Goal: Task Accomplishment & Management: Use online tool/utility

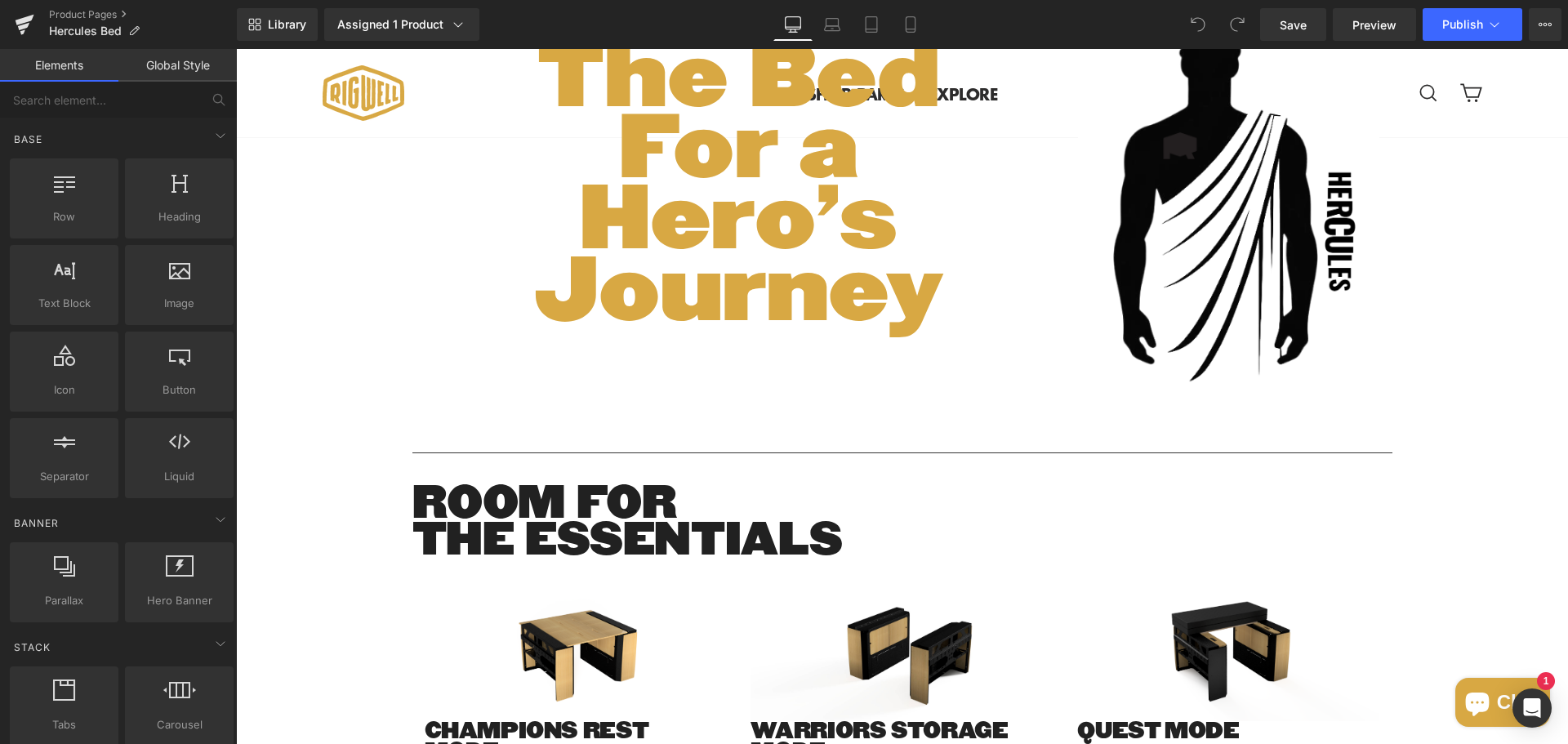
scroll to position [1798, 0]
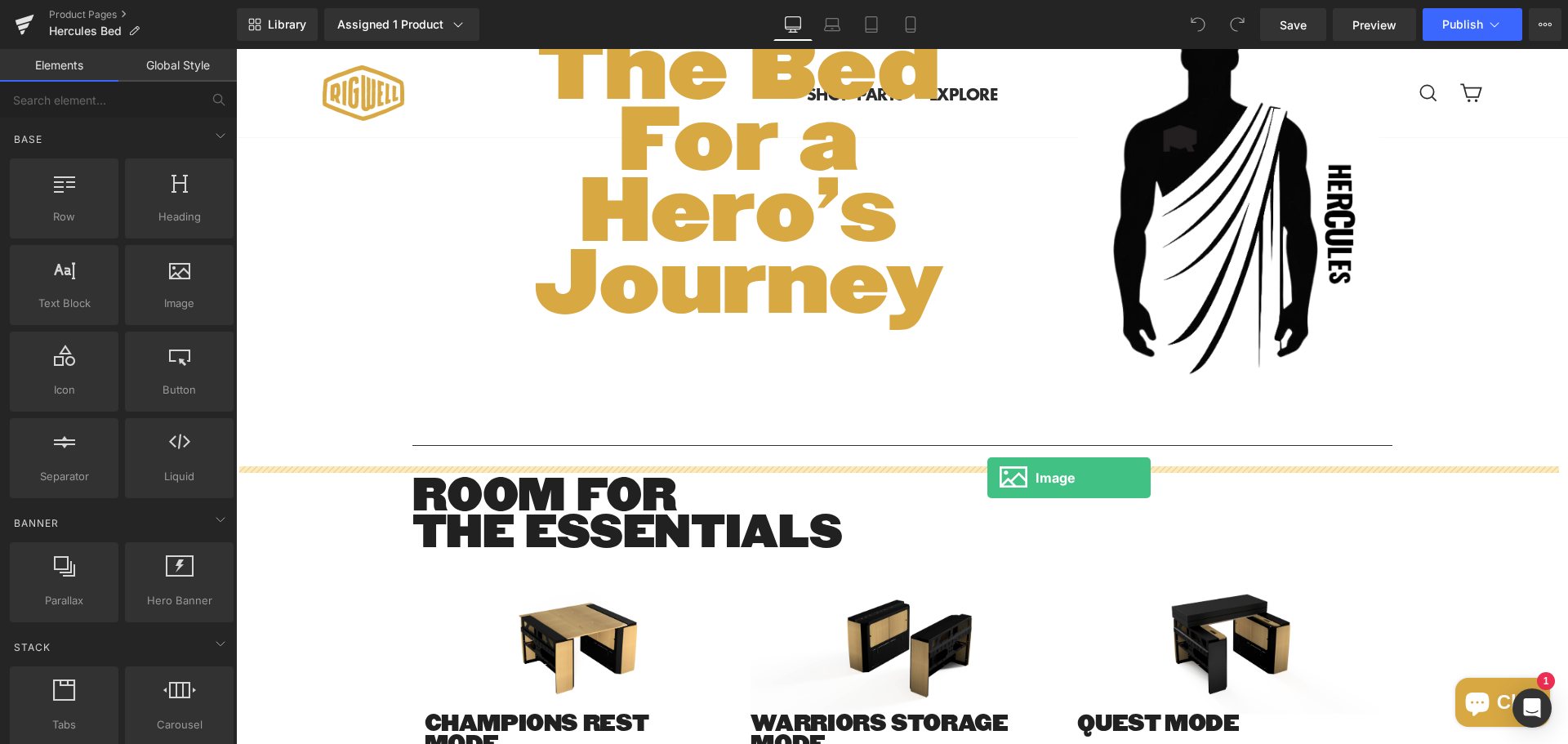
drag, startPoint x: 402, startPoint y: 328, endPoint x: 987, endPoint y: 478, distance: 603.9
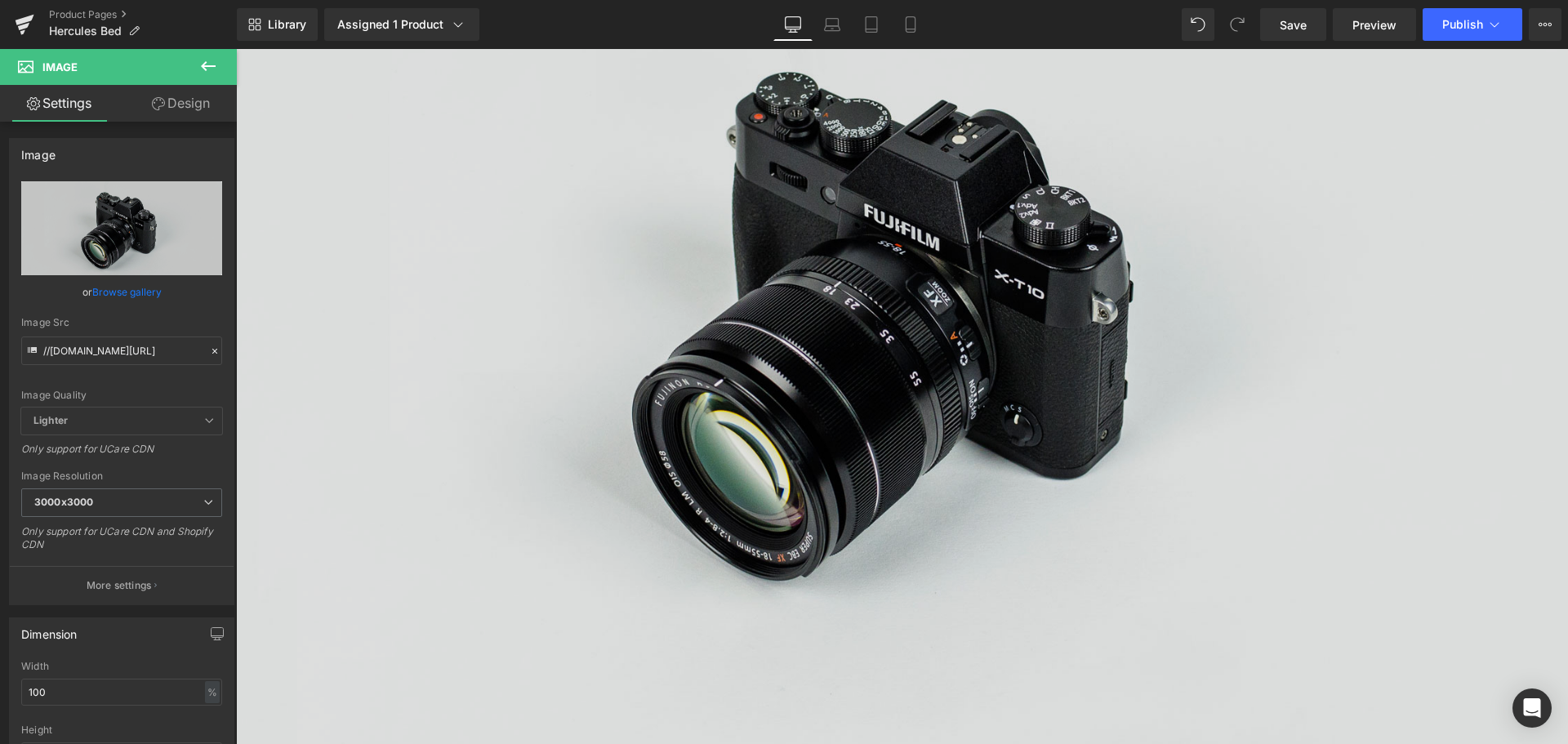
scroll to position [2353, 0]
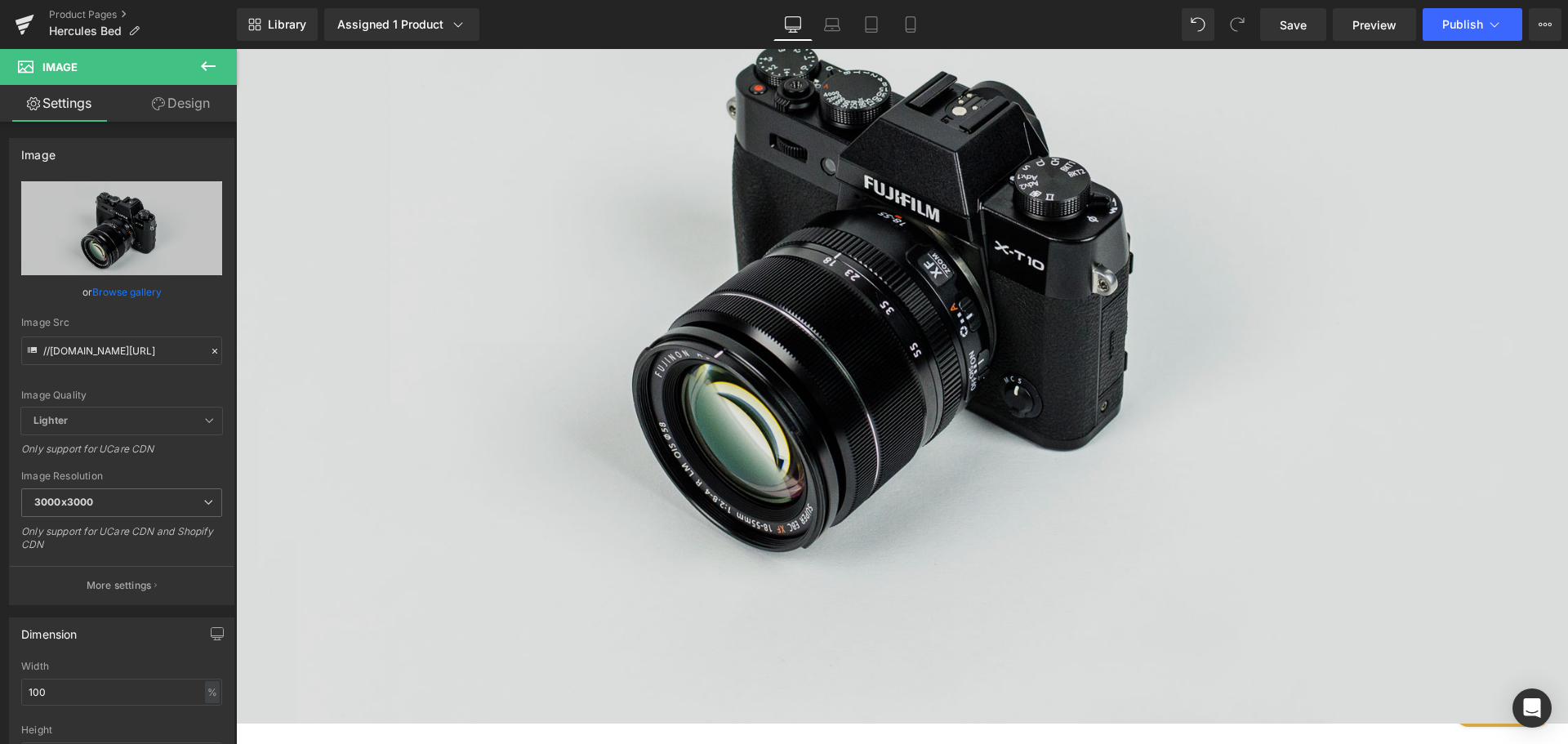
click at [404, 204] on img at bounding box center [902, 282] width 1332 height 883
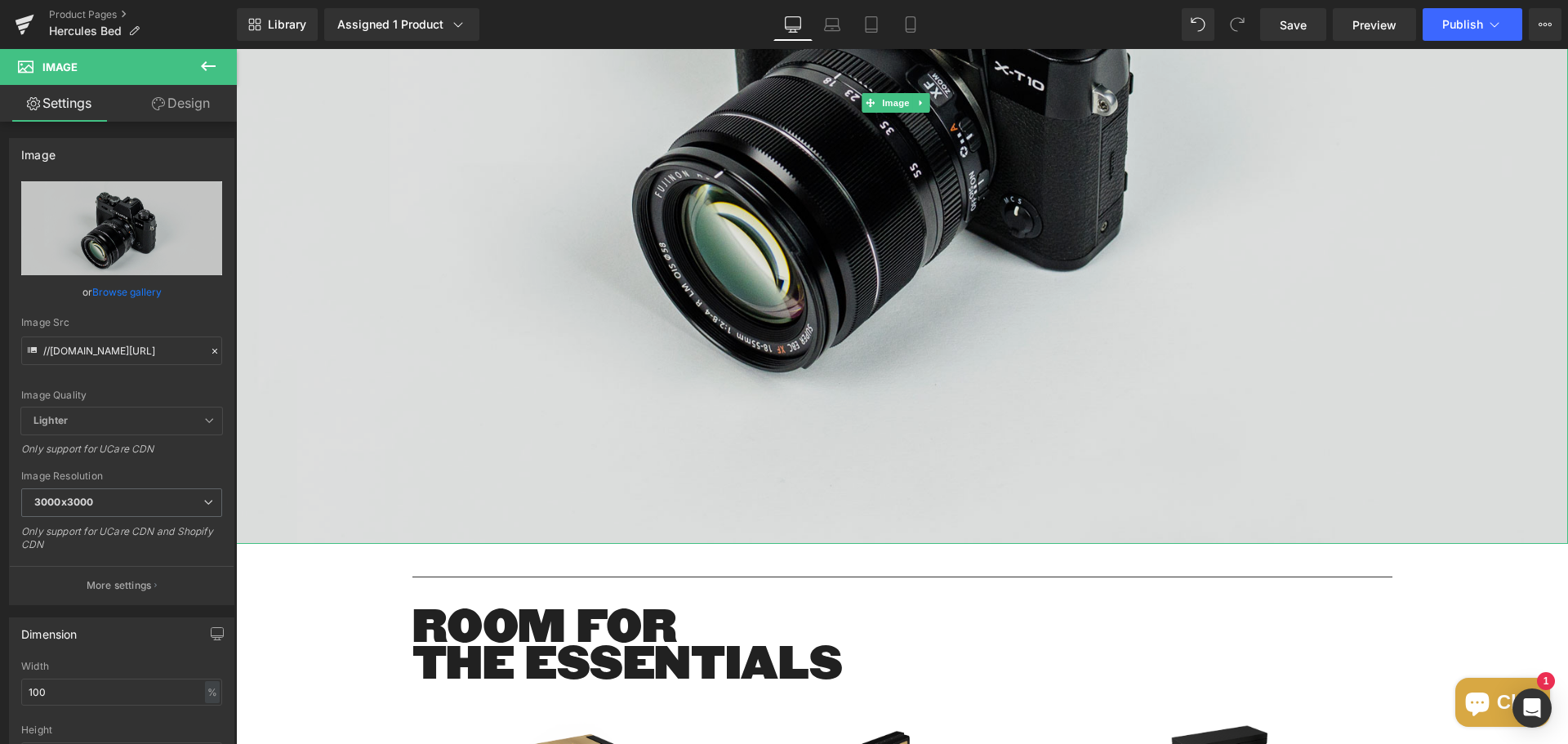
scroll to position [2434, 0]
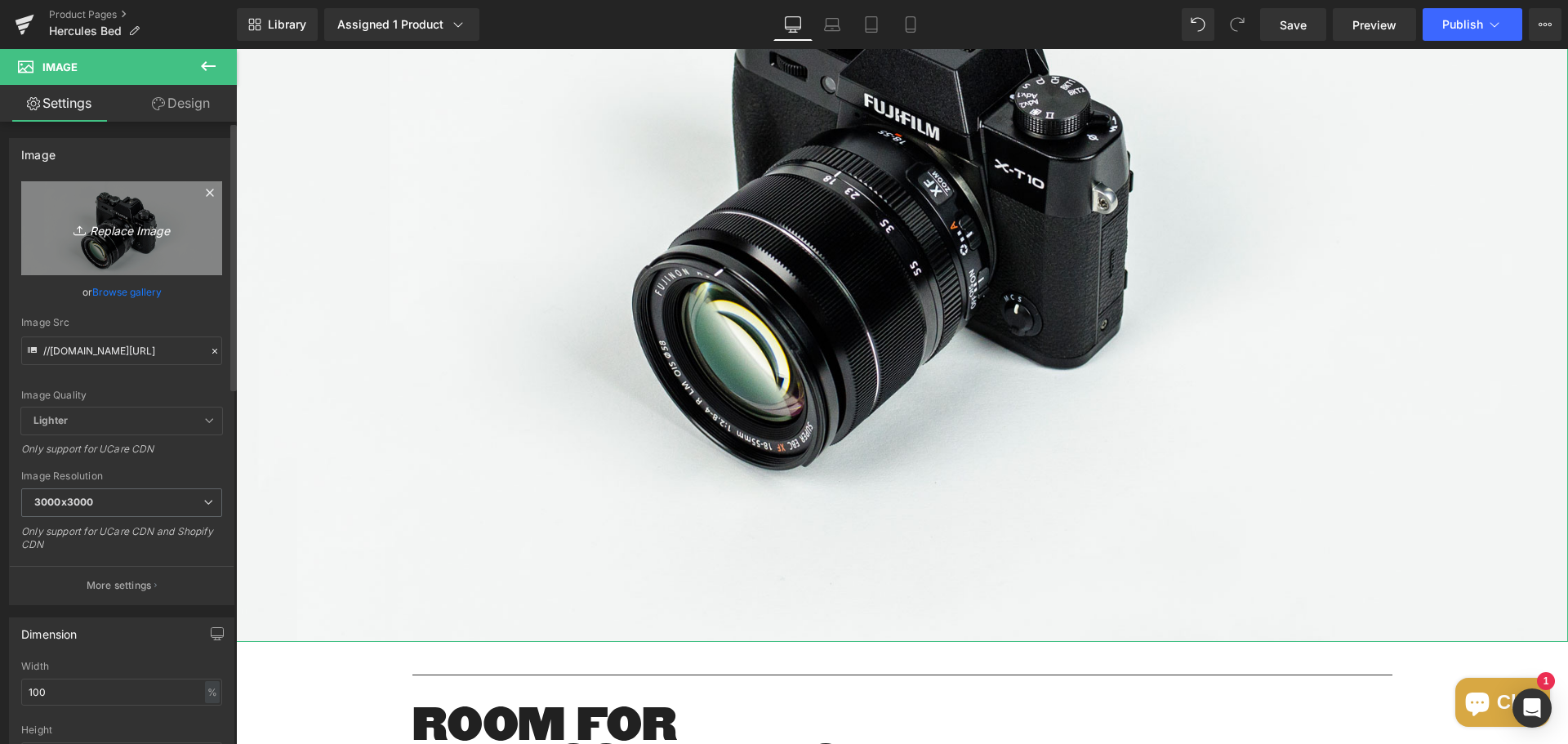
click at [125, 226] on icon "Replace Image" at bounding box center [122, 228] width 131 height 20
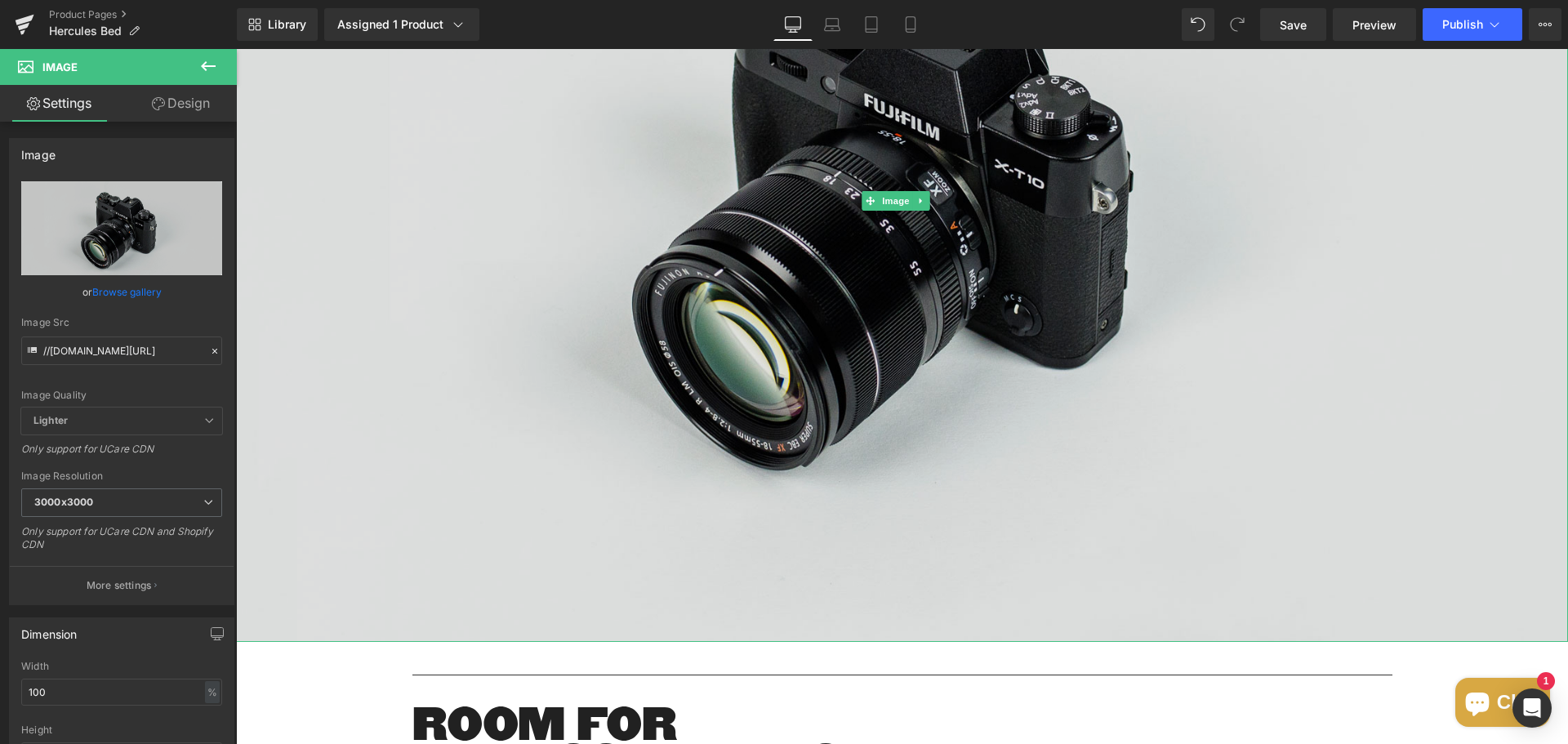
click at [349, 318] on img at bounding box center [902, 201] width 1332 height 883
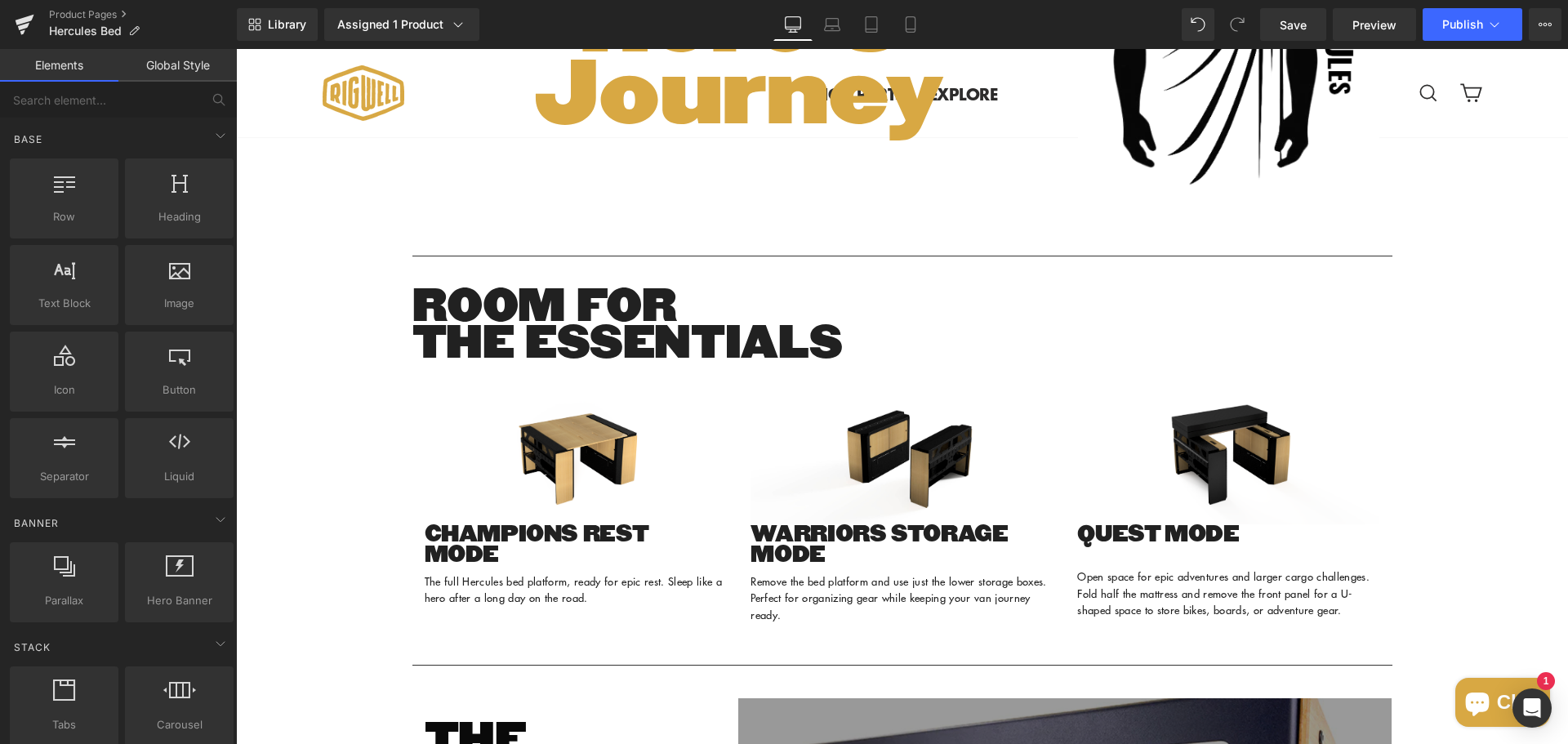
scroll to position [1944, 0]
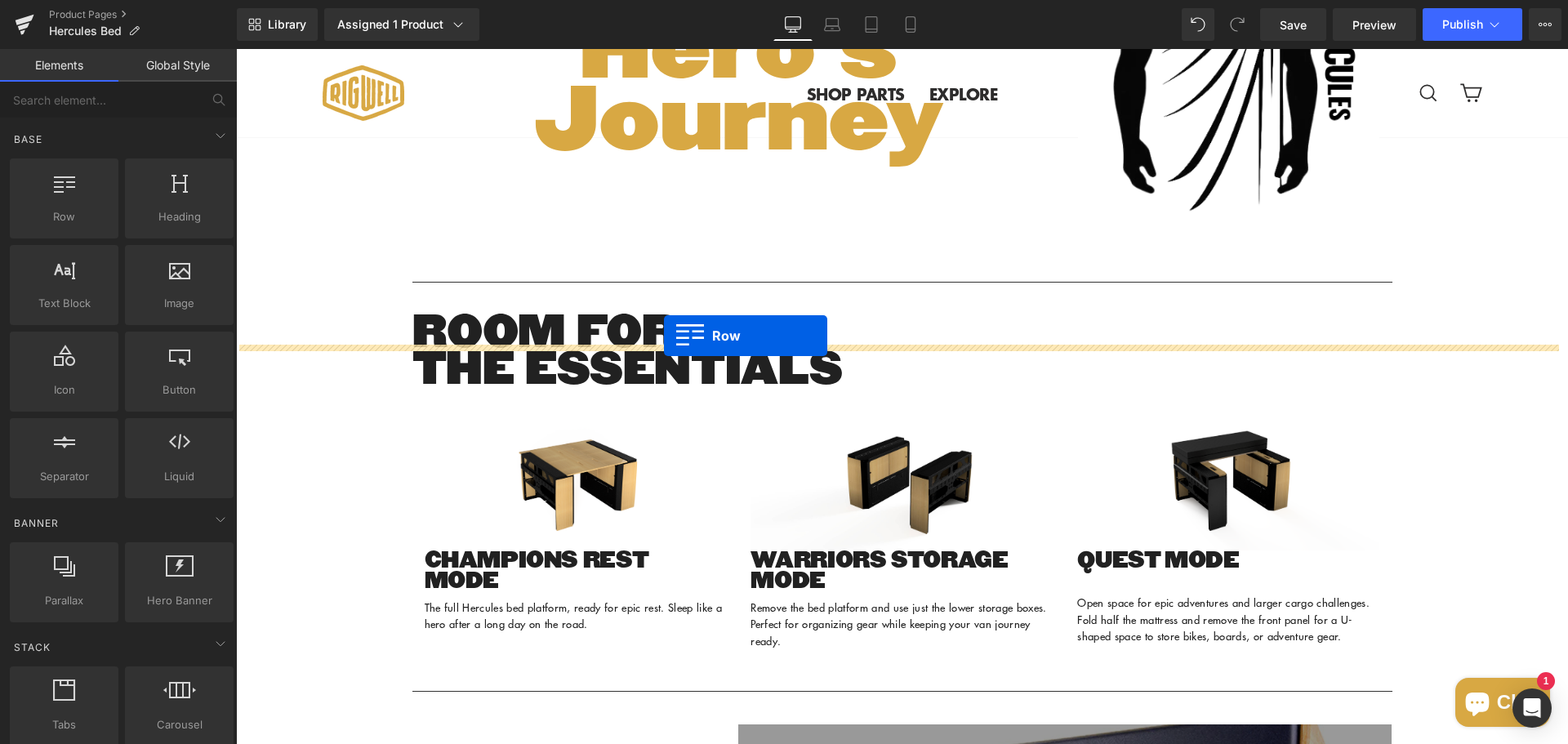
drag, startPoint x: 297, startPoint y: 248, endPoint x: 664, endPoint y: 335, distance: 377.2
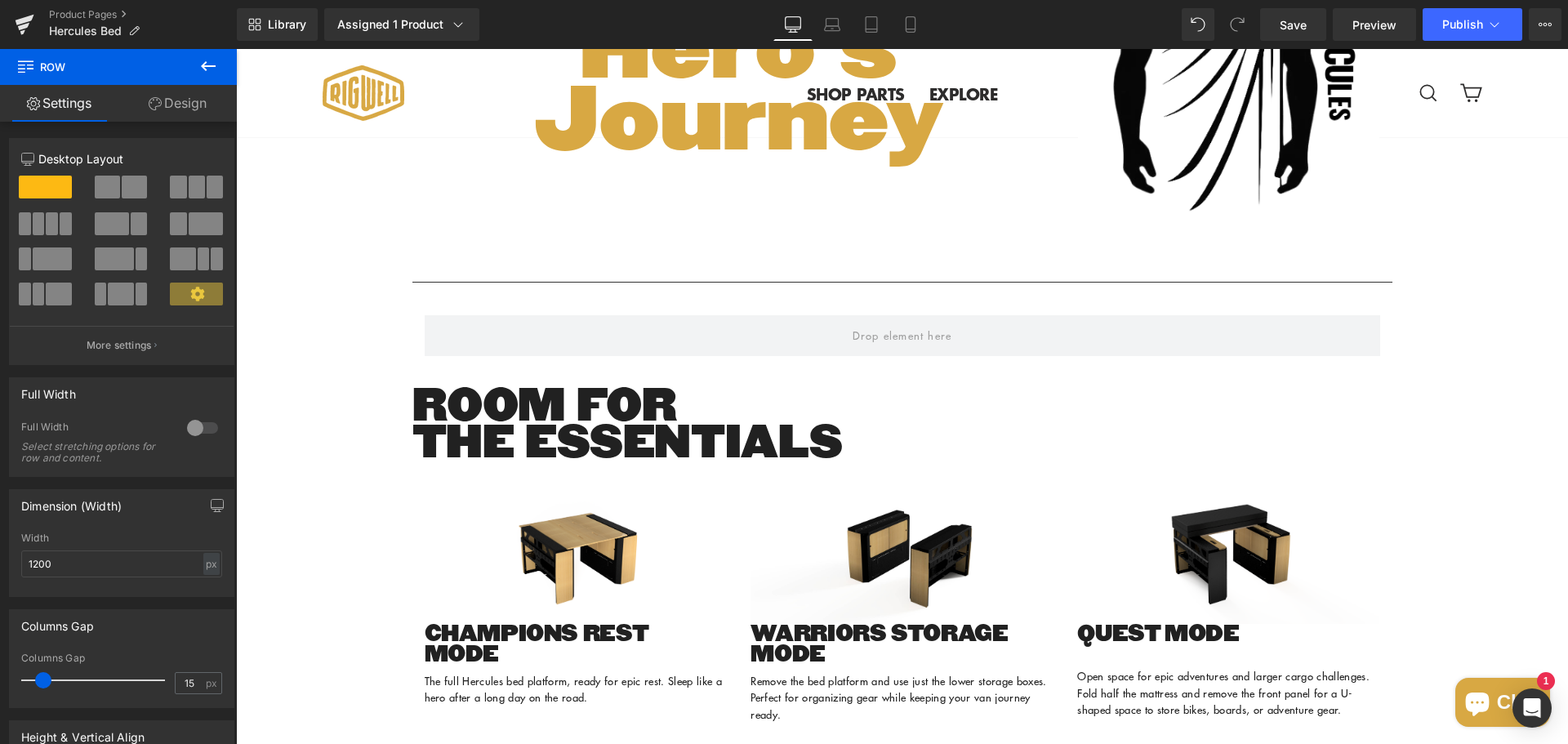
click at [205, 56] on button at bounding box center [208, 66] width 57 height 36
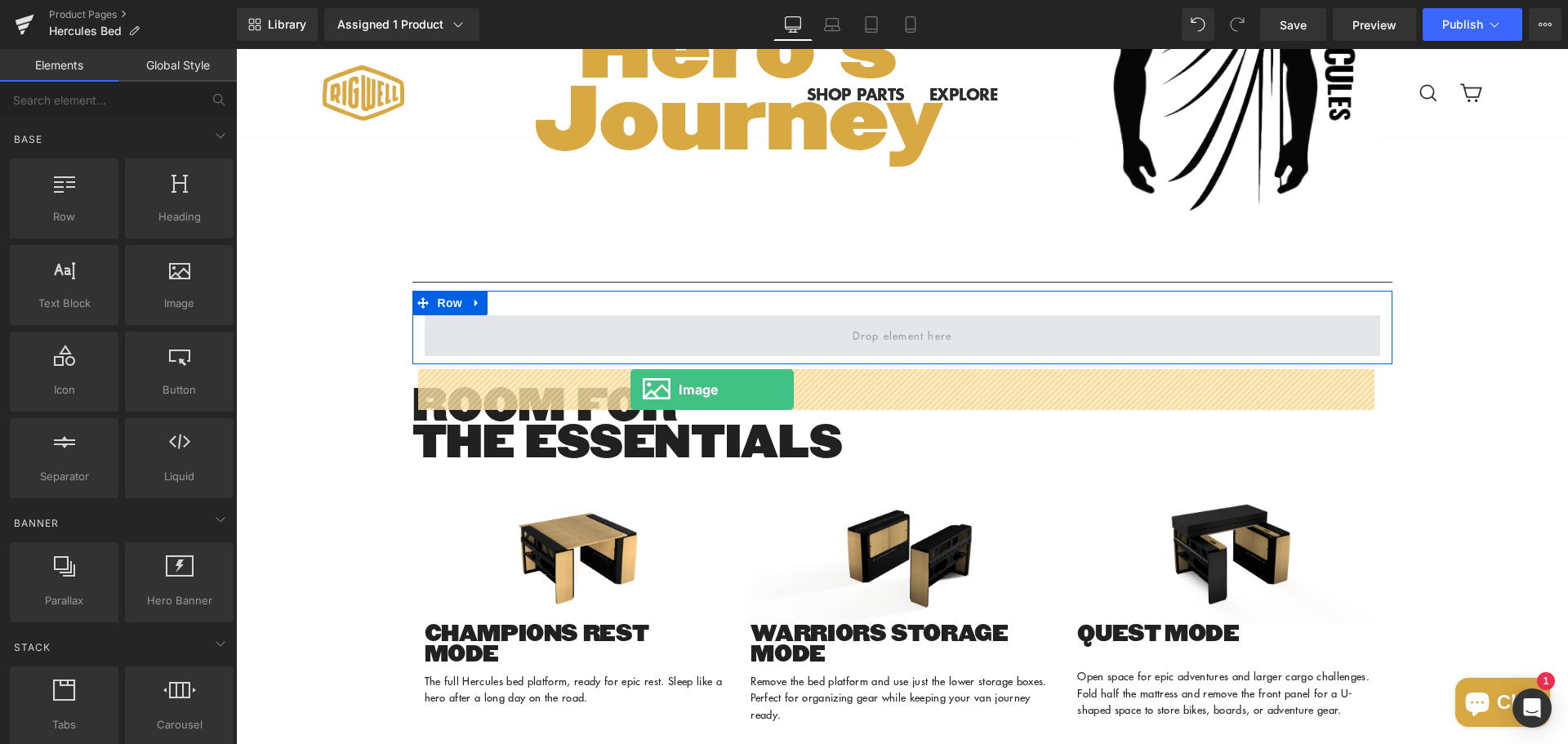
drag, startPoint x: 417, startPoint y: 351, endPoint x: 630, endPoint y: 389, distance: 216.4
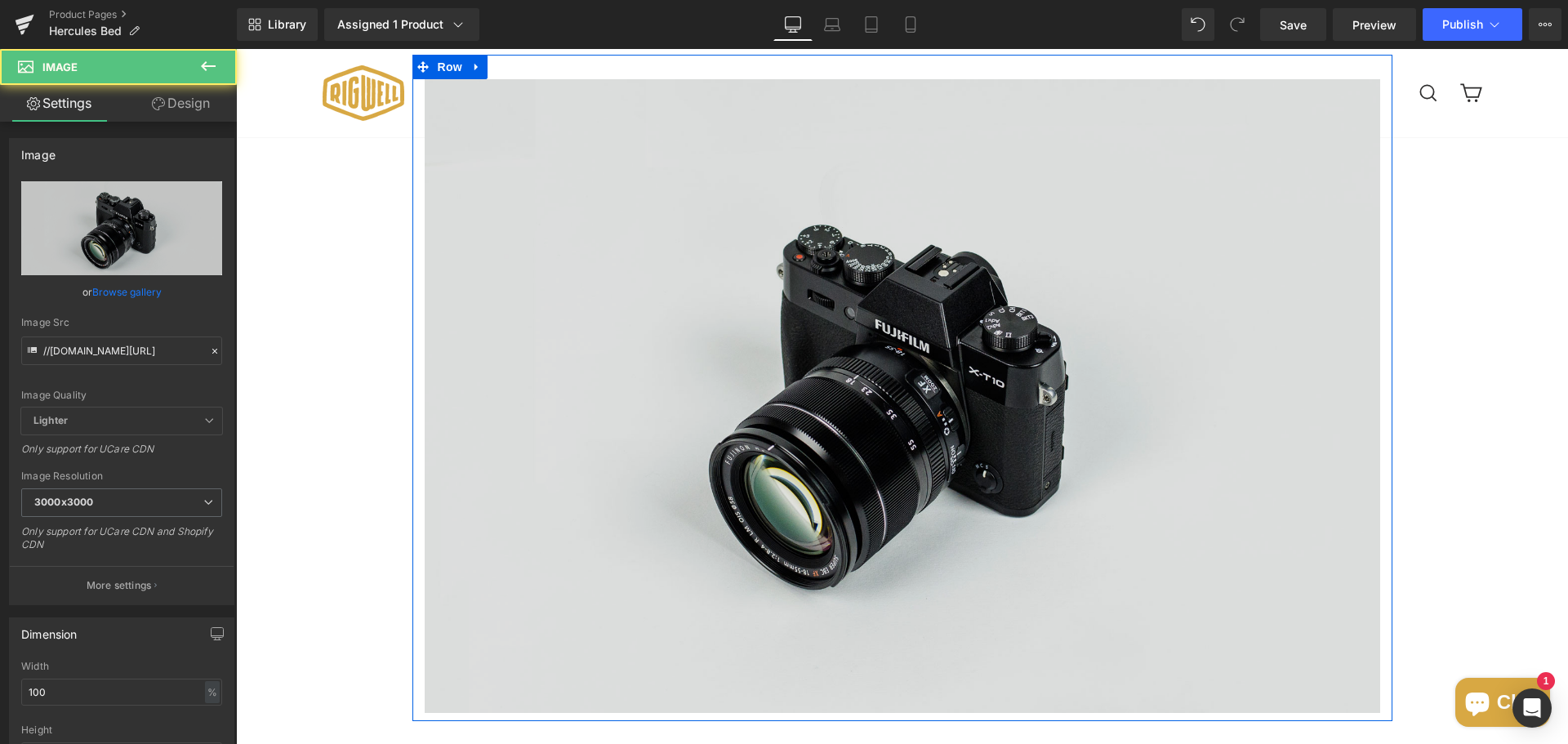
scroll to position [2190, 0]
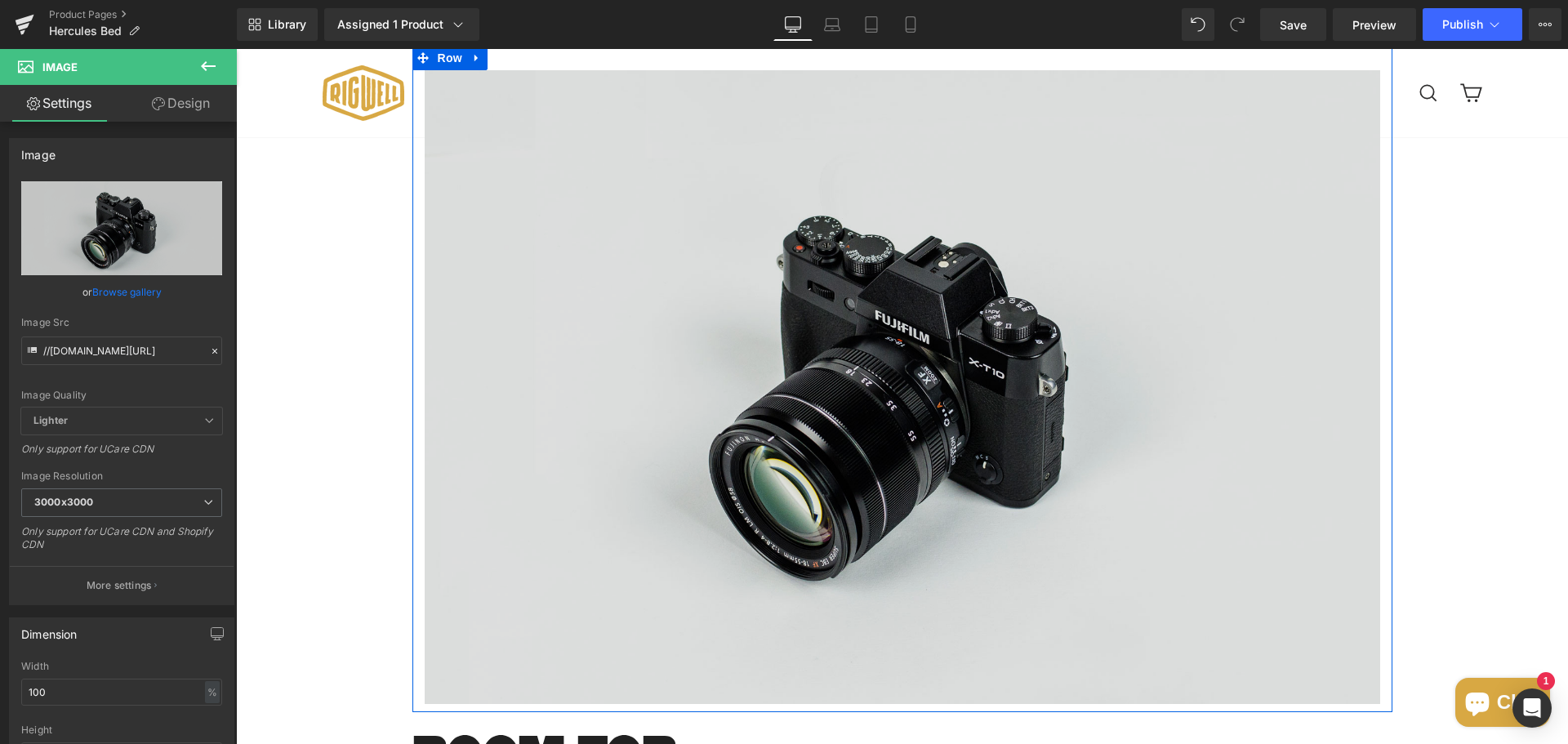
click at [842, 448] on img at bounding box center [902, 387] width 955 height 633
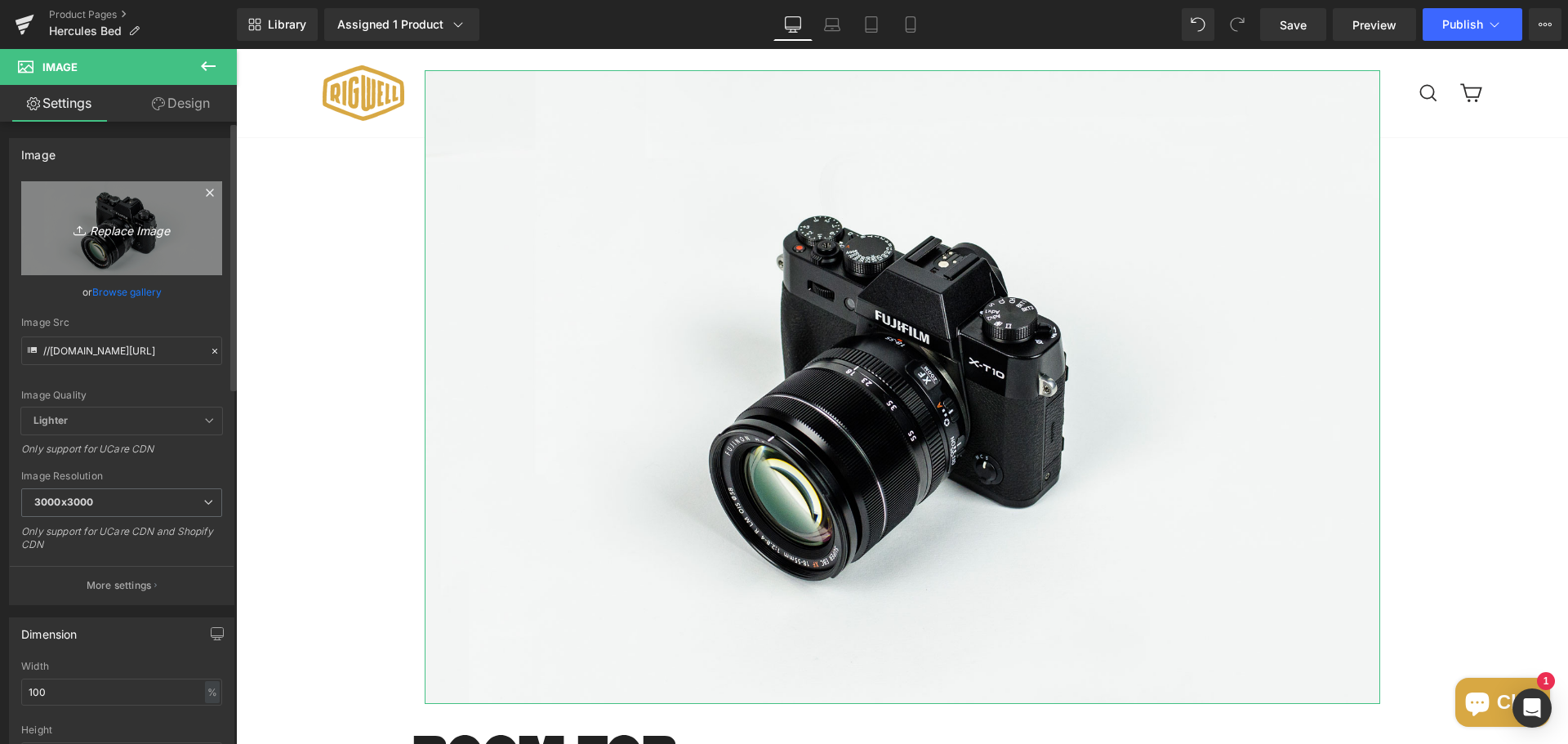
click at [130, 224] on icon "Replace Image" at bounding box center [122, 228] width 131 height 20
type input "C:\fakepath\Hercules Hero Bed System.gif"
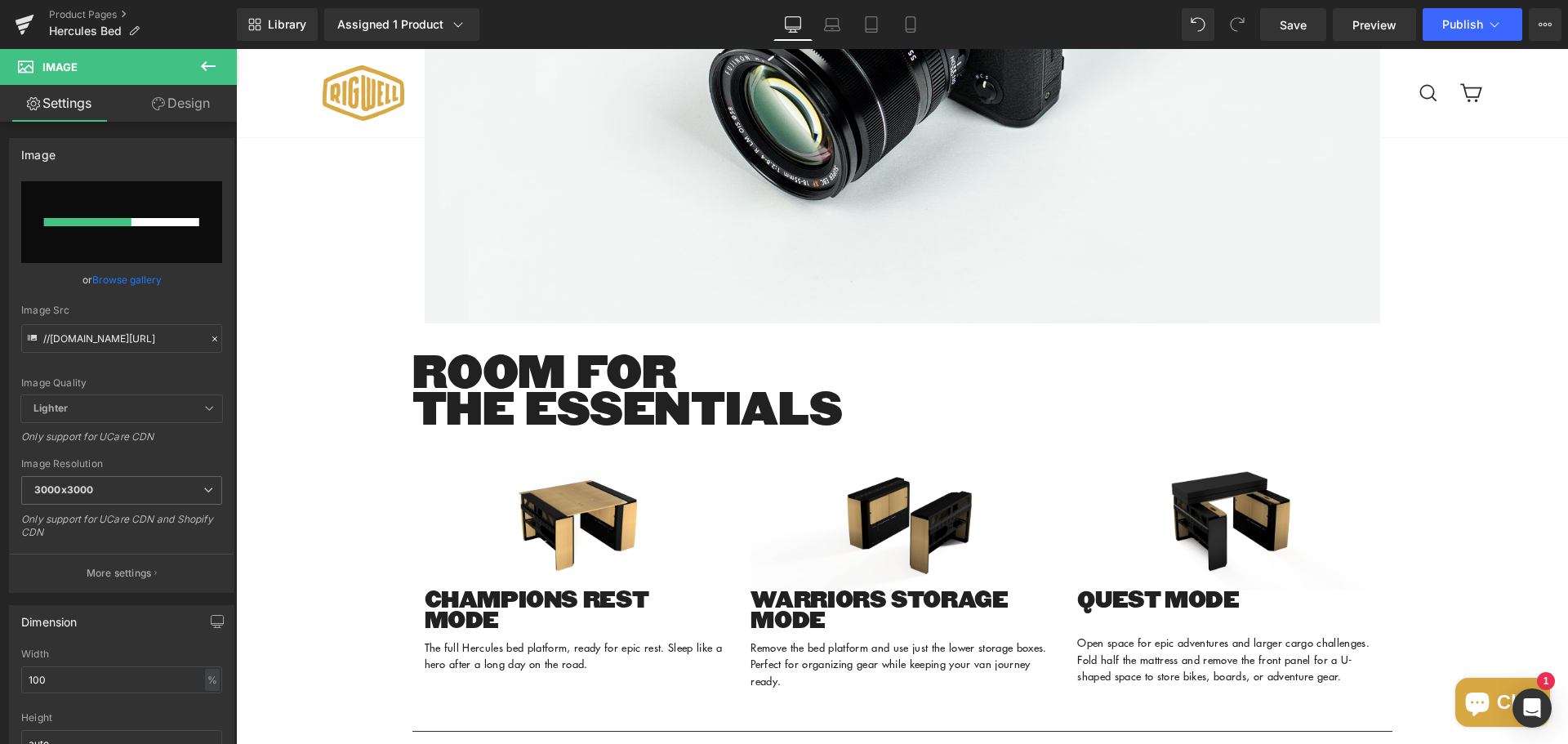
scroll to position [2598, 0]
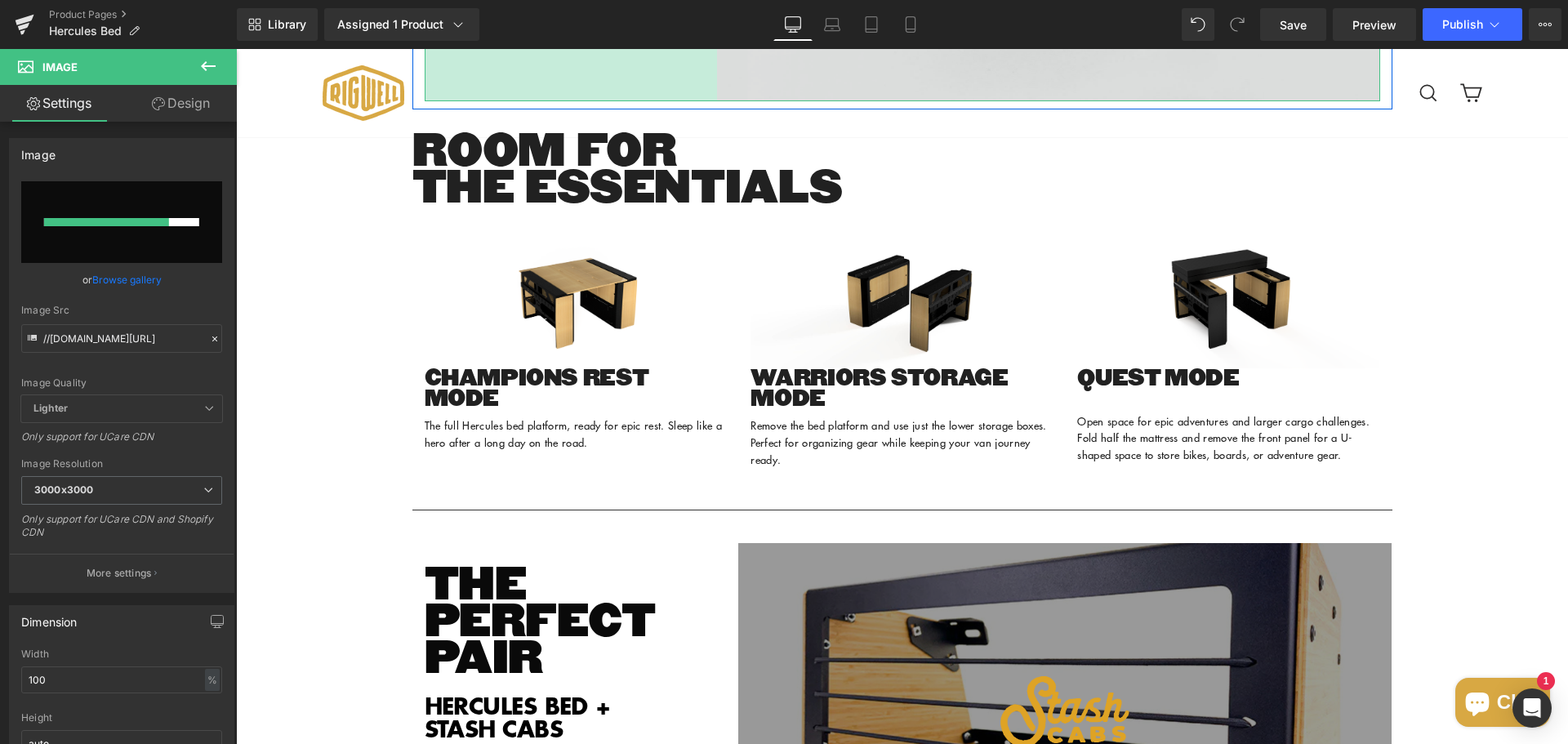
drag, startPoint x: 419, startPoint y: 339, endPoint x: 712, endPoint y: 335, distance: 293.0
click at [712, 335] on div "Sale Off (P) Image ‹ ›" at bounding box center [902, 66] width 1332 height 4872
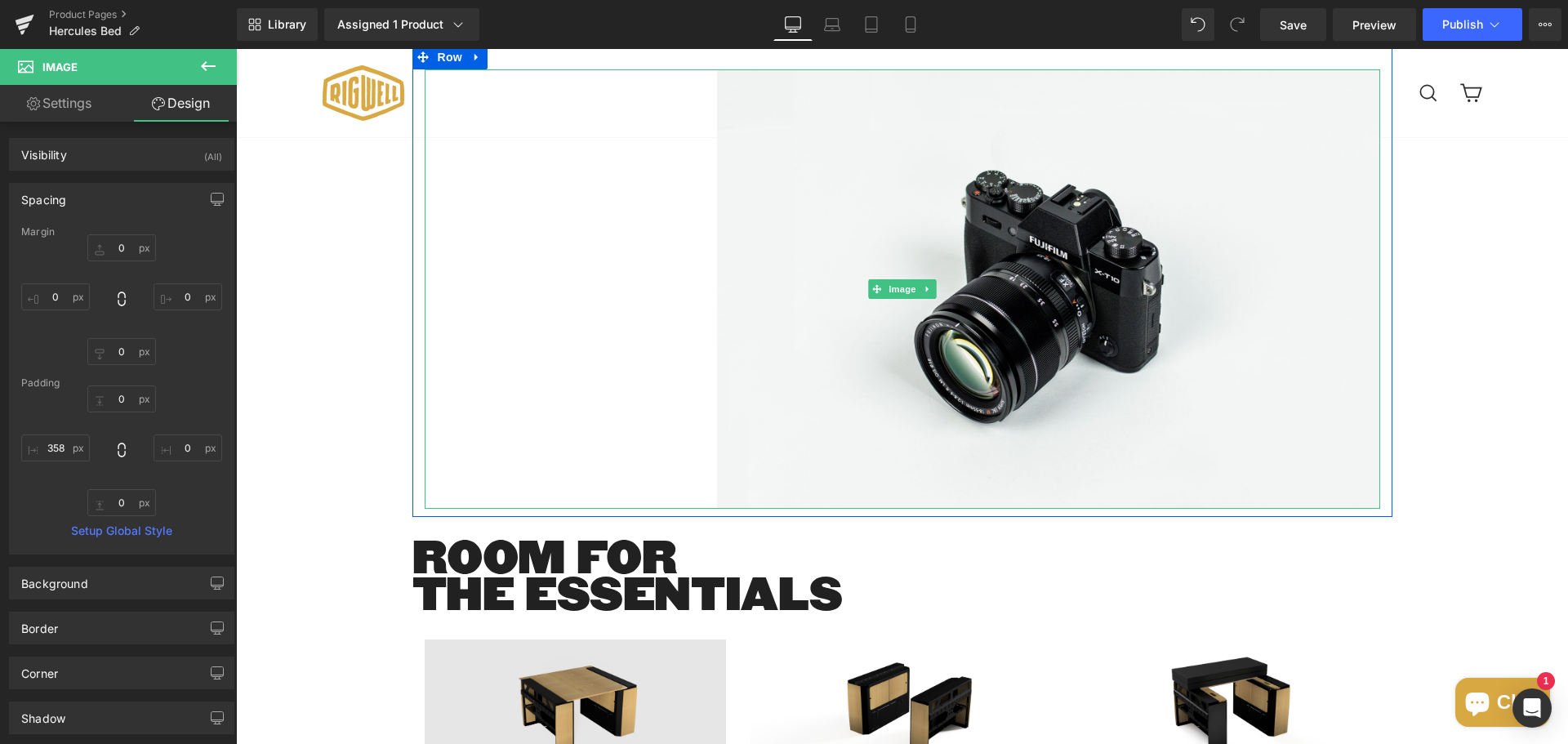
scroll to position [2190, 0]
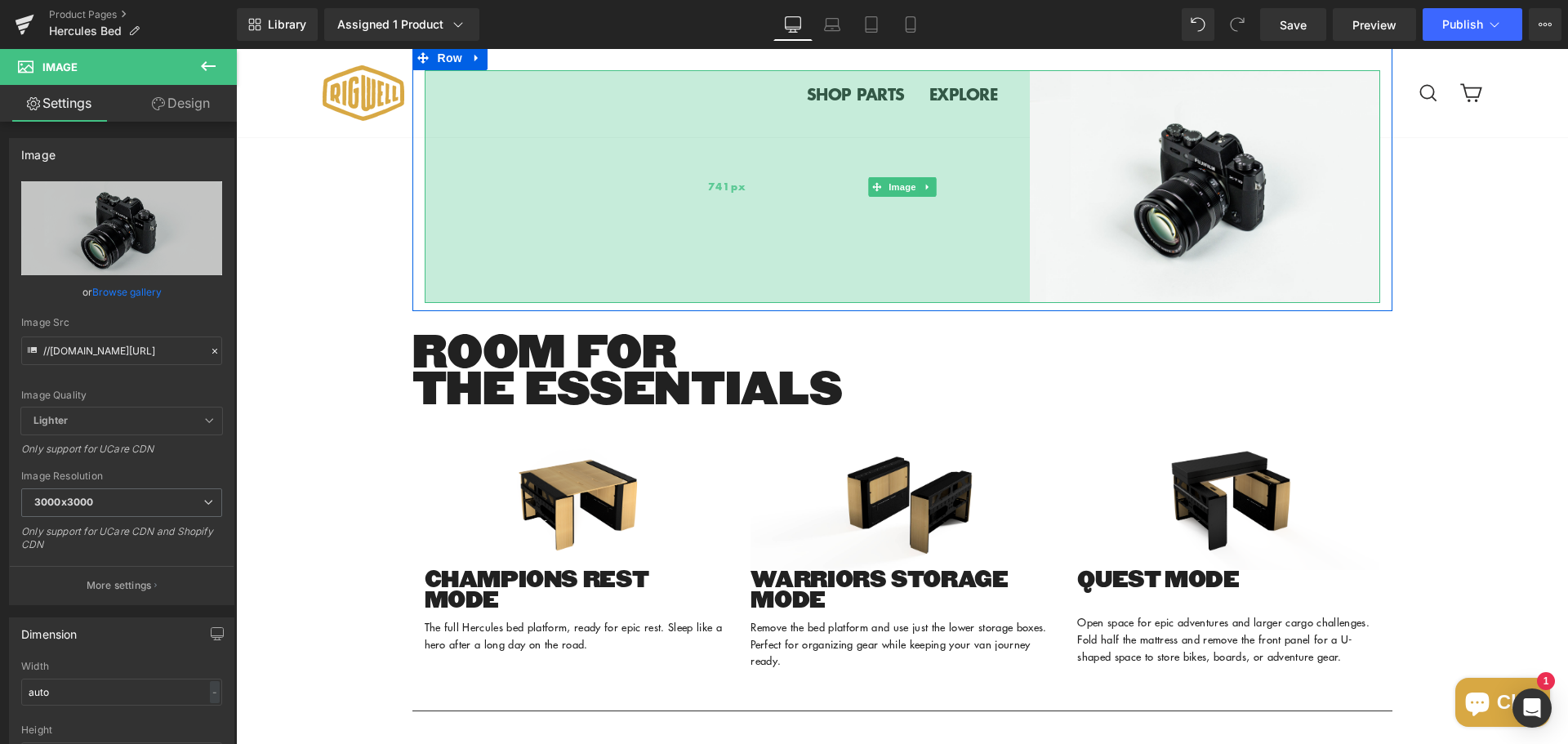
drag, startPoint x: 708, startPoint y: 343, endPoint x: 1021, endPoint y: 342, distance: 313.0
click at [1021, 302] on div "741px" at bounding box center [727, 186] width 605 height 232
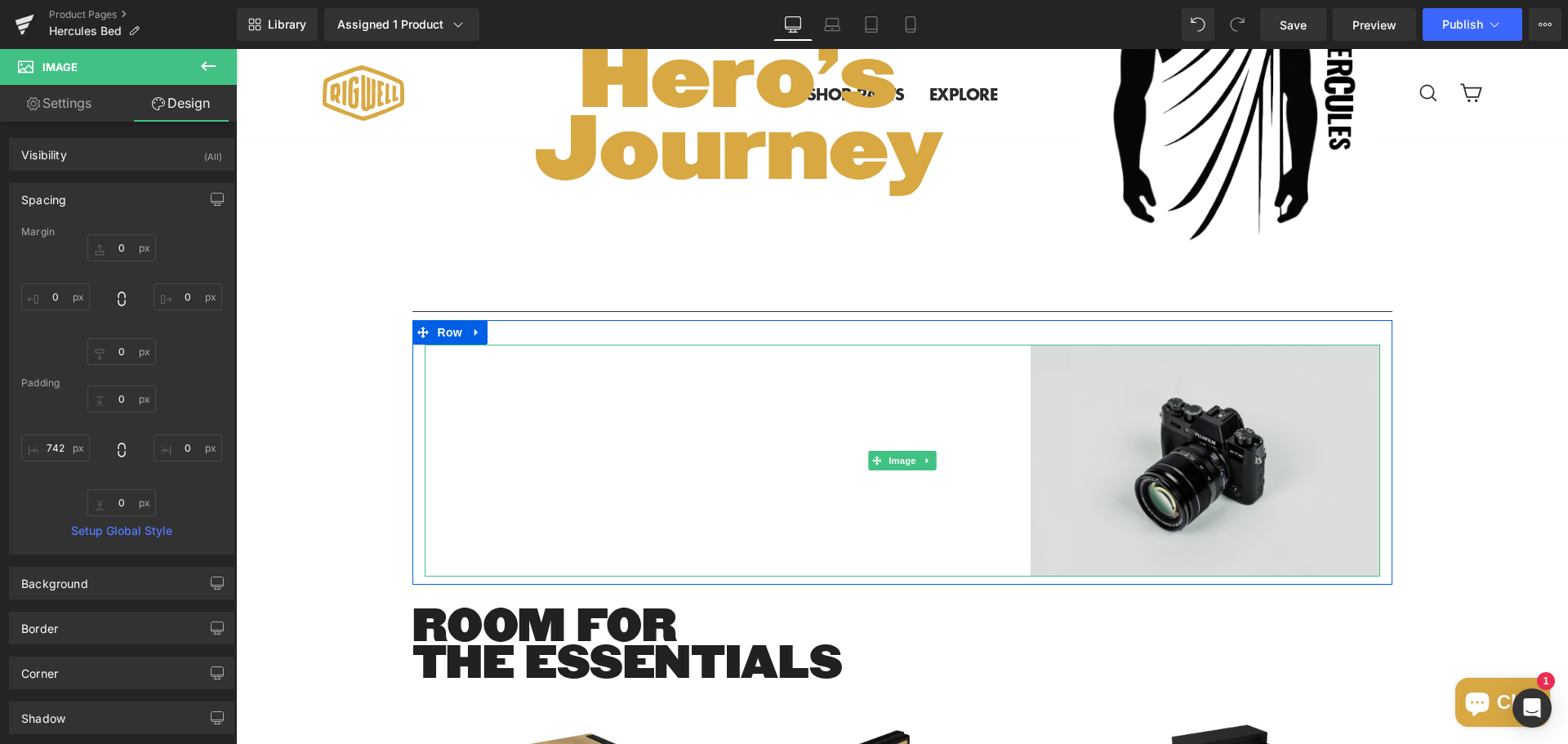
scroll to position [1944, 0]
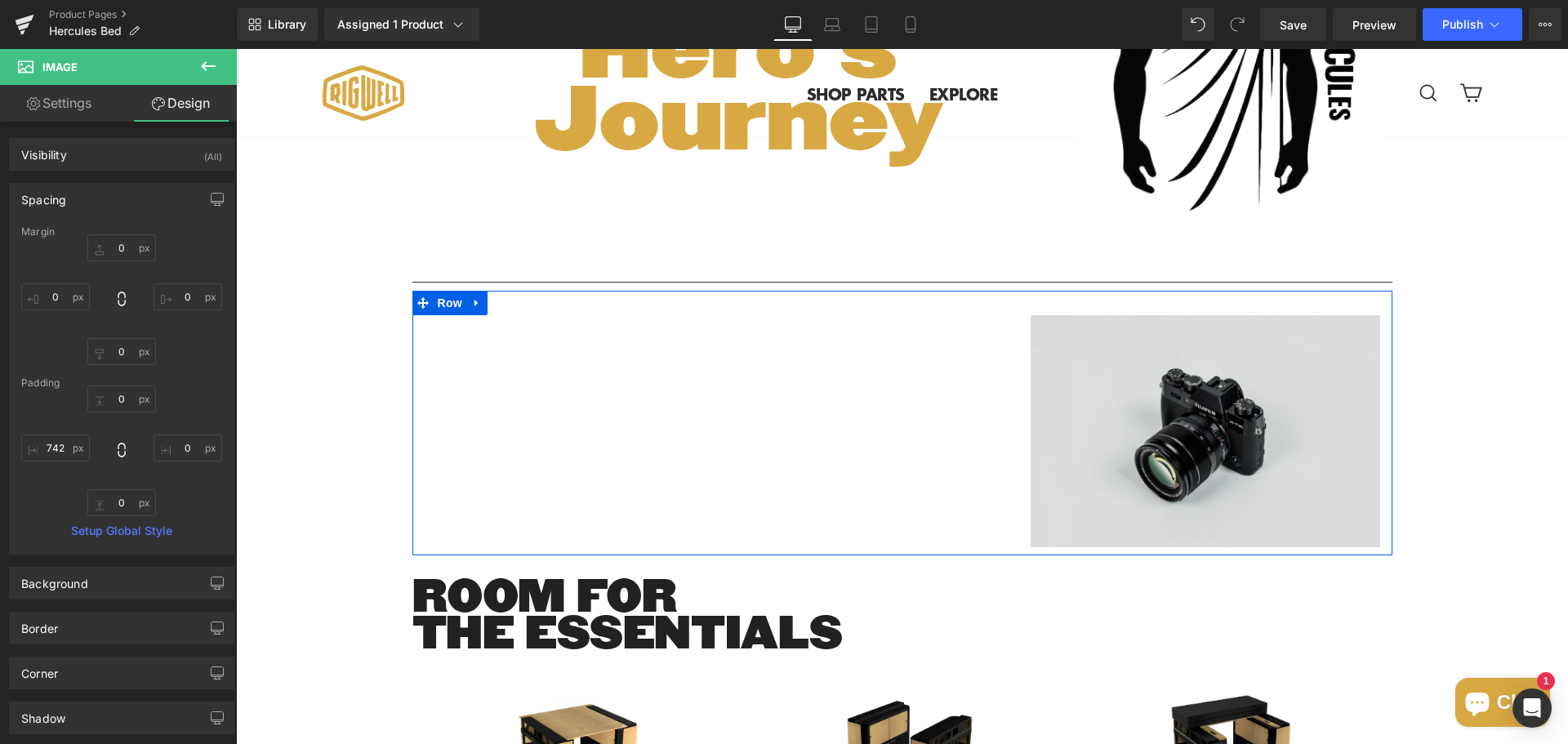
click at [1039, 487] on img at bounding box center [902, 431] width 955 height 232
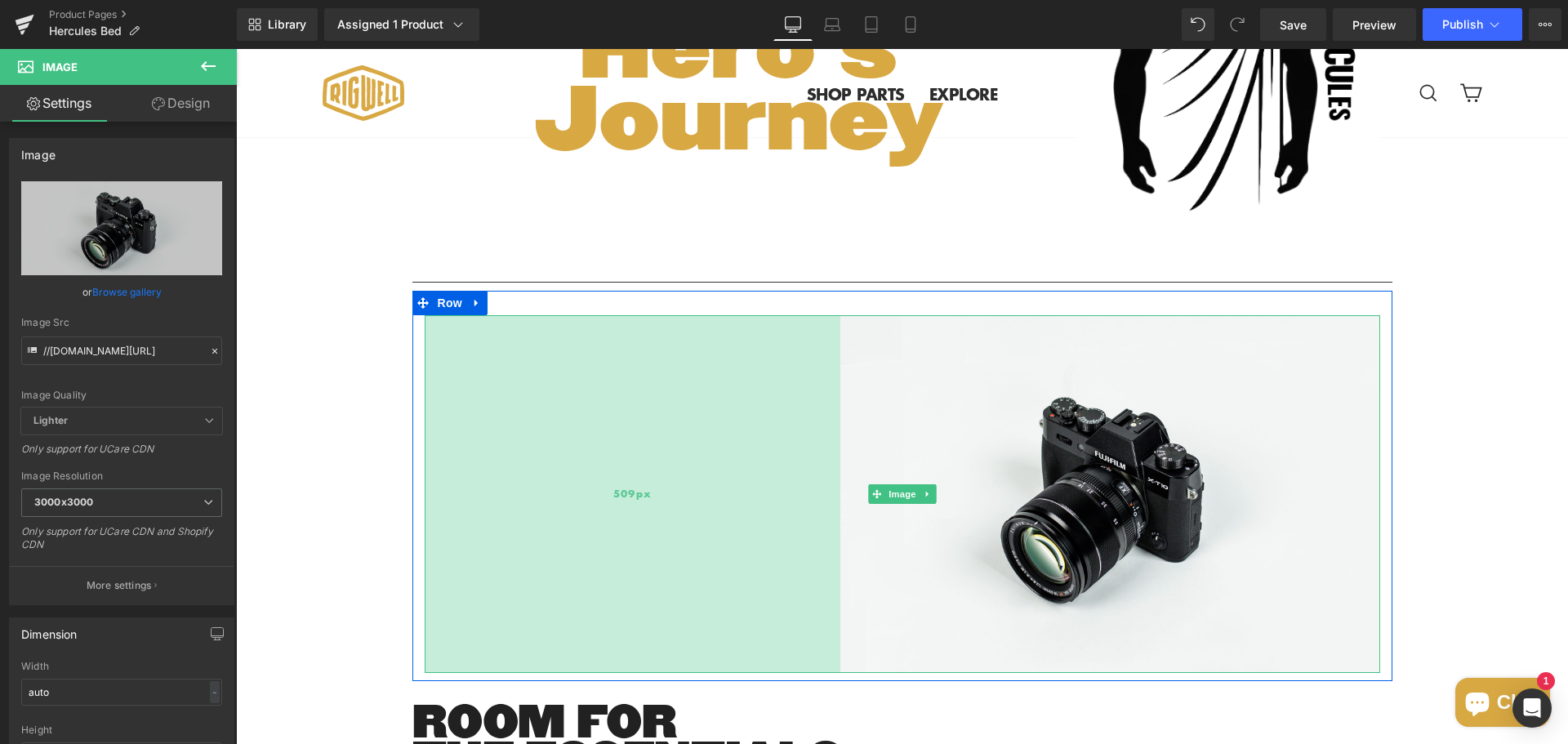
drag, startPoint x: 1023, startPoint y: 489, endPoint x: 833, endPoint y: 491, distance: 190.0
click at [833, 491] on div "509px" at bounding box center [633, 494] width 416 height 358
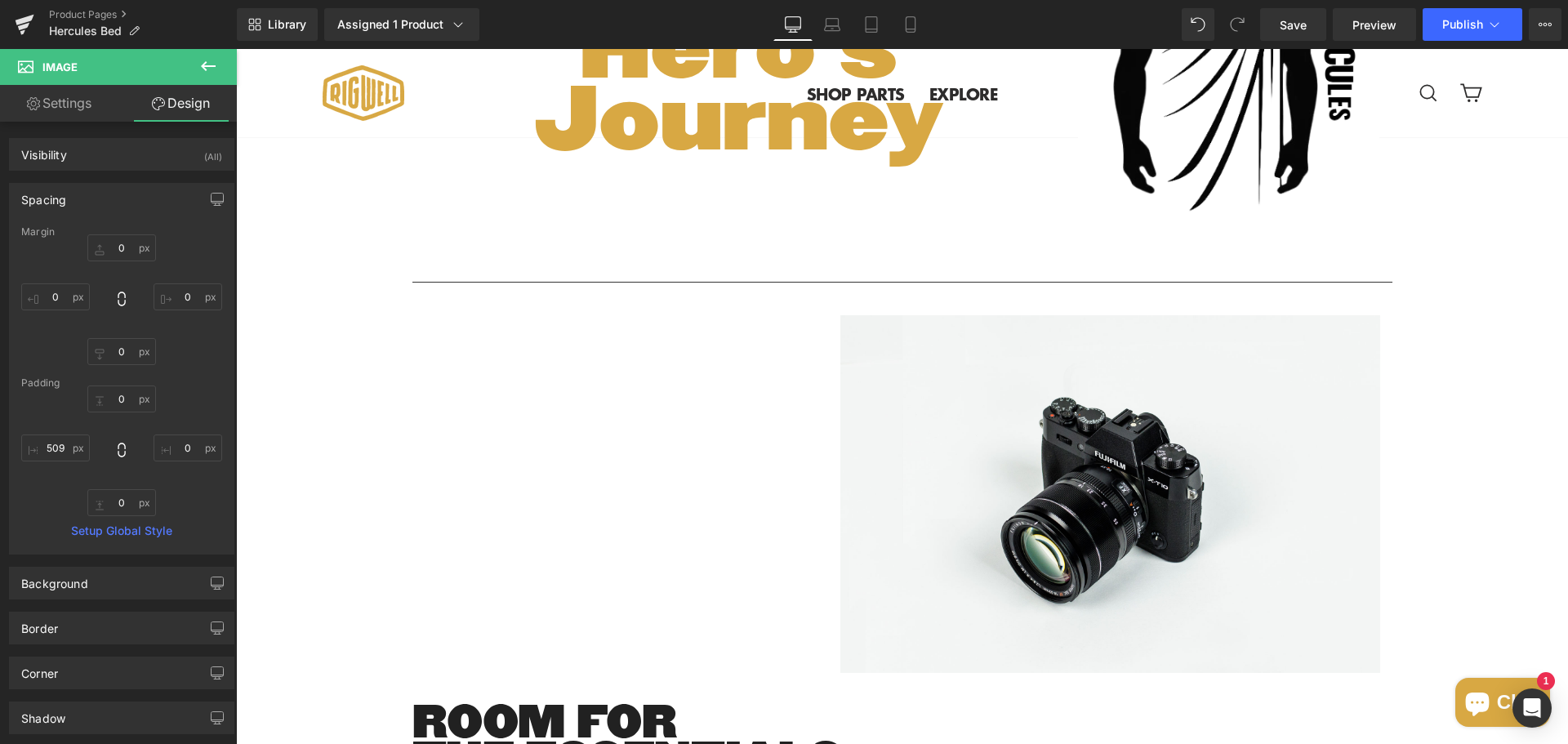
click at [207, 65] on icon at bounding box center [208, 66] width 15 height 10
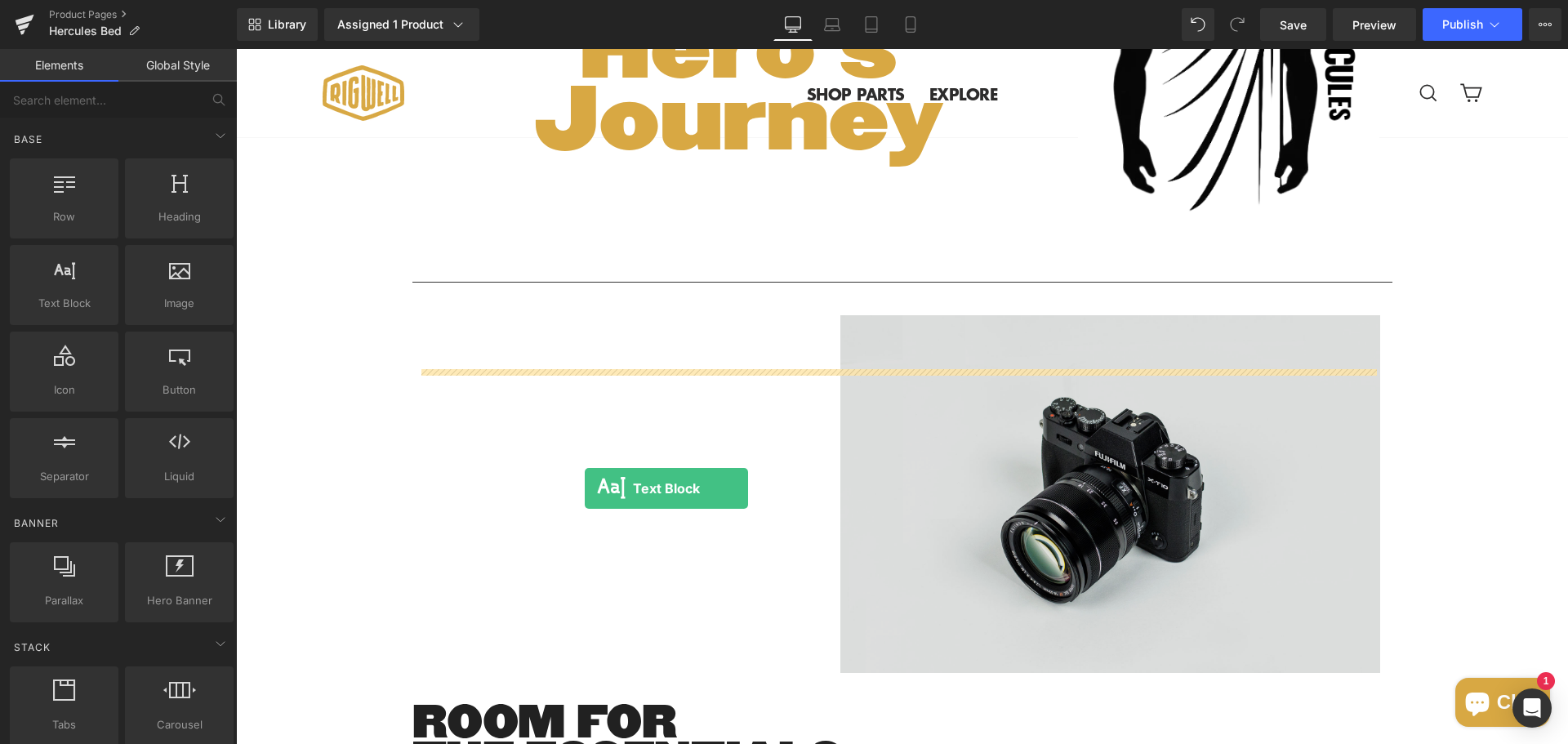
drag, startPoint x: 311, startPoint y: 332, endPoint x: 584, endPoint y: 488, distance: 314.4
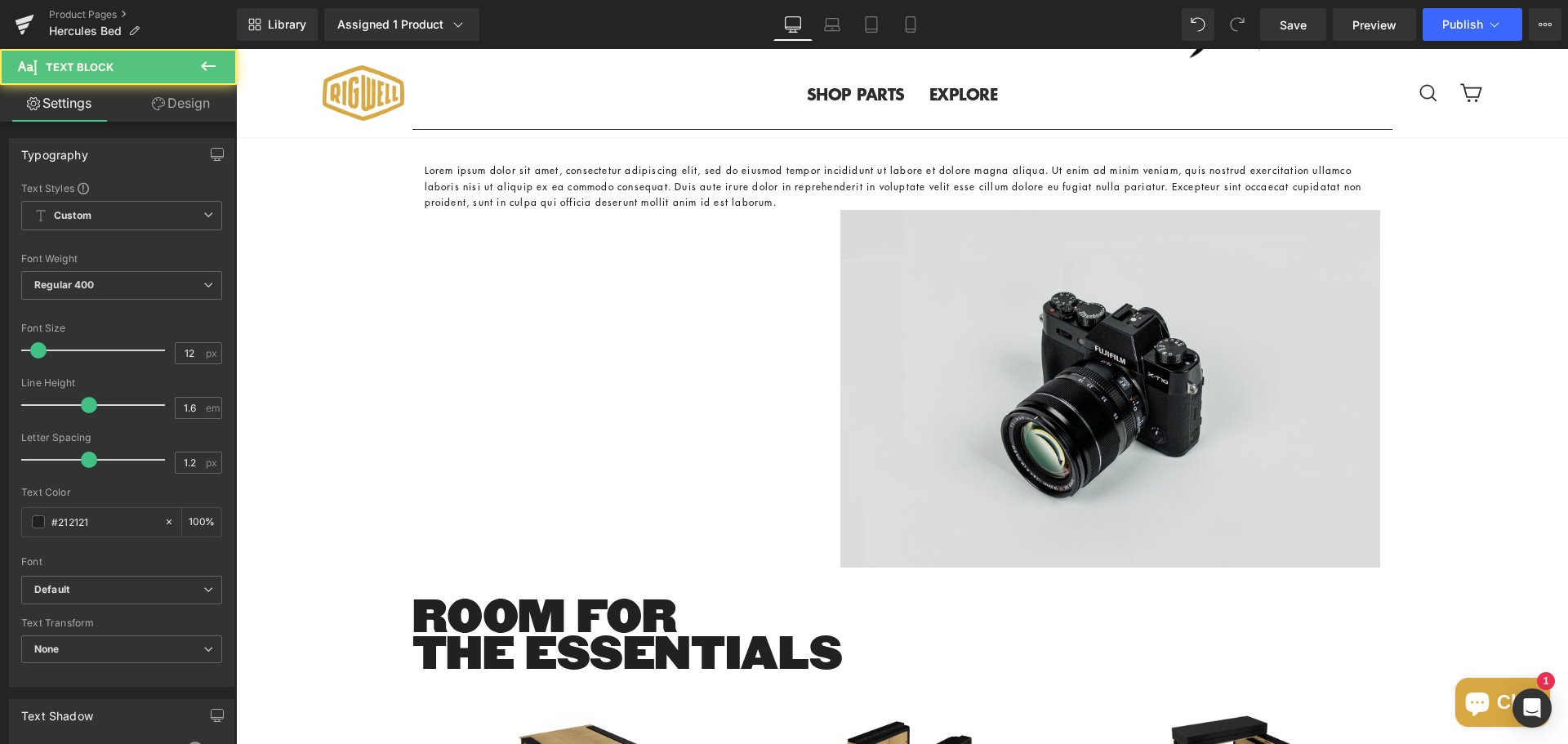
scroll to position [2026, 0]
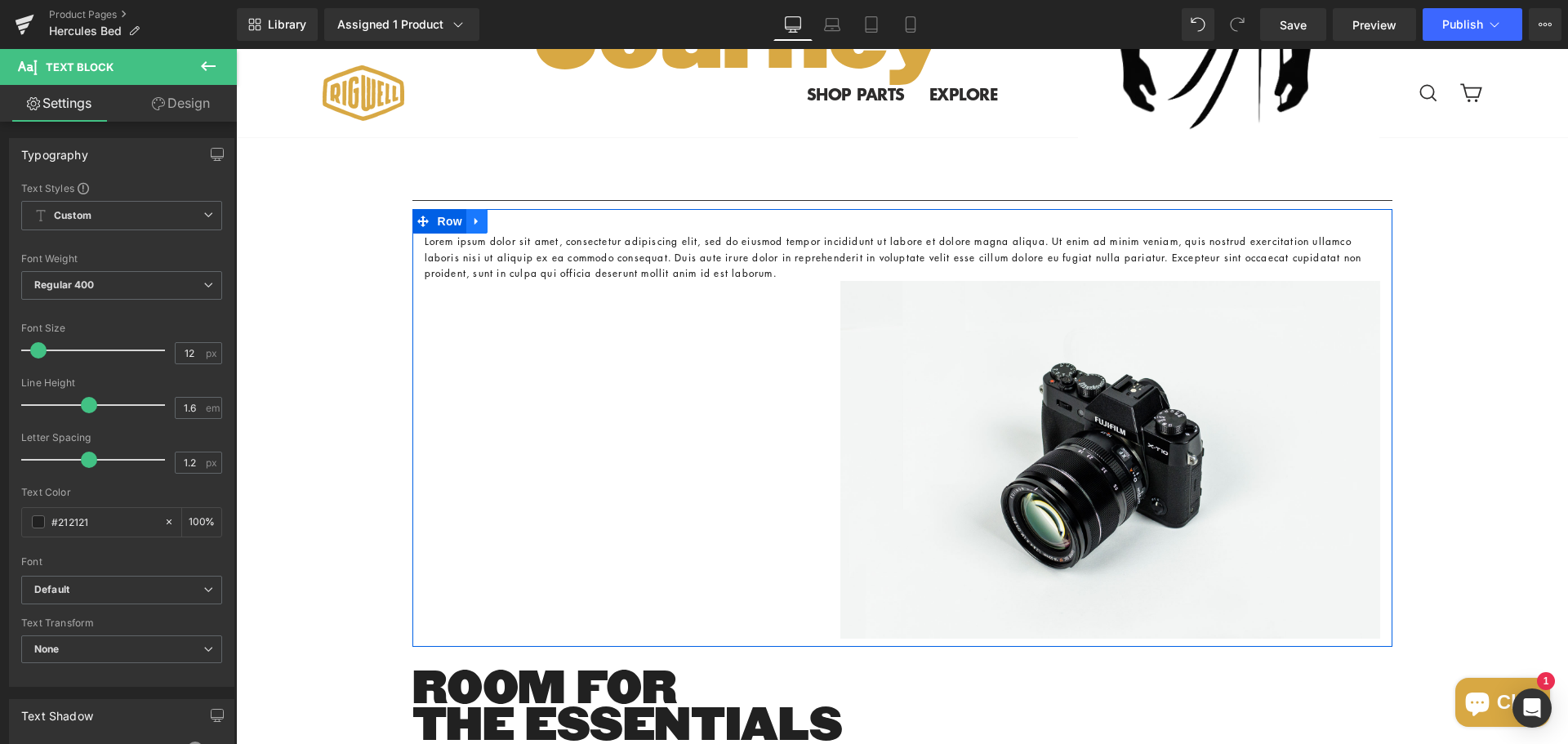
click at [474, 225] on icon at bounding box center [476, 222] width 4 height 7
click at [515, 227] on icon at bounding box center [519, 221] width 11 height 11
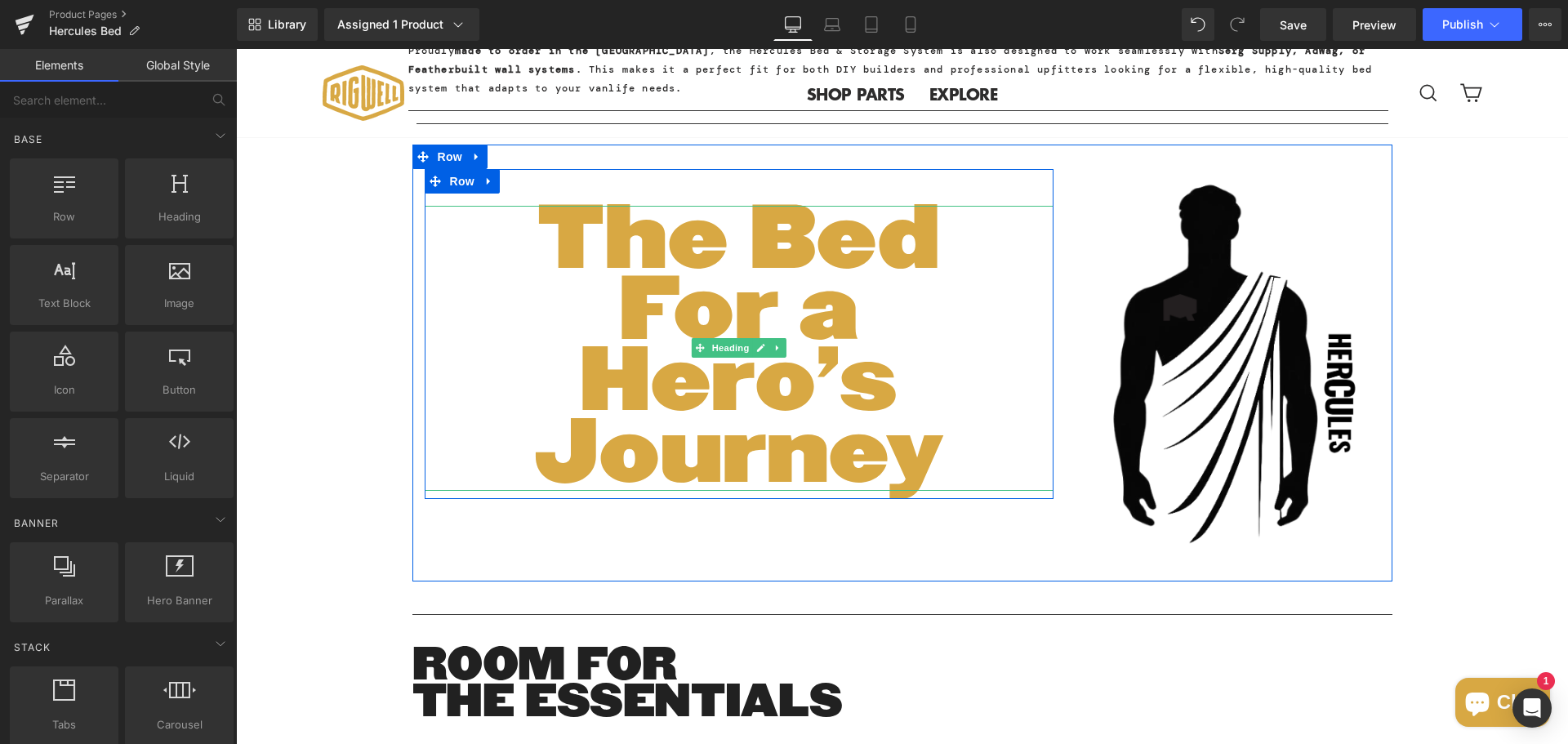
scroll to position [1617, 0]
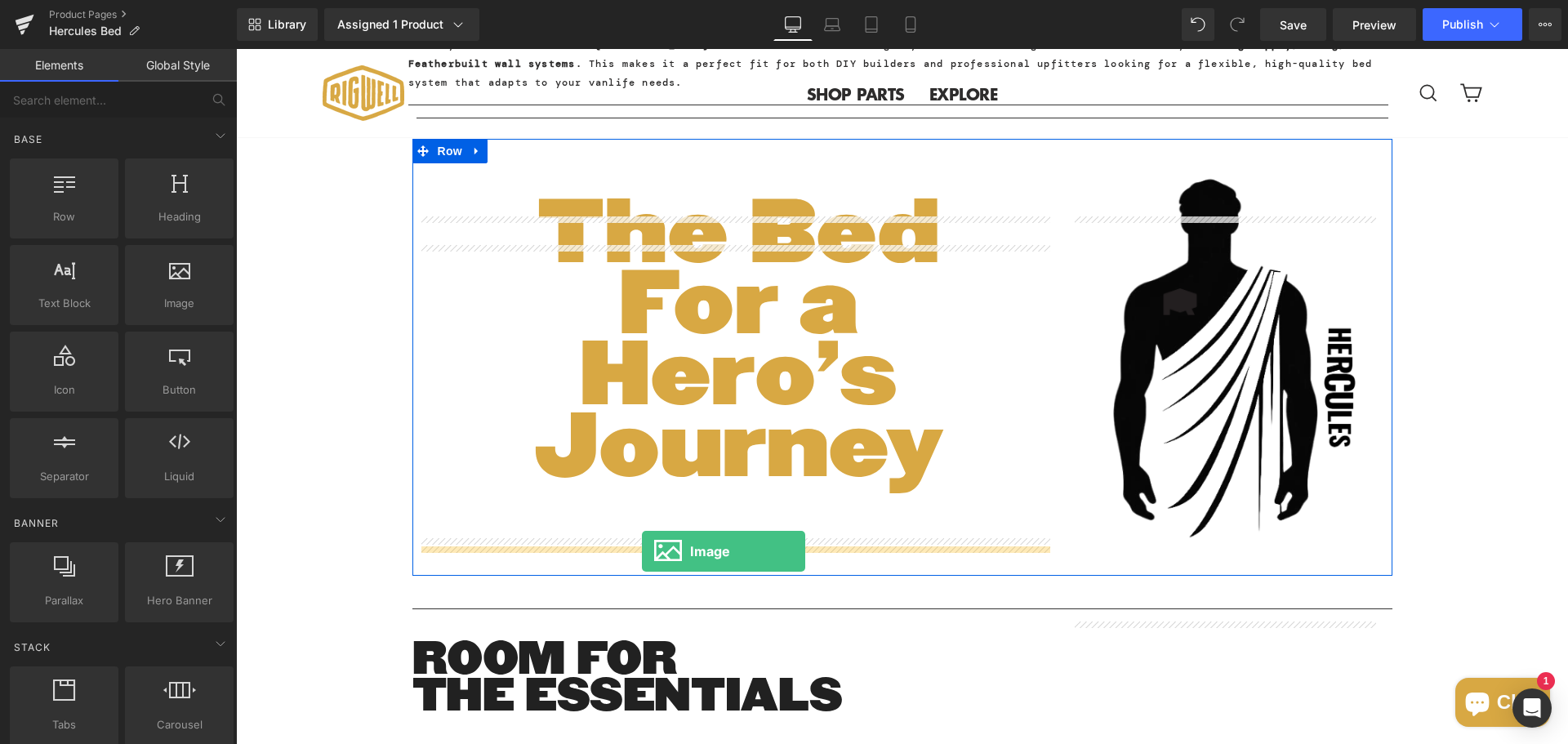
drag, startPoint x: 419, startPoint y: 348, endPoint x: 642, endPoint y: 552, distance: 302.2
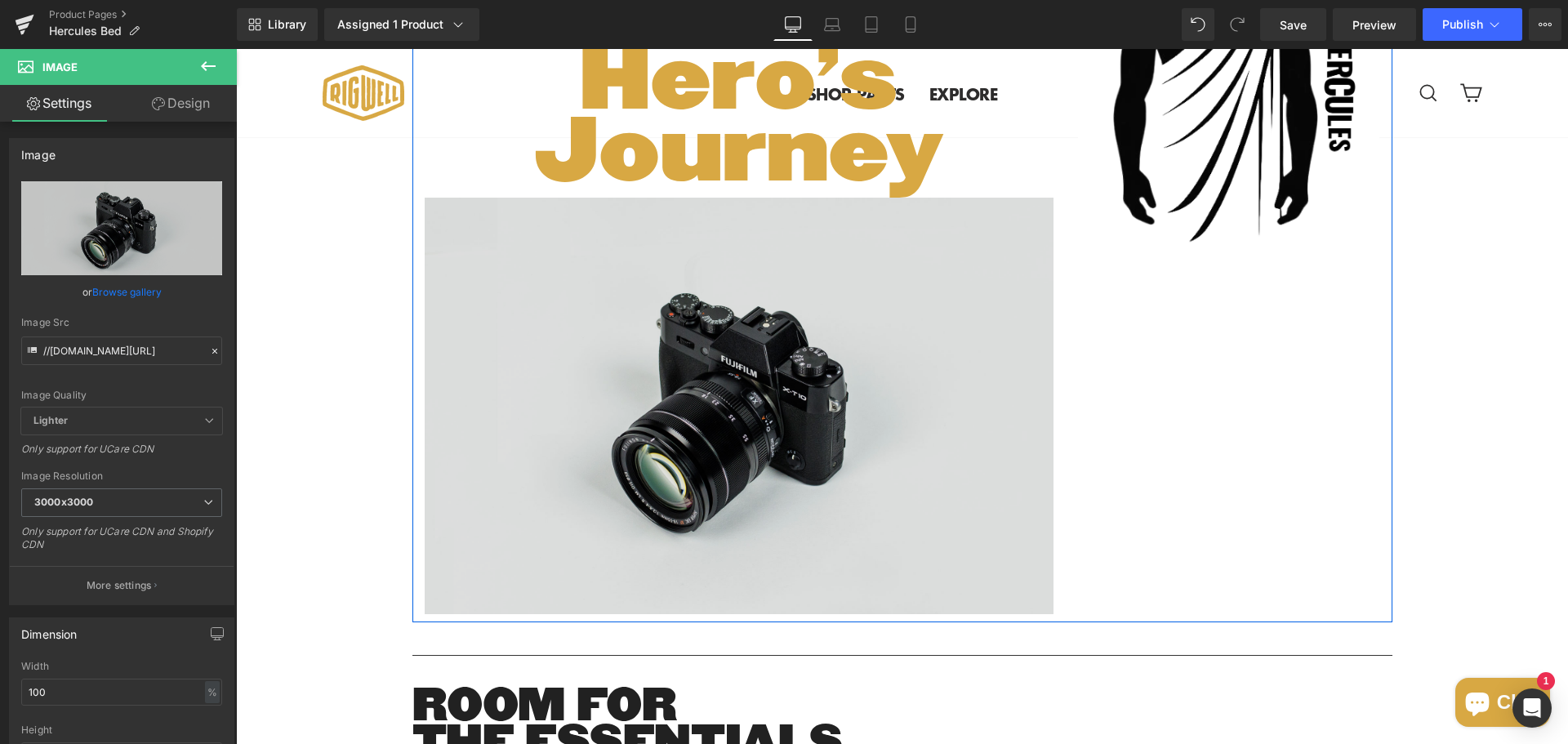
scroll to position [1944, 0]
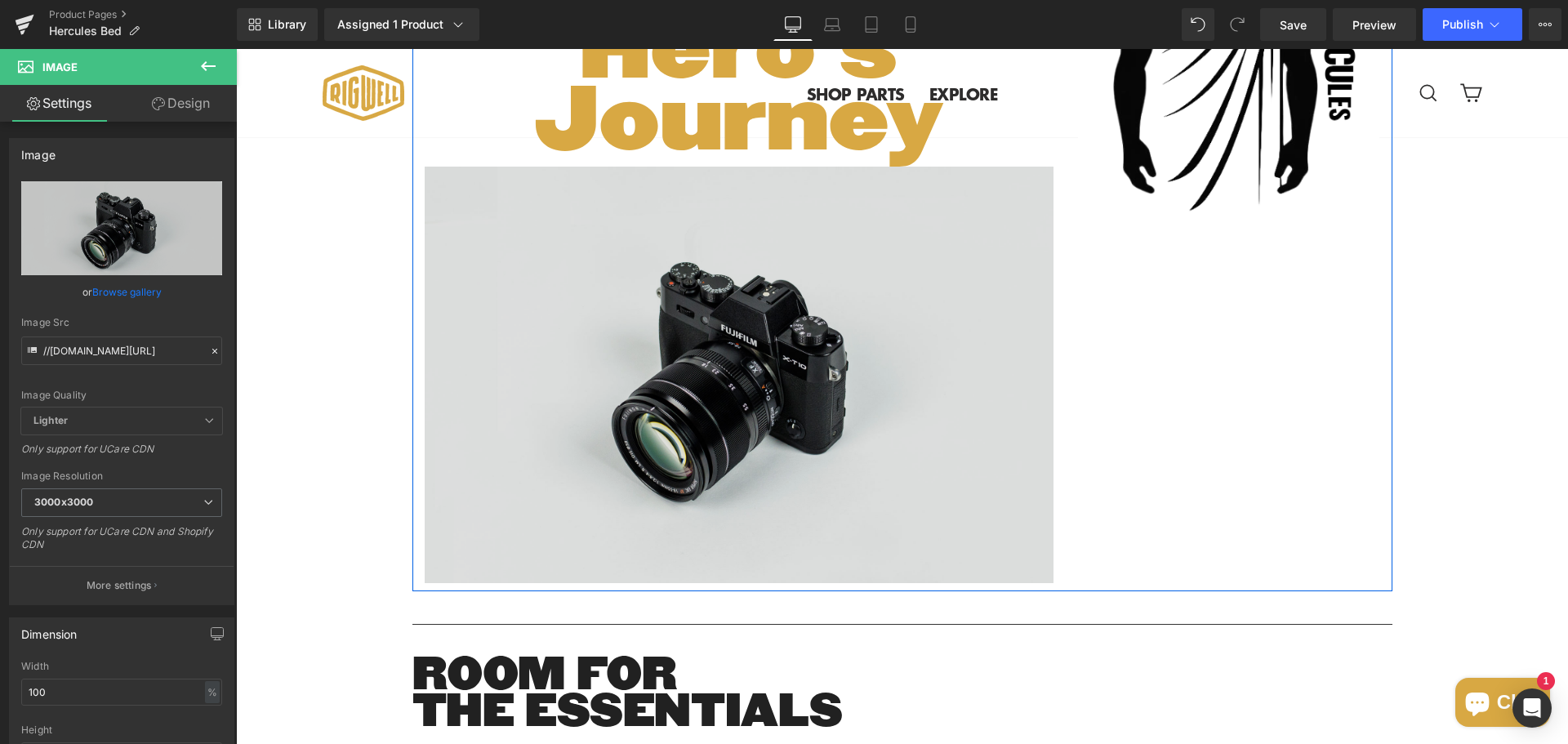
click at [641, 498] on img at bounding box center [739, 375] width 629 height 417
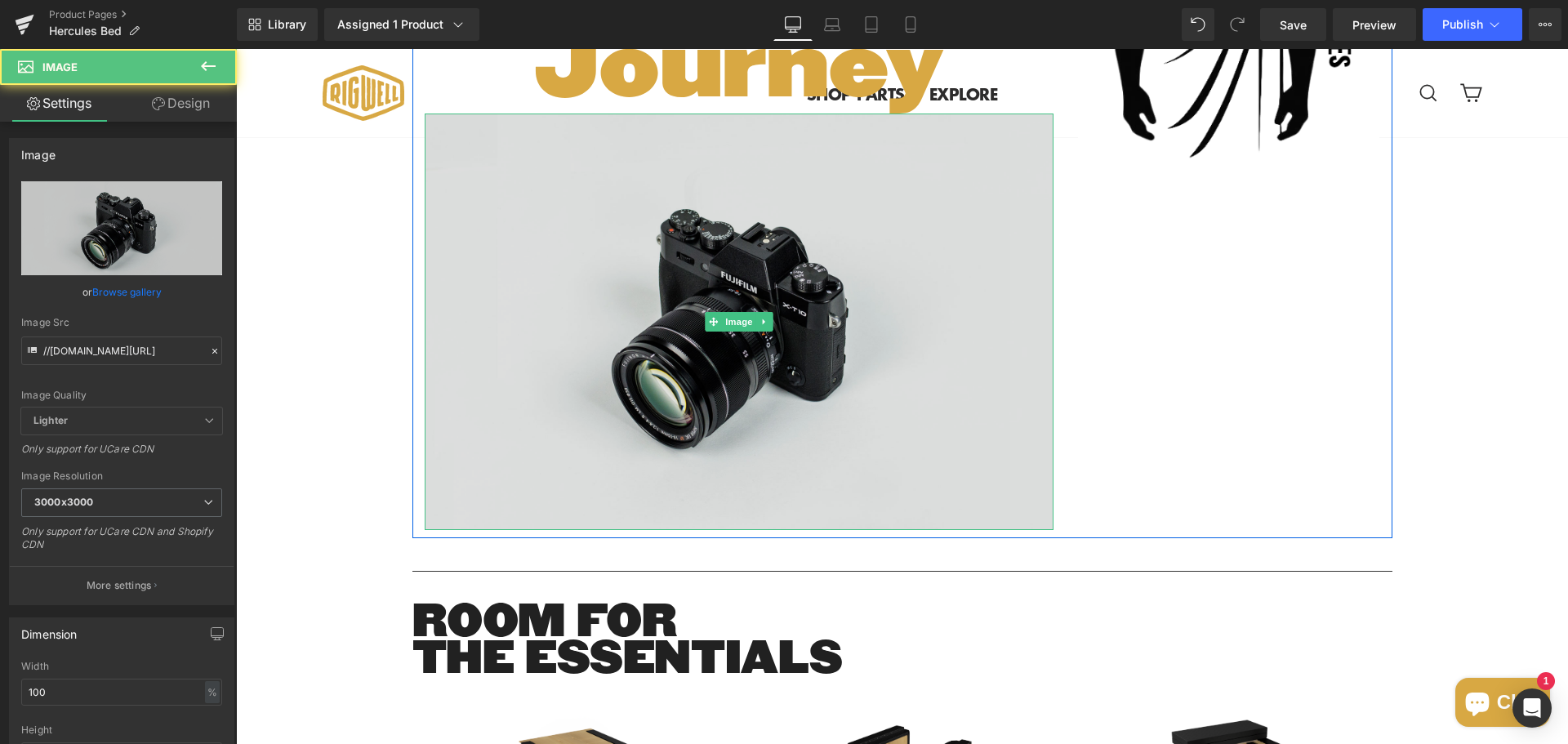
scroll to position [2026, 0]
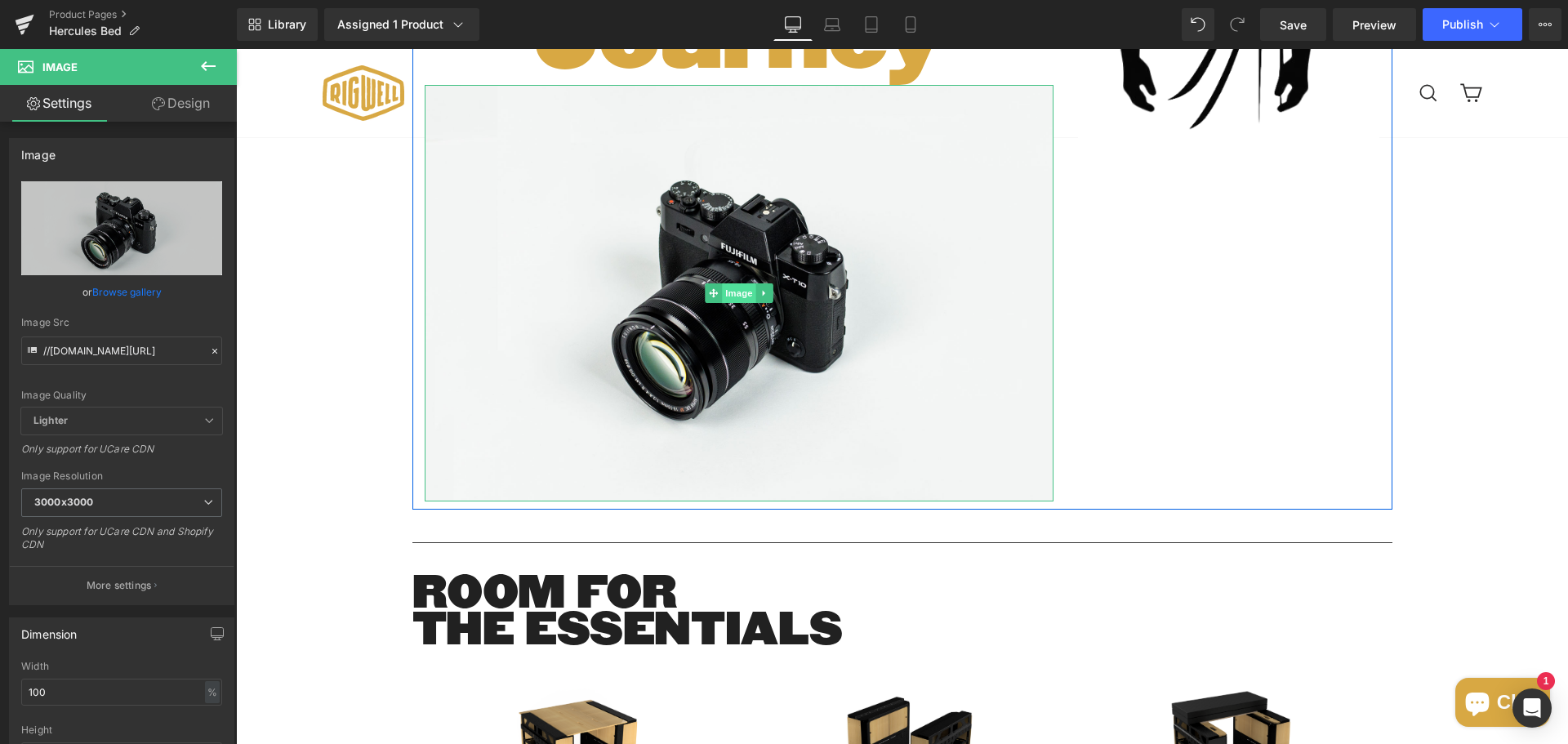
click at [723, 303] on span "Image" at bounding box center [738, 292] width 34 height 19
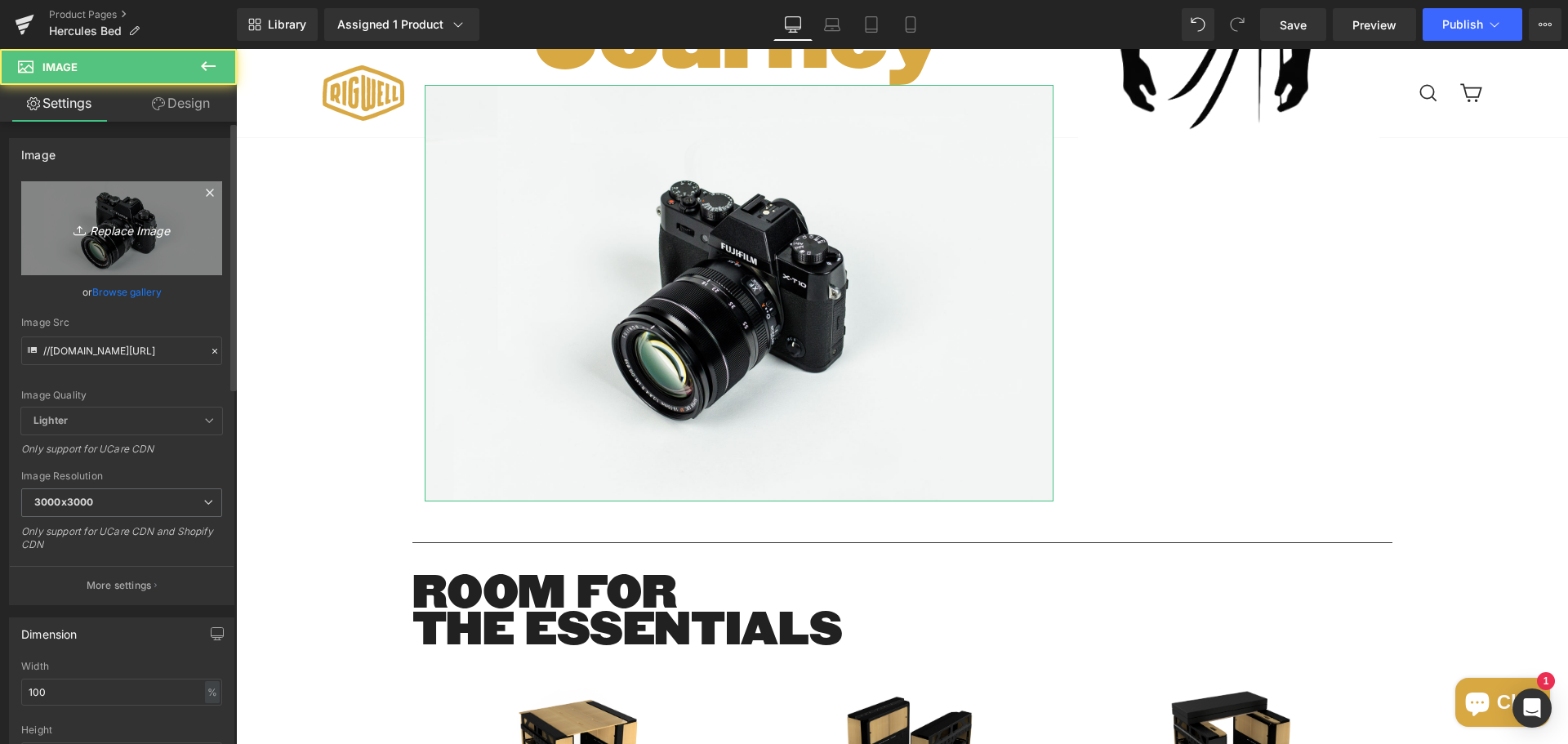
click at [146, 234] on icon "Replace Image" at bounding box center [122, 228] width 131 height 20
type input "C:\fakepath\Hercules Hero Bed System.gif"
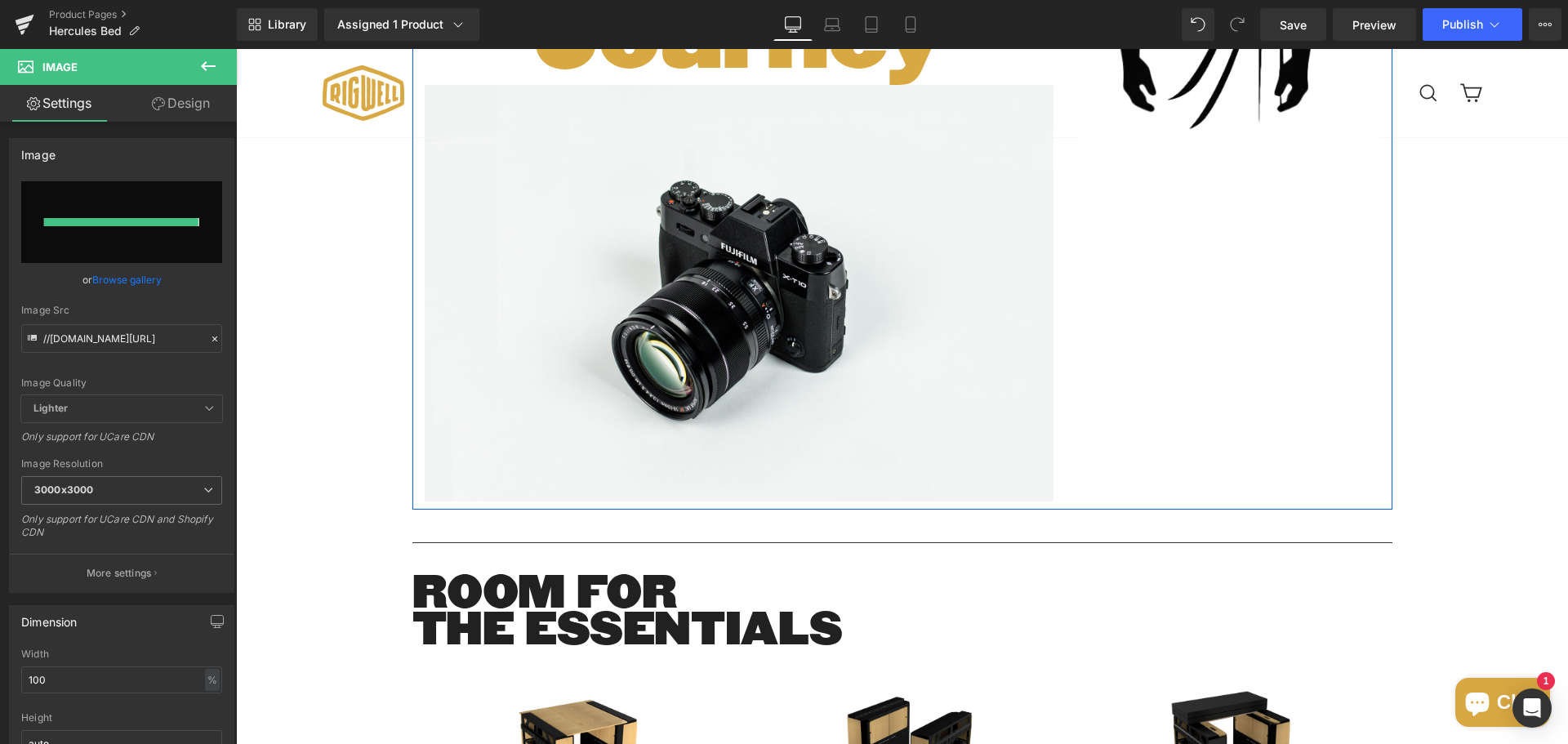
type input "[URL][DOMAIN_NAME]"
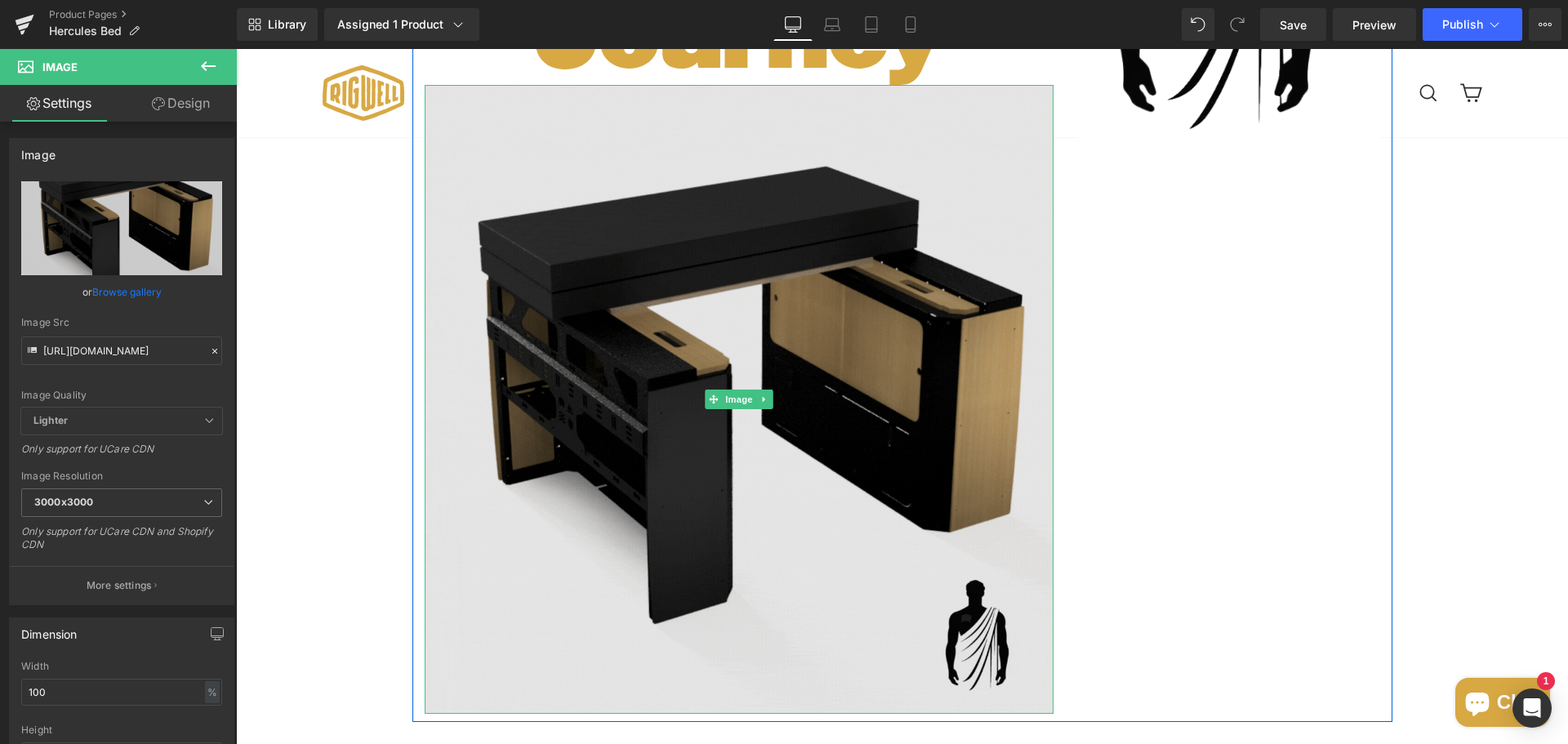
click at [877, 456] on img at bounding box center [739, 399] width 629 height 629
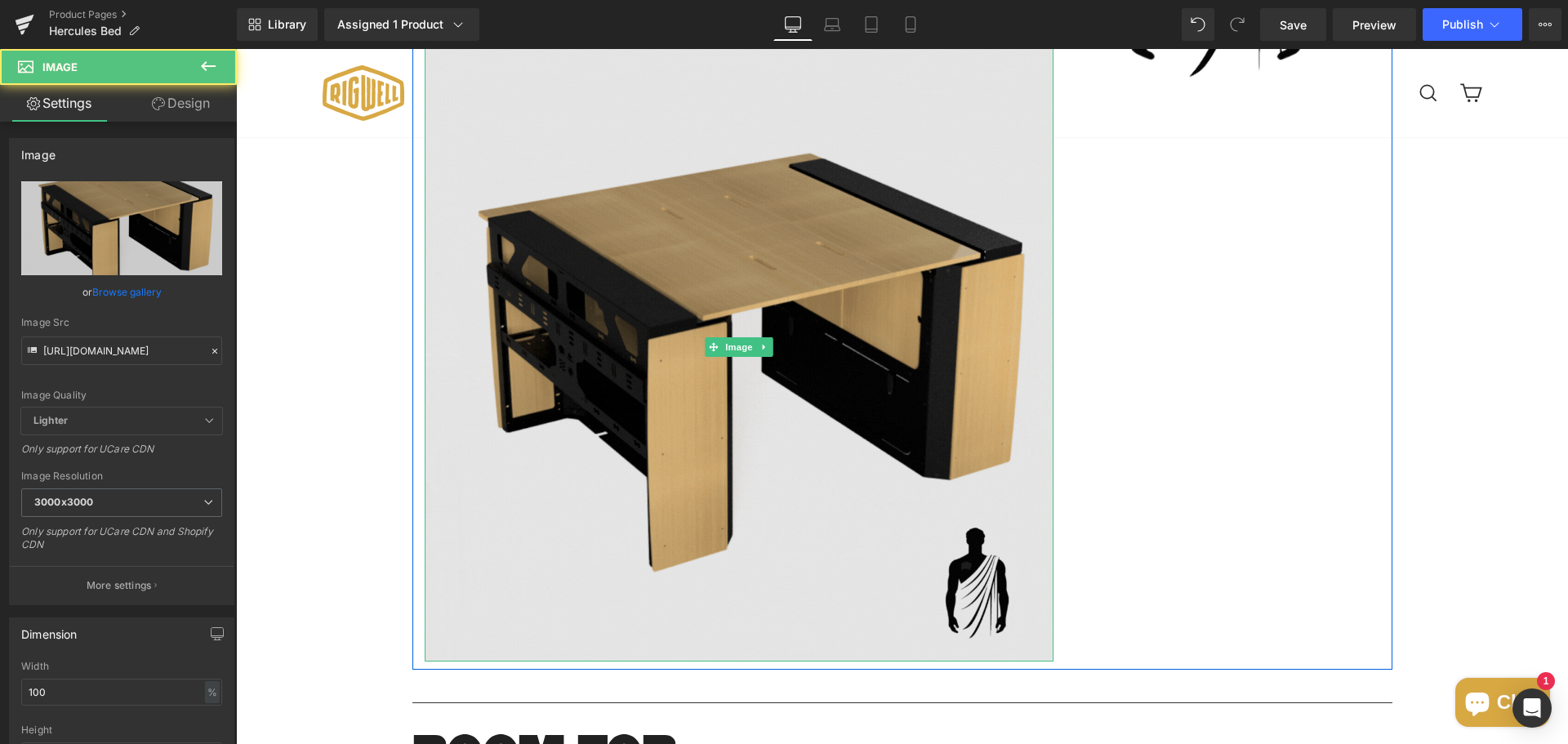
scroll to position [2107, 0]
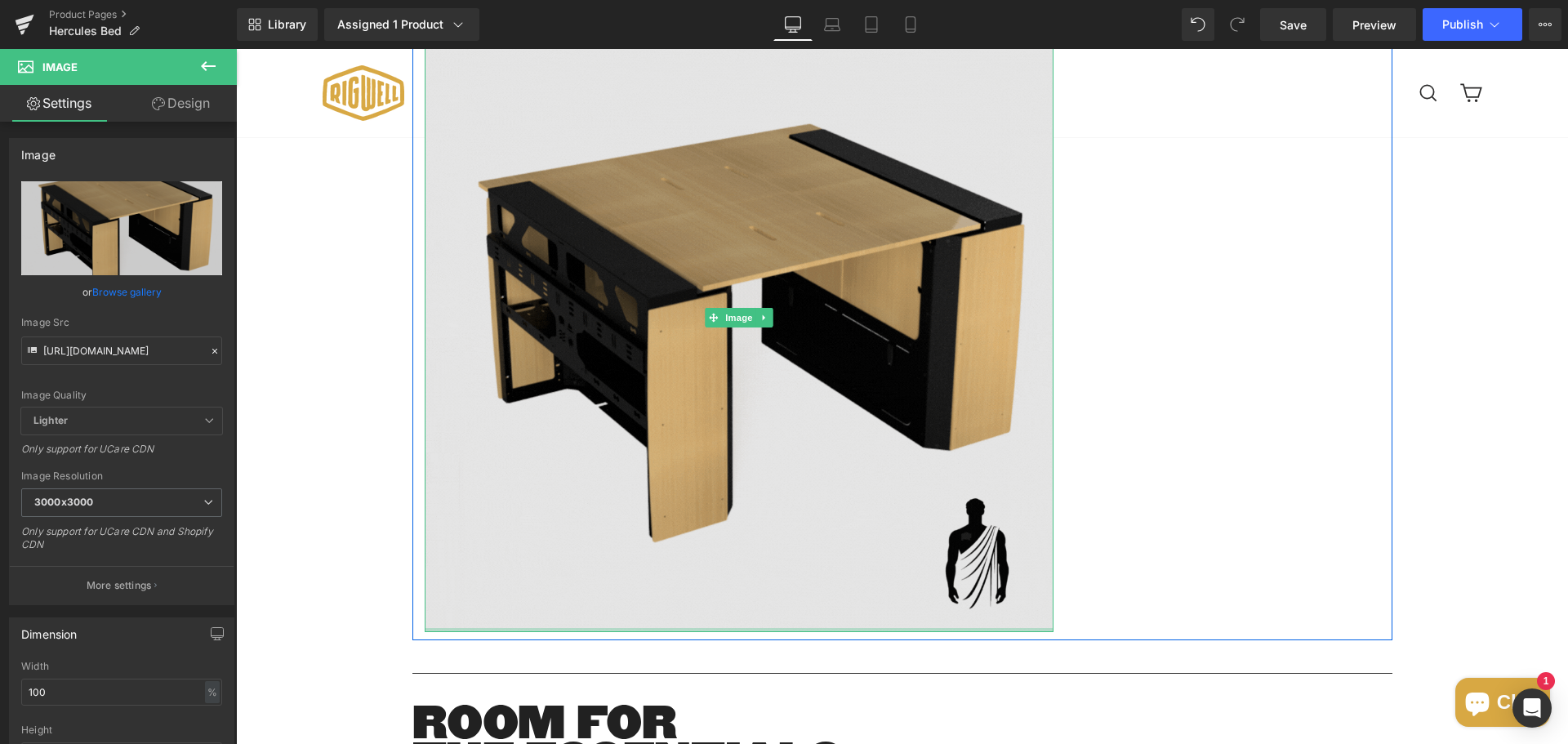
drag, startPoint x: 1034, startPoint y: 683, endPoint x: 1005, endPoint y: 576, distance: 110.9
click at [1005, 576] on div "Image" at bounding box center [739, 318] width 629 height 629
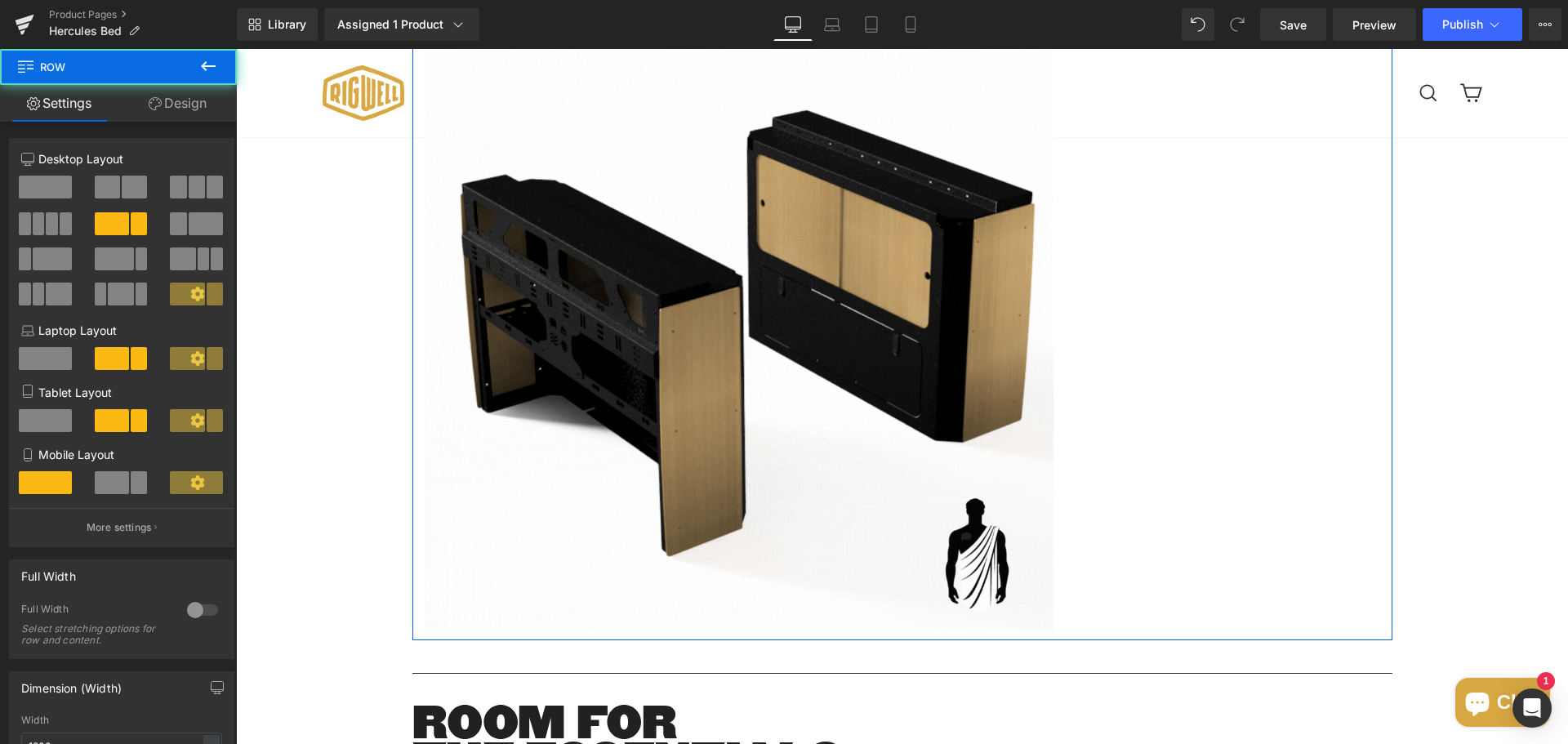
click at [1047, 574] on div "The Bed For a Hero's Journey Heading Row Image" at bounding box center [738, 152] width 653 height 959
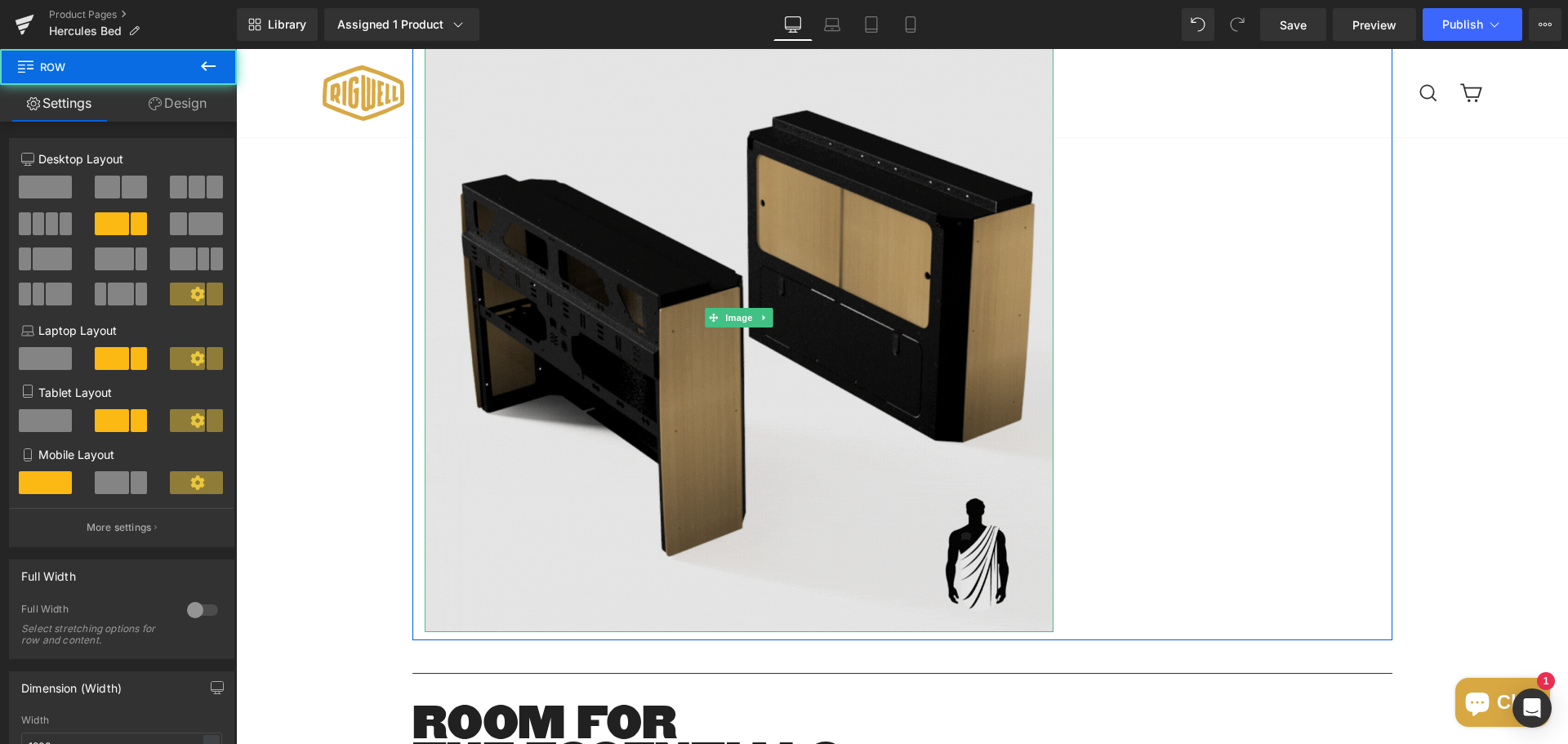
click at [903, 551] on img at bounding box center [739, 318] width 629 height 629
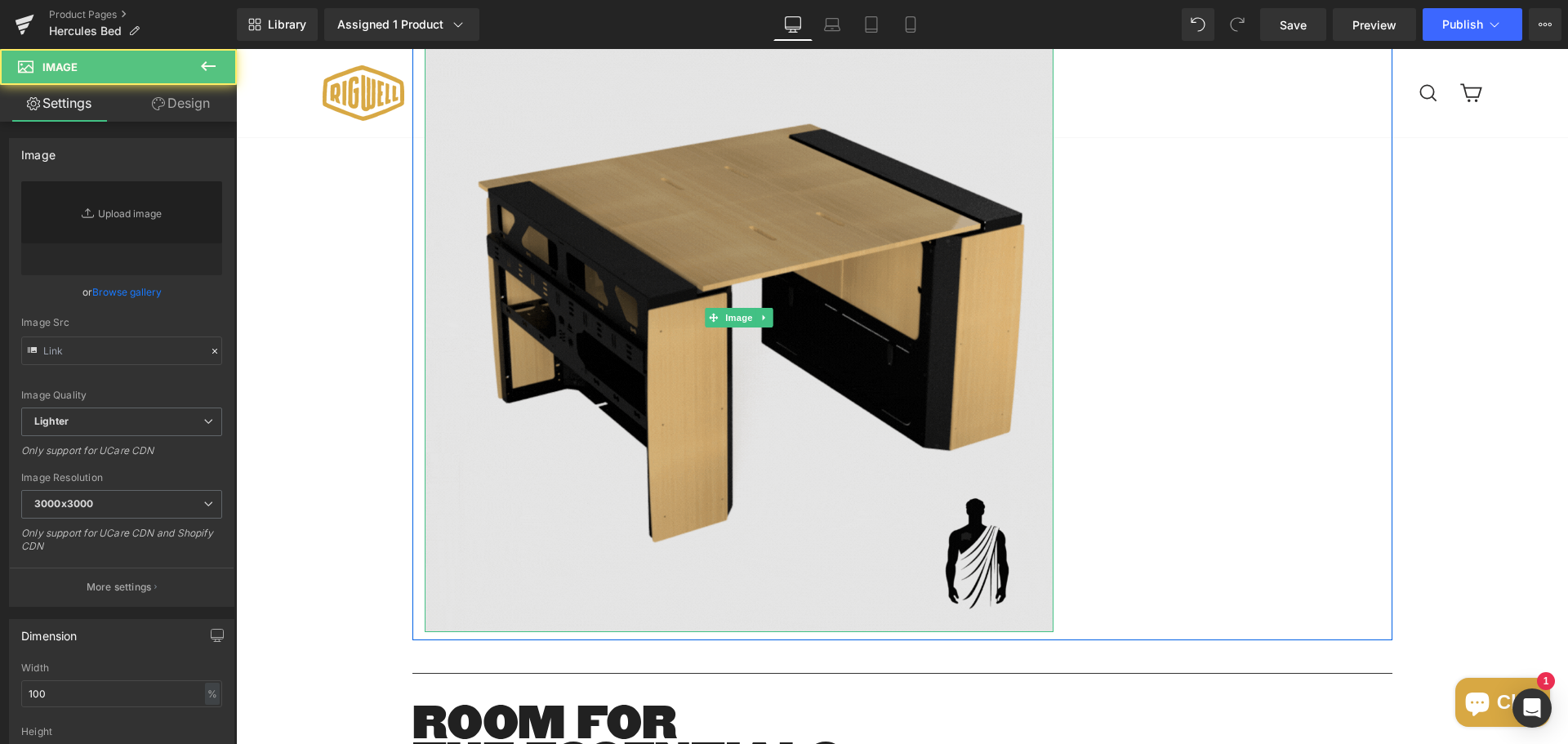
type input "[URL][DOMAIN_NAME]"
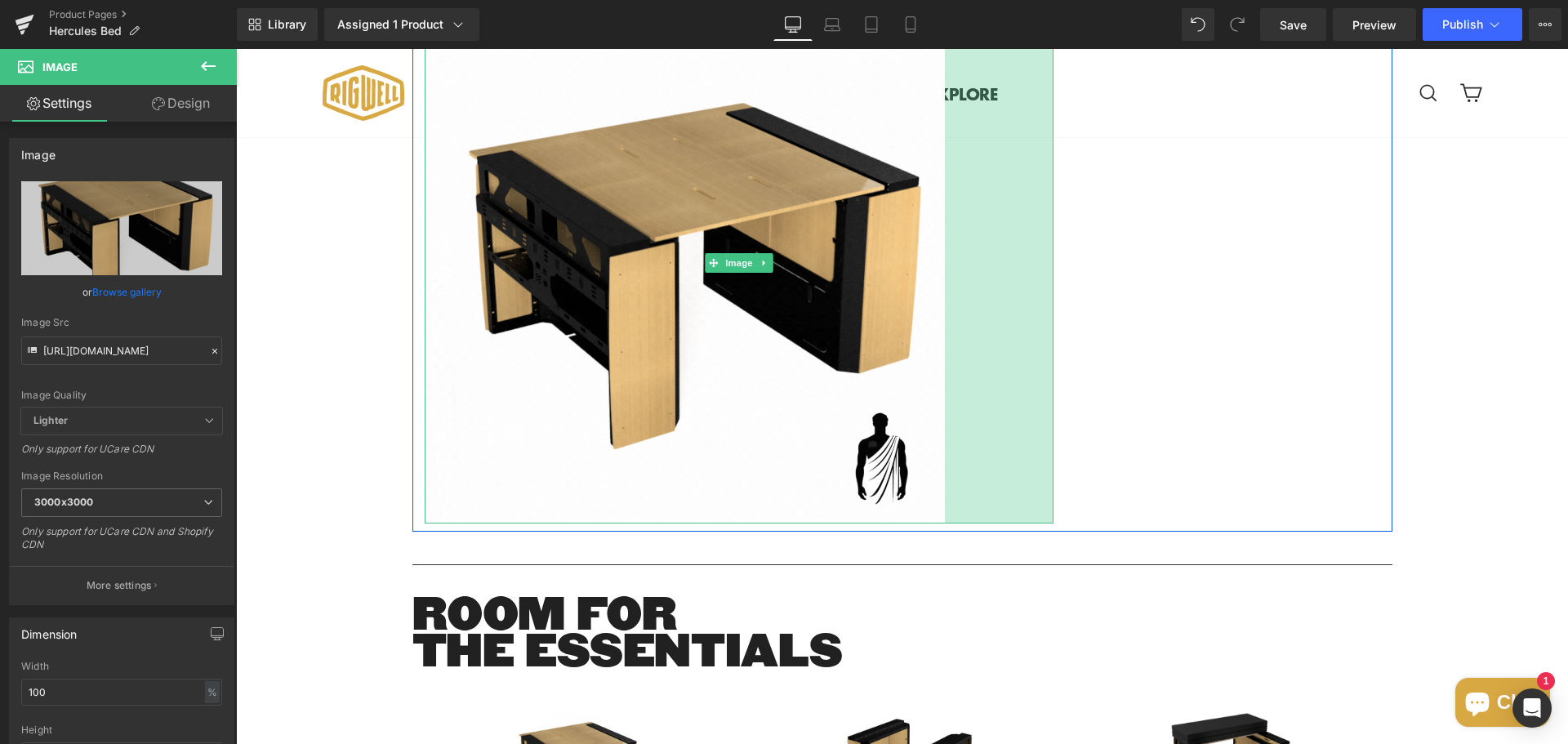
drag, startPoint x: 1043, startPoint y: 681, endPoint x: 932, endPoint y: 667, distance: 111.9
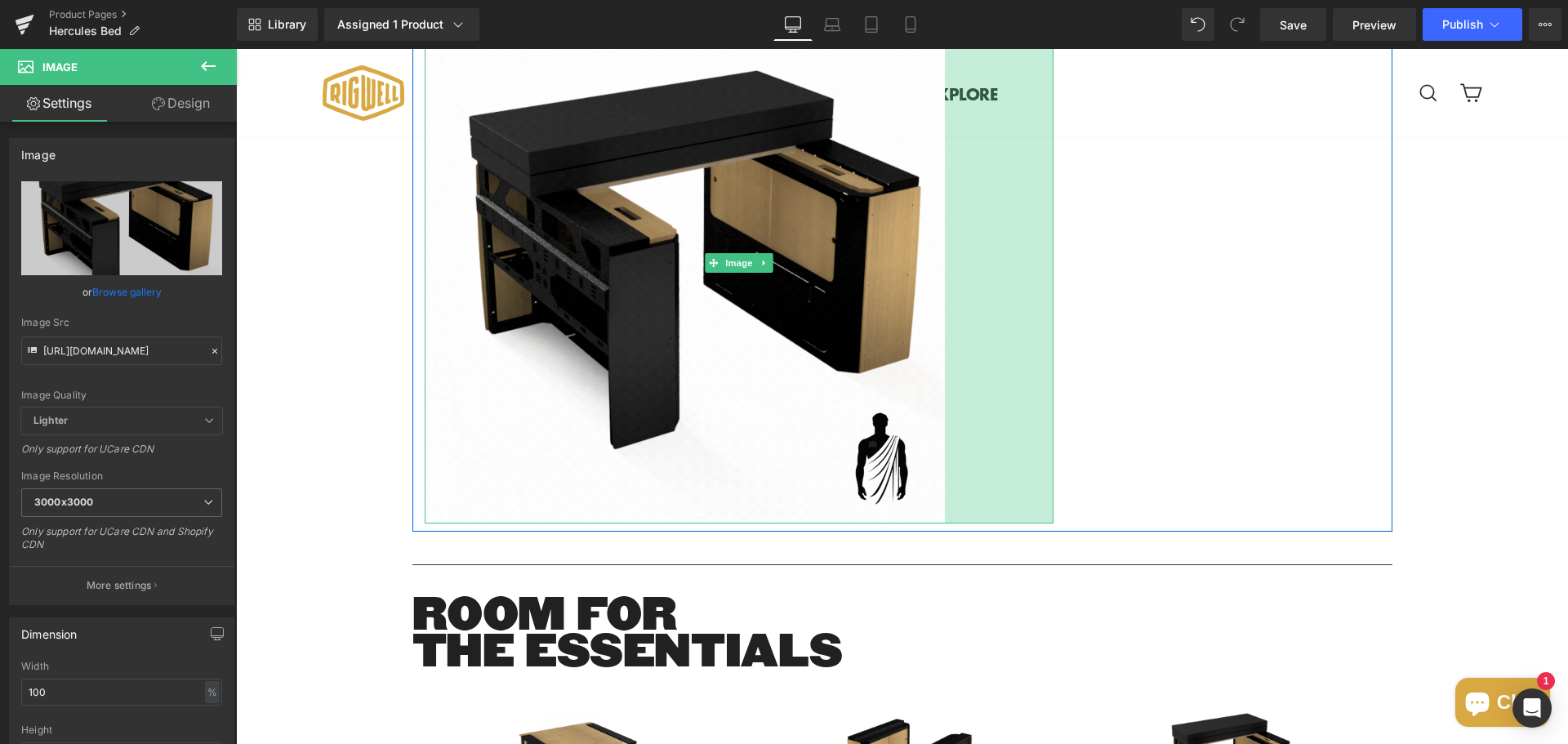
click at [932, 667] on div "Sale Off (P) Image ‹ ›" at bounding box center [902, 543] width 1332 height 4845
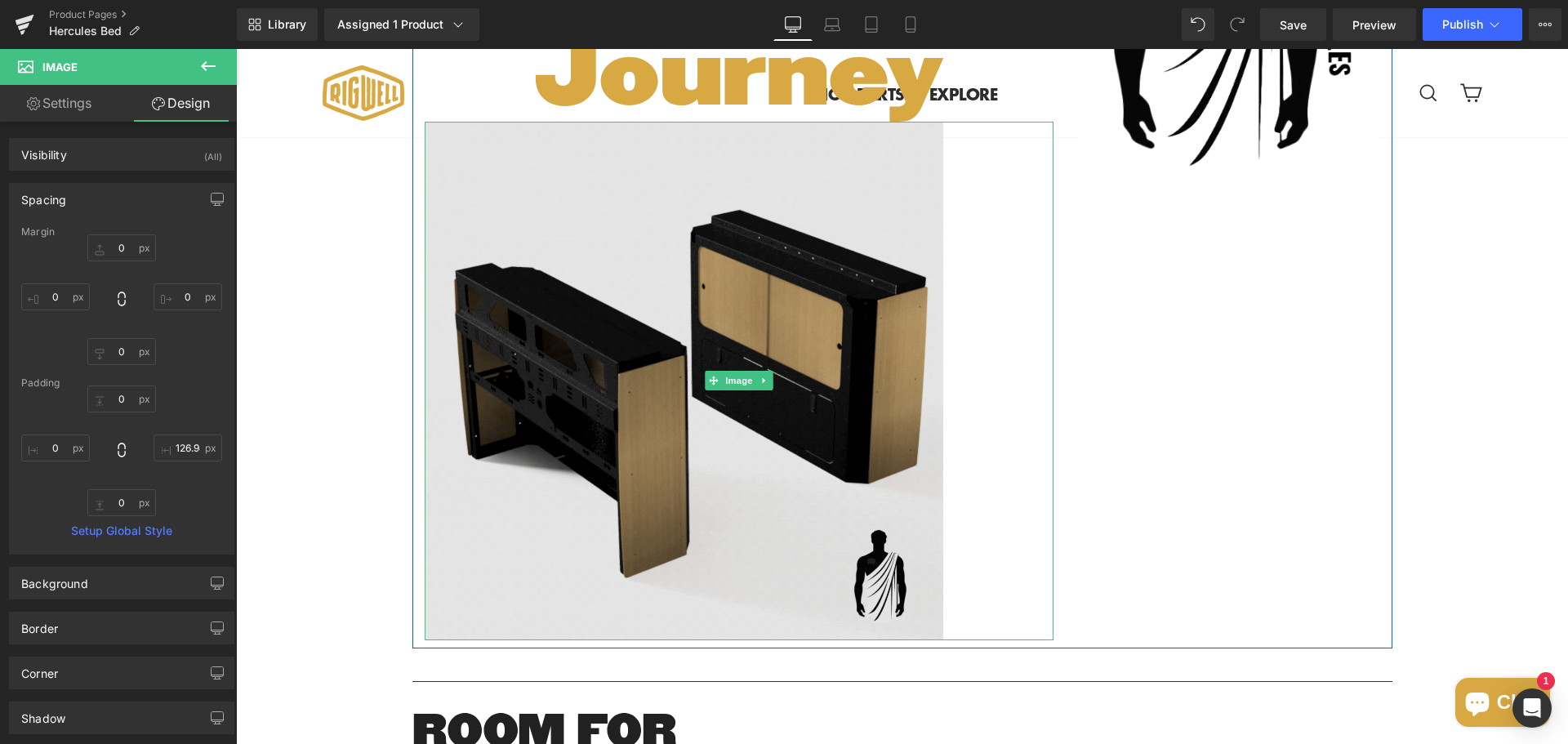
scroll to position [2026, 0]
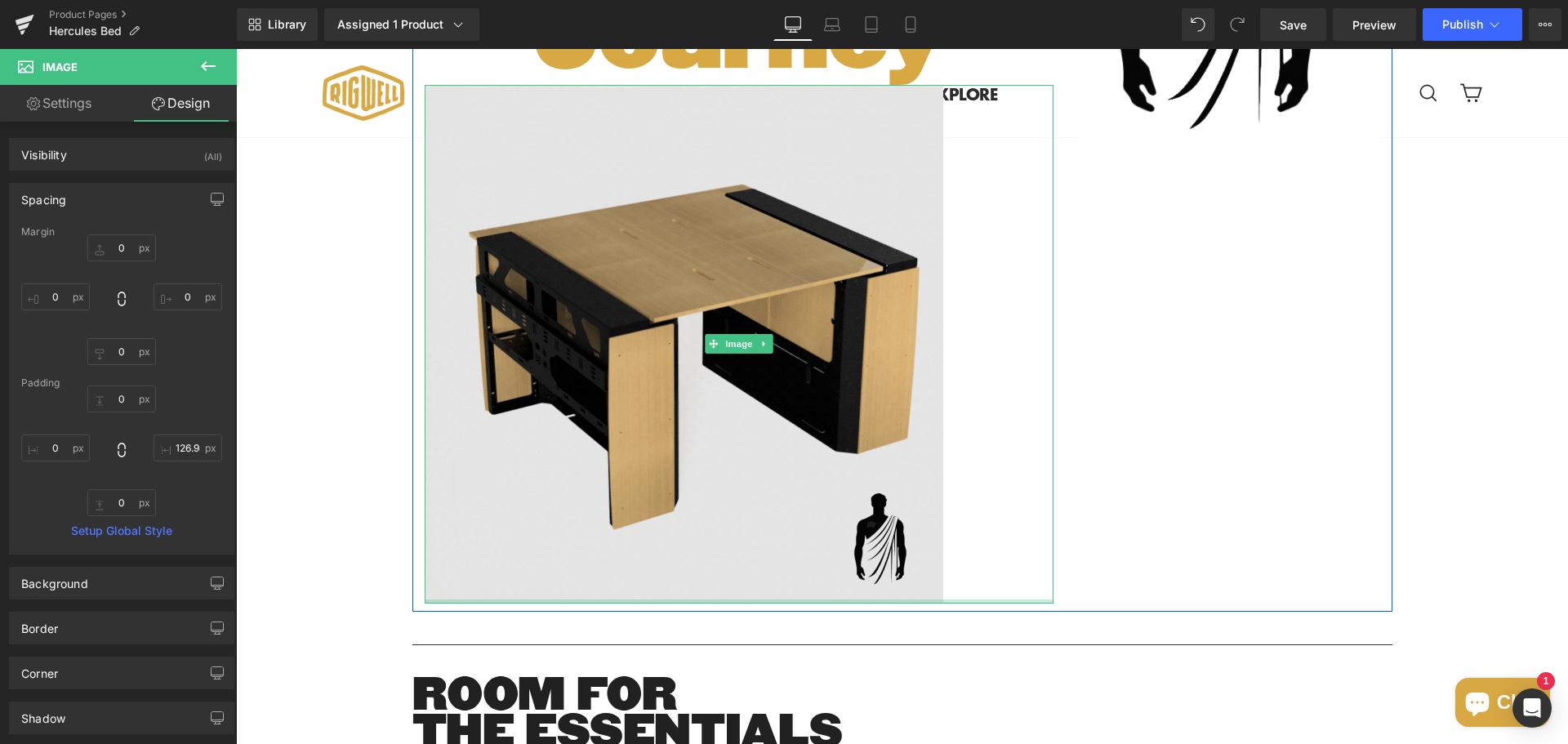
type input "0px"
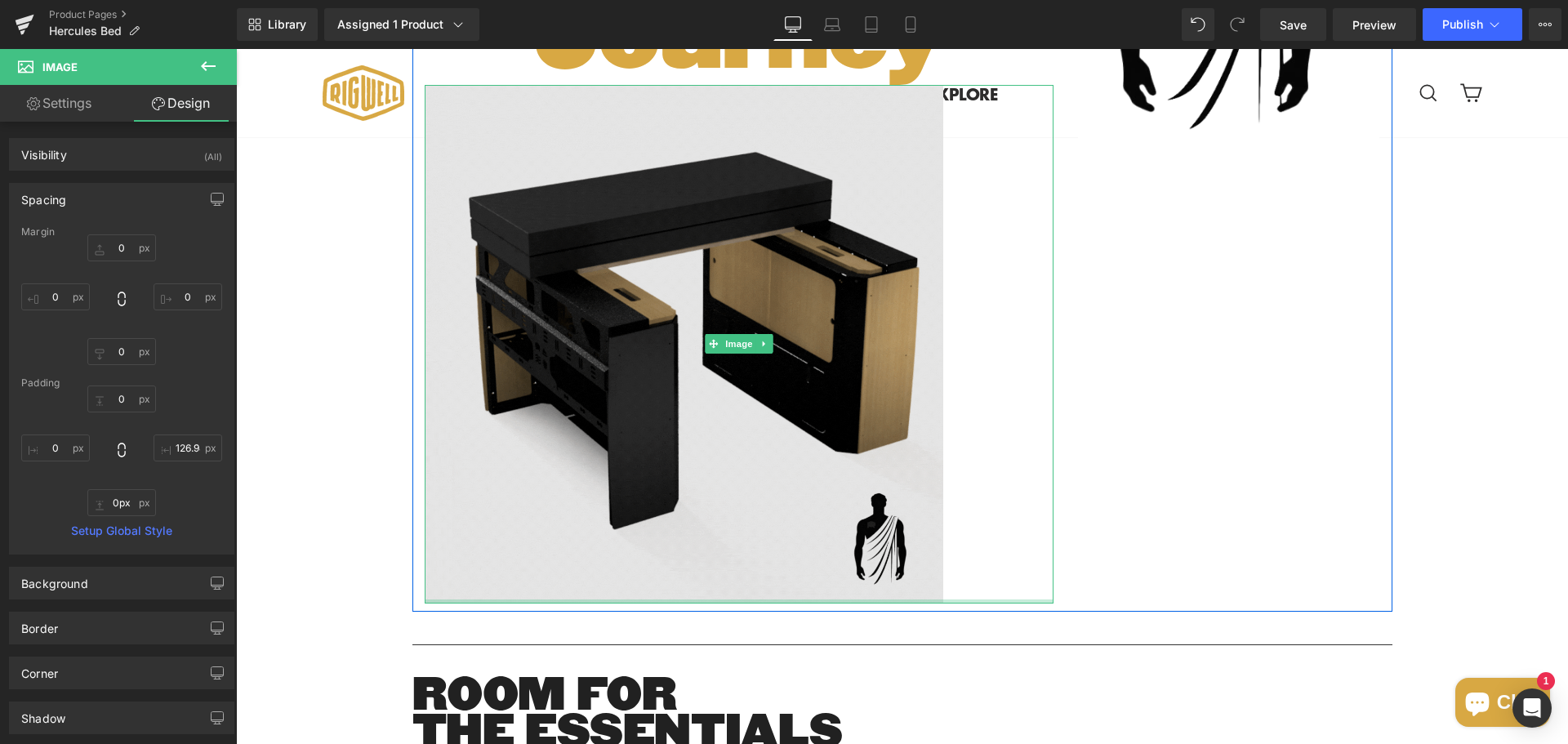
drag, startPoint x: 752, startPoint y: 655, endPoint x: 729, endPoint y: 464, distance: 192.4
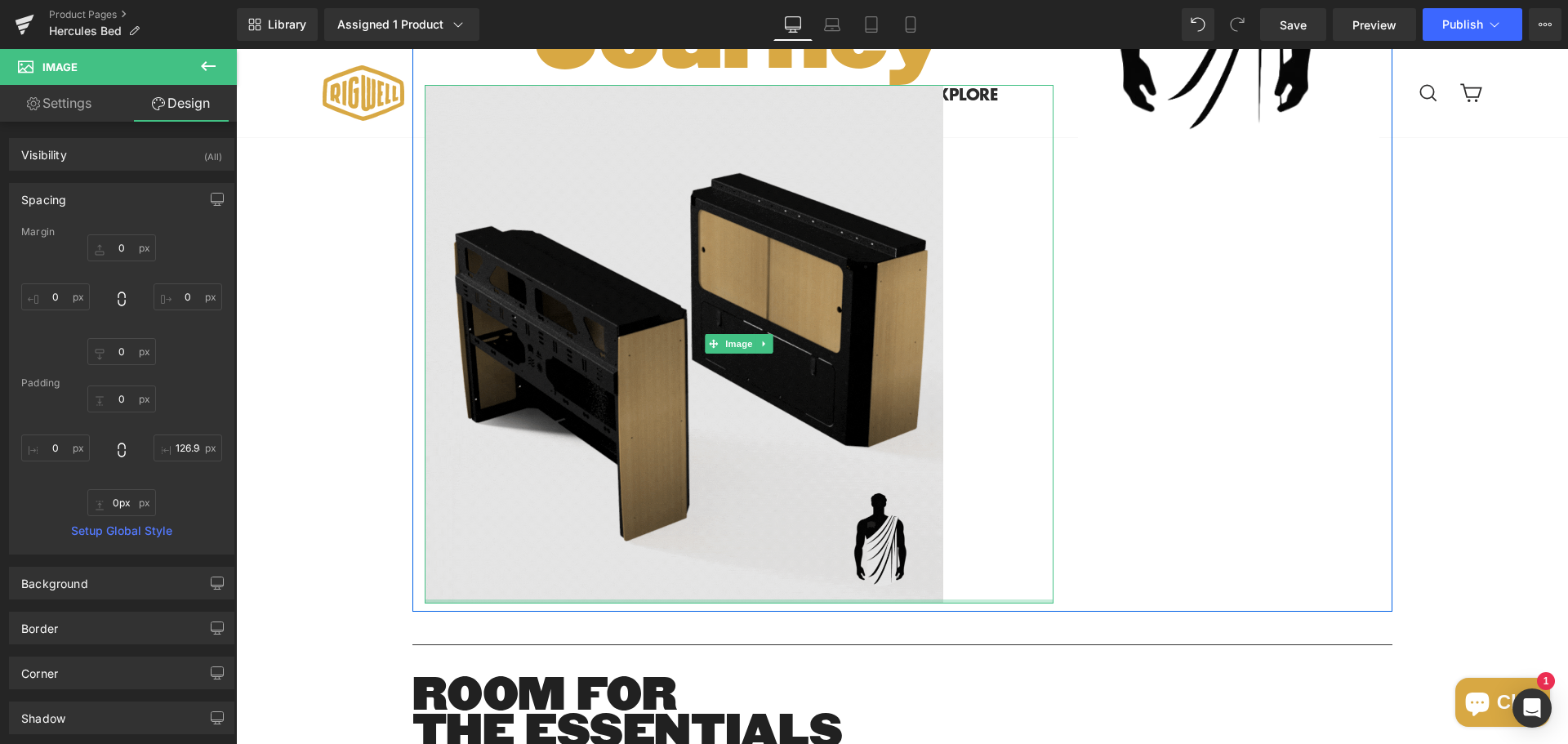
click at [729, 464] on div "Image 135px" at bounding box center [739, 345] width 629 height 519
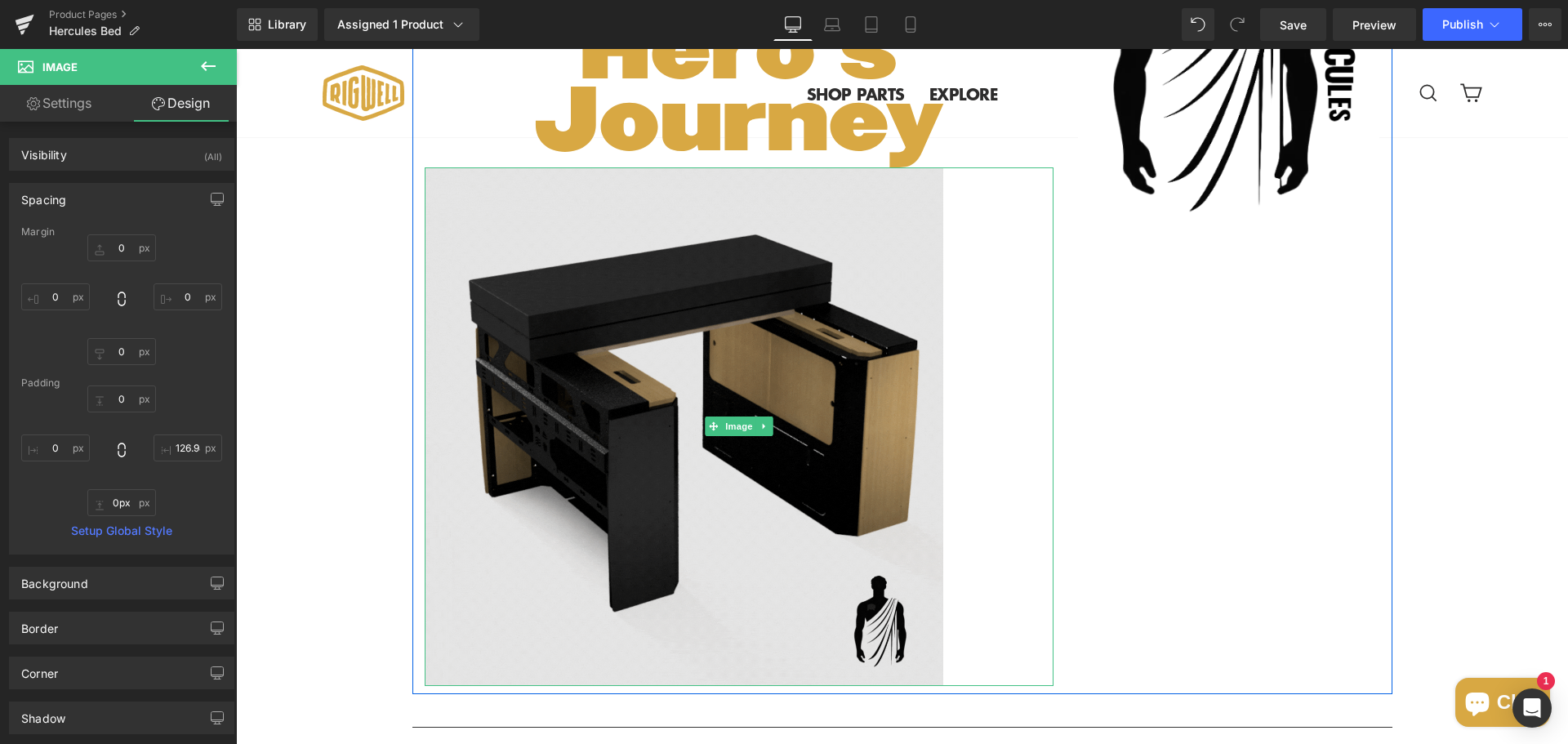
scroll to position [1944, 0]
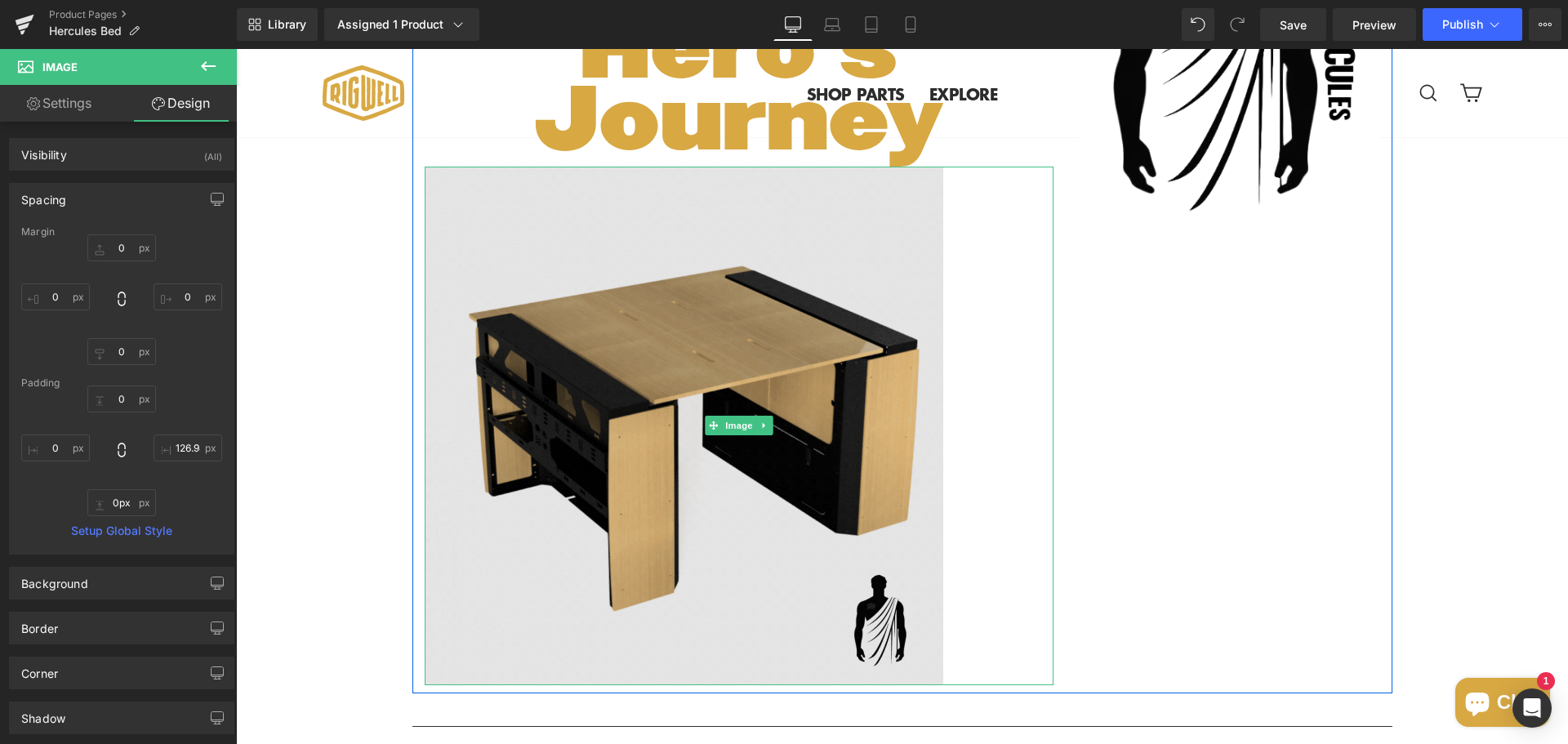
click at [720, 251] on img at bounding box center [739, 426] width 629 height 519
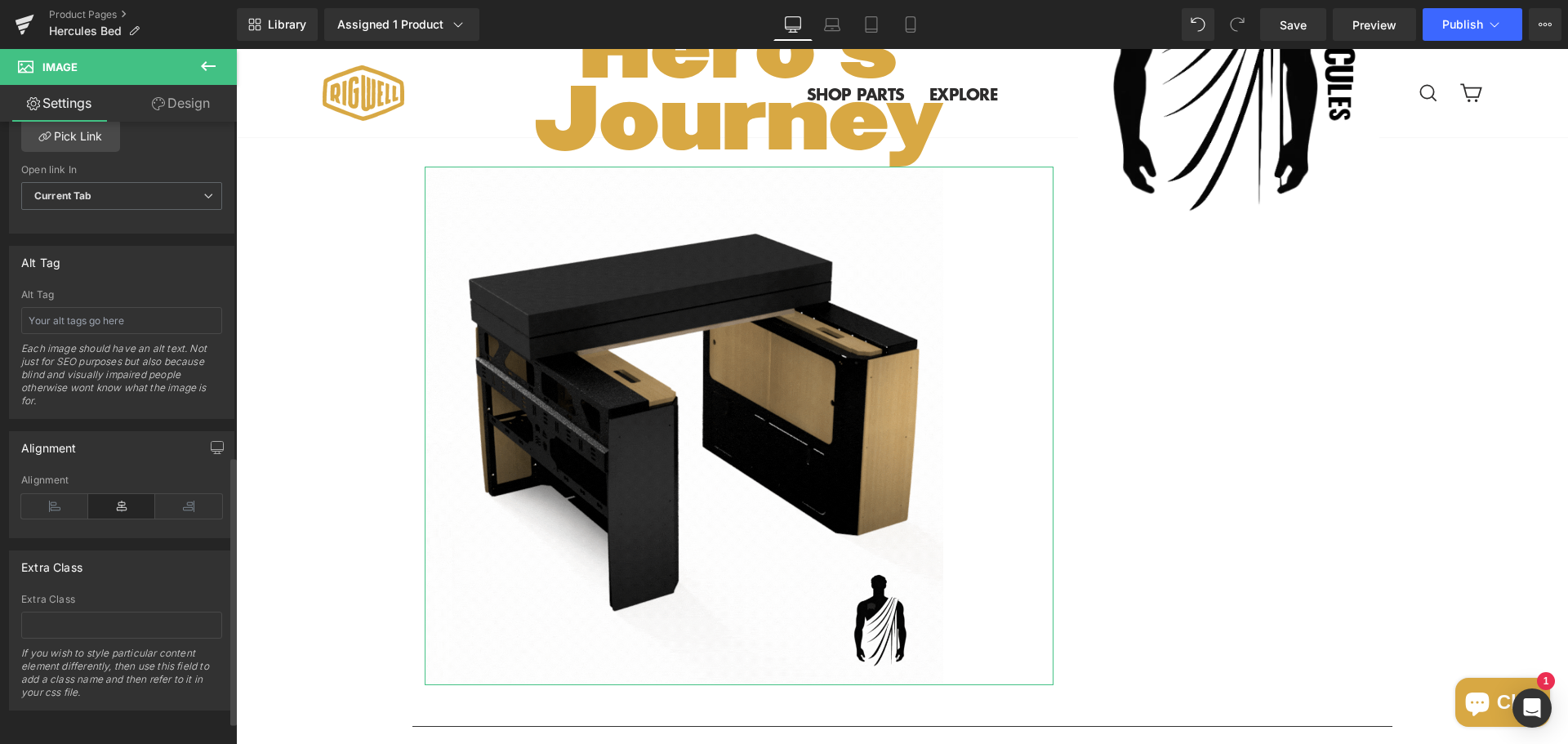
scroll to position [826, 0]
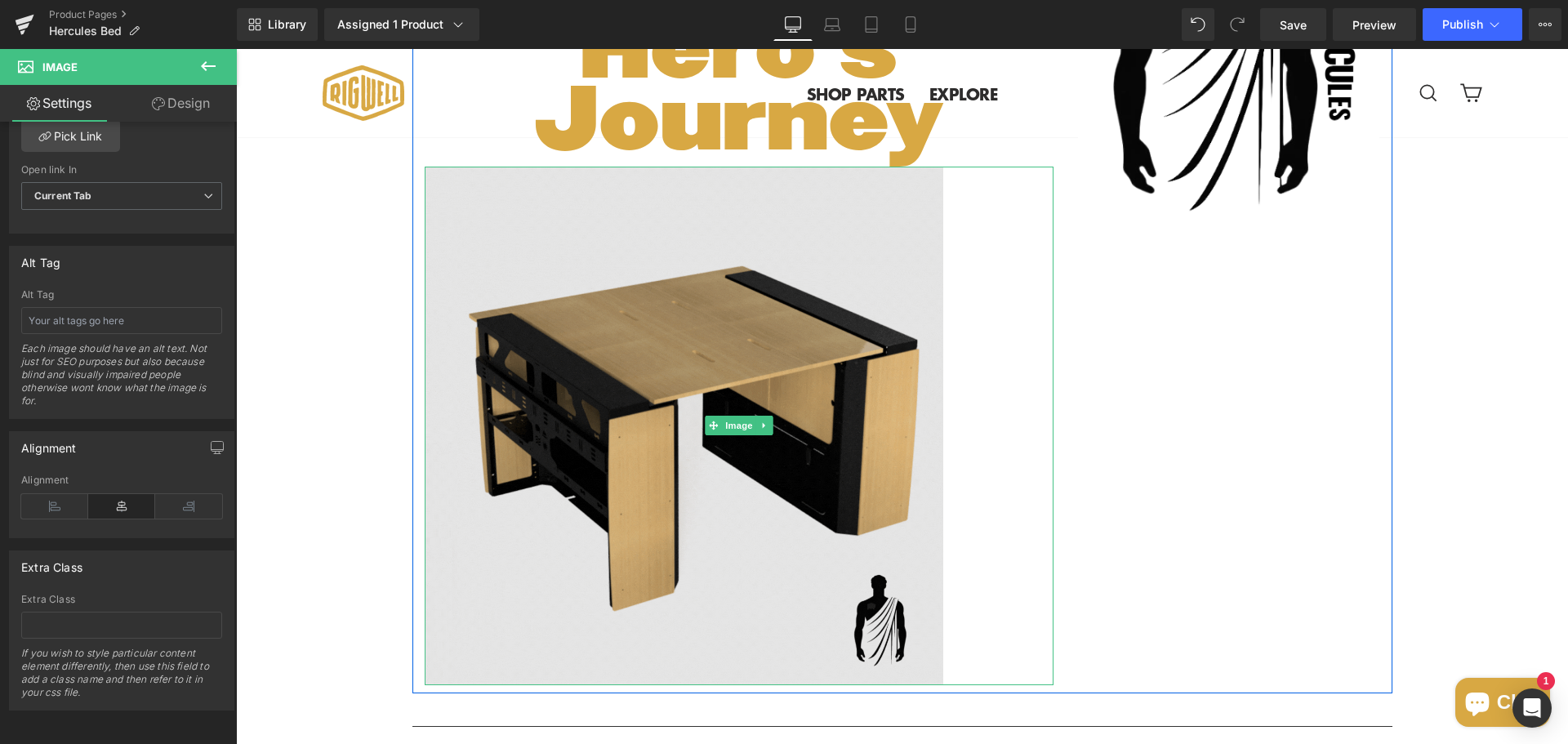
click at [735, 520] on img at bounding box center [739, 426] width 629 height 519
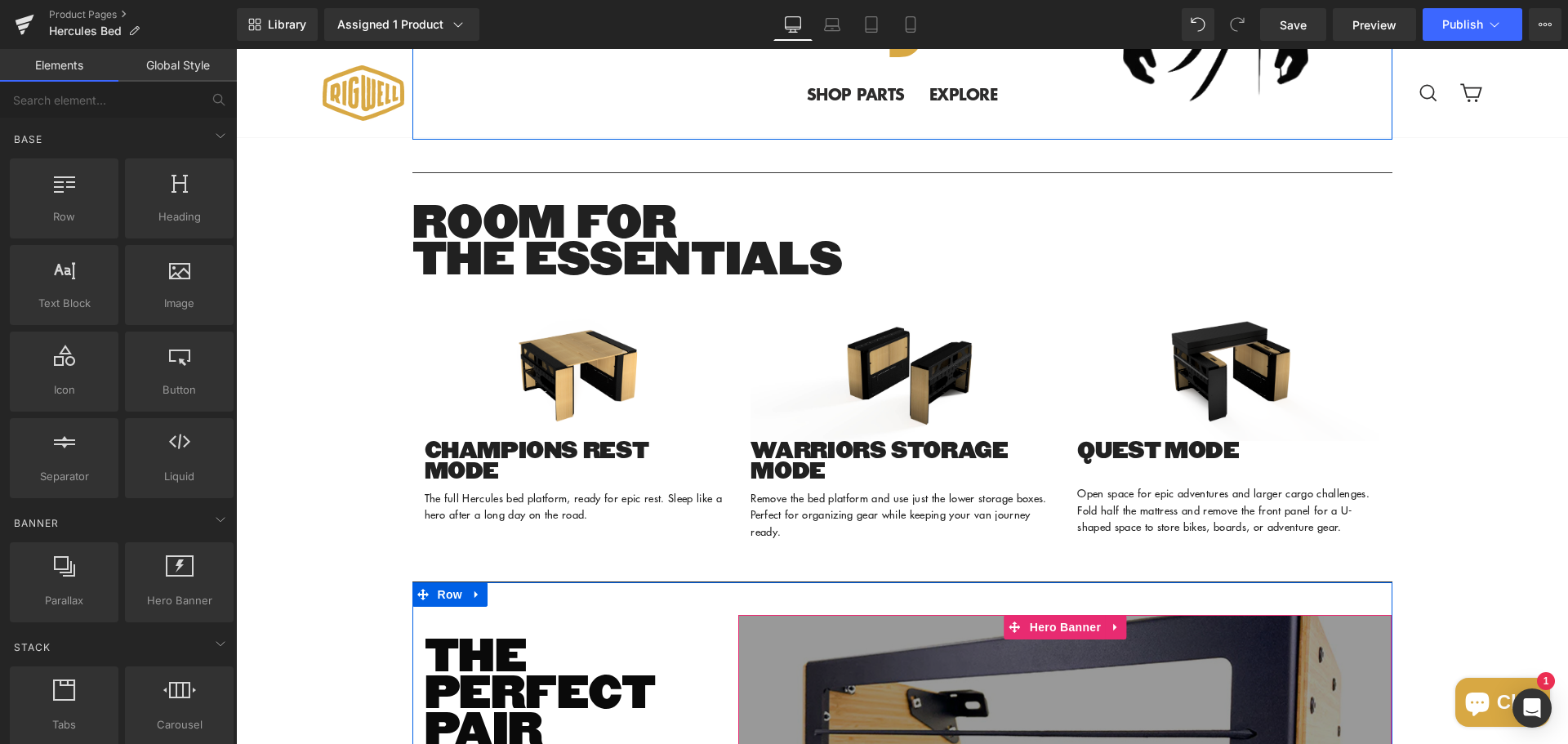
scroll to position [2026, 0]
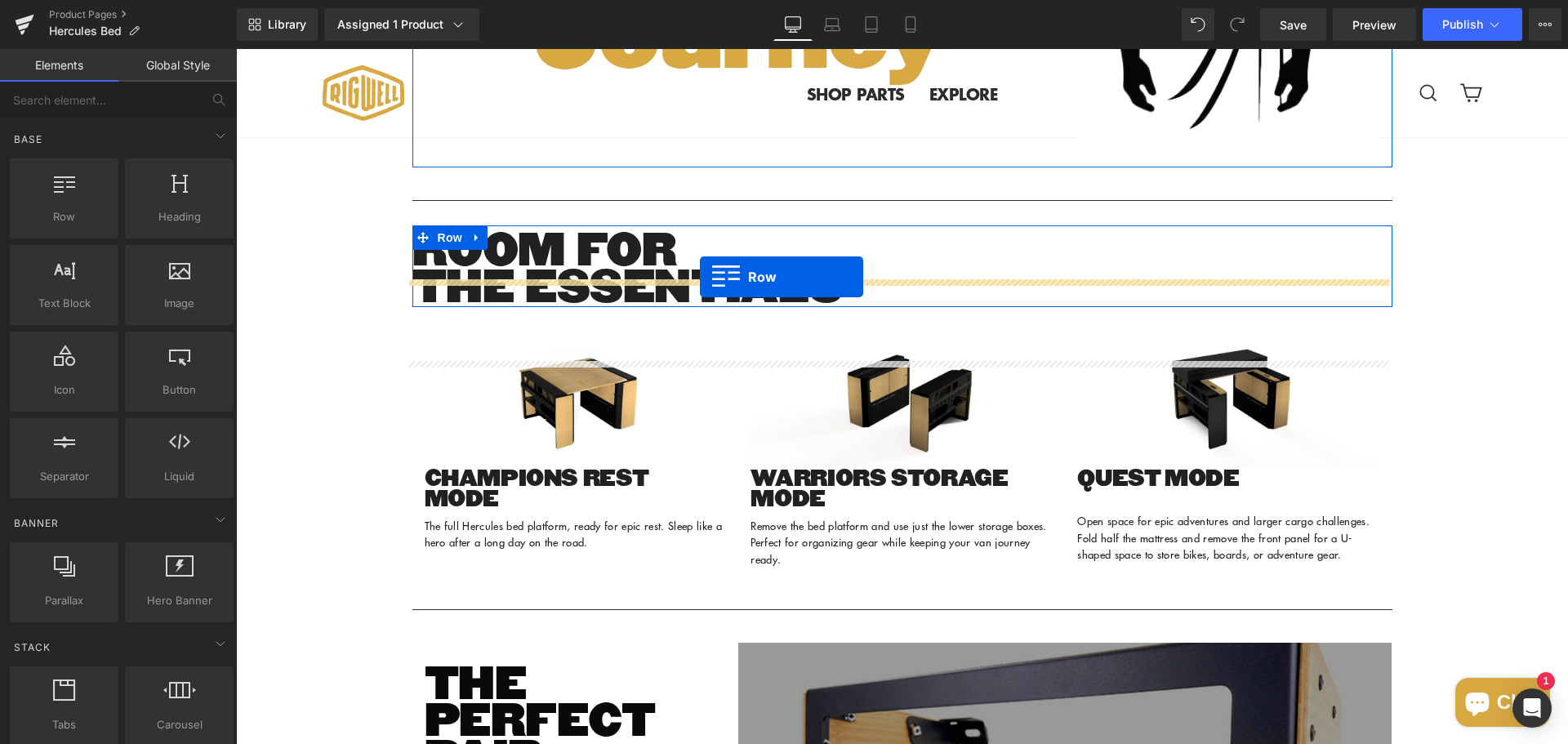
drag, startPoint x: 312, startPoint y: 257, endPoint x: 700, endPoint y: 277, distance: 388.5
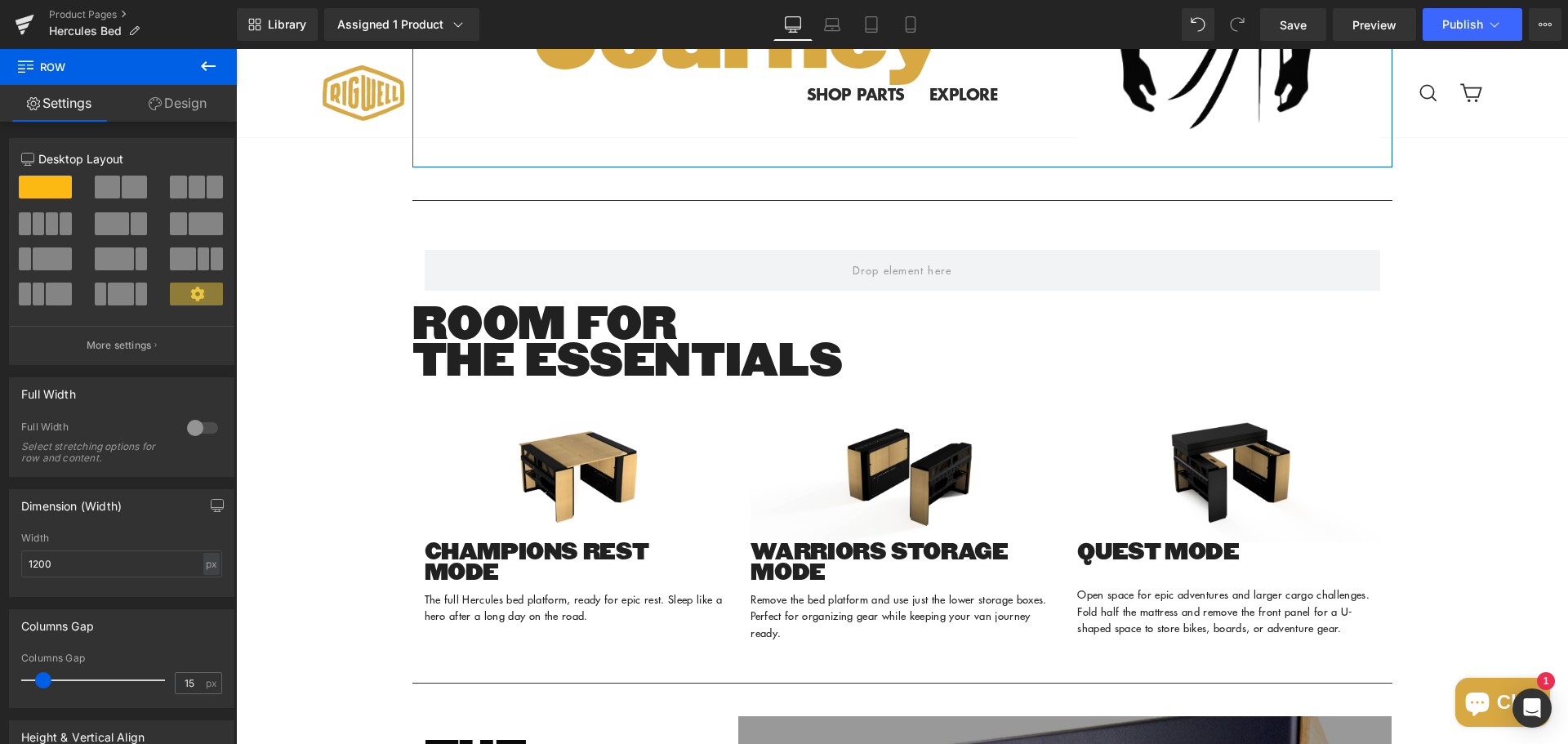
drag, startPoint x: 461, startPoint y: 275, endPoint x: 405, endPoint y: 259, distance: 58.2
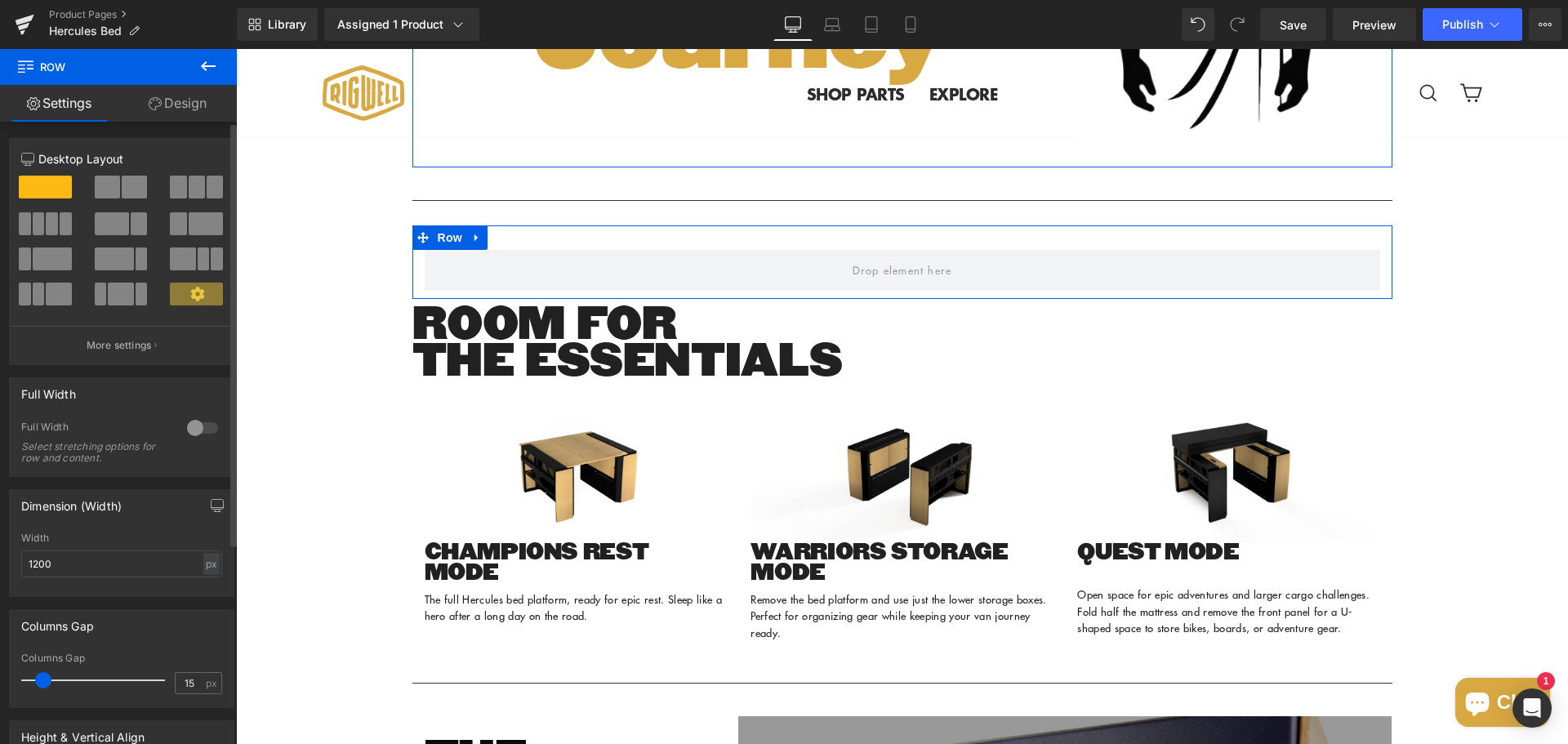
click at [169, 223] on span at bounding box center [178, 224] width 16 height 23
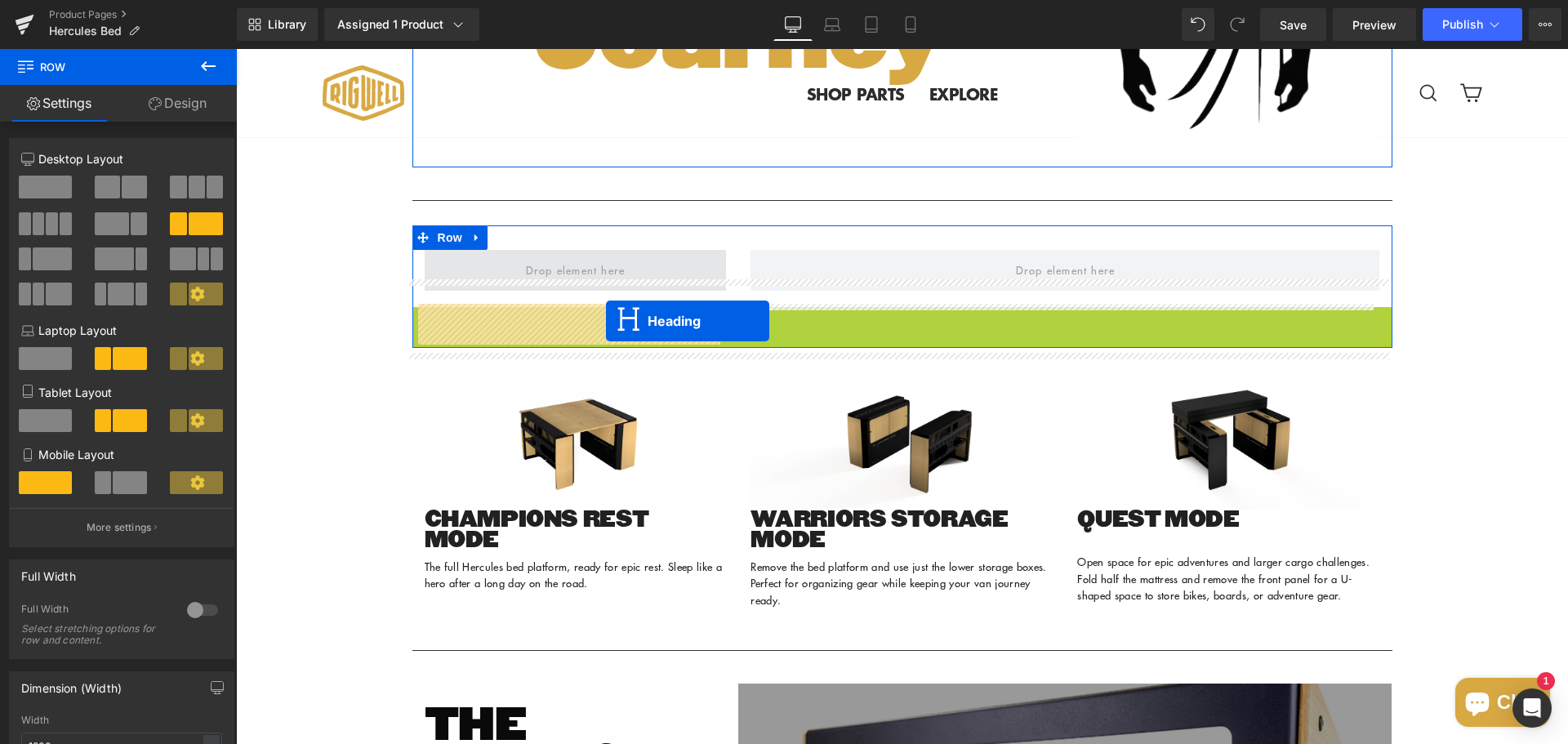
drag, startPoint x: 858, startPoint y: 399, endPoint x: 606, endPoint y: 321, distance: 263.8
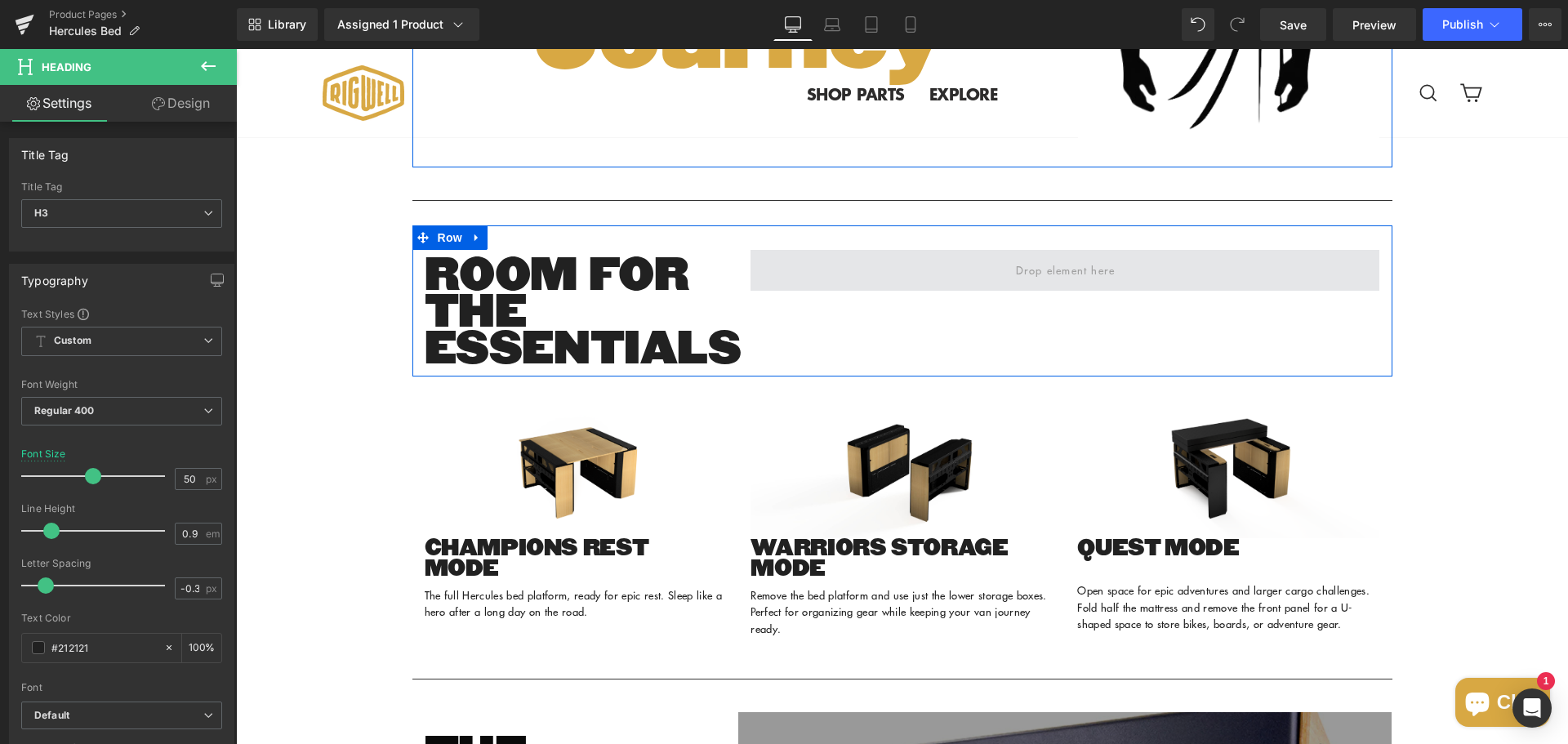
click at [878, 290] on span at bounding box center [1064, 270] width 629 height 41
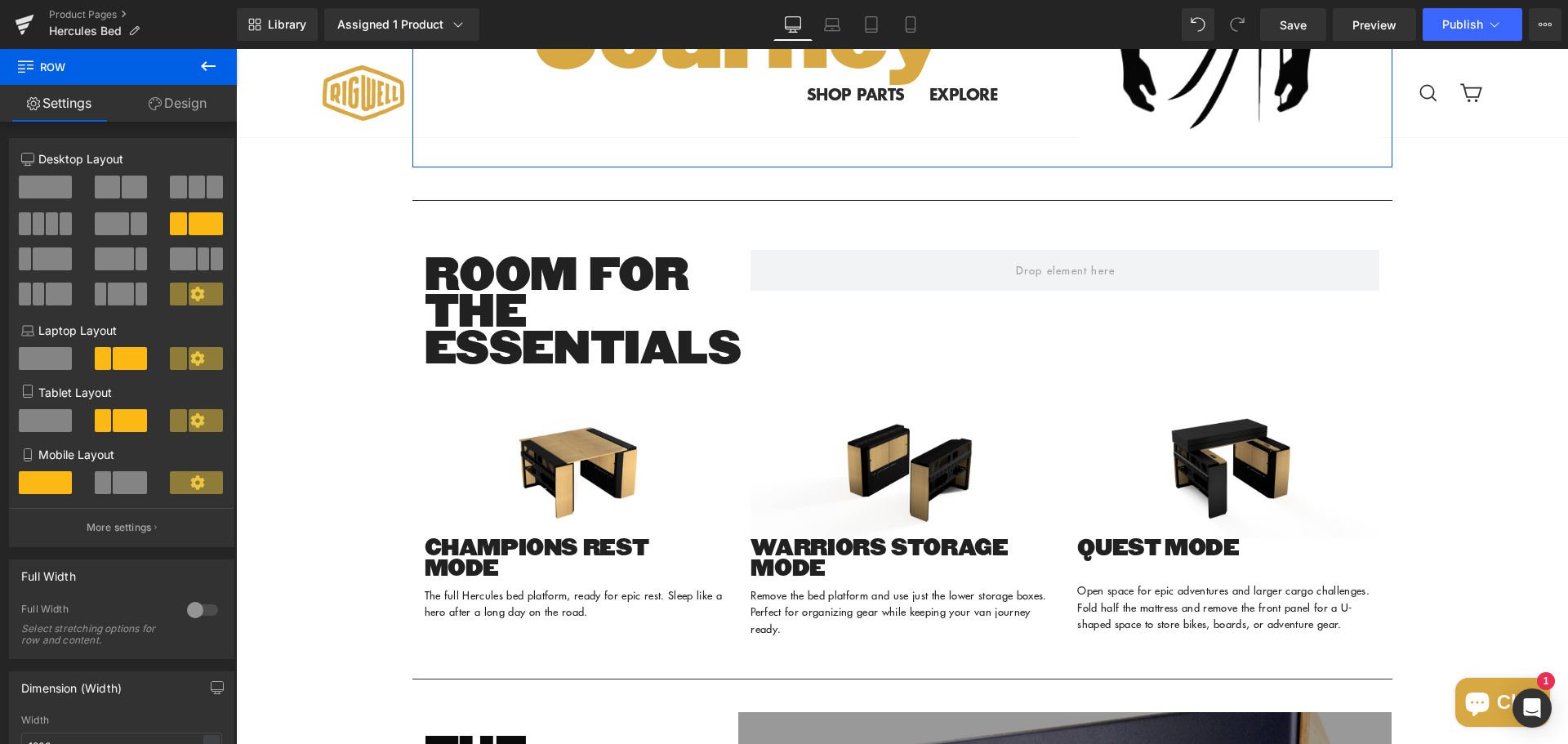
click at [209, 69] on icon at bounding box center [208, 66] width 19 height 19
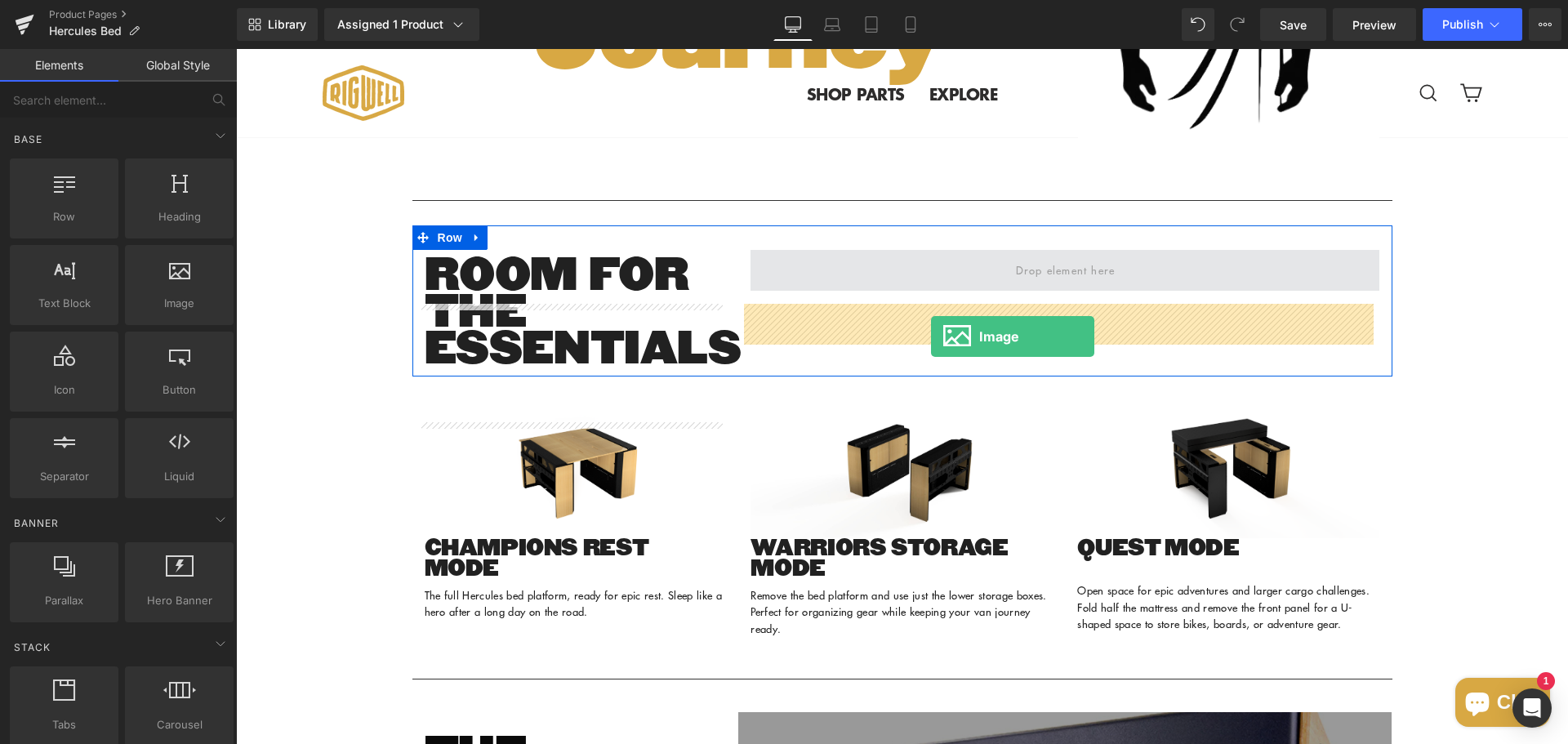
drag, startPoint x: 433, startPoint y: 358, endPoint x: 938, endPoint y: 335, distance: 505.5
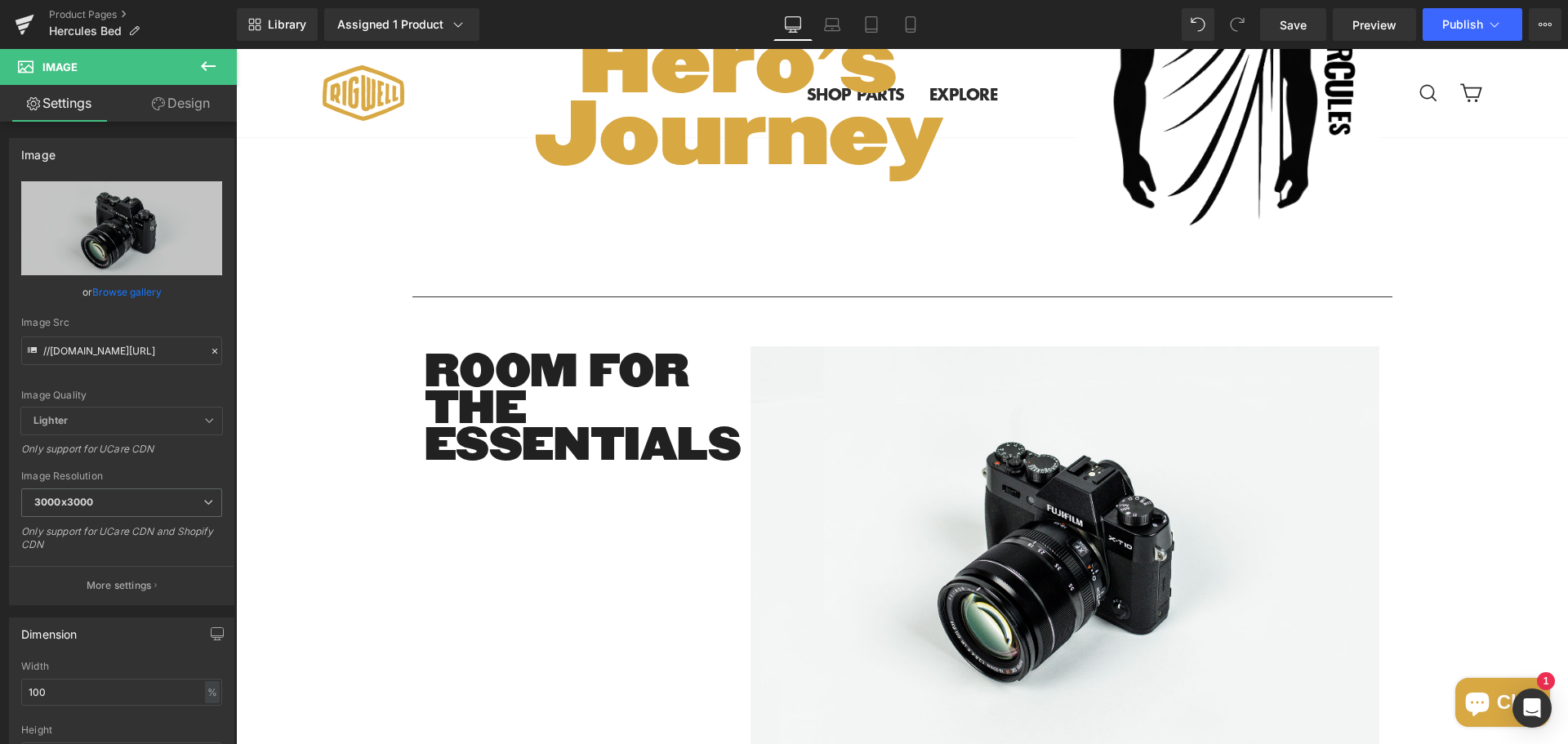
scroll to position [1944, 0]
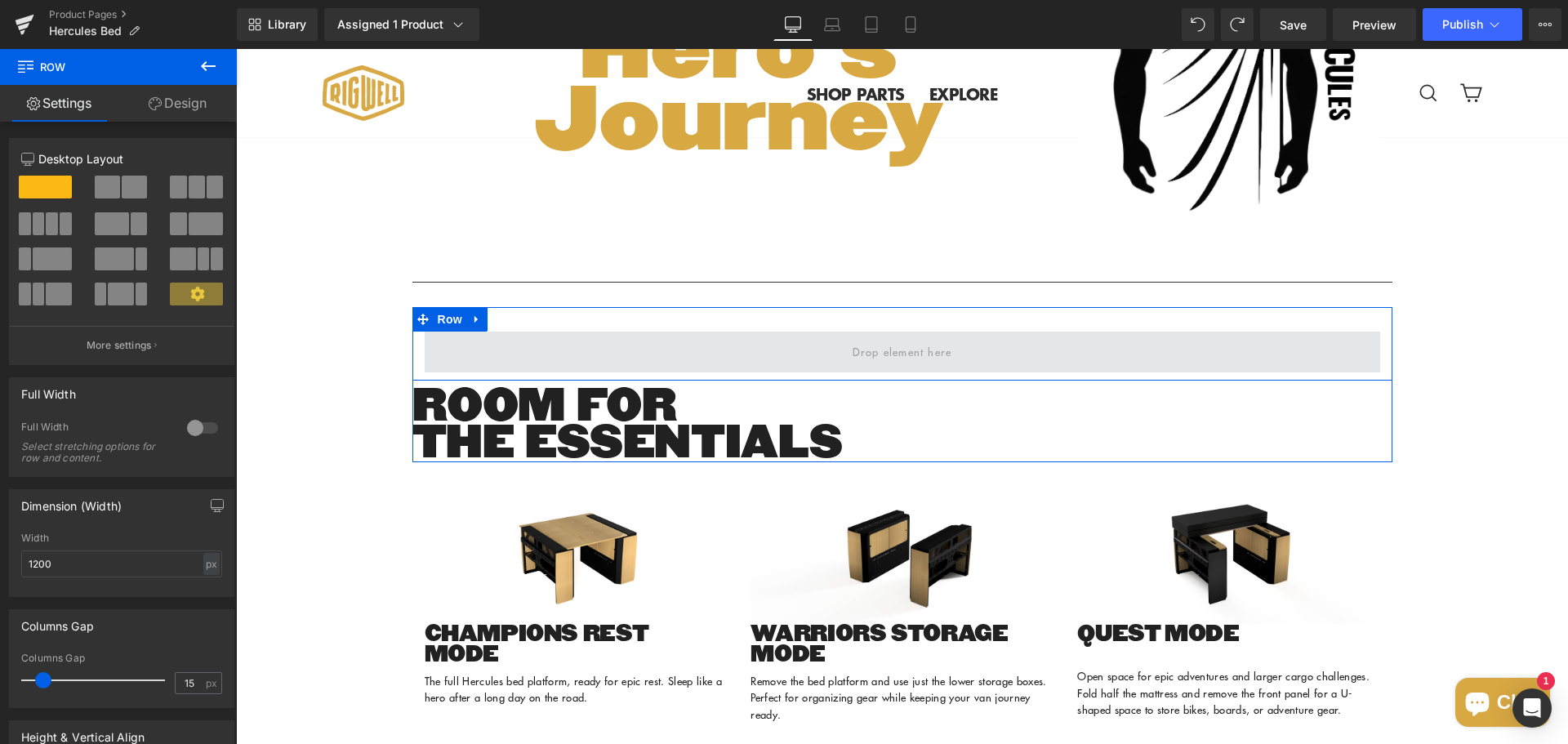
click at [914, 366] on span at bounding box center [902, 353] width 110 height 26
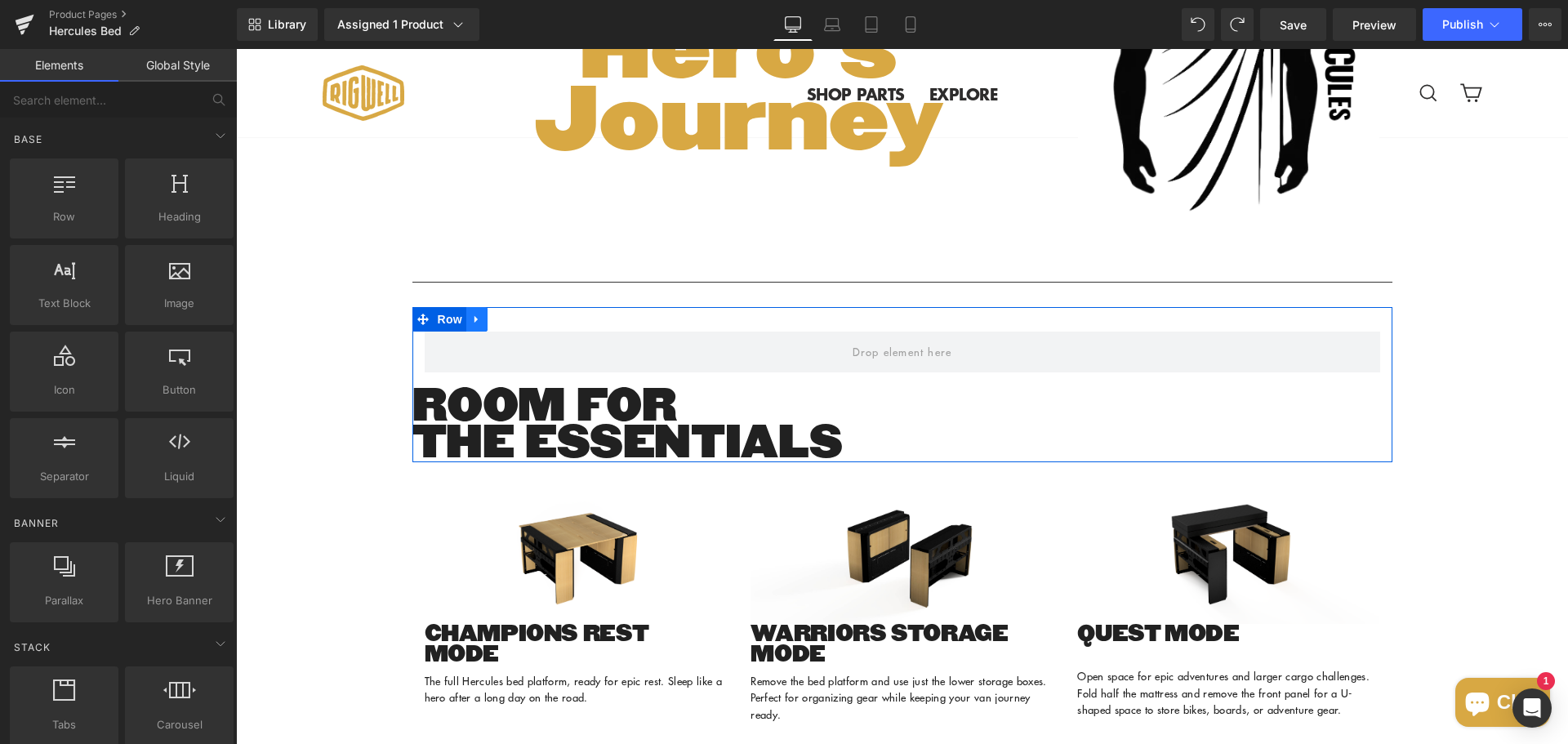
click at [471, 326] on icon at bounding box center [476, 319] width 11 height 12
click at [514, 326] on icon at bounding box center [519, 319] width 11 height 12
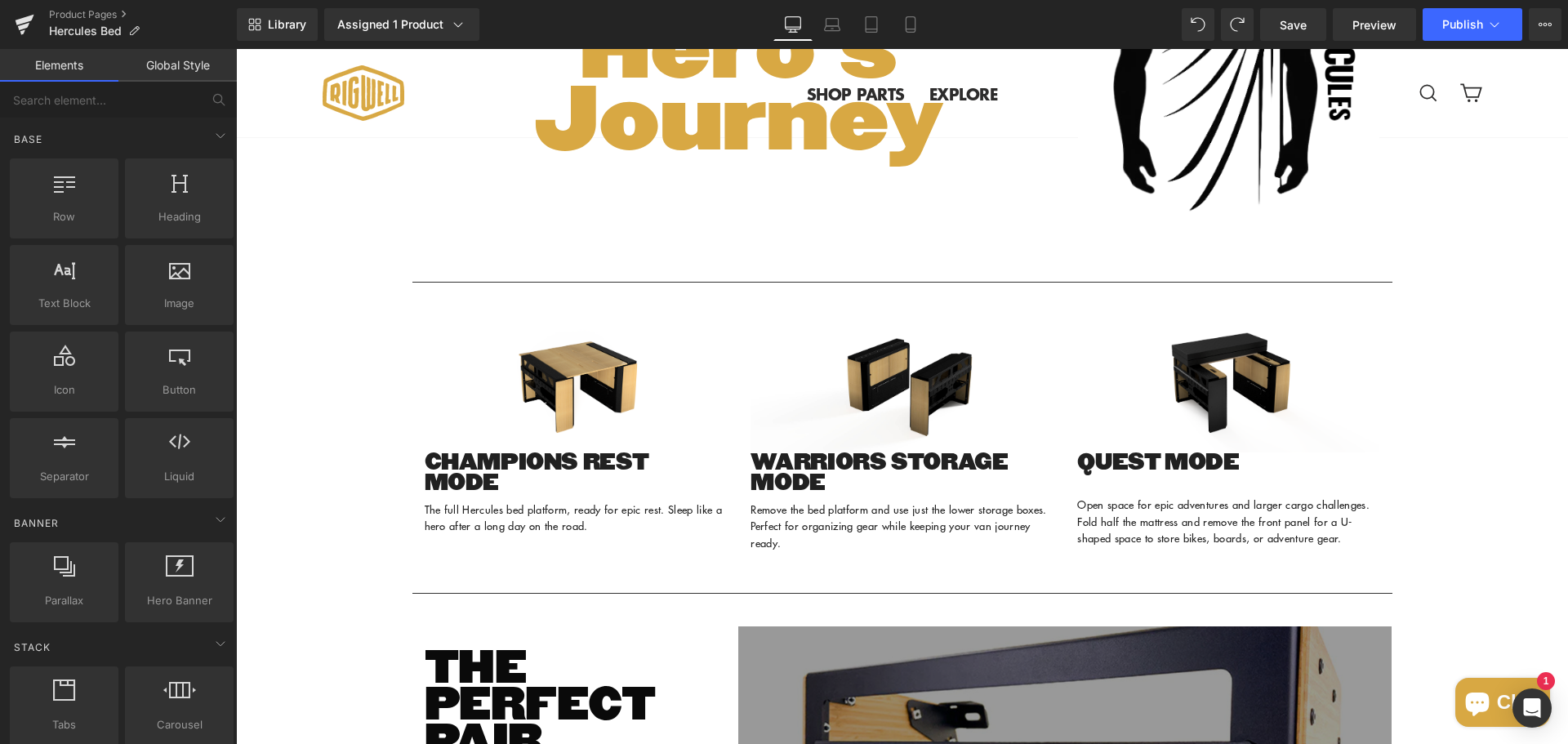
click at [1217, 17] on div at bounding box center [1217, 25] width 71 height 33
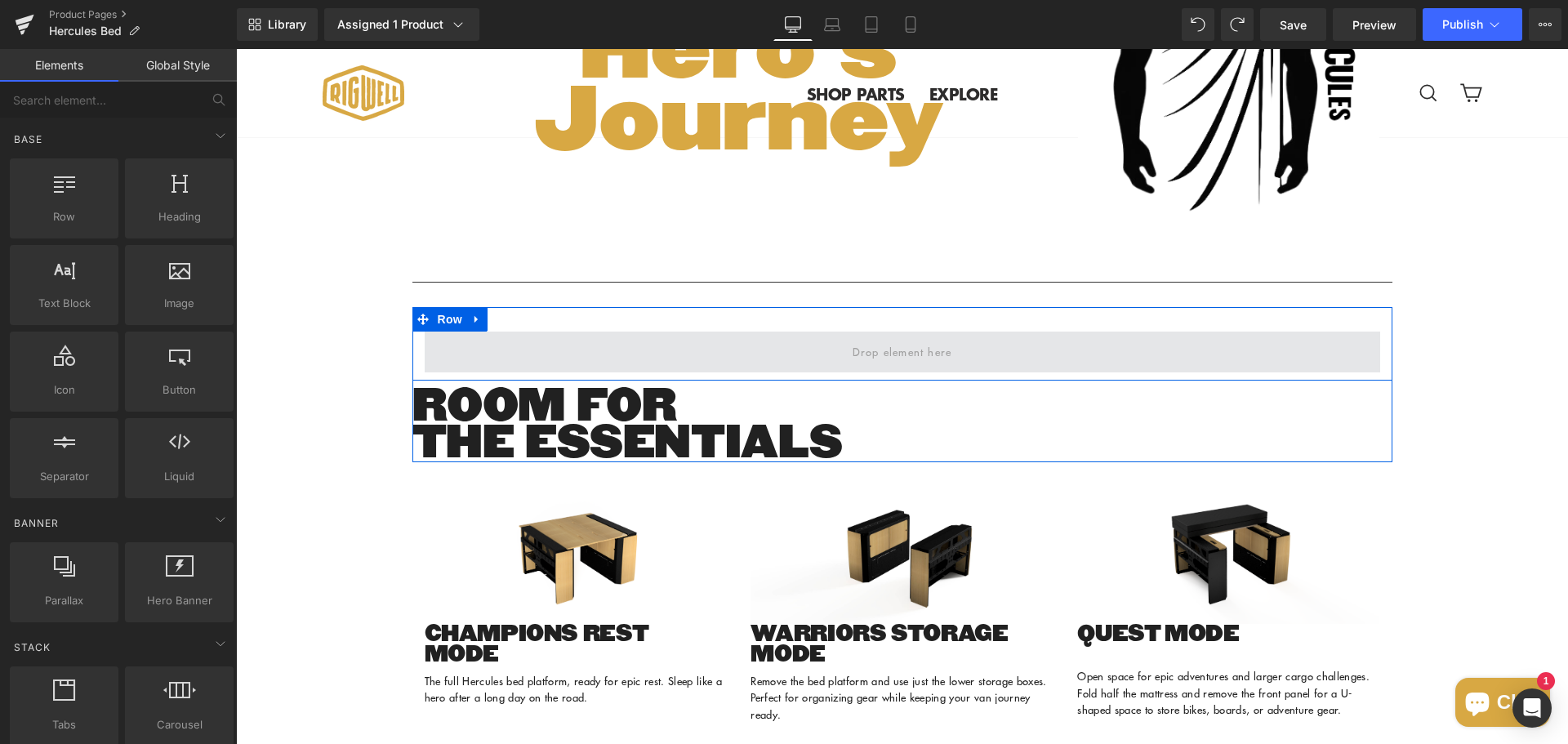
click at [780, 373] on span at bounding box center [902, 352] width 955 height 41
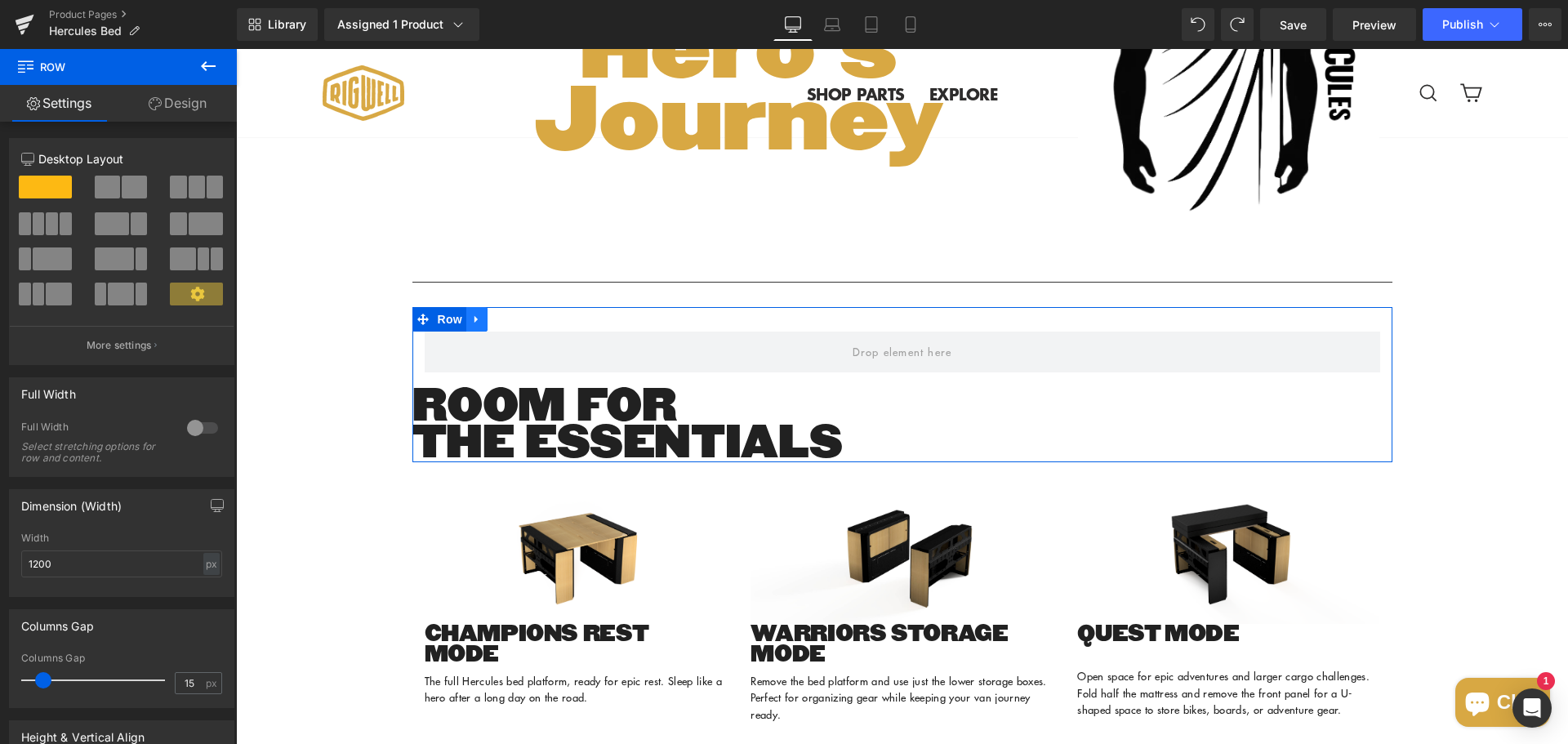
click at [474, 326] on icon at bounding box center [476, 319] width 11 height 12
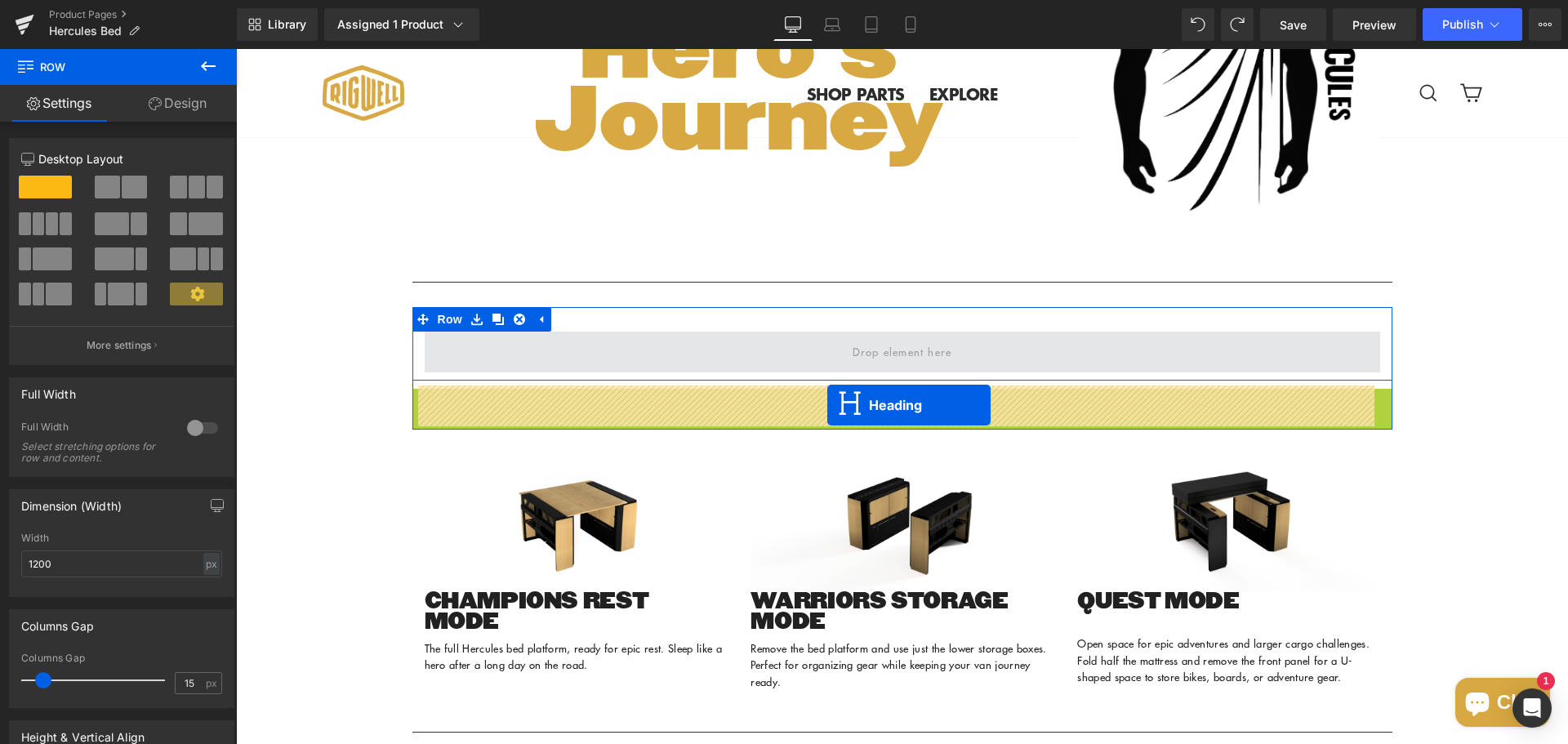
drag, startPoint x: 852, startPoint y: 479, endPoint x: 826, endPoint y: 405, distance: 78.4
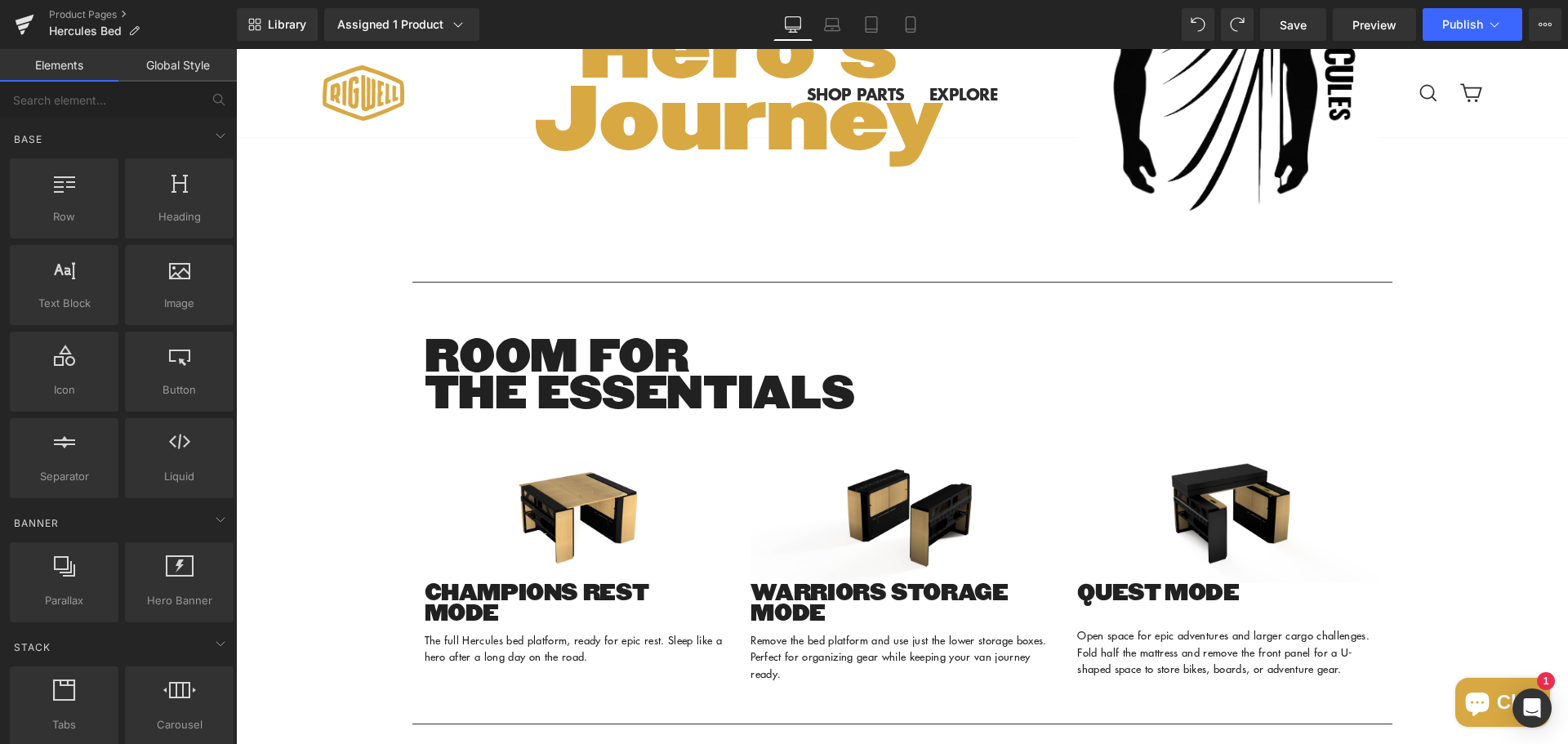
click at [328, 447] on div "Sale Off (P) Image ‹ ›" at bounding box center [902, 500] width 1332 height 4432
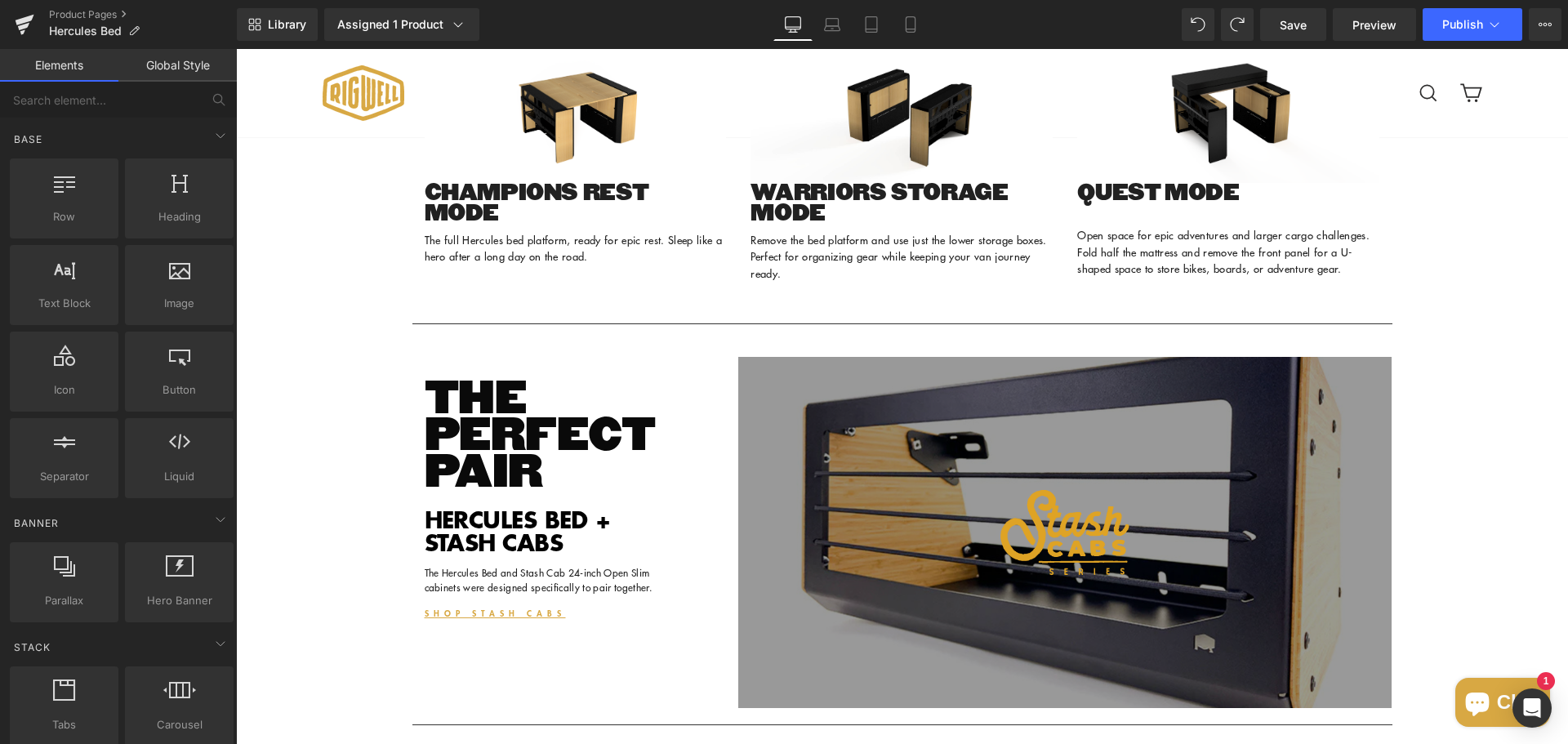
scroll to position [2516, 0]
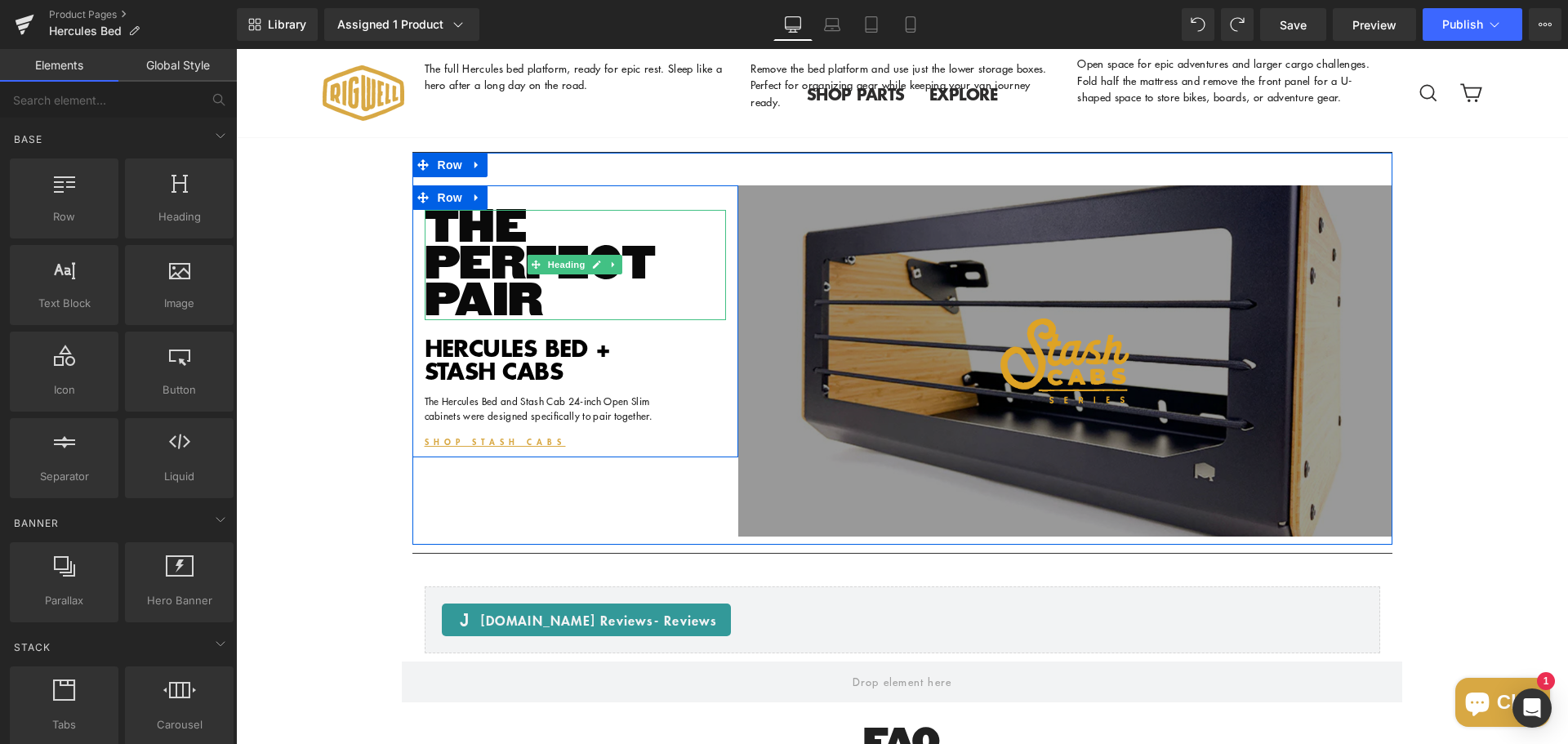
click at [466, 321] on h3 "THE PERFECT PAIR" at bounding box center [576, 265] width 302 height 110
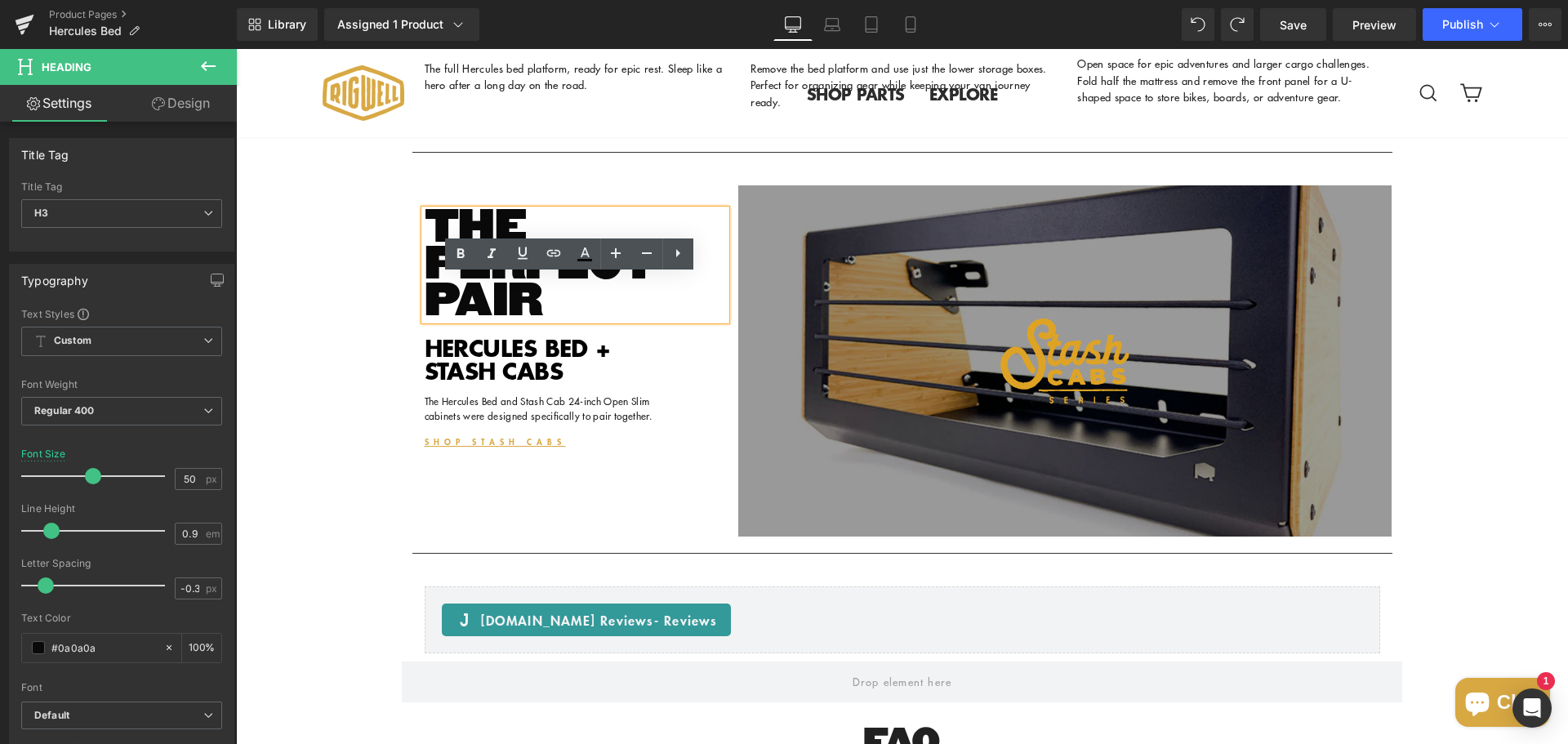
click at [783, 237] on div "THE PERFECT PAIR Heading HERCULES BED + STASH CABS Heading The Hercules Bed and…" at bounding box center [902, 349] width 980 height 392
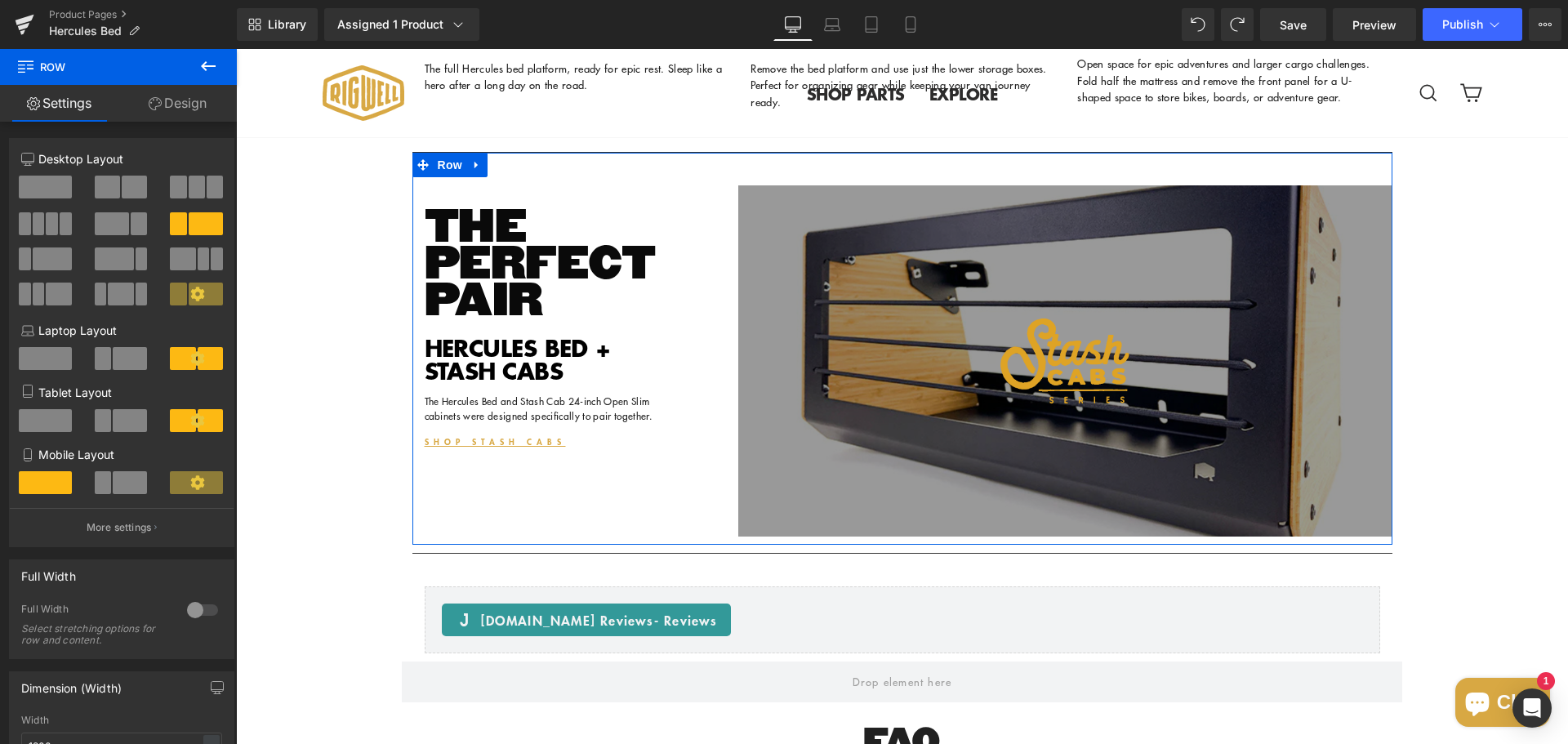
click at [474, 170] on icon at bounding box center [476, 166] width 4 height 7
click at [494, 170] on icon at bounding box center [498, 165] width 11 height 11
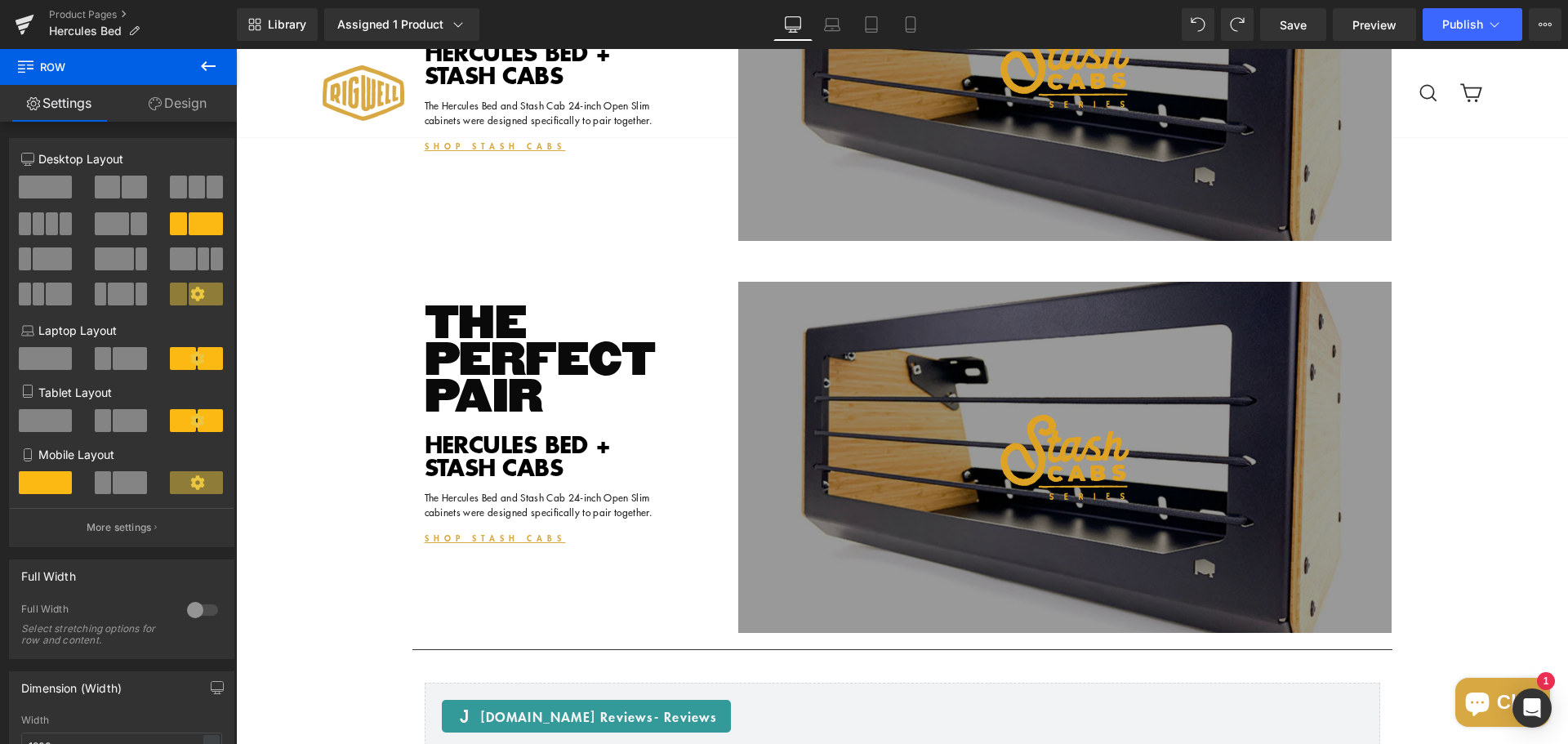
scroll to position [2605, 0]
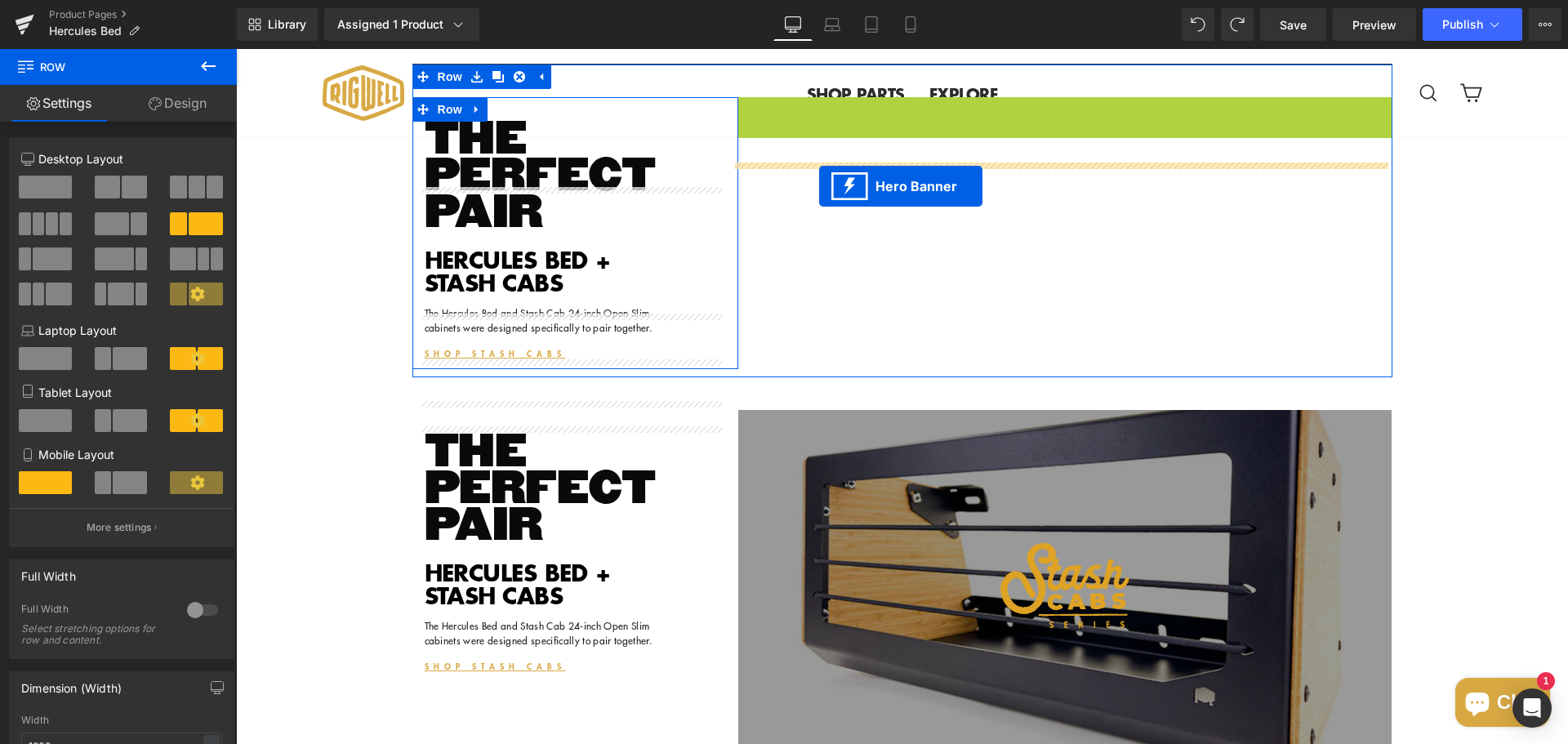
drag, startPoint x: 1008, startPoint y: 172, endPoint x: 819, endPoint y: 186, distance: 189.5
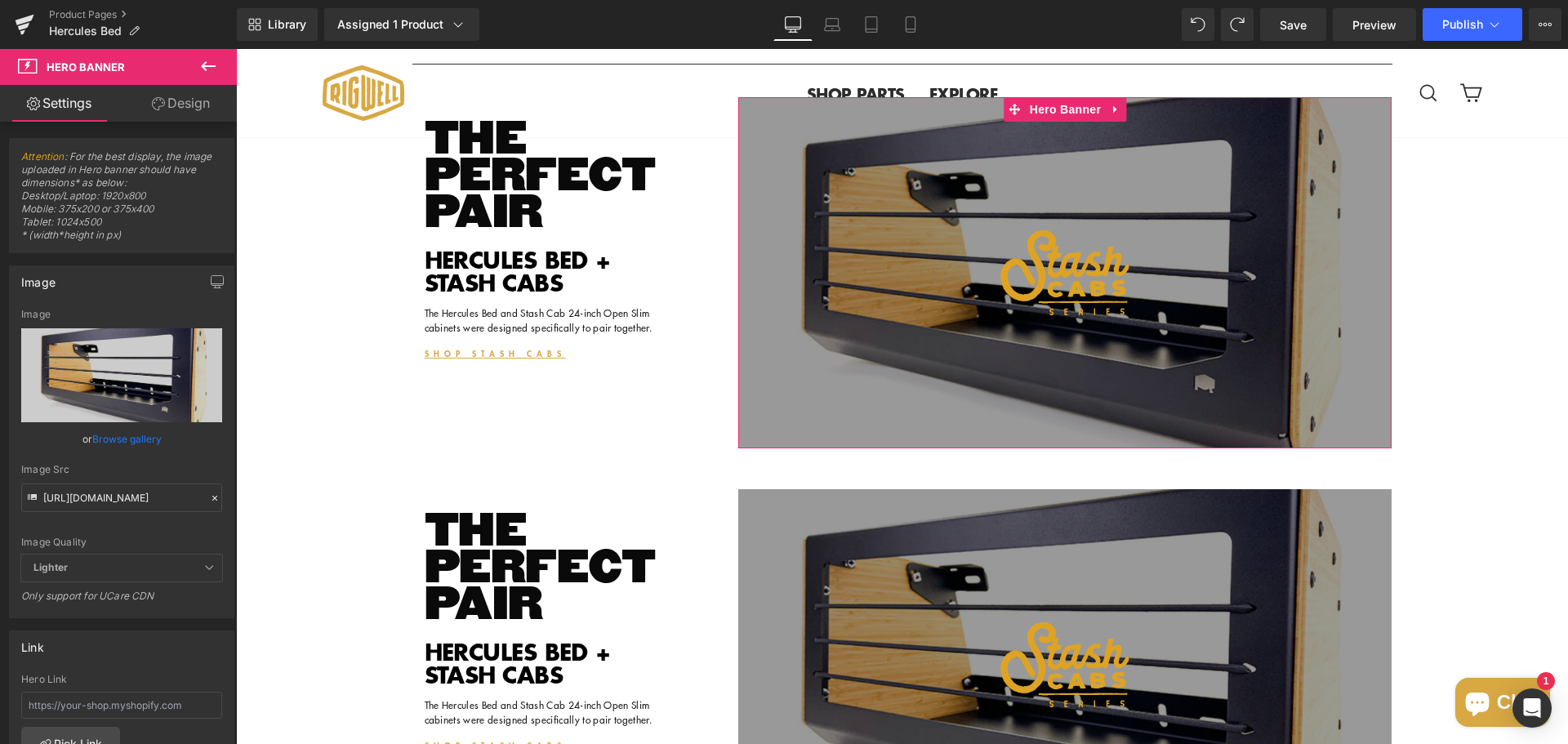
click at [179, 107] on link "Design" at bounding box center [180, 104] width 118 height 37
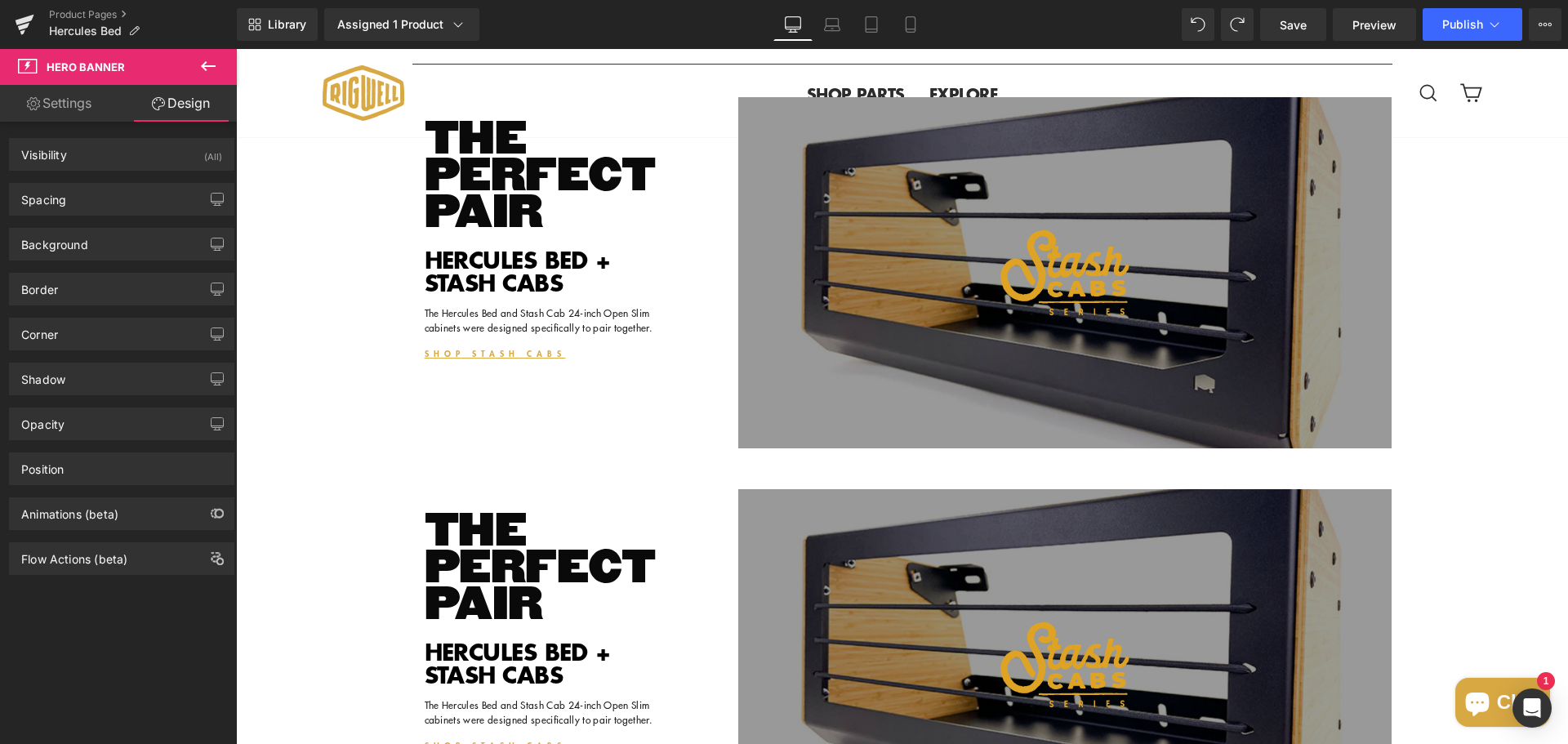
click at [217, 60] on icon at bounding box center [208, 66] width 19 height 19
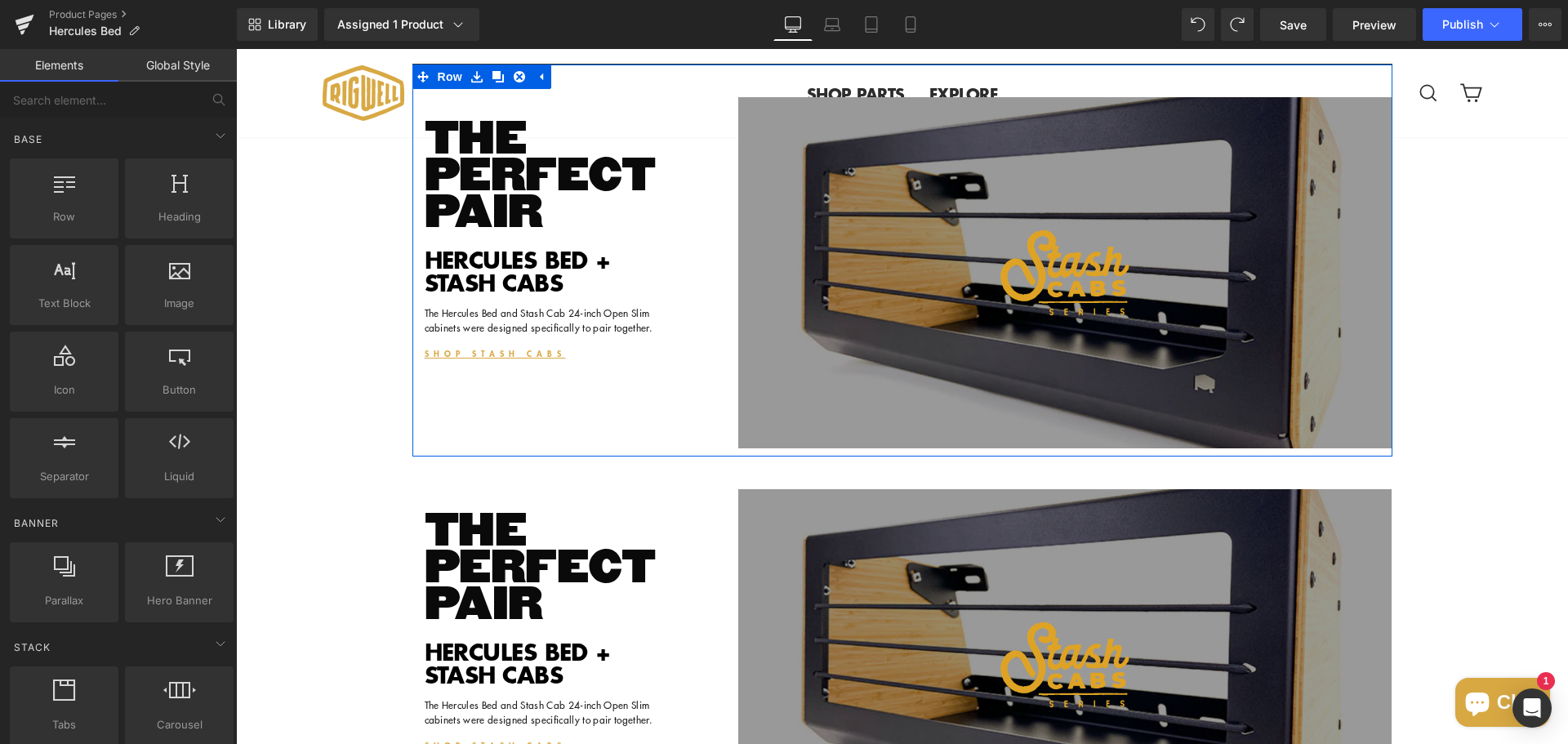
click at [583, 151] on div "THE PERFECT PAIR Heading HERCULES BED + STASH CABS Heading The Hercules Bed and…" at bounding box center [902, 260] width 980 height 392
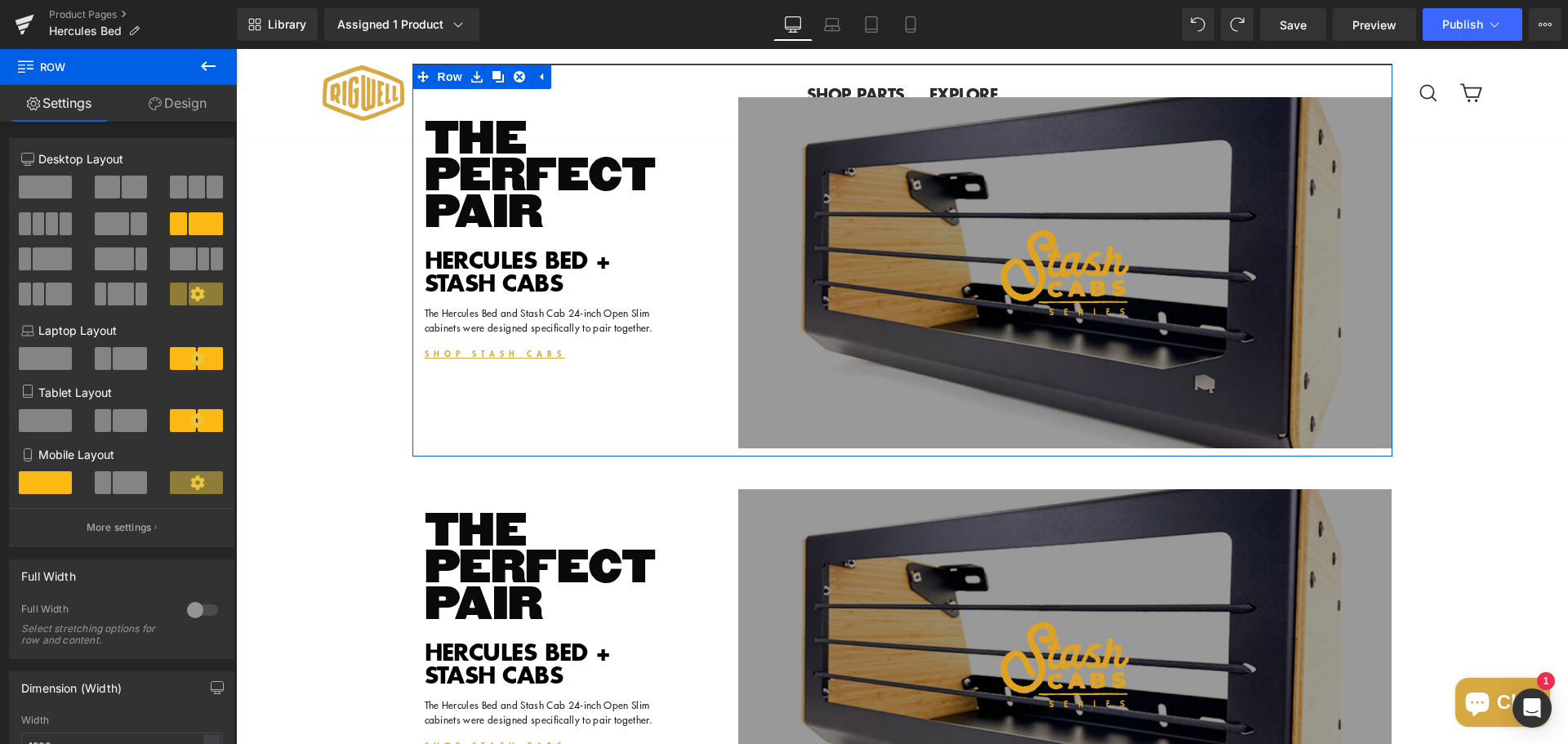
click at [53, 261] on span at bounding box center [52, 258] width 39 height 23
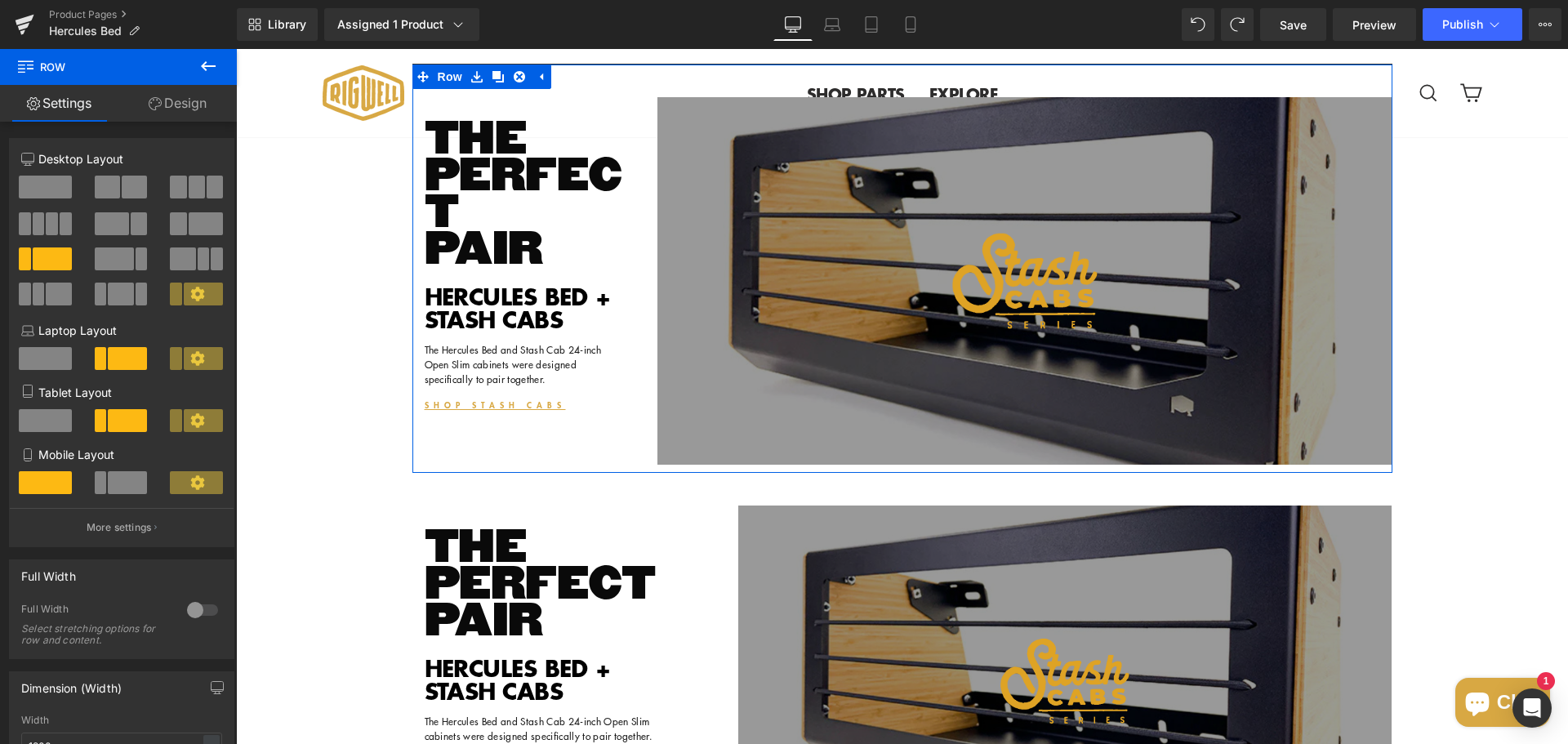
click at [116, 218] on span at bounding box center [111, 224] width 34 height 23
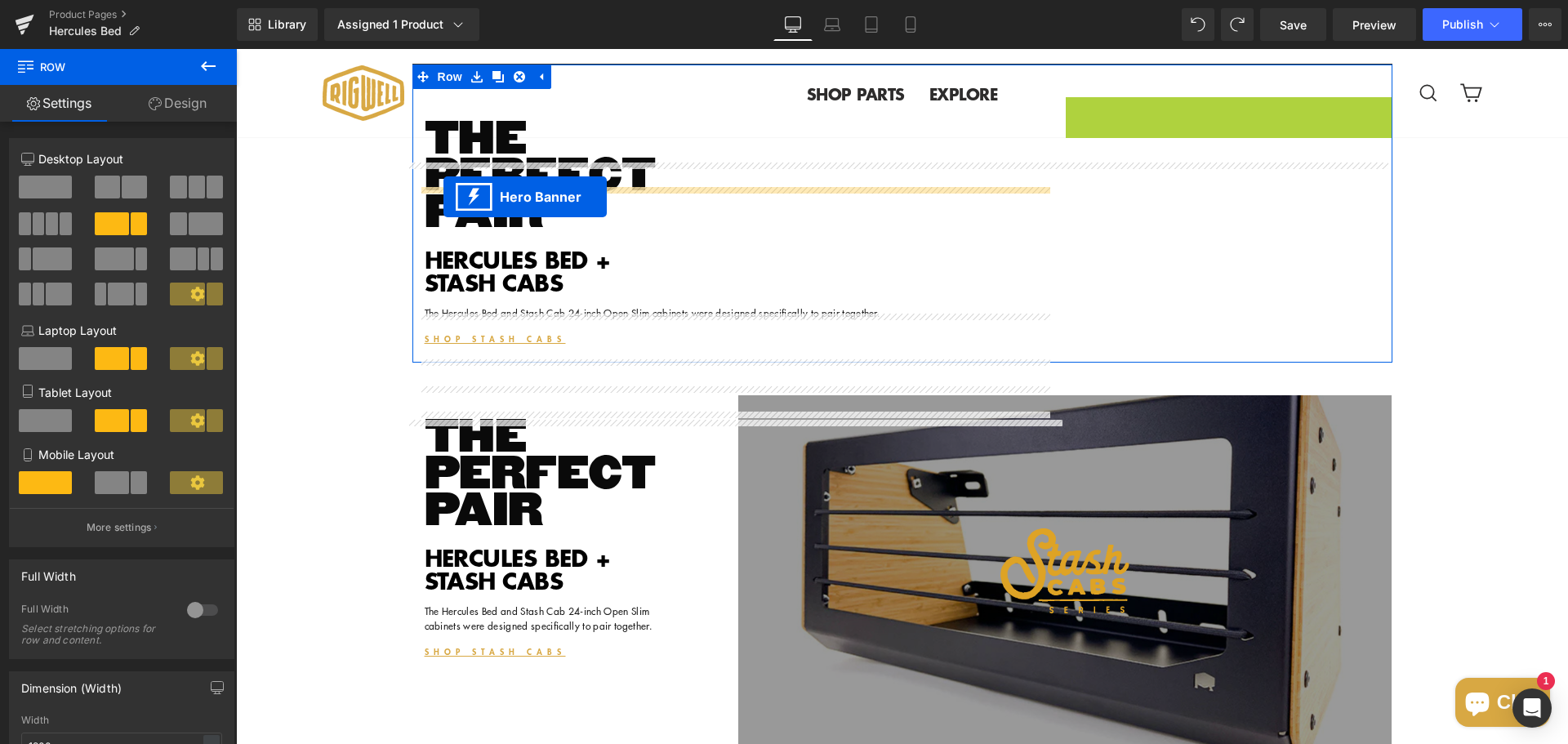
drag, startPoint x: 1172, startPoint y: 173, endPoint x: 443, endPoint y: 197, distance: 729.4
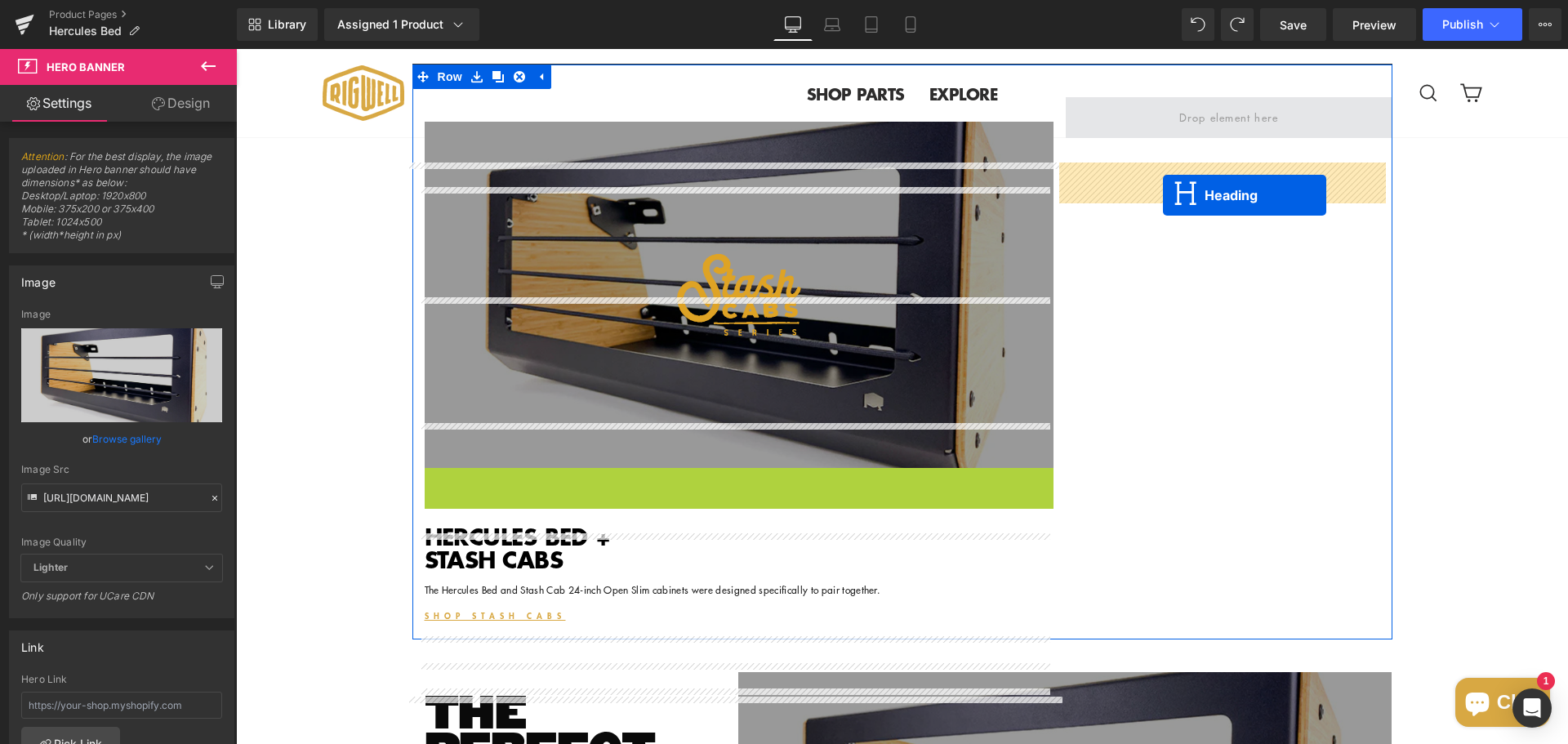
drag, startPoint x: 691, startPoint y: 590, endPoint x: 1163, endPoint y: 195, distance: 615.5
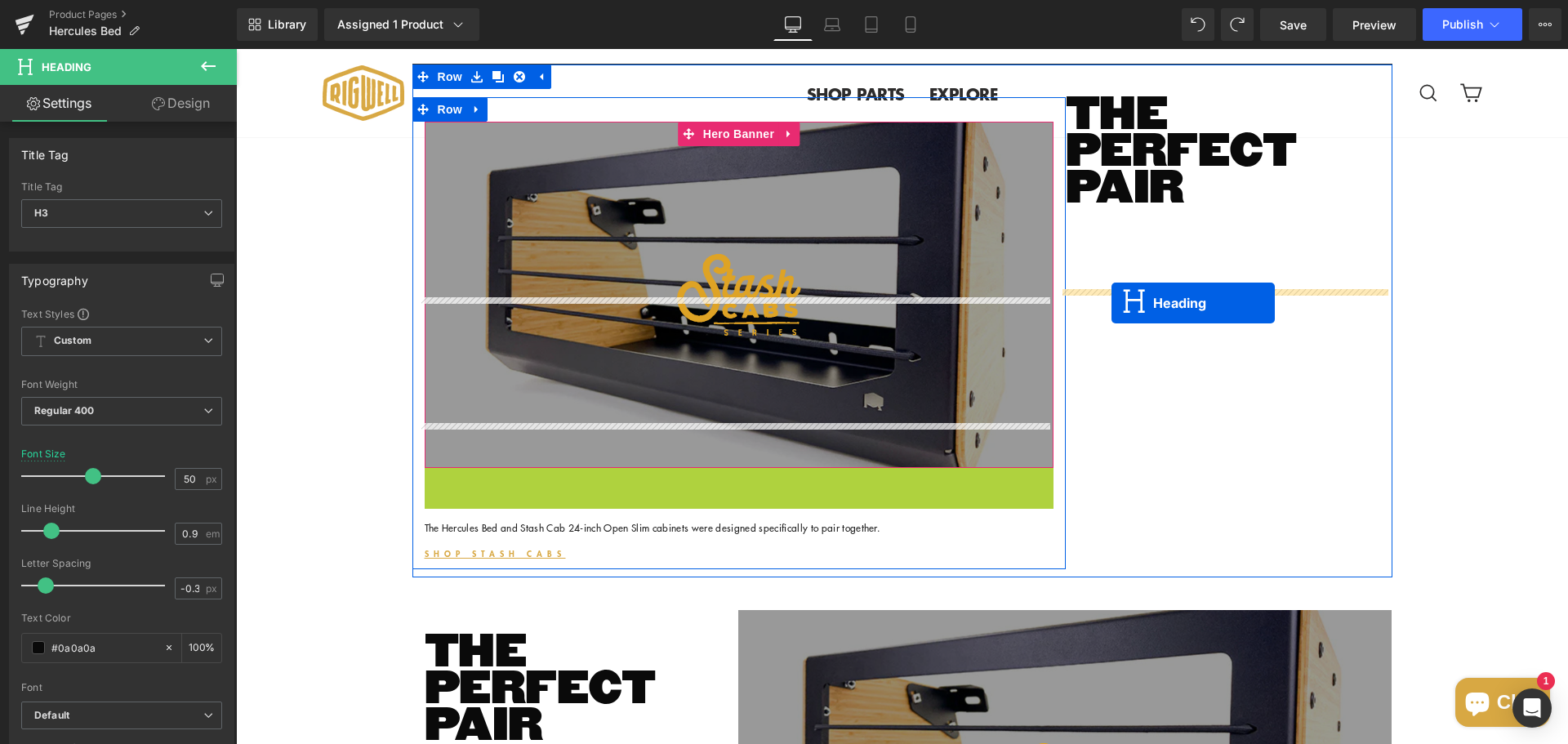
drag, startPoint x: 691, startPoint y: 557, endPoint x: 1112, endPoint y: 303, distance: 491.7
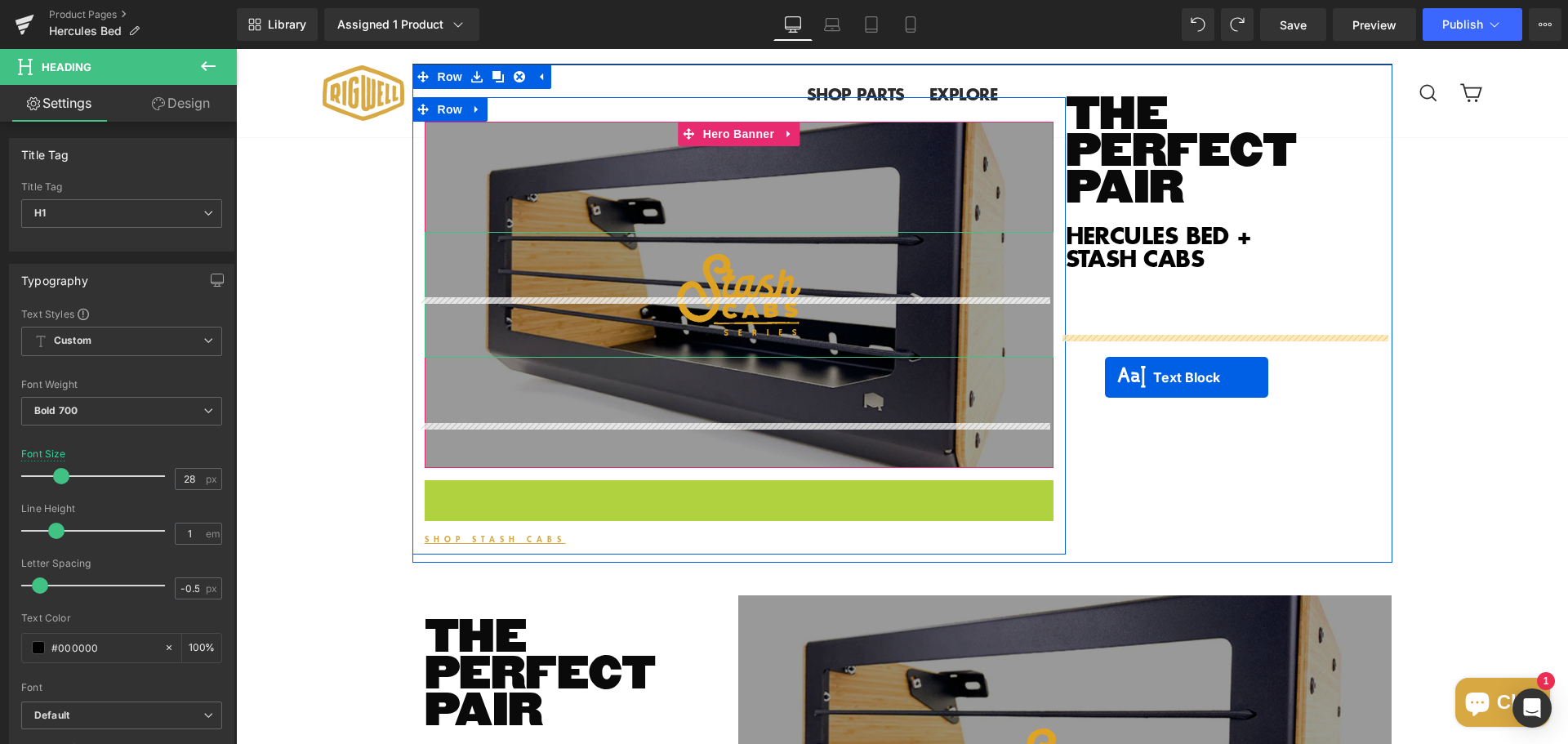
drag, startPoint x: 688, startPoint y: 551, endPoint x: 1105, endPoint y: 377, distance: 451.8
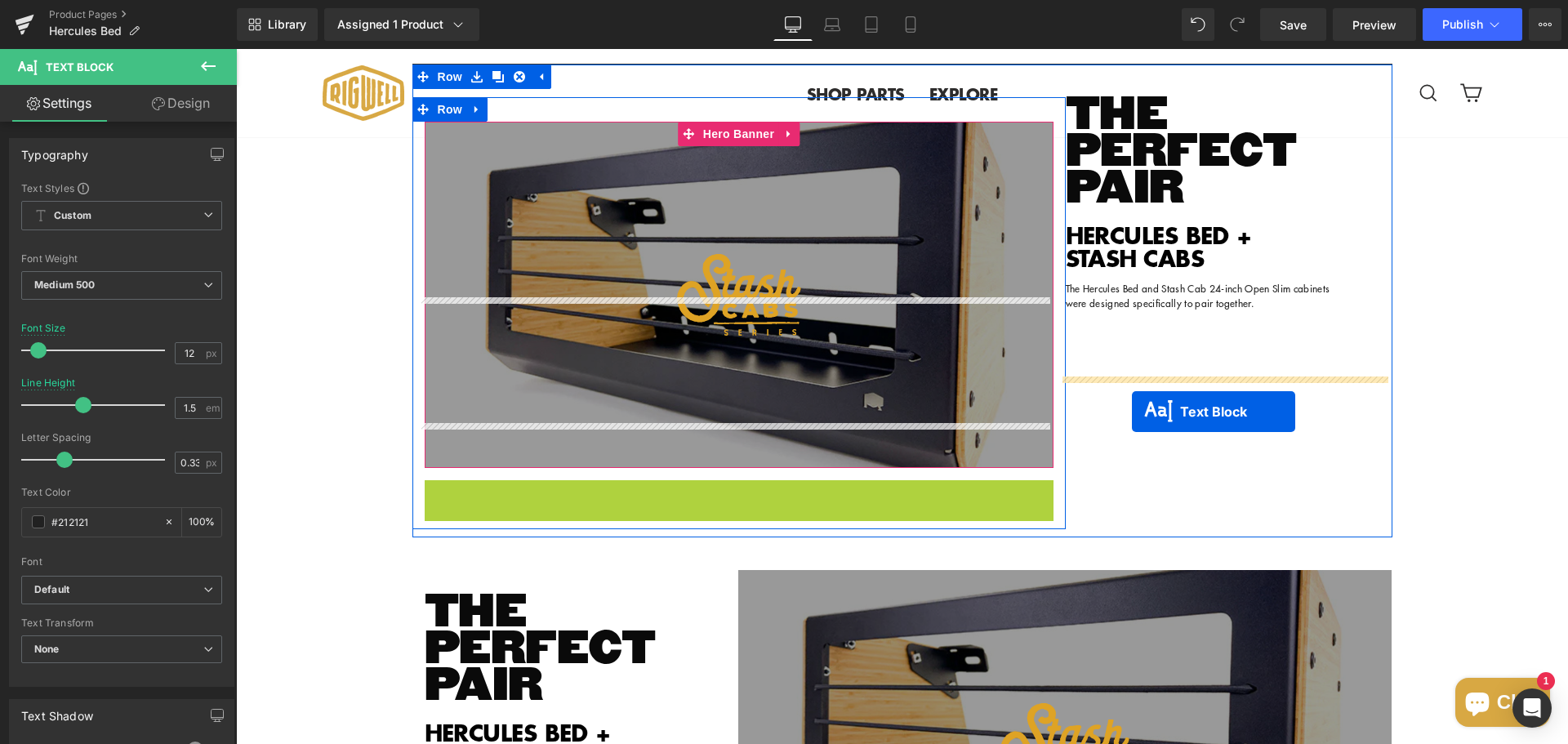
drag, startPoint x: 686, startPoint y: 553, endPoint x: 1132, endPoint y: 411, distance: 468.1
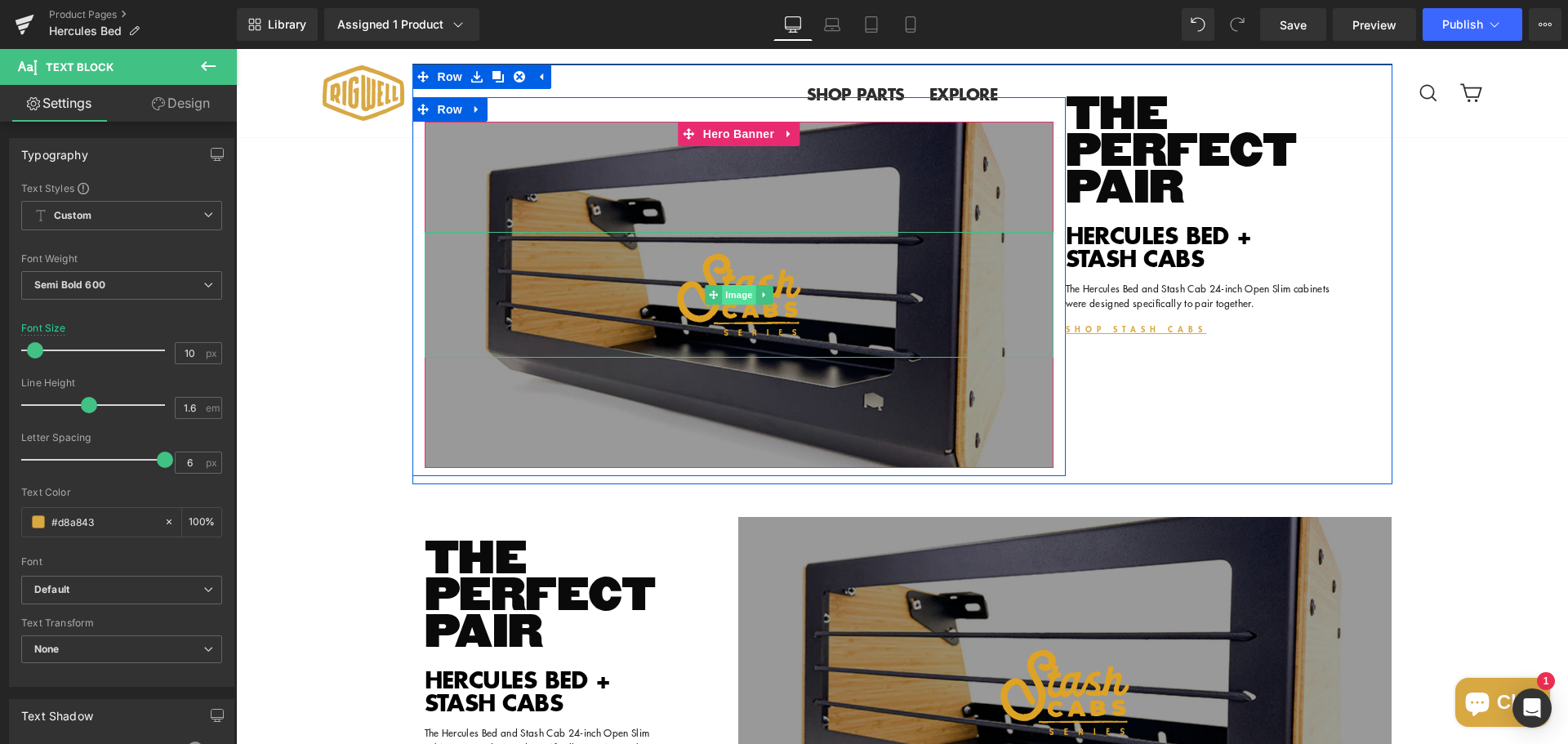
click at [735, 305] on span "Image" at bounding box center [738, 294] width 34 height 19
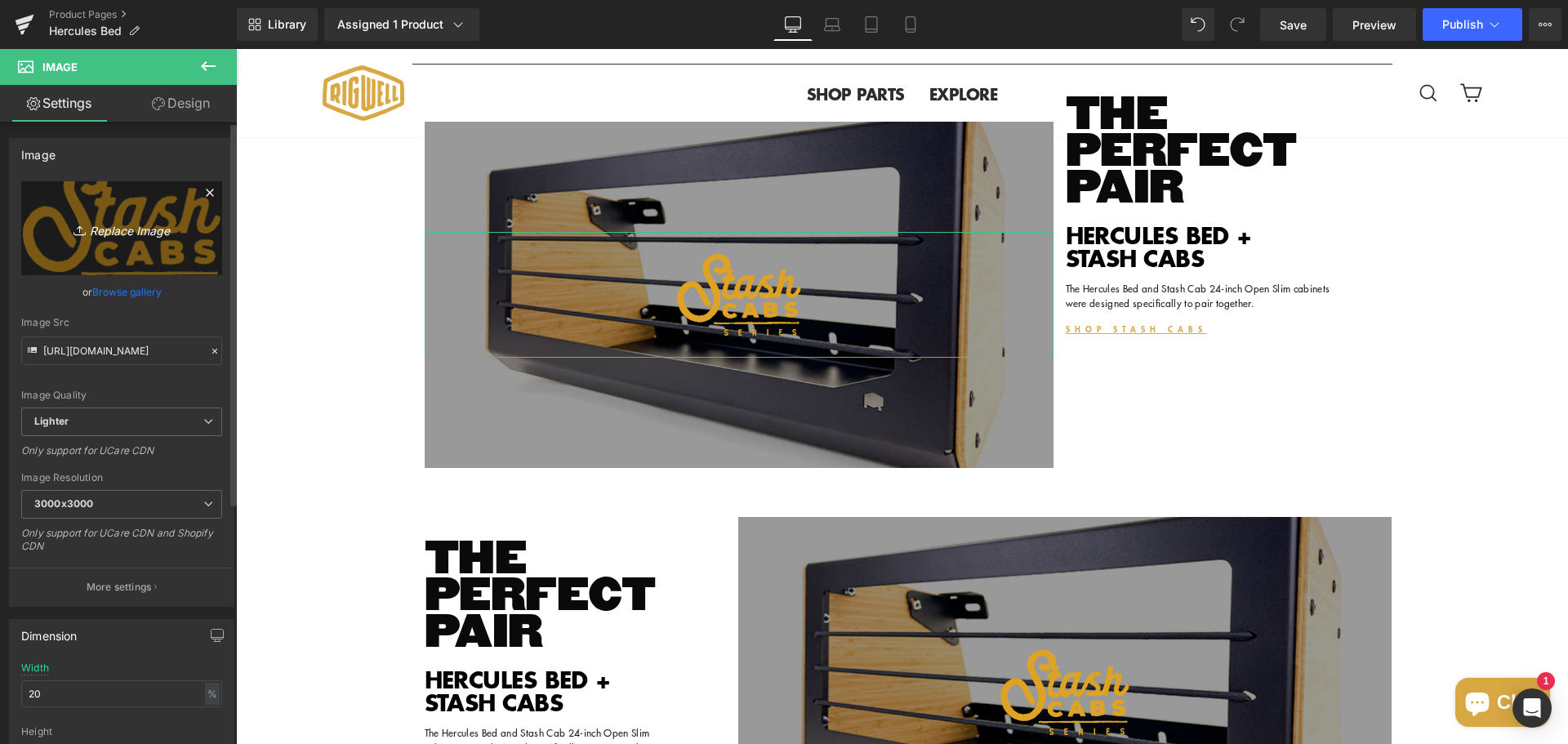
click at [122, 226] on icon "Replace Image" at bounding box center [122, 228] width 131 height 20
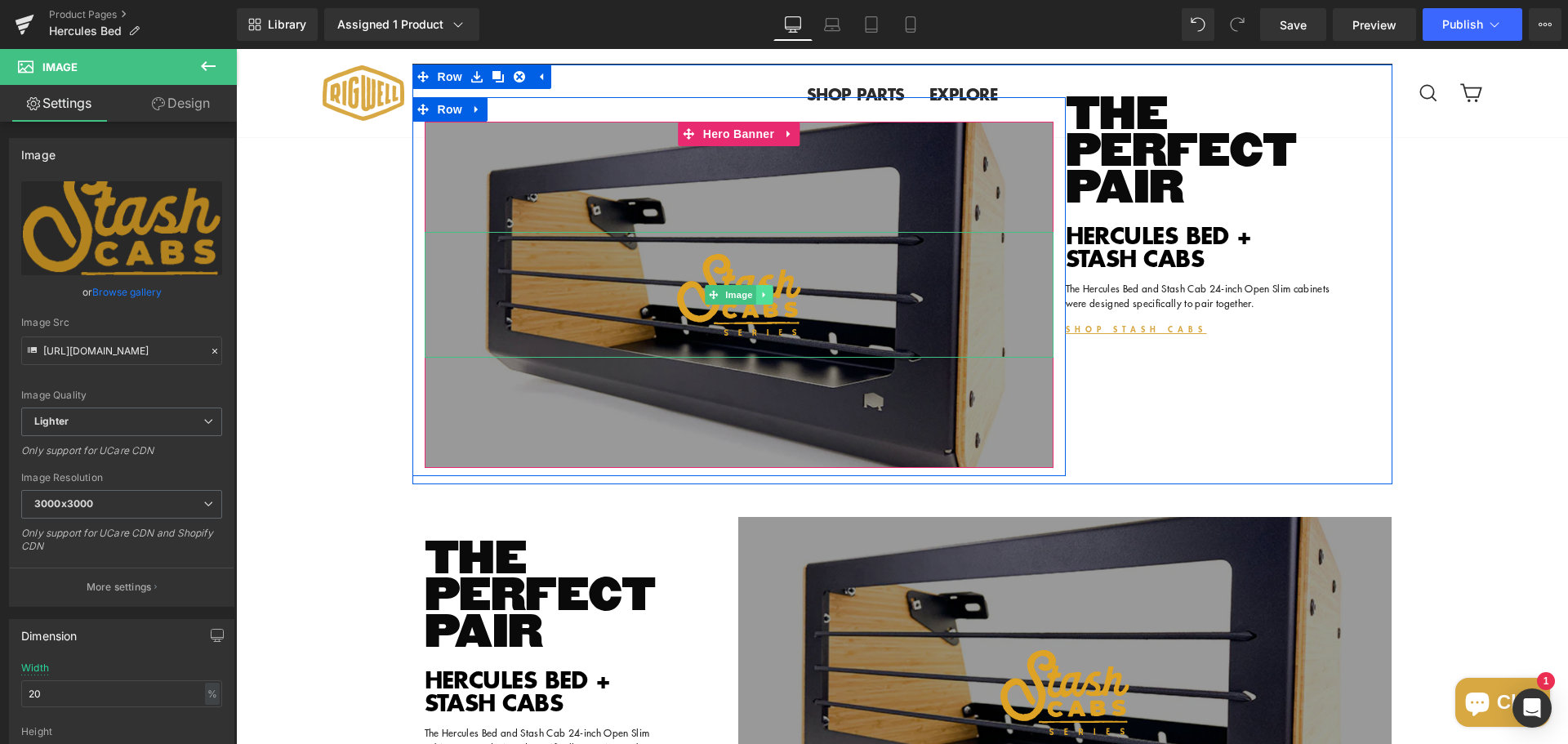
click at [756, 305] on link at bounding box center [764, 294] width 17 height 19
click at [765, 305] on link at bounding box center [773, 294] width 17 height 19
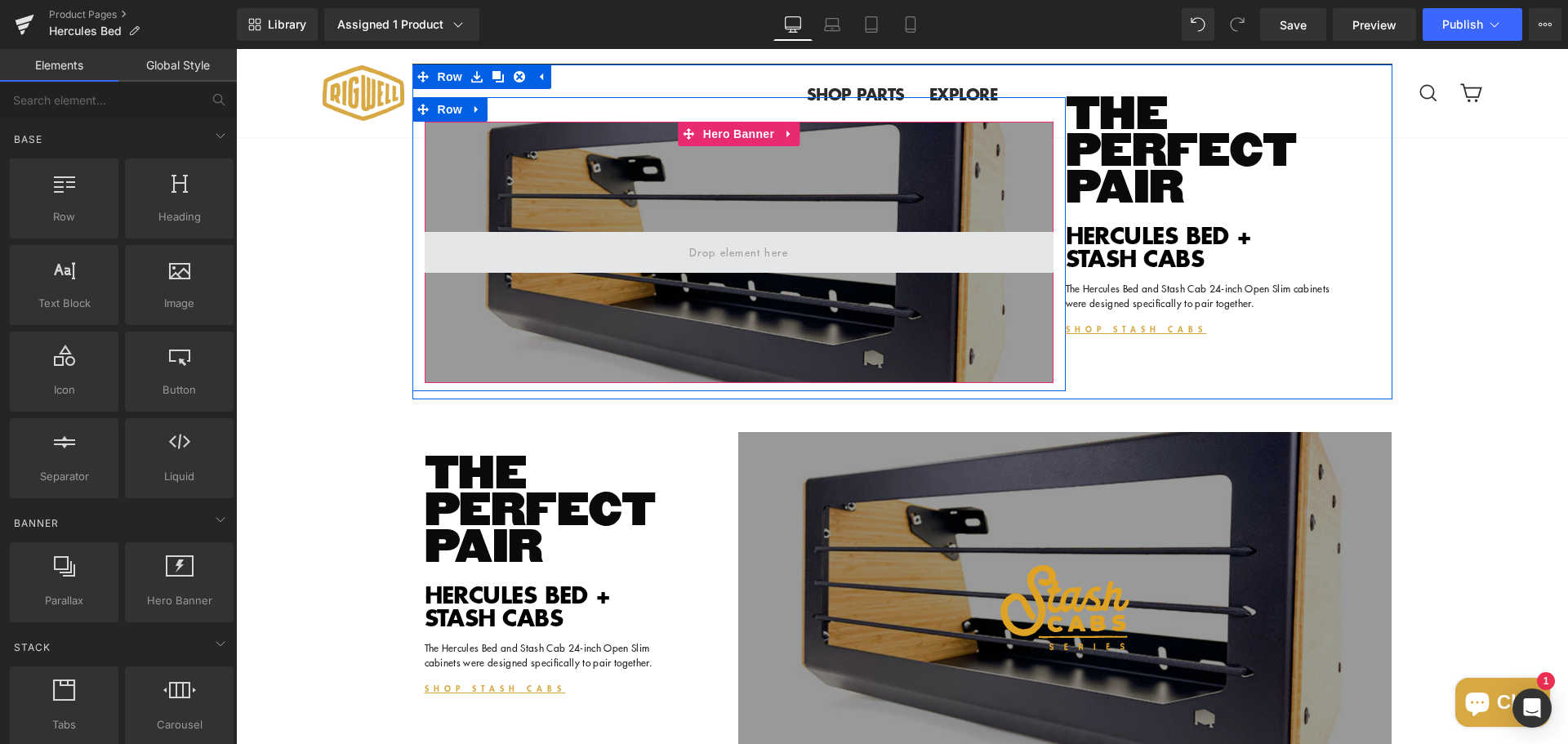
click at [748, 266] on span at bounding box center [738, 253] width 110 height 26
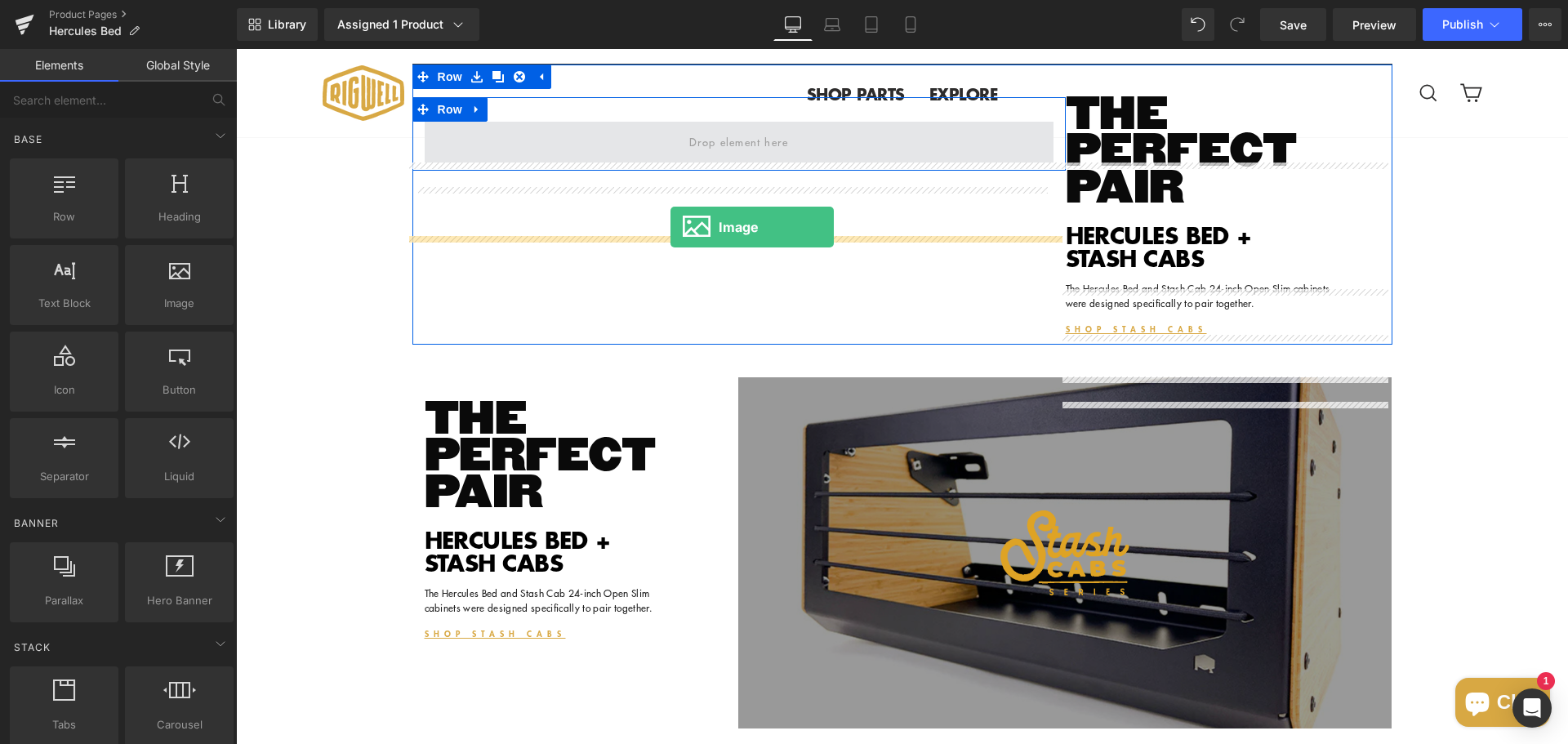
drag, startPoint x: 398, startPoint y: 339, endPoint x: 670, endPoint y: 227, distance: 294.2
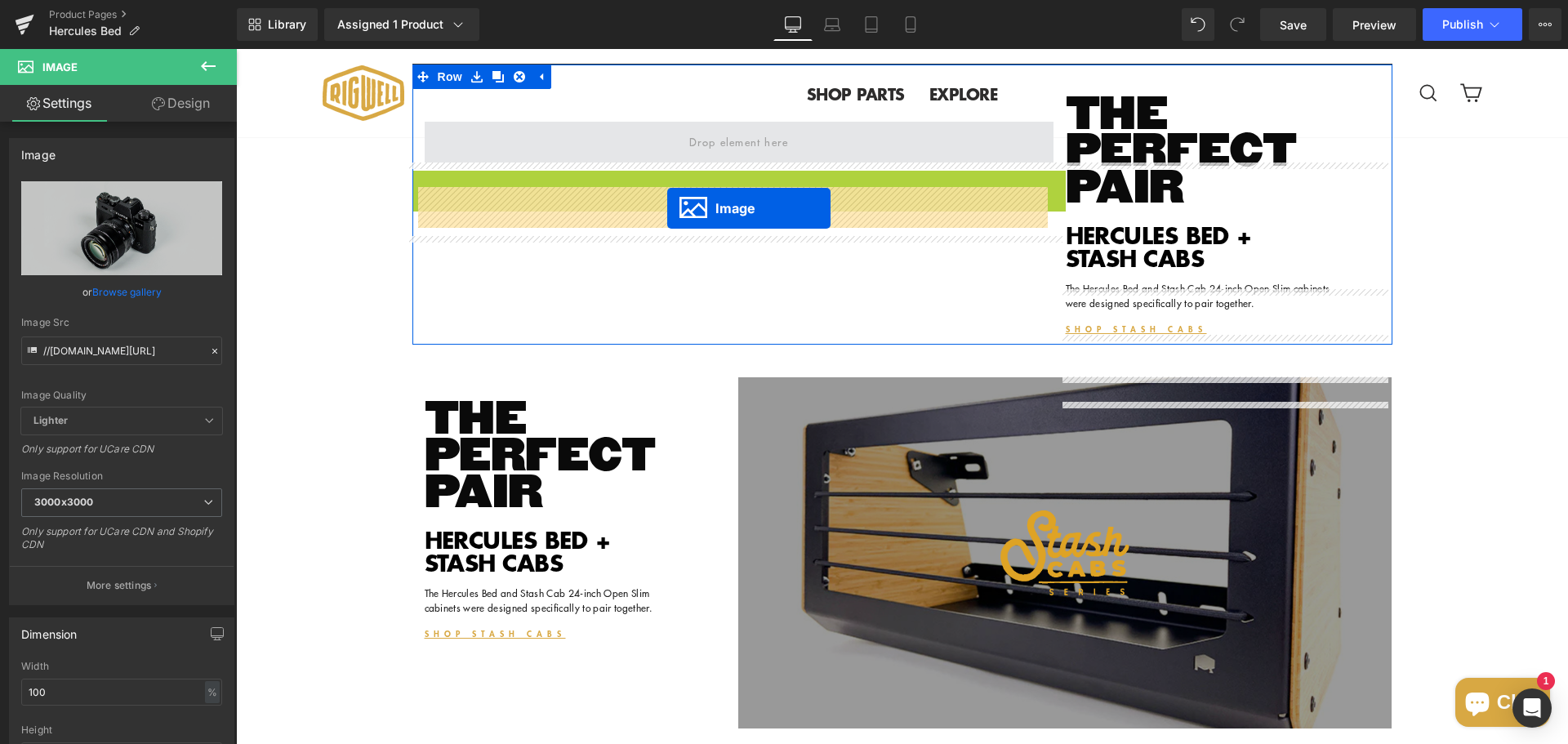
drag, startPoint x: 702, startPoint y: 454, endPoint x: 667, endPoint y: 208, distance: 248.5
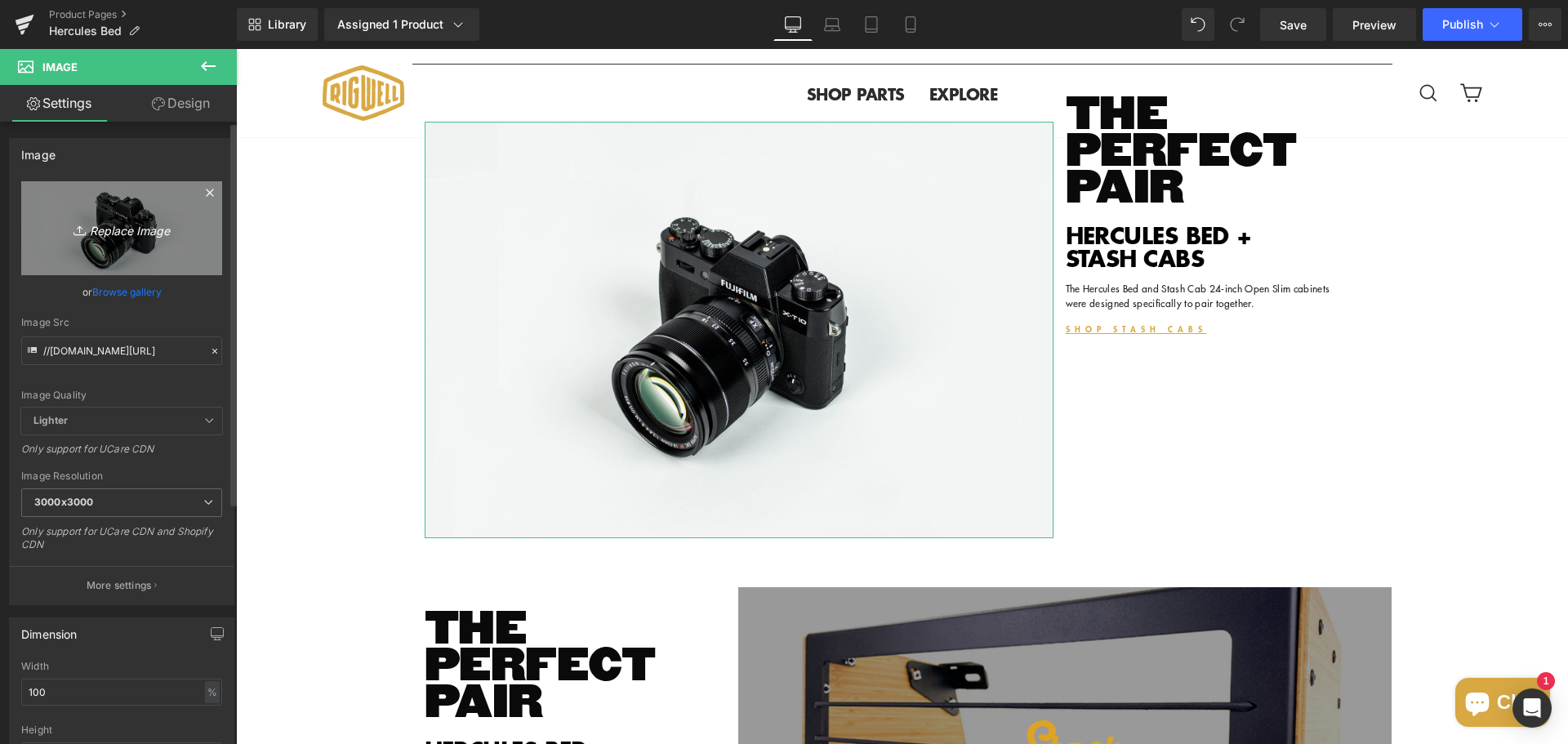
click at [136, 229] on icon "Replace Image" at bounding box center [122, 228] width 131 height 20
type input "C:\fakepath\Hercules Hero Bed System.gif"
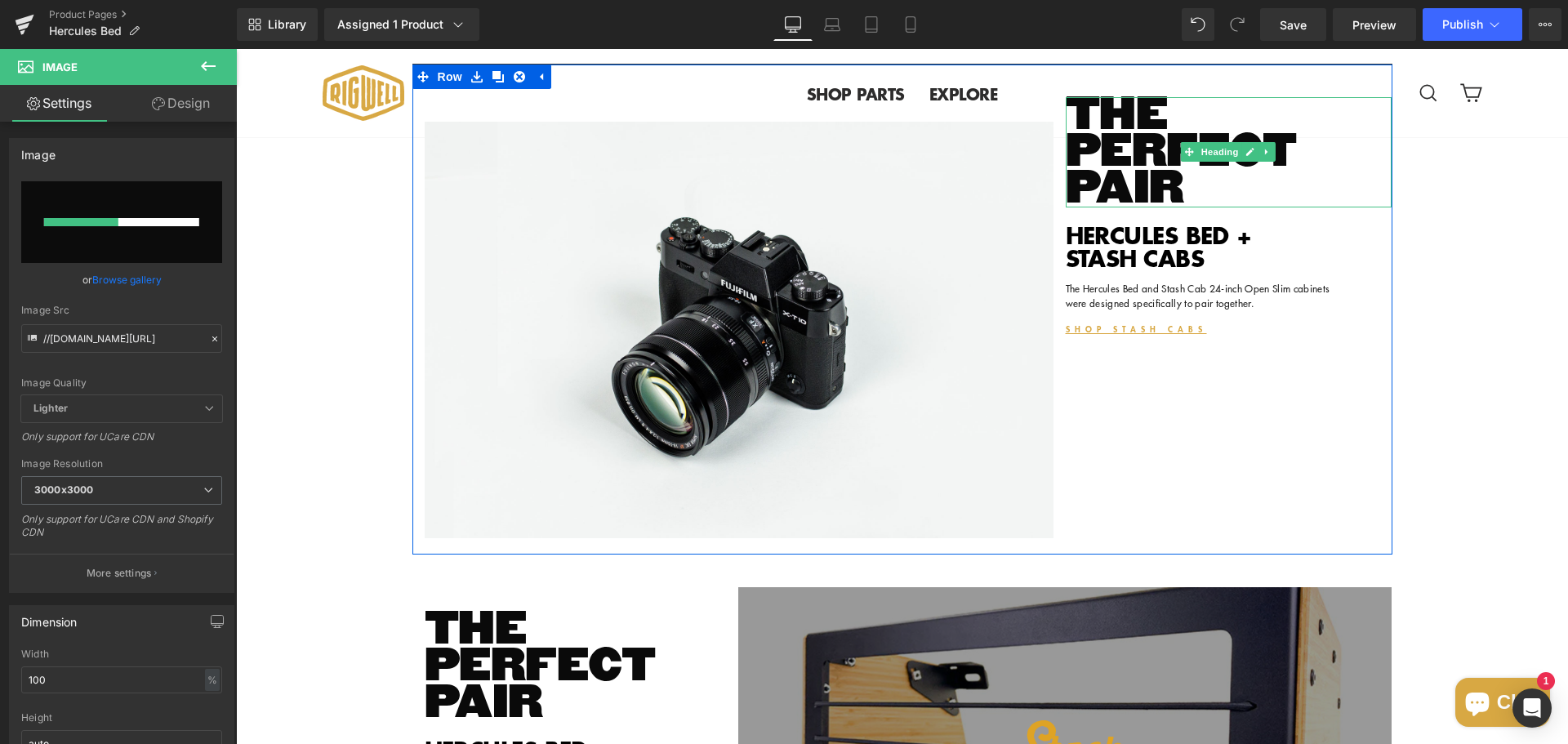
click at [1177, 207] on h3 "THE PERFECT PAIR" at bounding box center [1229, 152] width 327 height 110
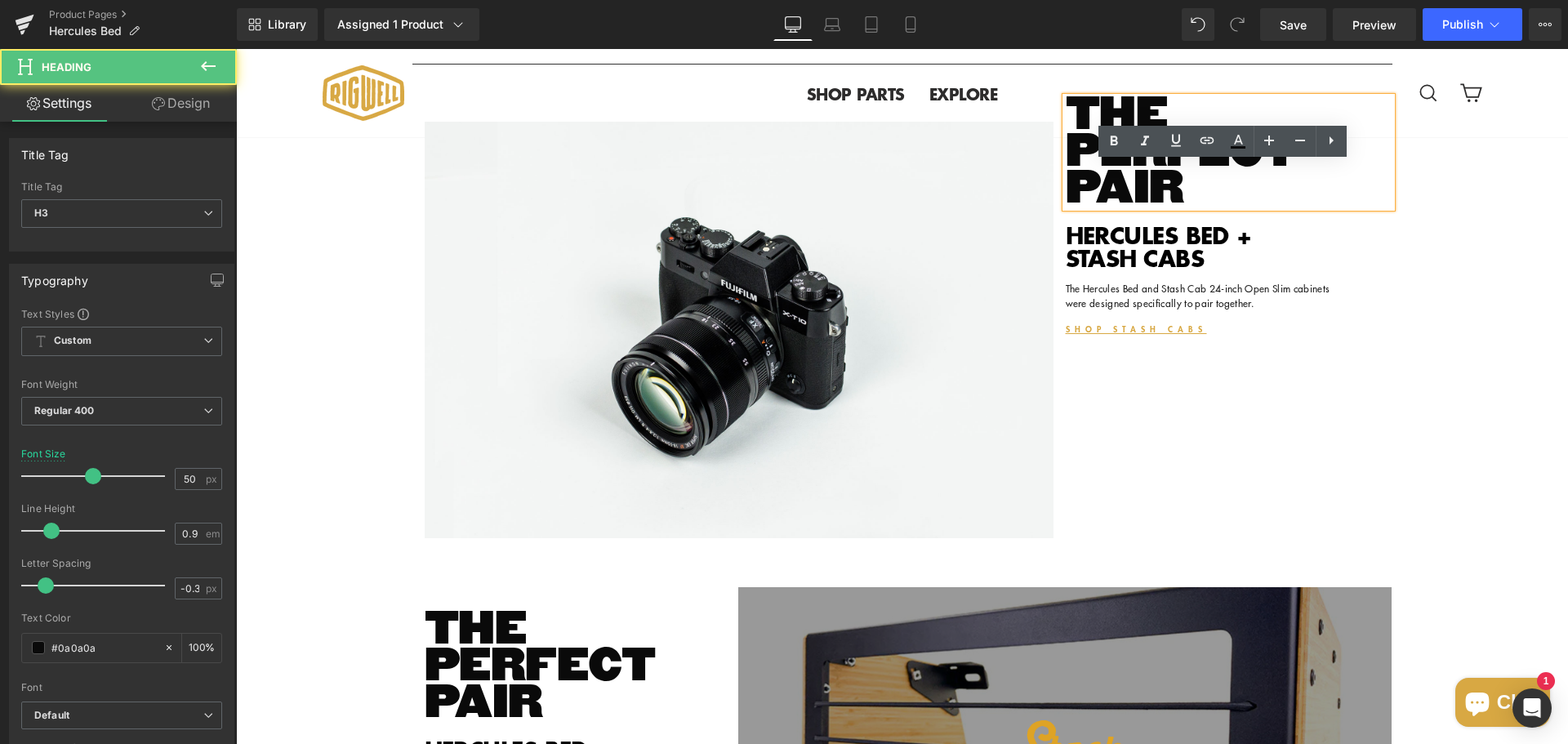
click at [1122, 207] on h3 "THE PERFECT PAIR" at bounding box center [1229, 152] width 327 height 110
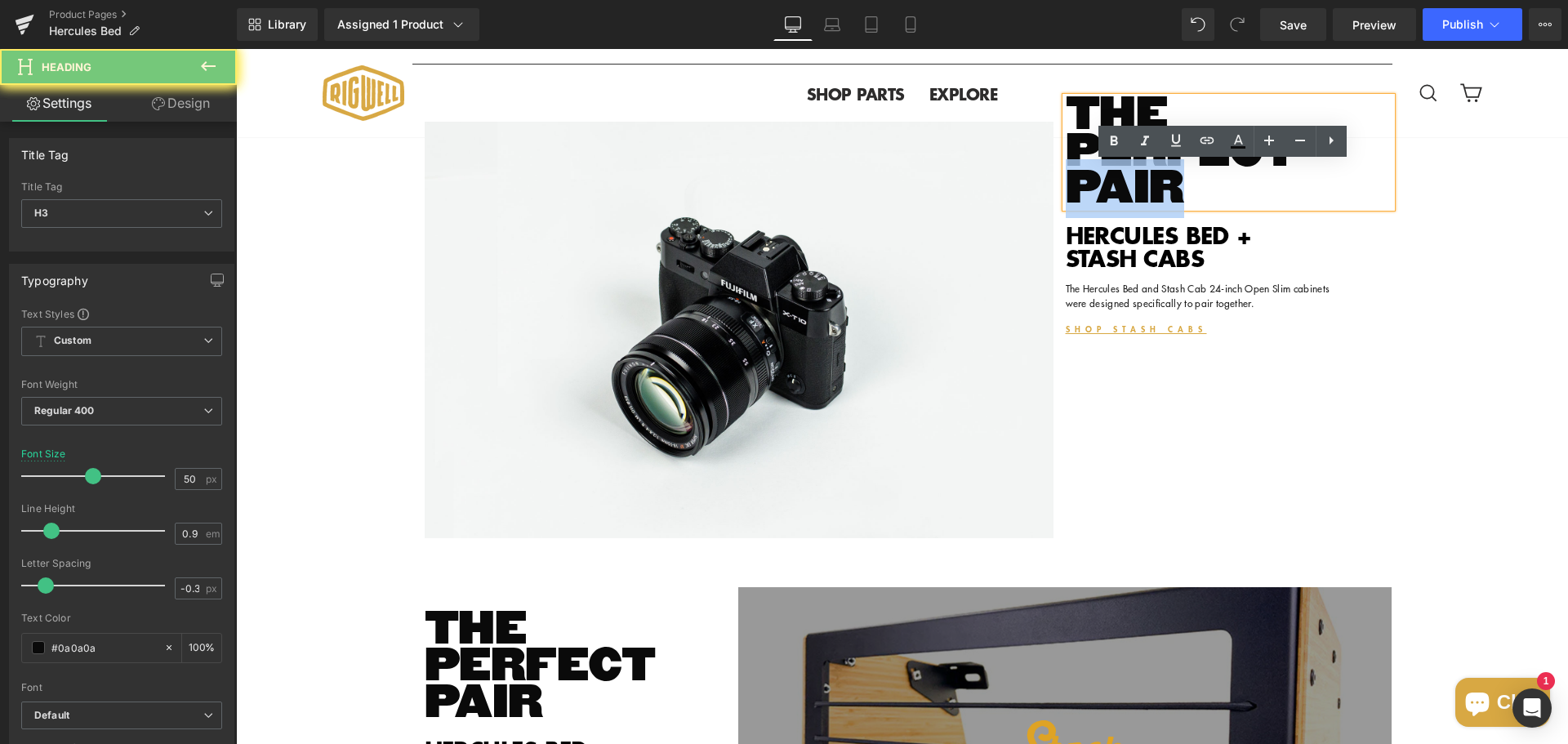
click at [1122, 207] on h3 "THE PERFECT PAIR" at bounding box center [1229, 152] width 327 height 110
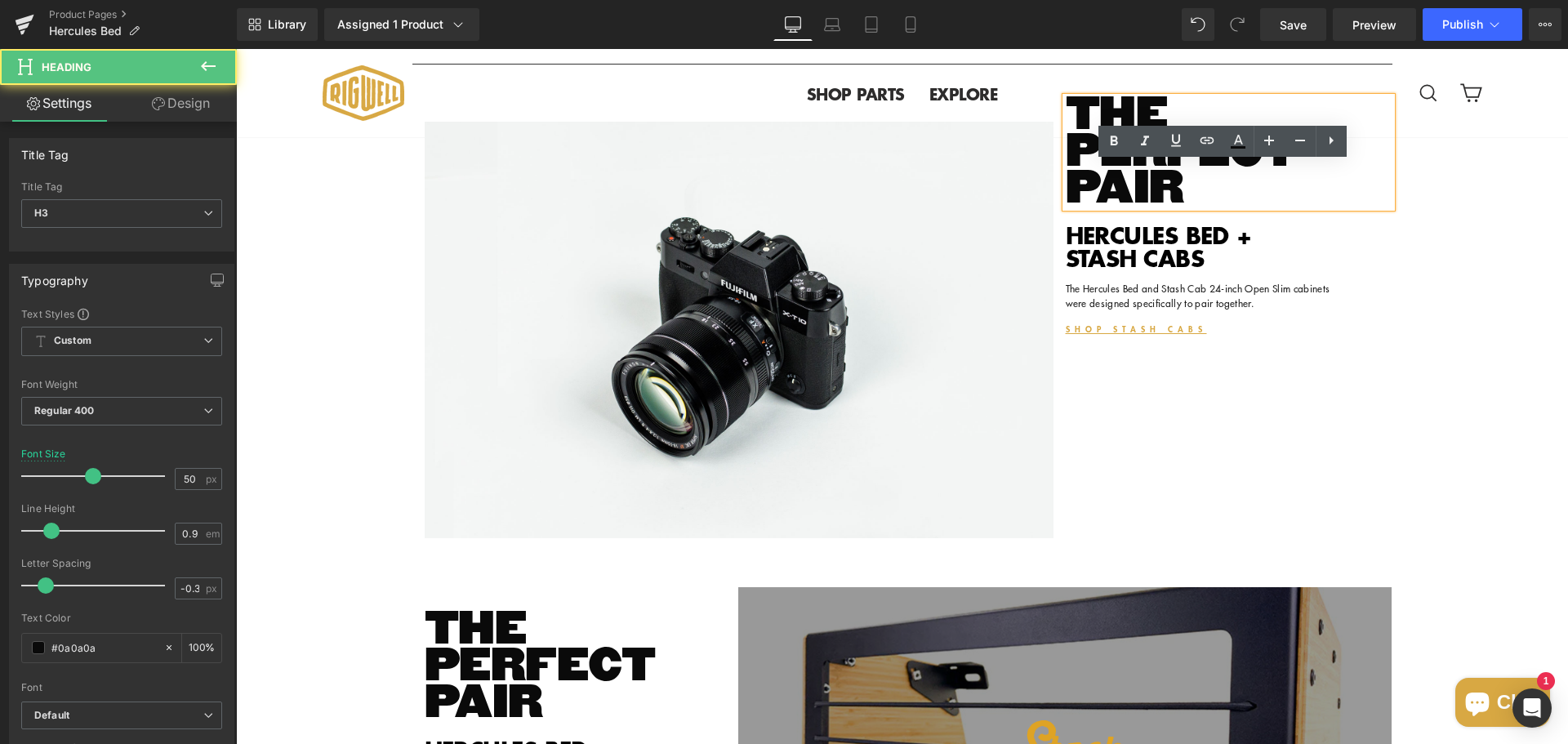
click at [1122, 207] on h3 "THE PERFECT PAIR" at bounding box center [1229, 152] width 327 height 110
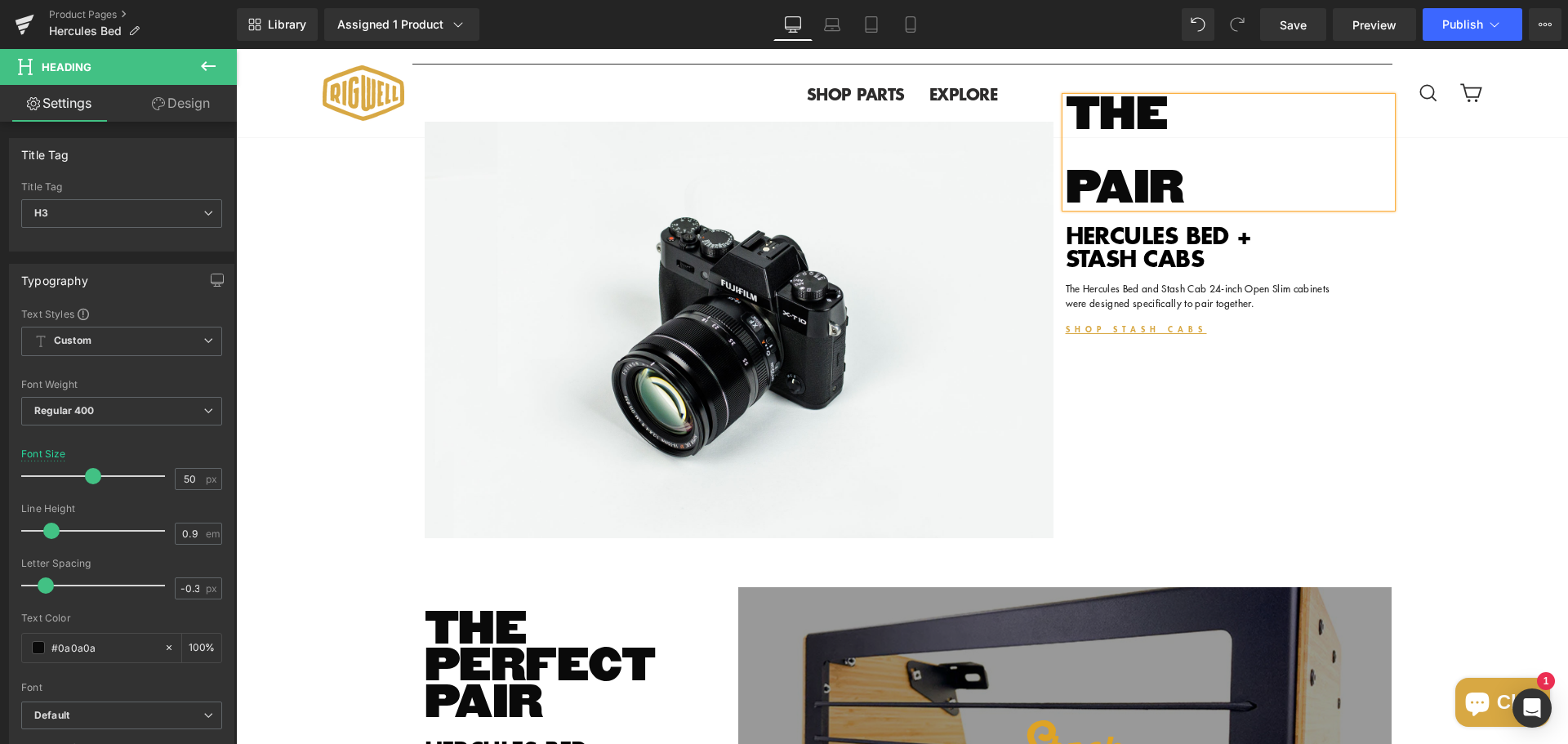
click at [1130, 196] on h3 "THE PAIR" at bounding box center [1229, 152] width 327 height 110
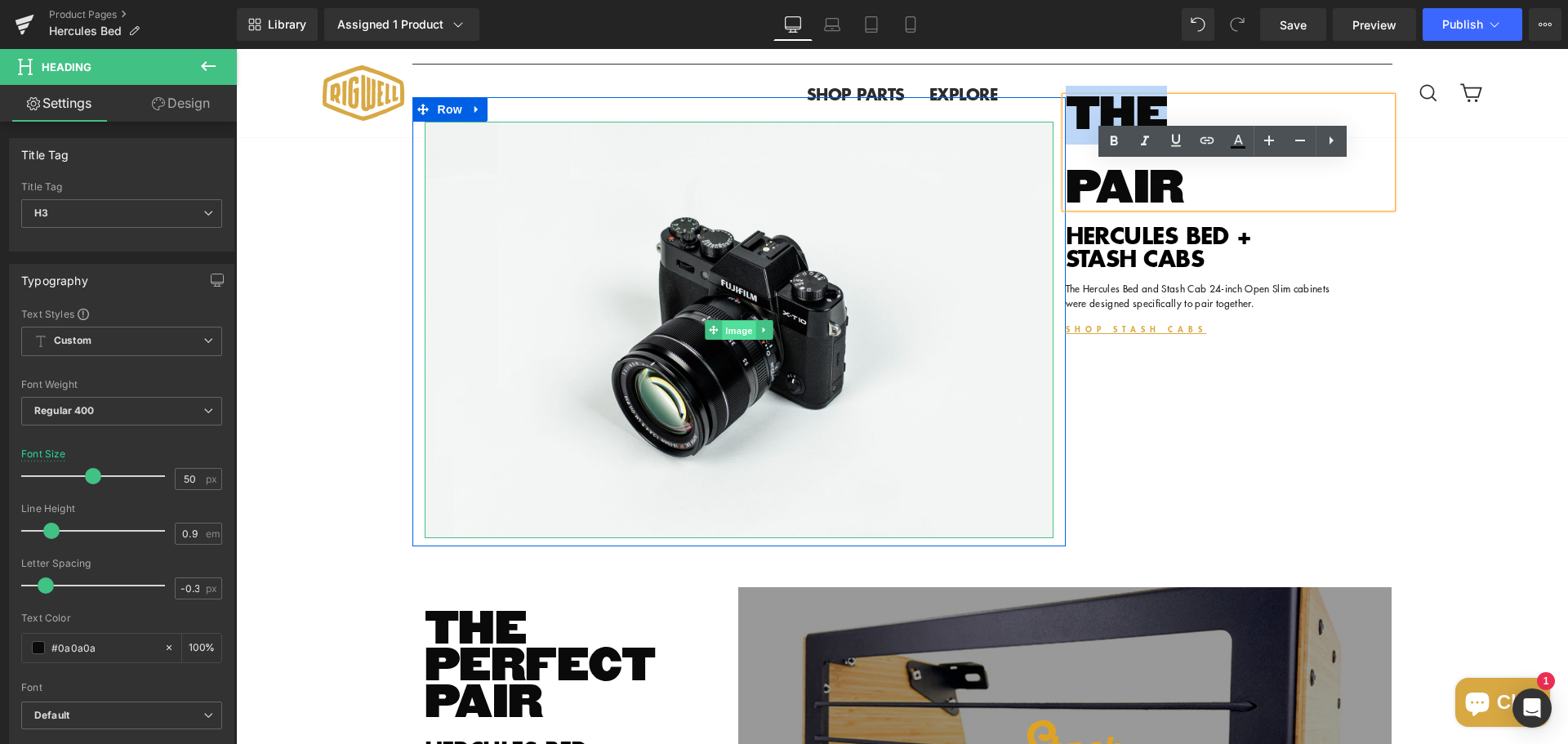
click at [731, 341] on span "Image" at bounding box center [738, 330] width 34 height 19
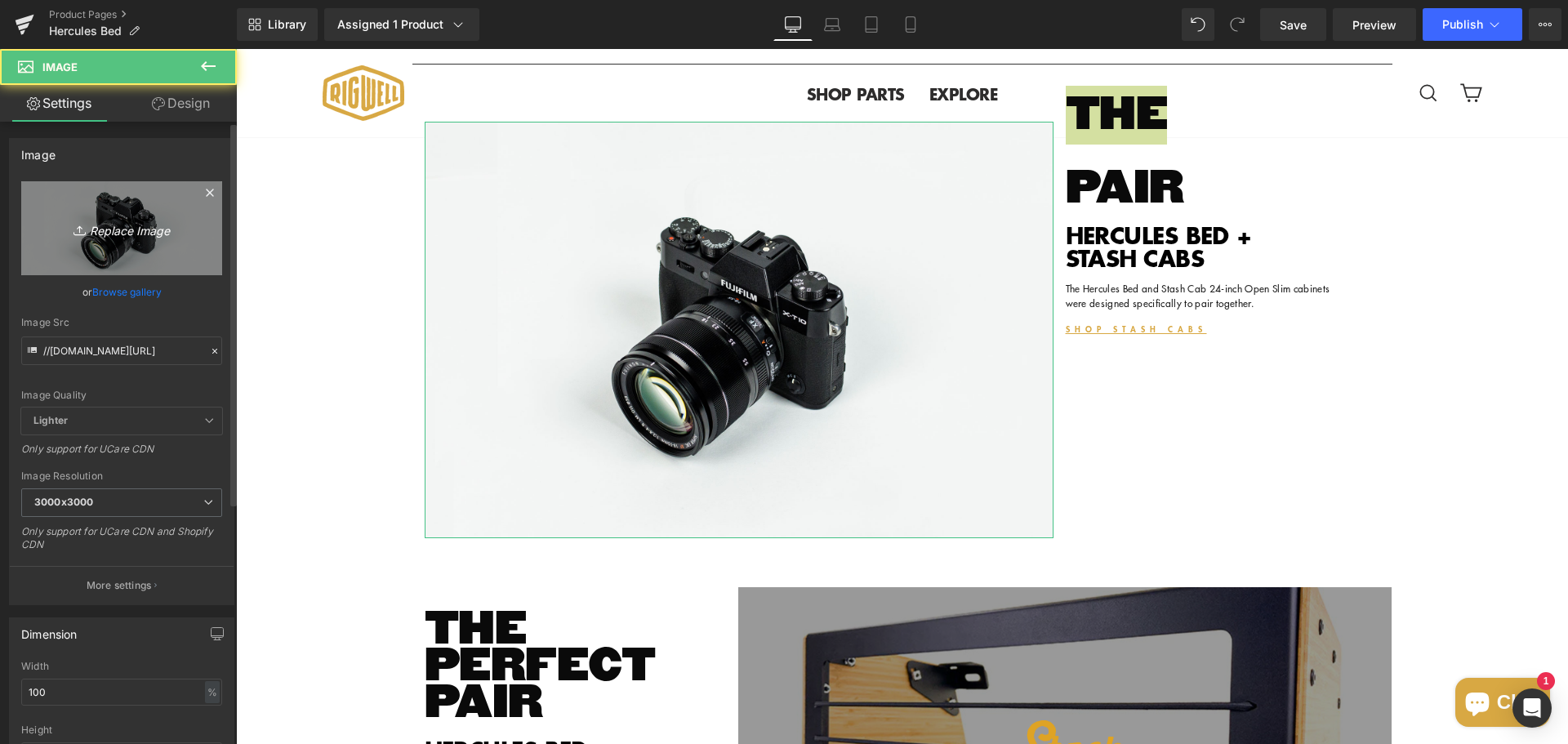
click at [128, 227] on icon "Replace Image" at bounding box center [122, 228] width 131 height 20
type input "C:\fakepath\Hercules Hero Bed System.gif"
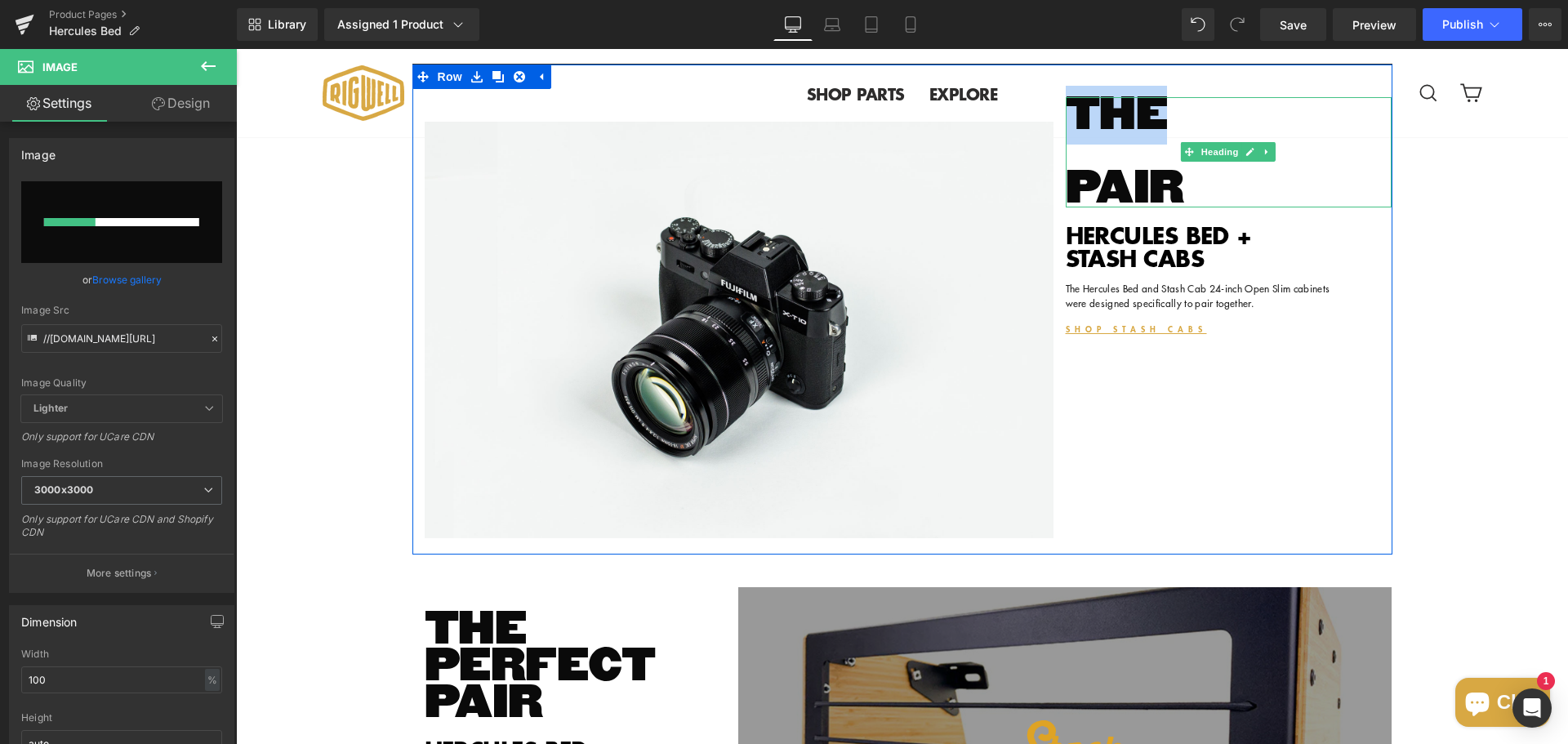
click at [1129, 207] on h3 "THE PAIR" at bounding box center [1229, 152] width 327 height 110
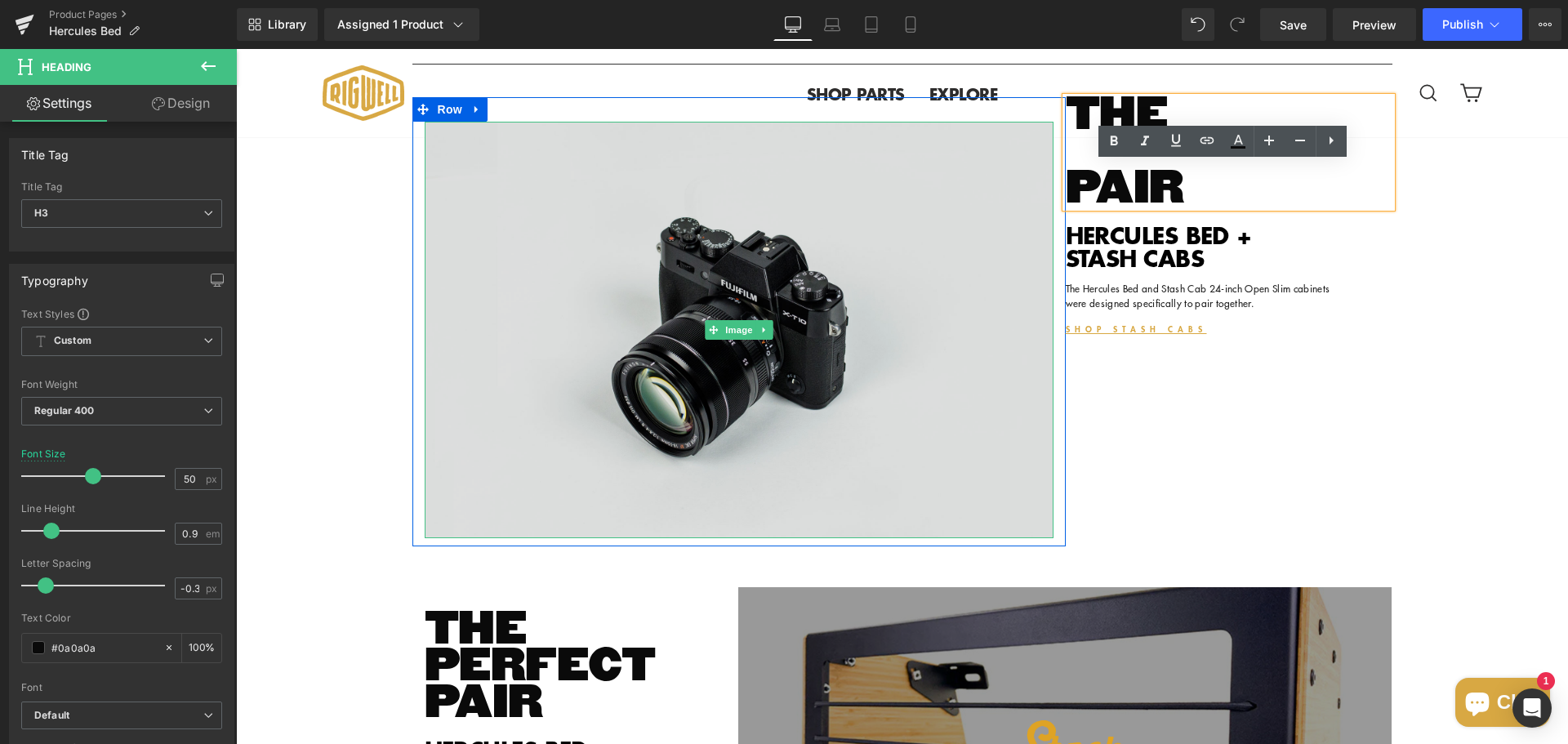
click at [811, 357] on img at bounding box center [739, 330] width 629 height 417
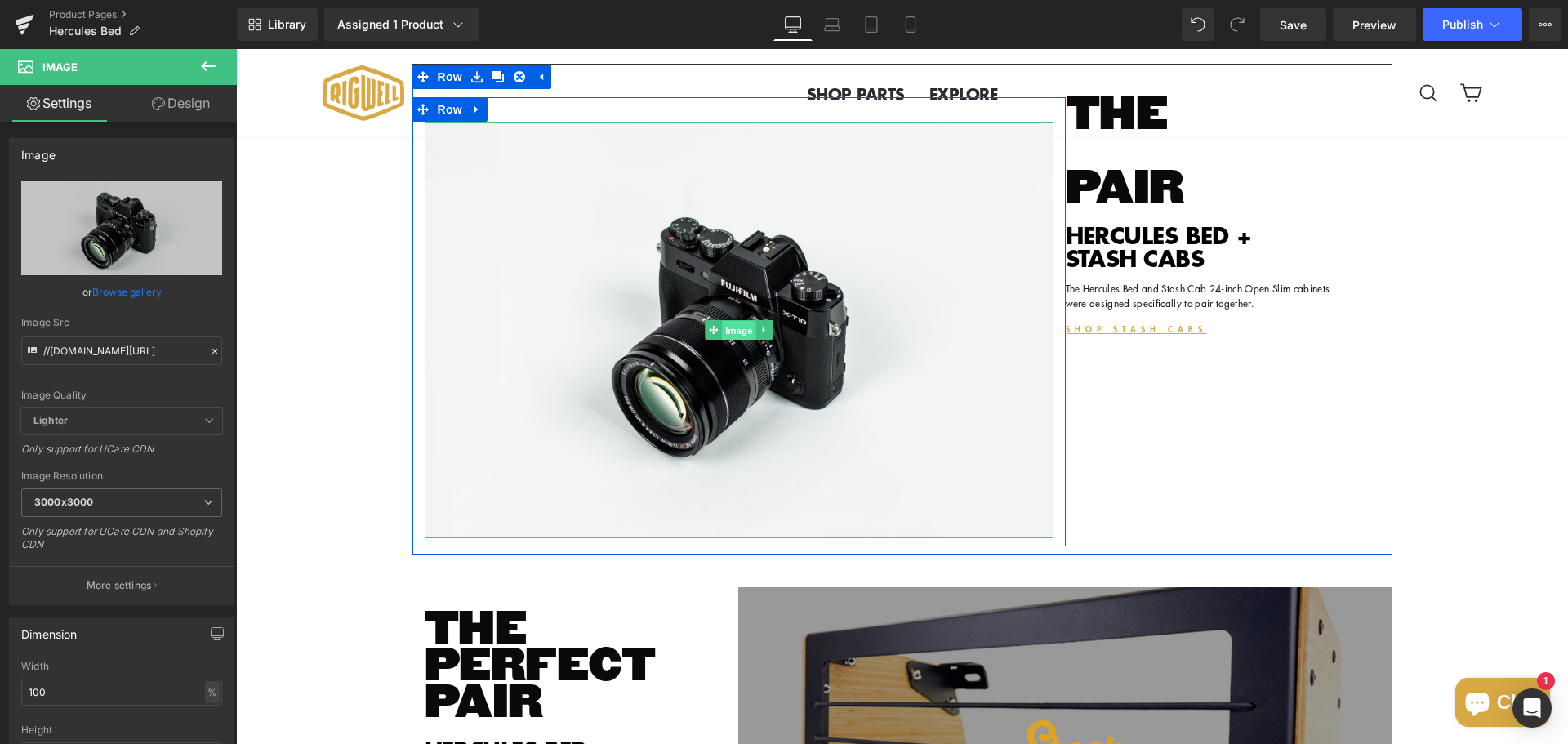
click at [722, 341] on span "Image" at bounding box center [738, 330] width 34 height 19
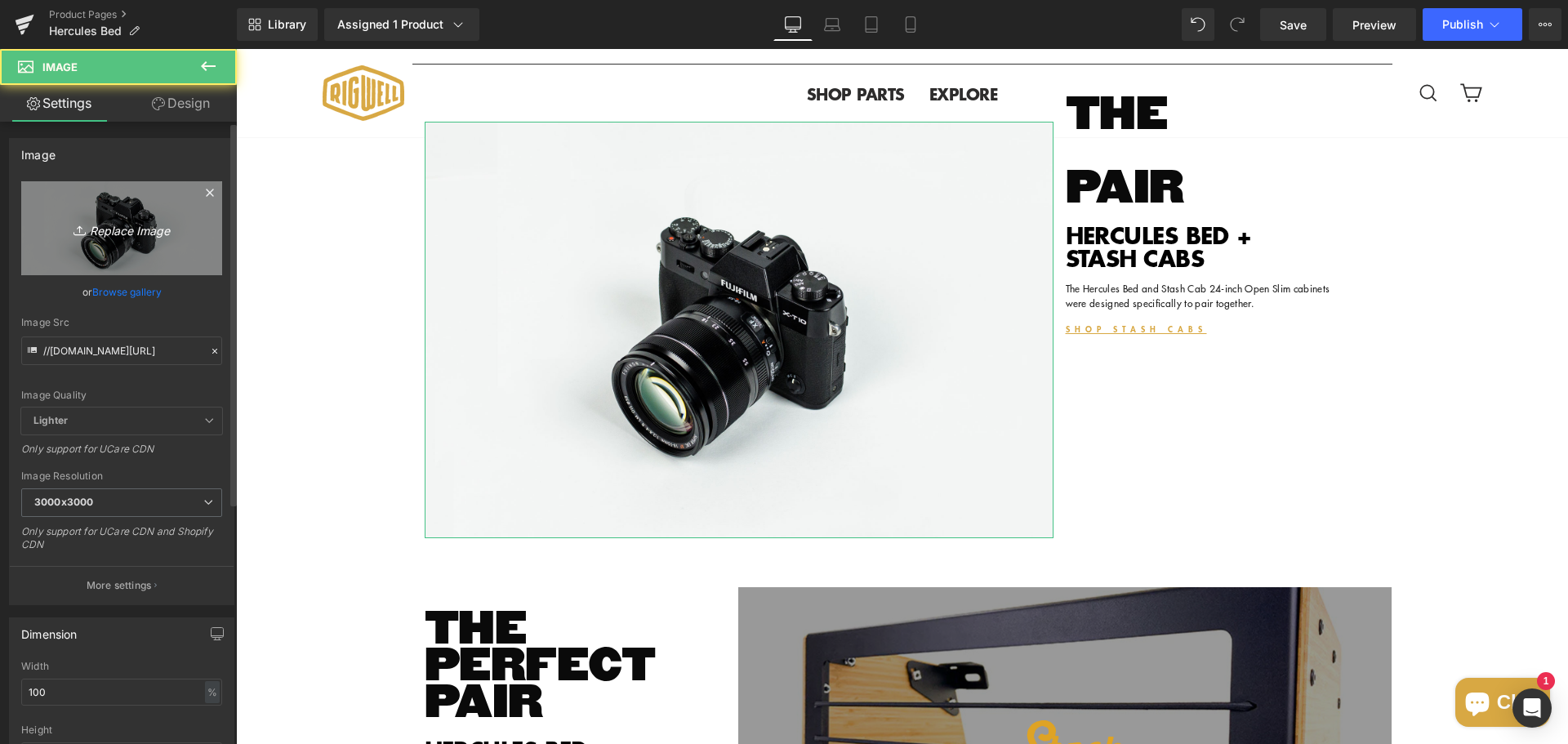
click at [109, 223] on icon "Replace Image" at bounding box center [122, 228] width 131 height 20
type input "C:\fakepath\Hercules Hero Bed System.gif"
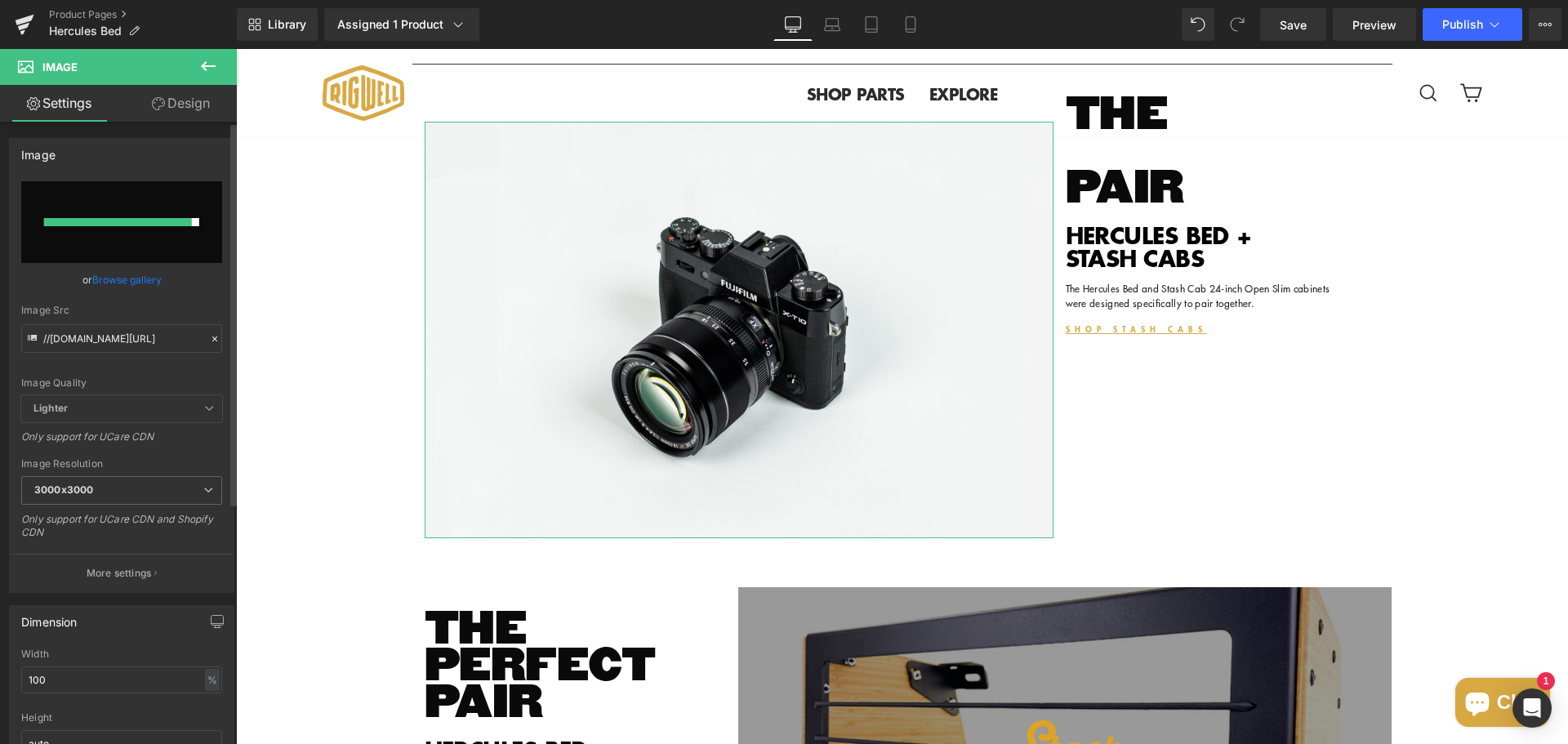
click at [147, 274] on link "Browse gallery" at bounding box center [127, 279] width 70 height 28
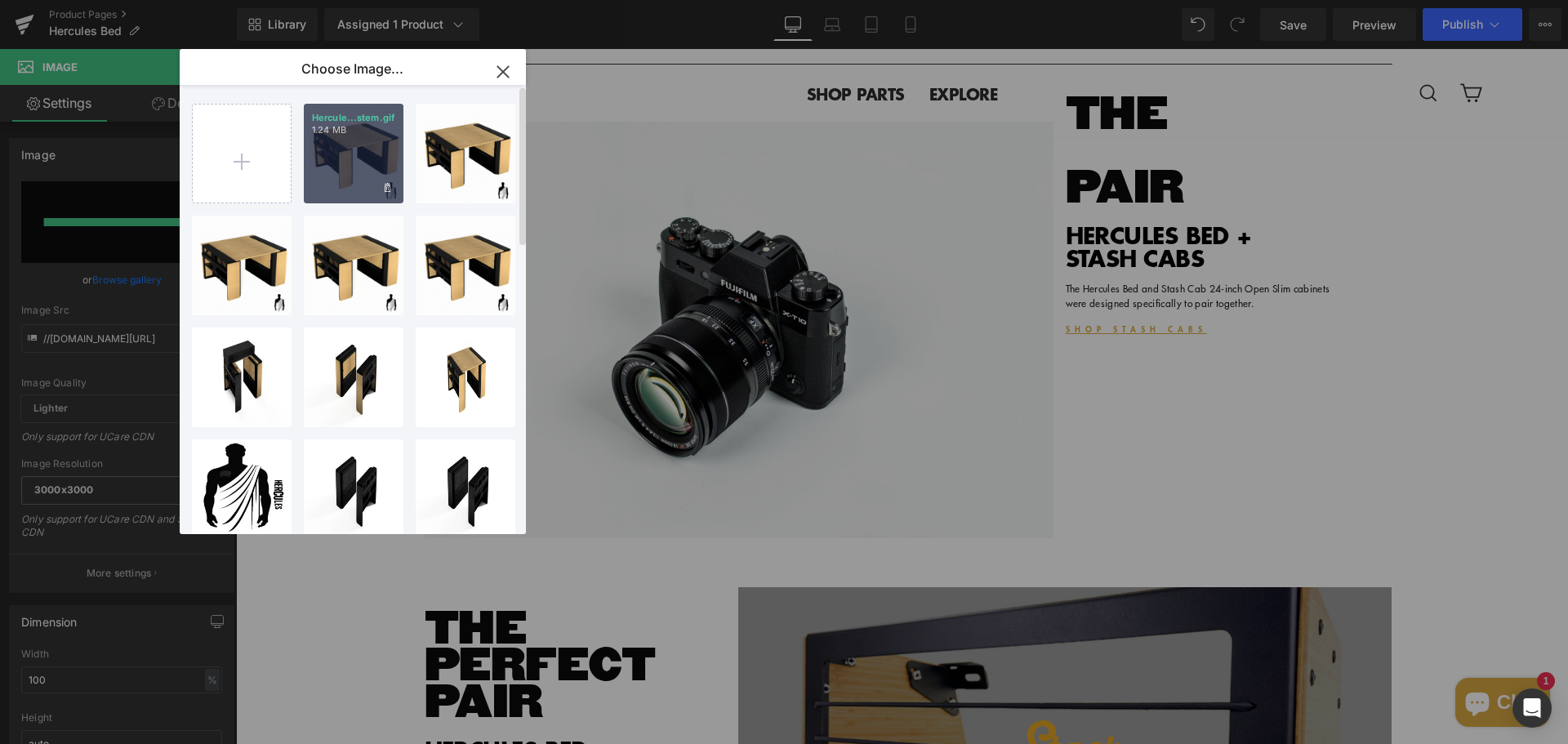
click at [360, 150] on div "Hercule...stem.gif 1.24 MB" at bounding box center [354, 153] width 100 height 100
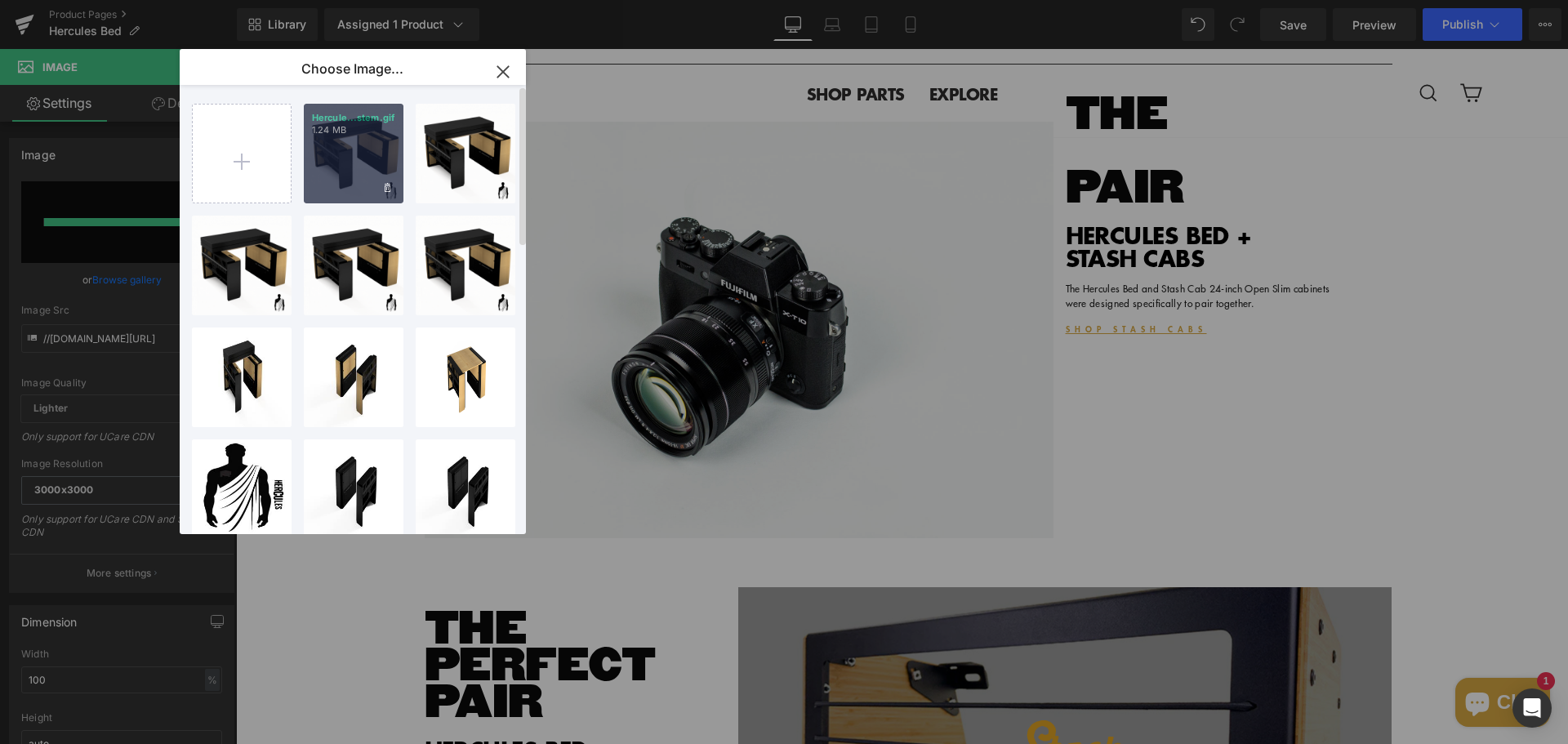
type input "[URL][DOMAIN_NAME]"
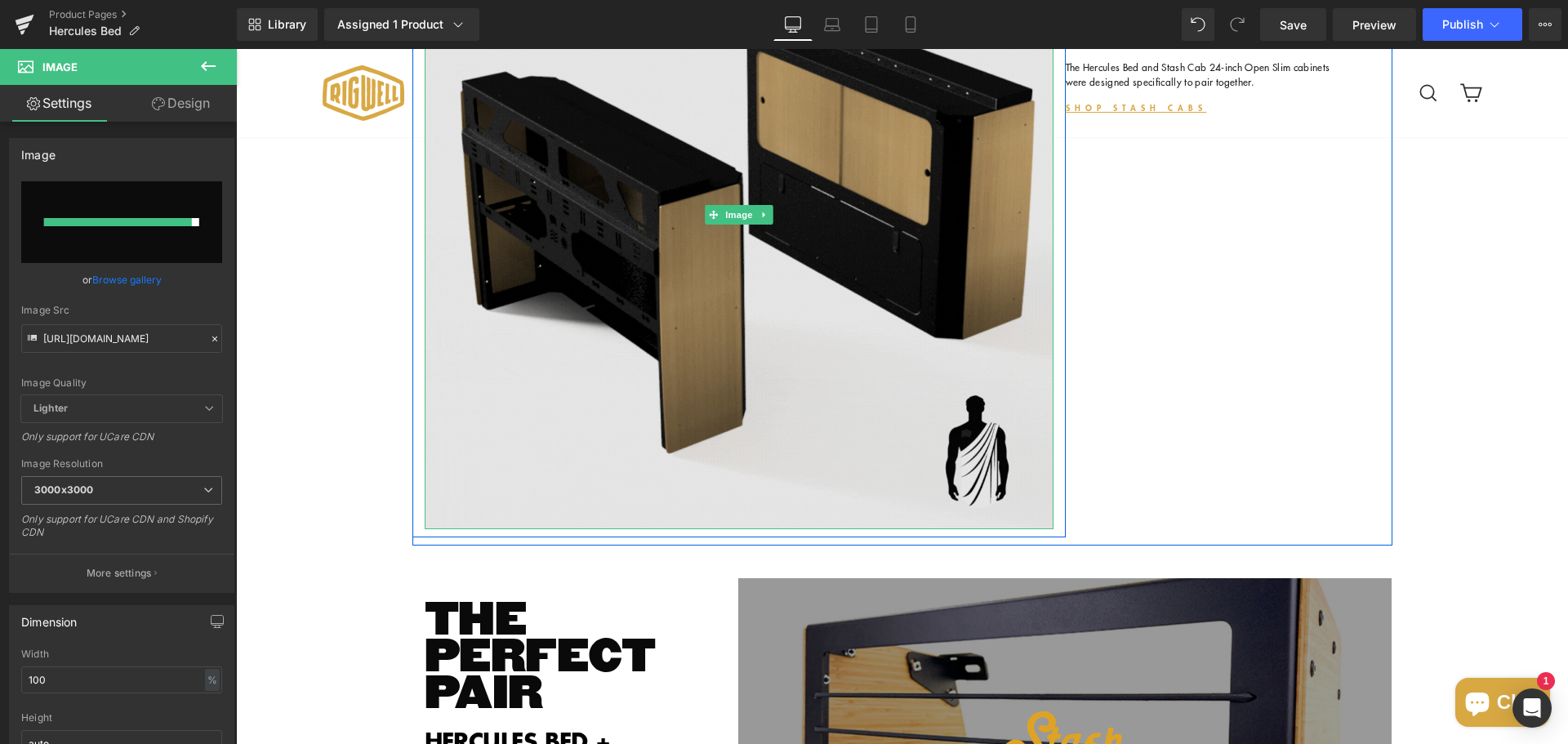
scroll to position [2850, 0]
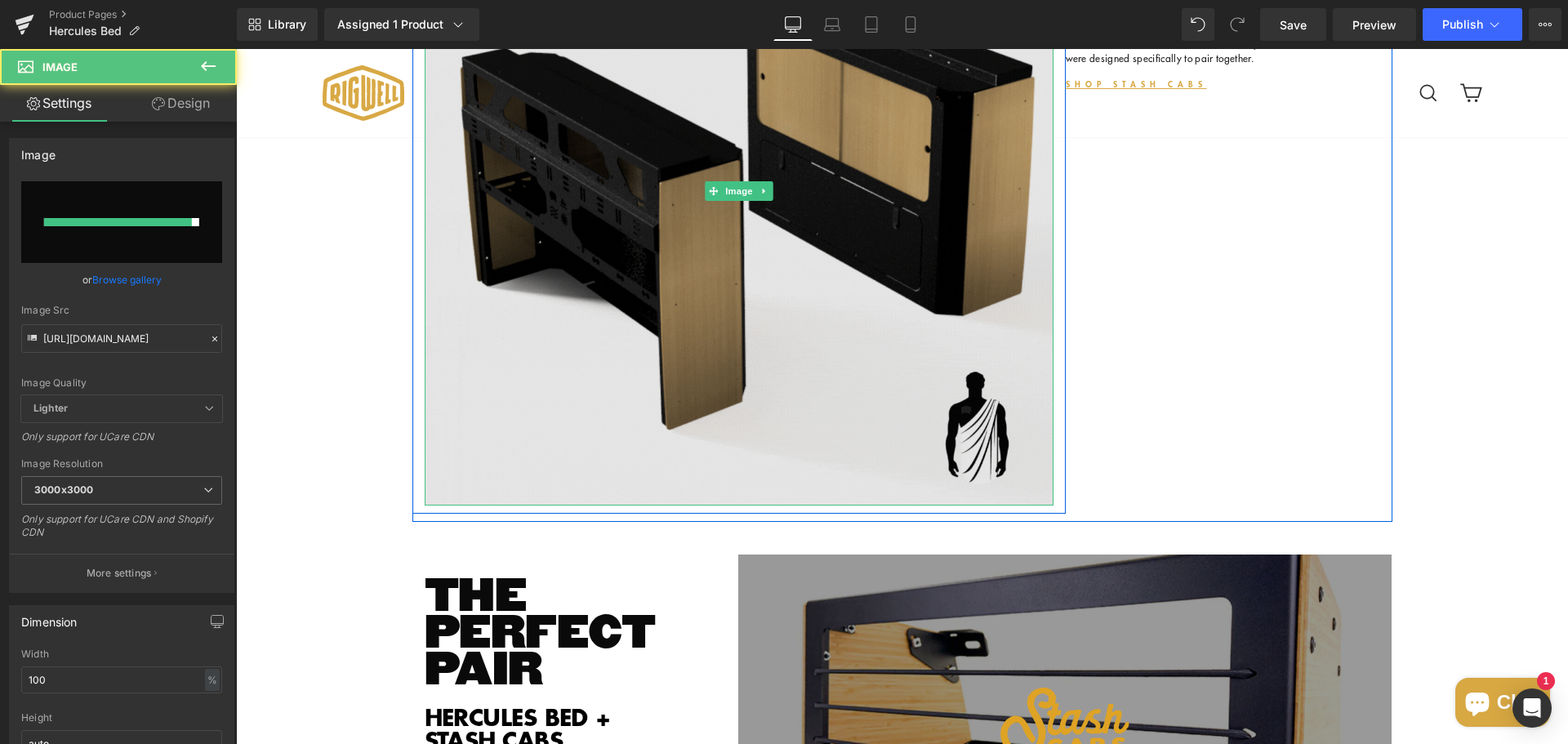
click at [690, 470] on img at bounding box center [739, 191] width 629 height 629
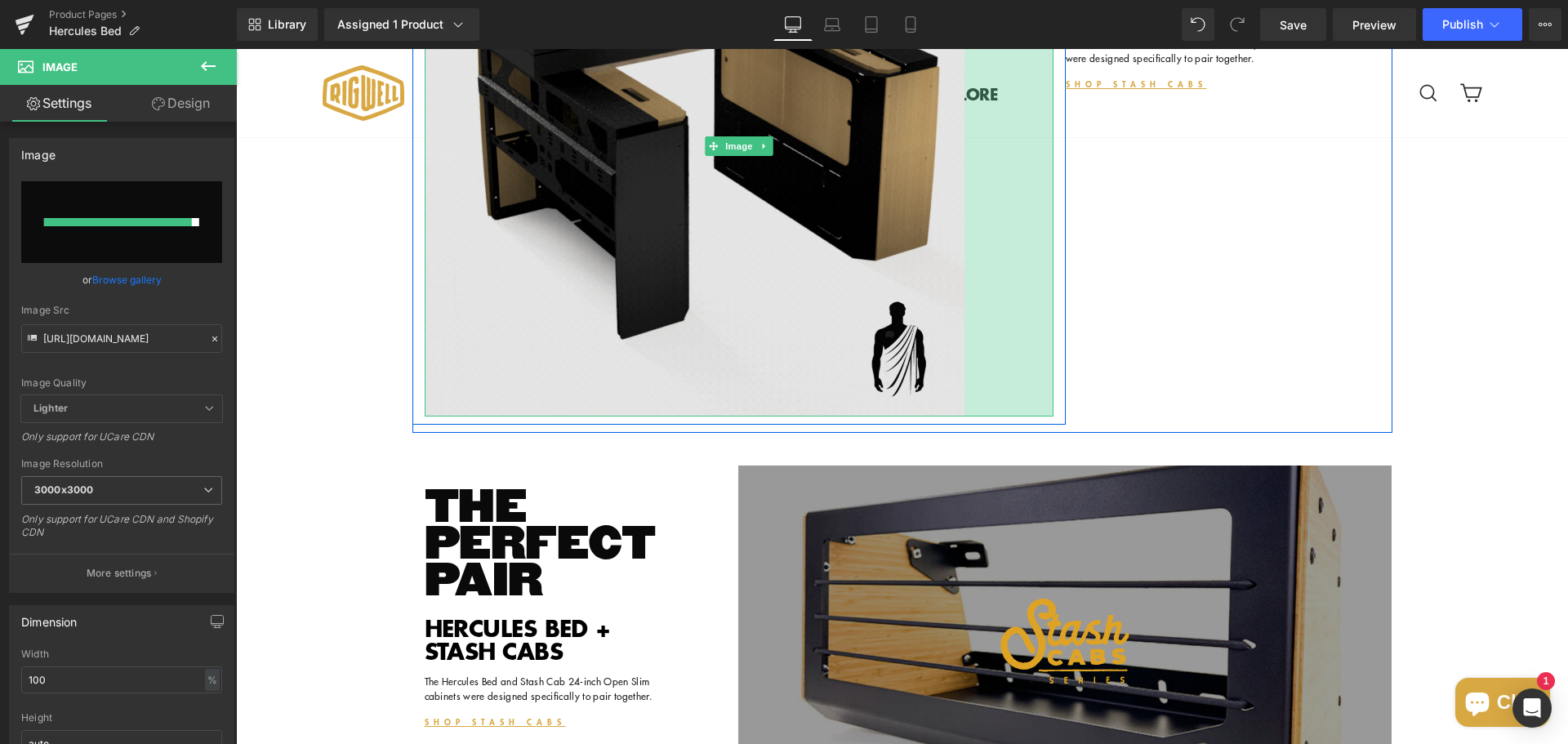
drag, startPoint x: 1044, startPoint y: 562, endPoint x: 954, endPoint y: 549, distance: 90.9
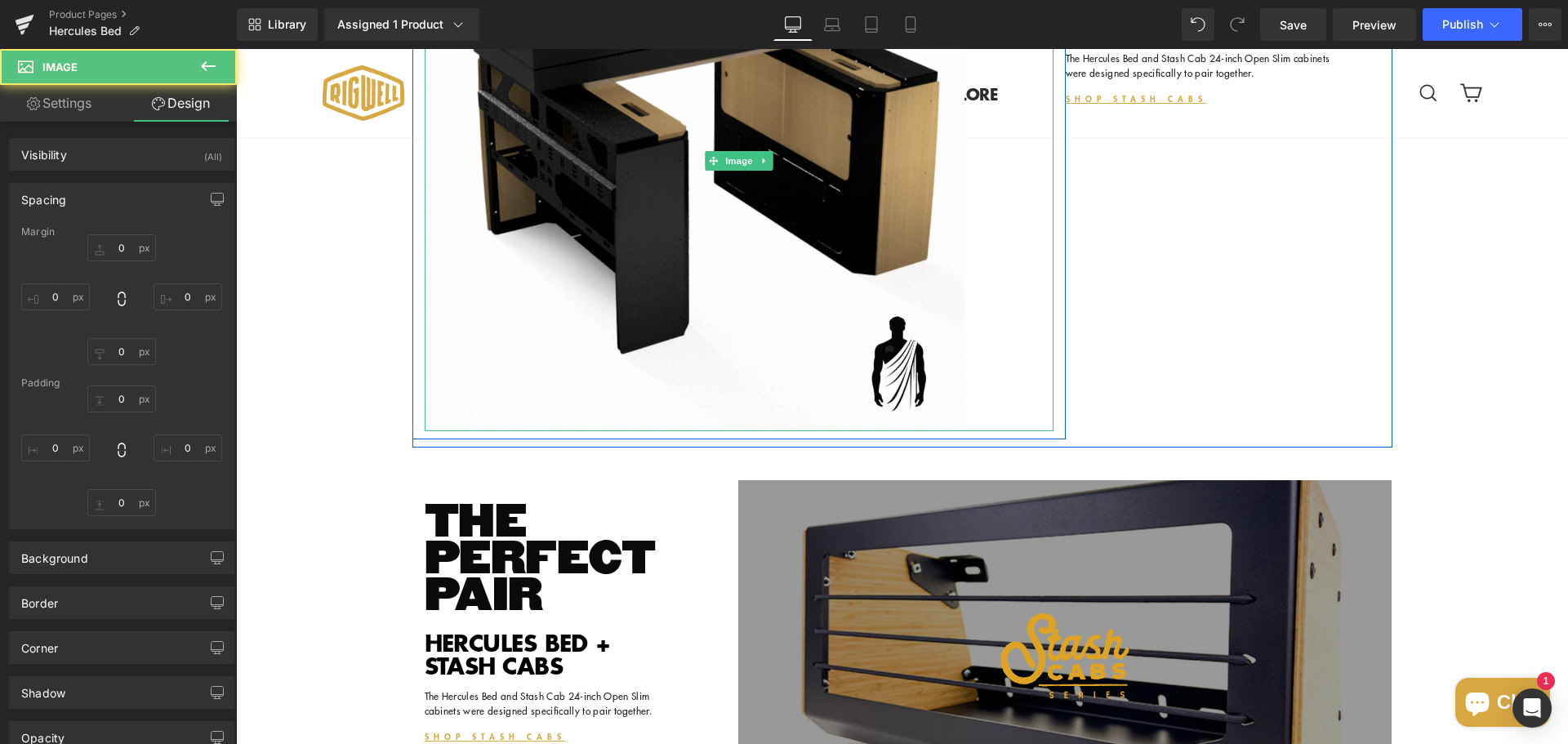
type input "0"
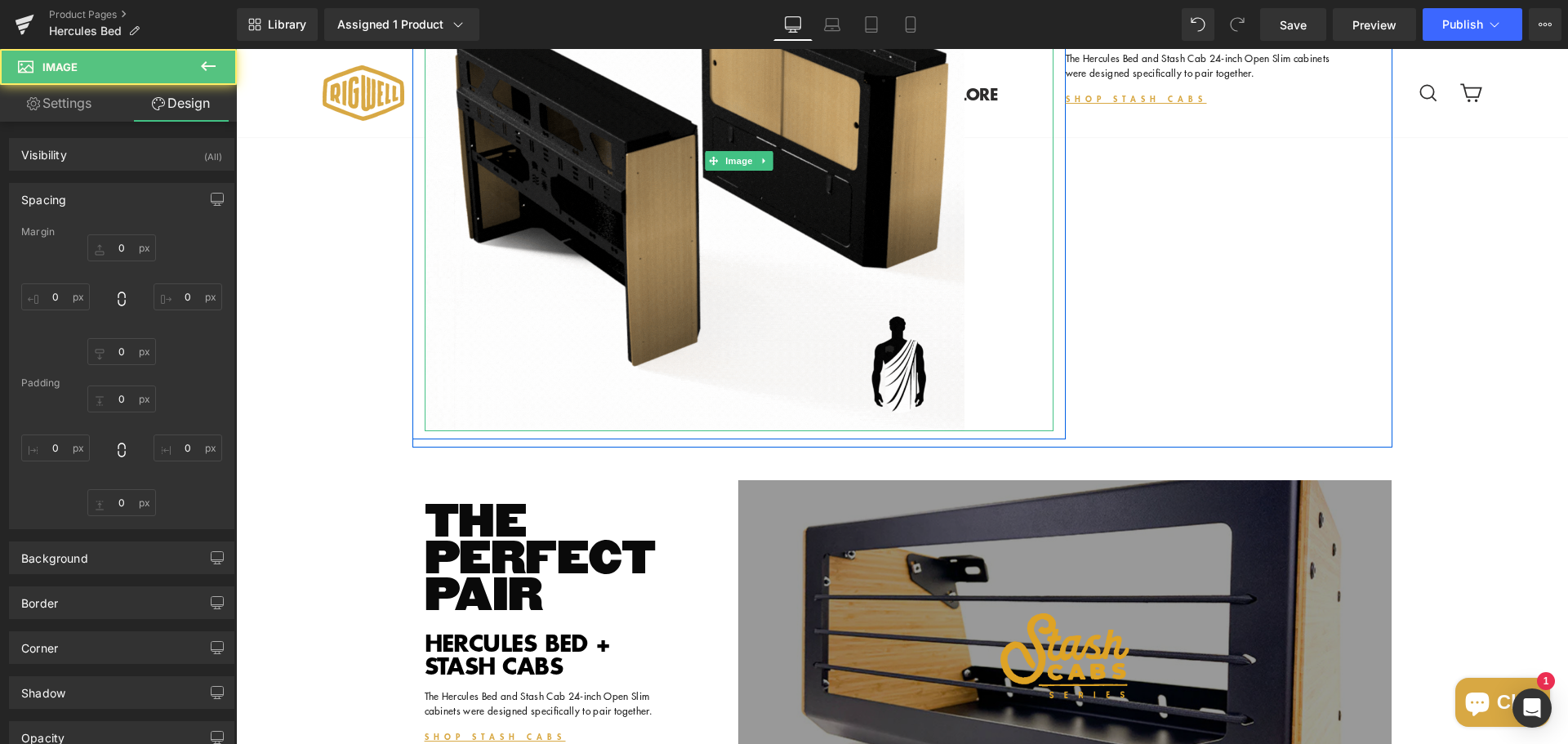
type input "0"
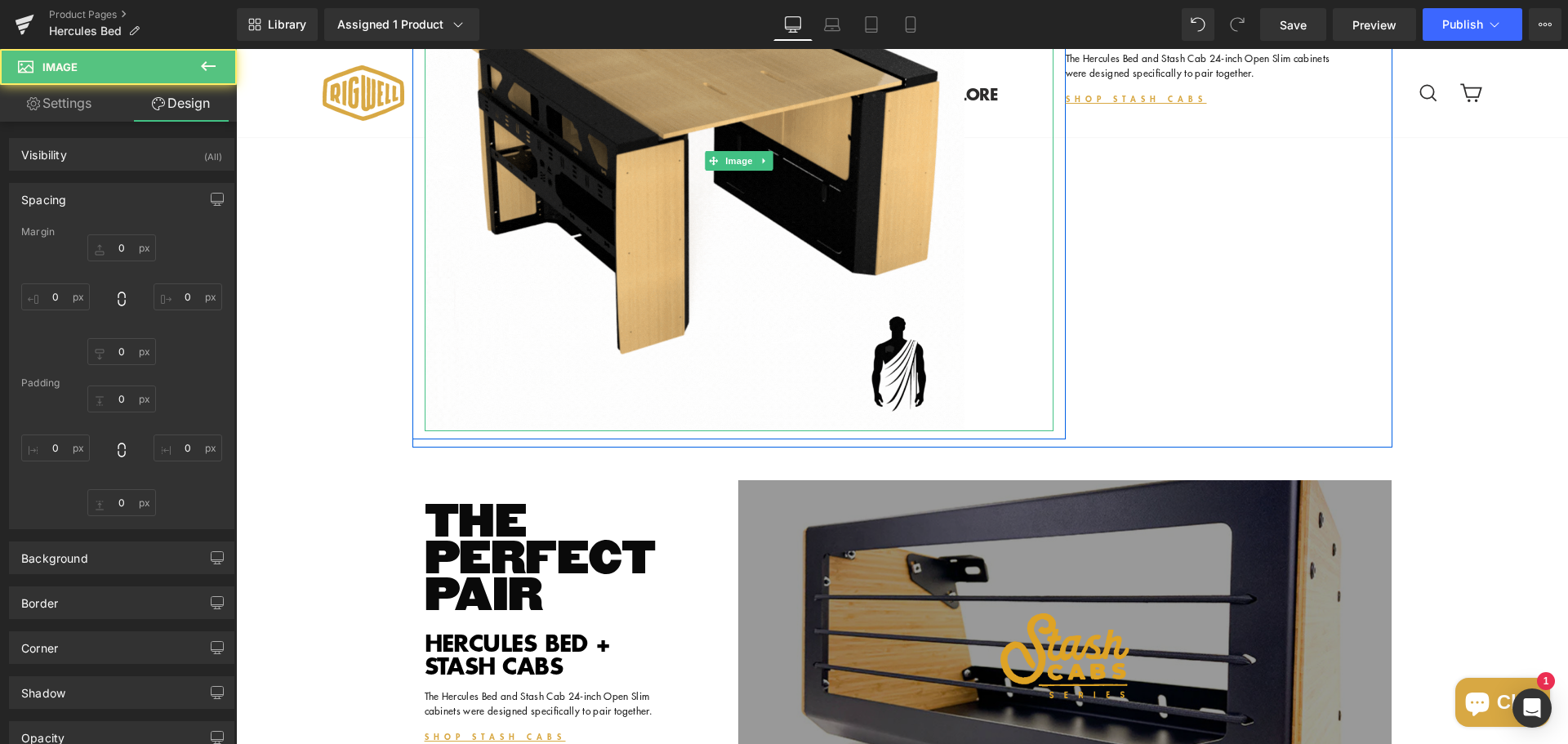
type input "0"
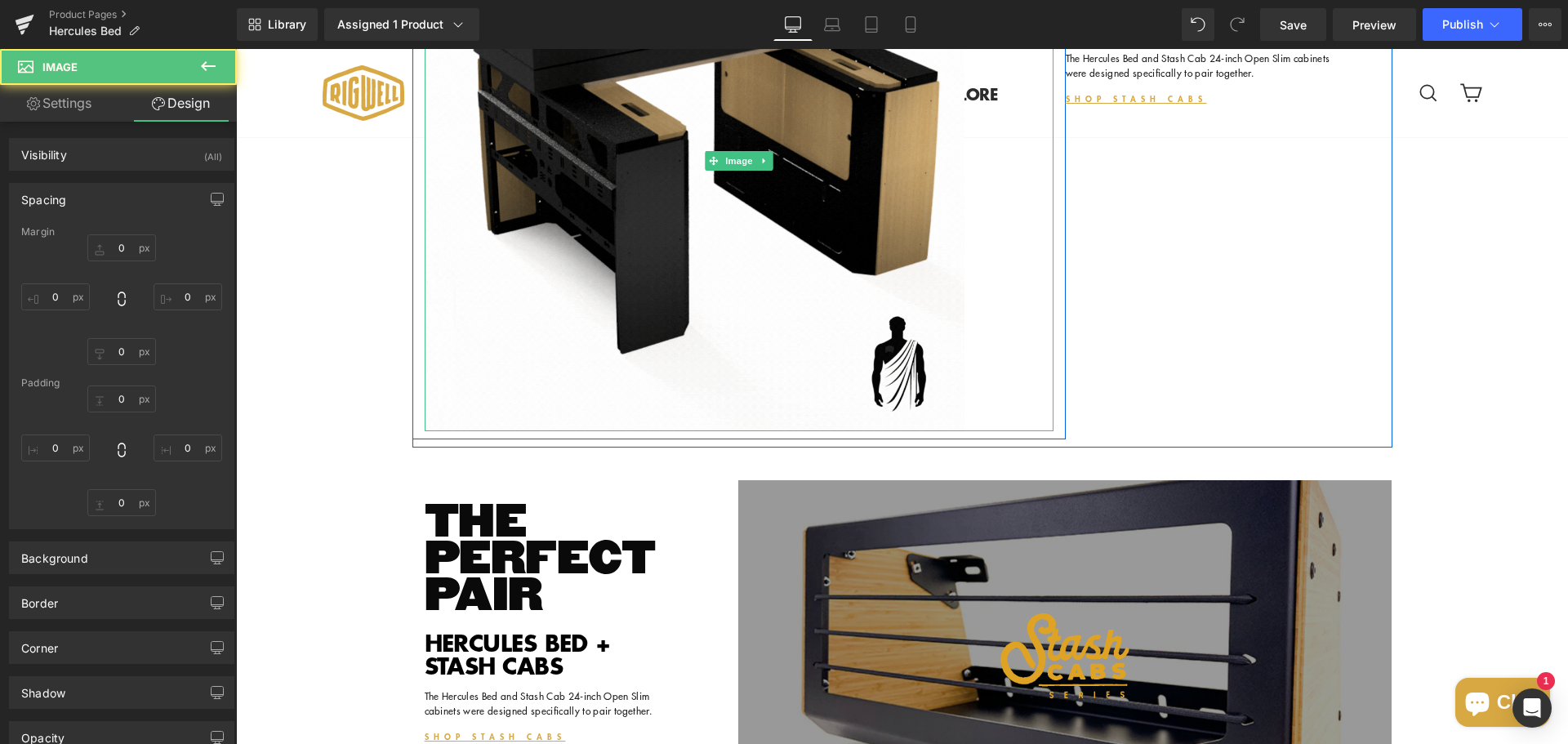
type input "0"
type input "109"
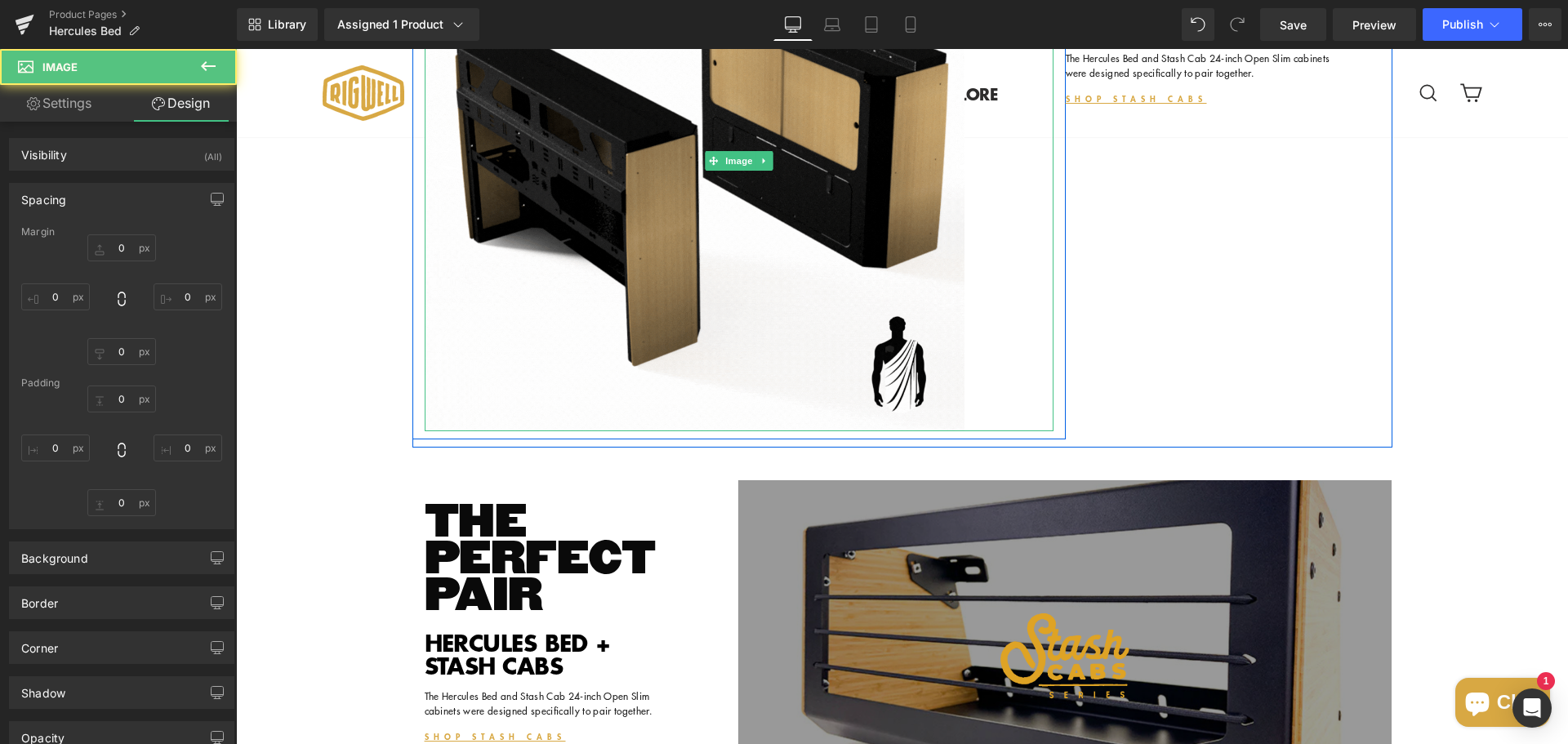
type input "0"
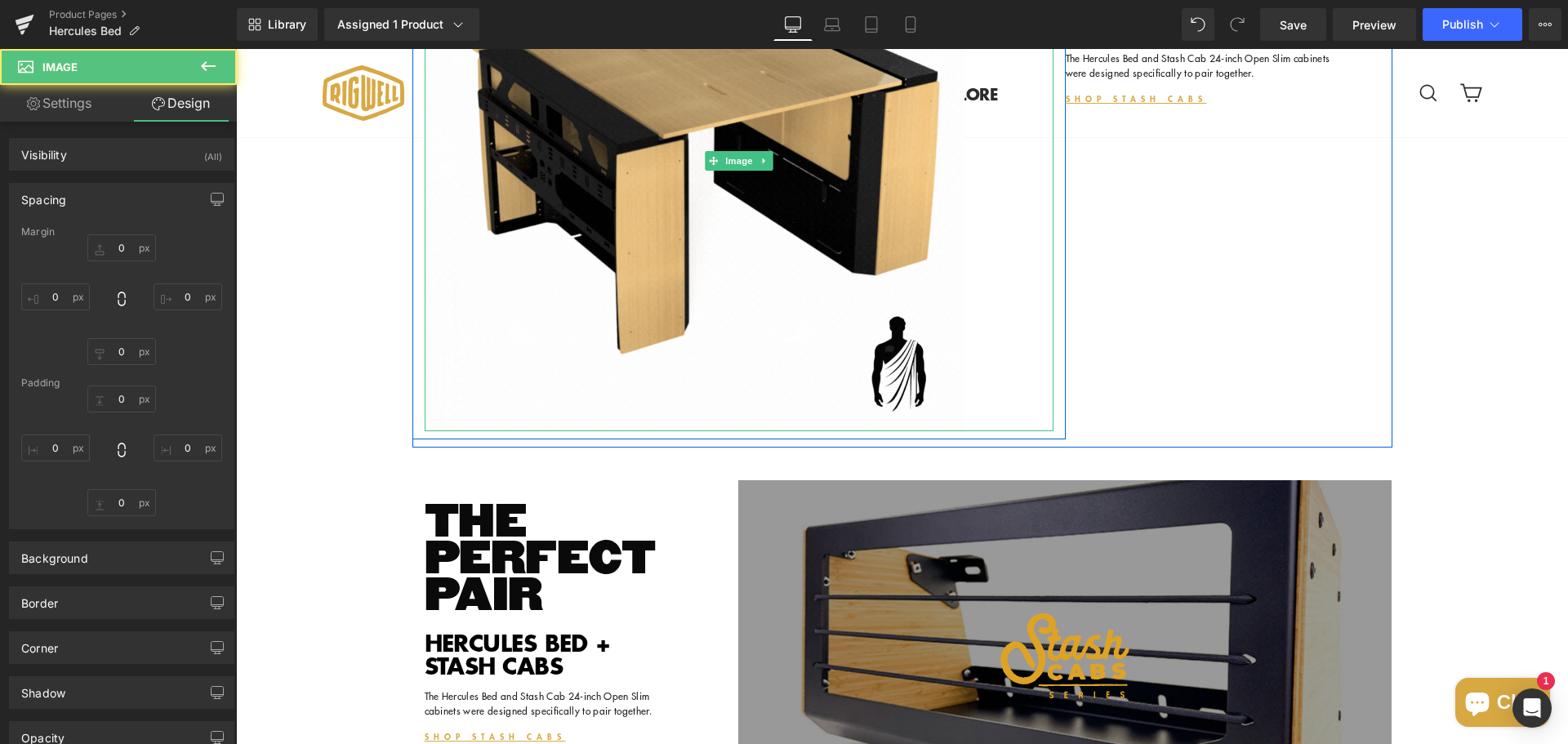
type input "0"
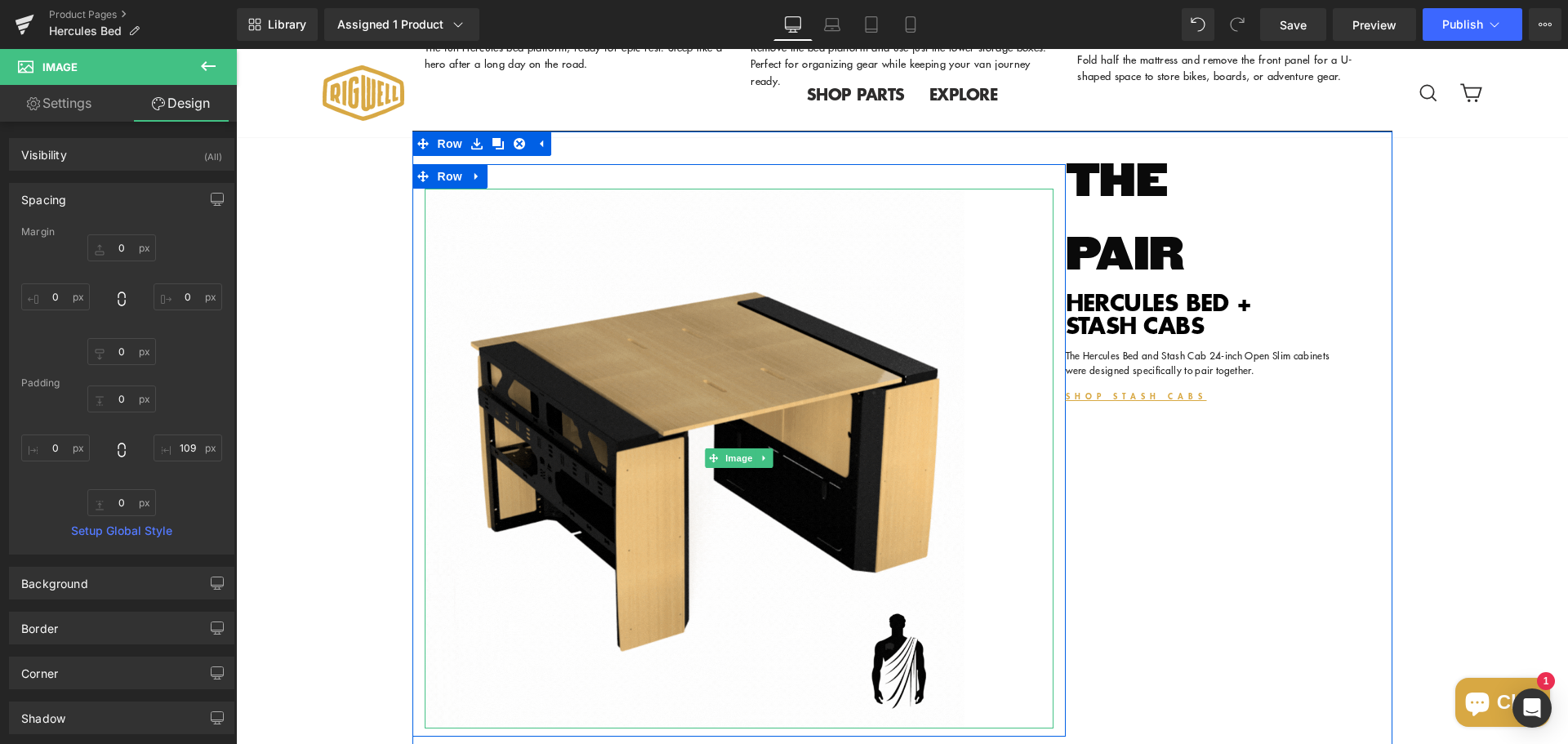
scroll to position [2522, 0]
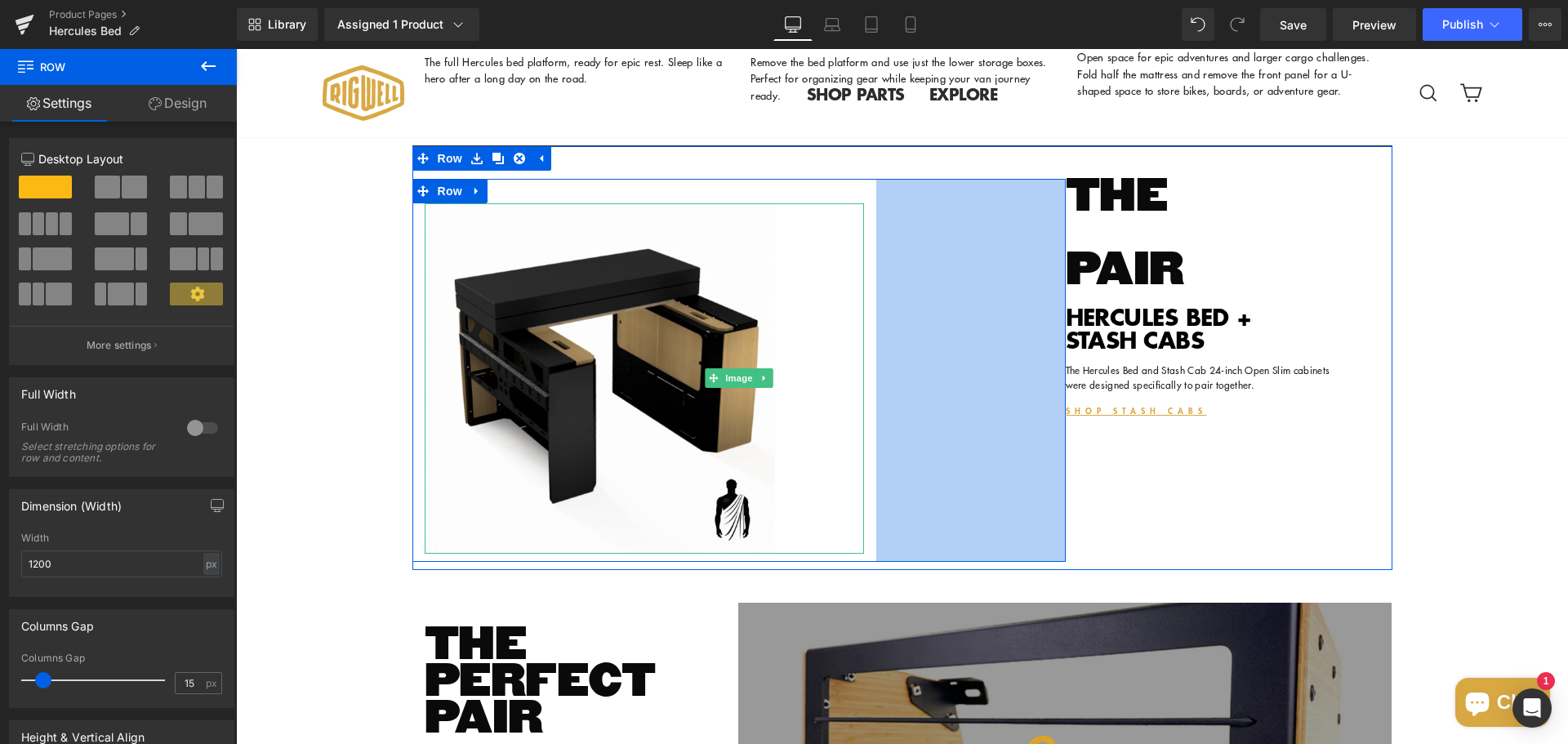
drag, startPoint x: 1056, startPoint y: 482, endPoint x: 866, endPoint y: 477, distance: 190.1
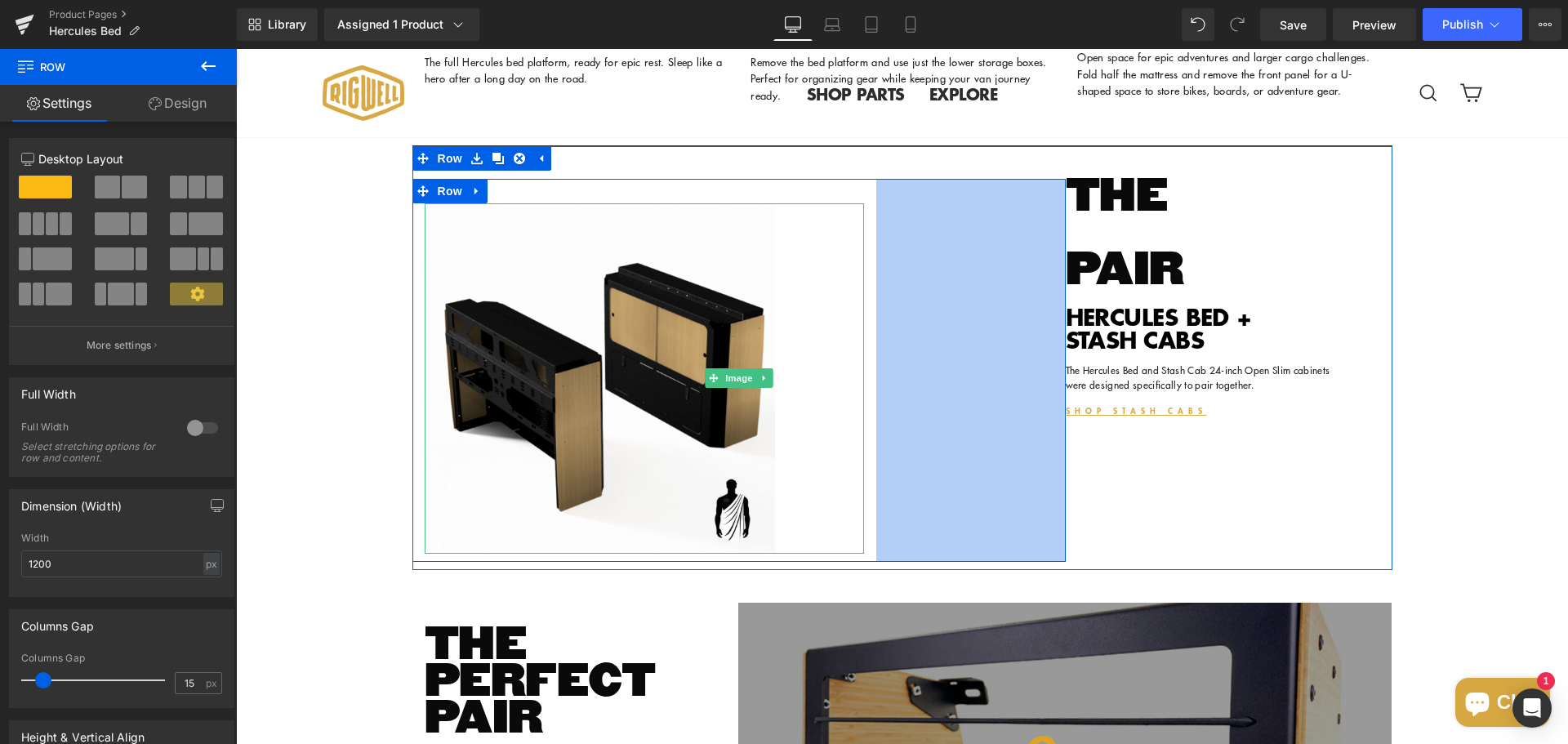
click at [866, 477] on div "Image 109px Row 232px" at bounding box center [738, 370] width 653 height 383
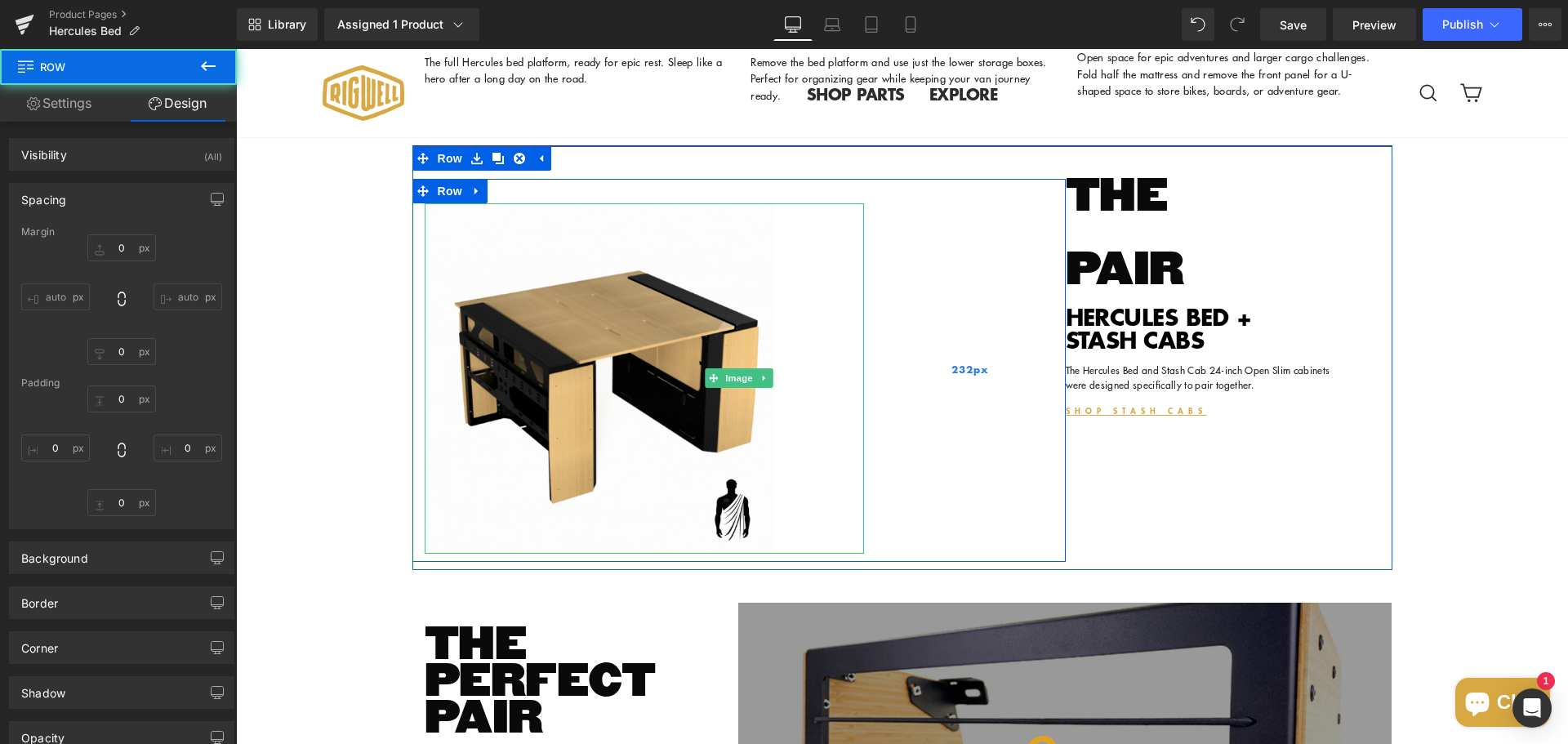
type input "0"
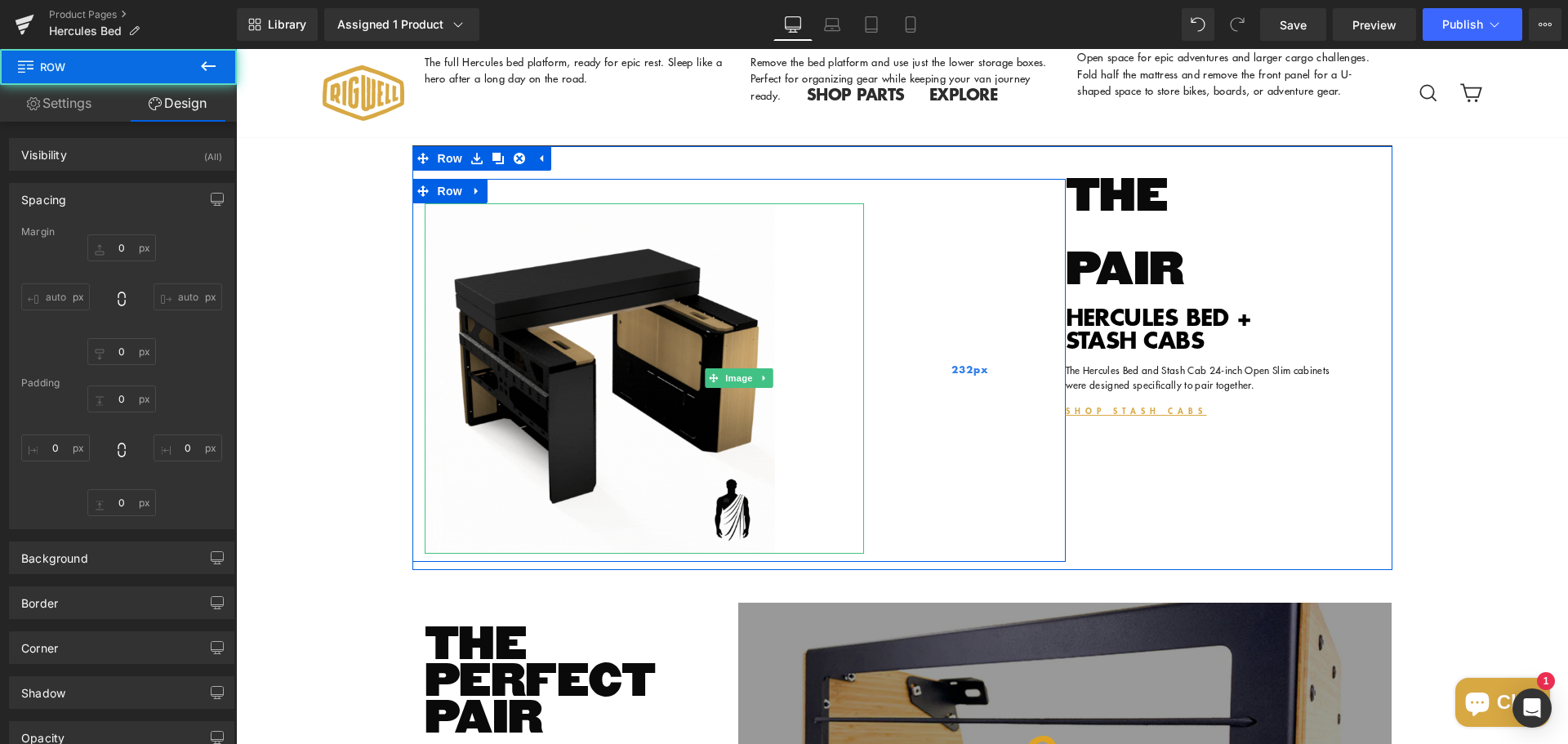
type input "0"
type input "30"
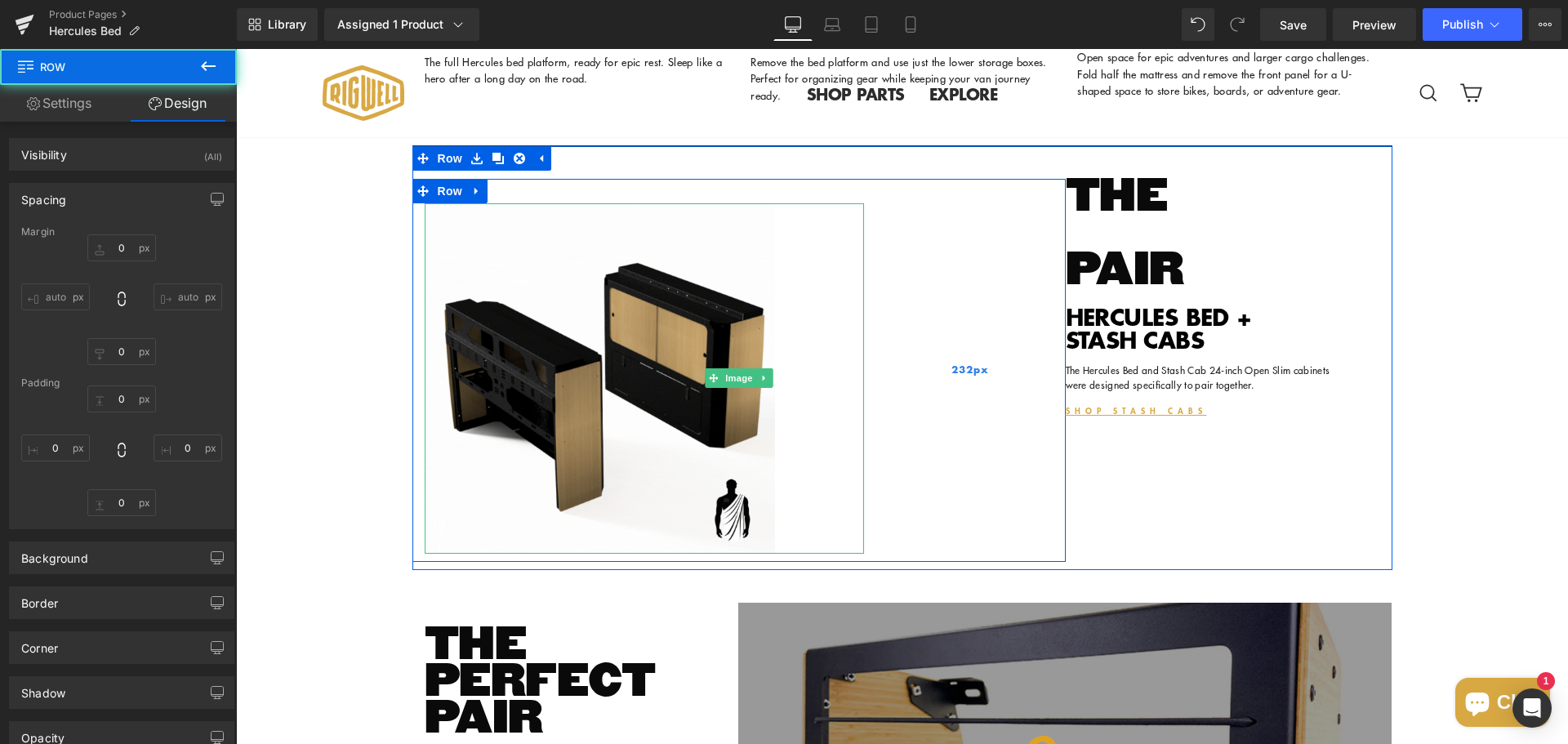
type input "232"
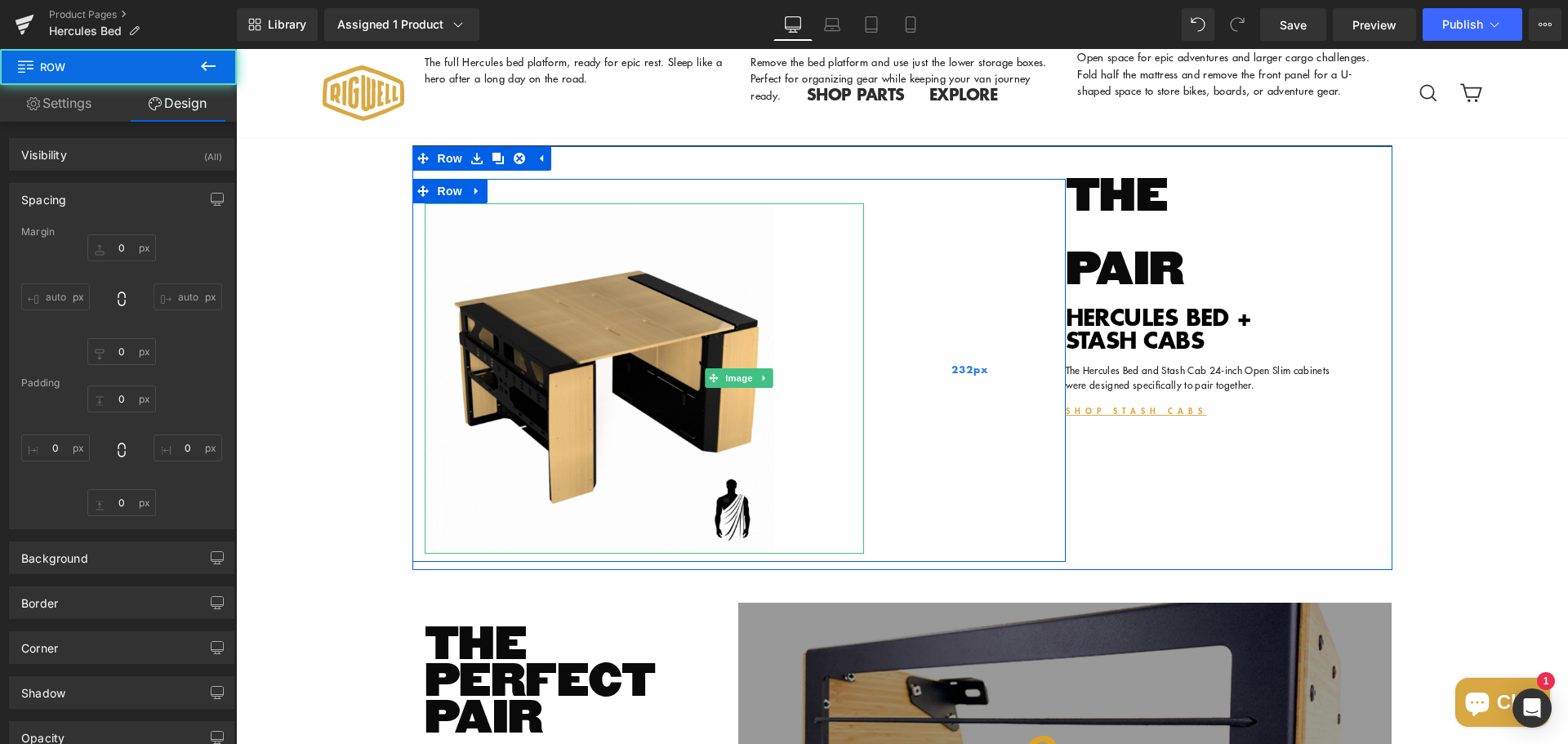
type input "10"
type input "0"
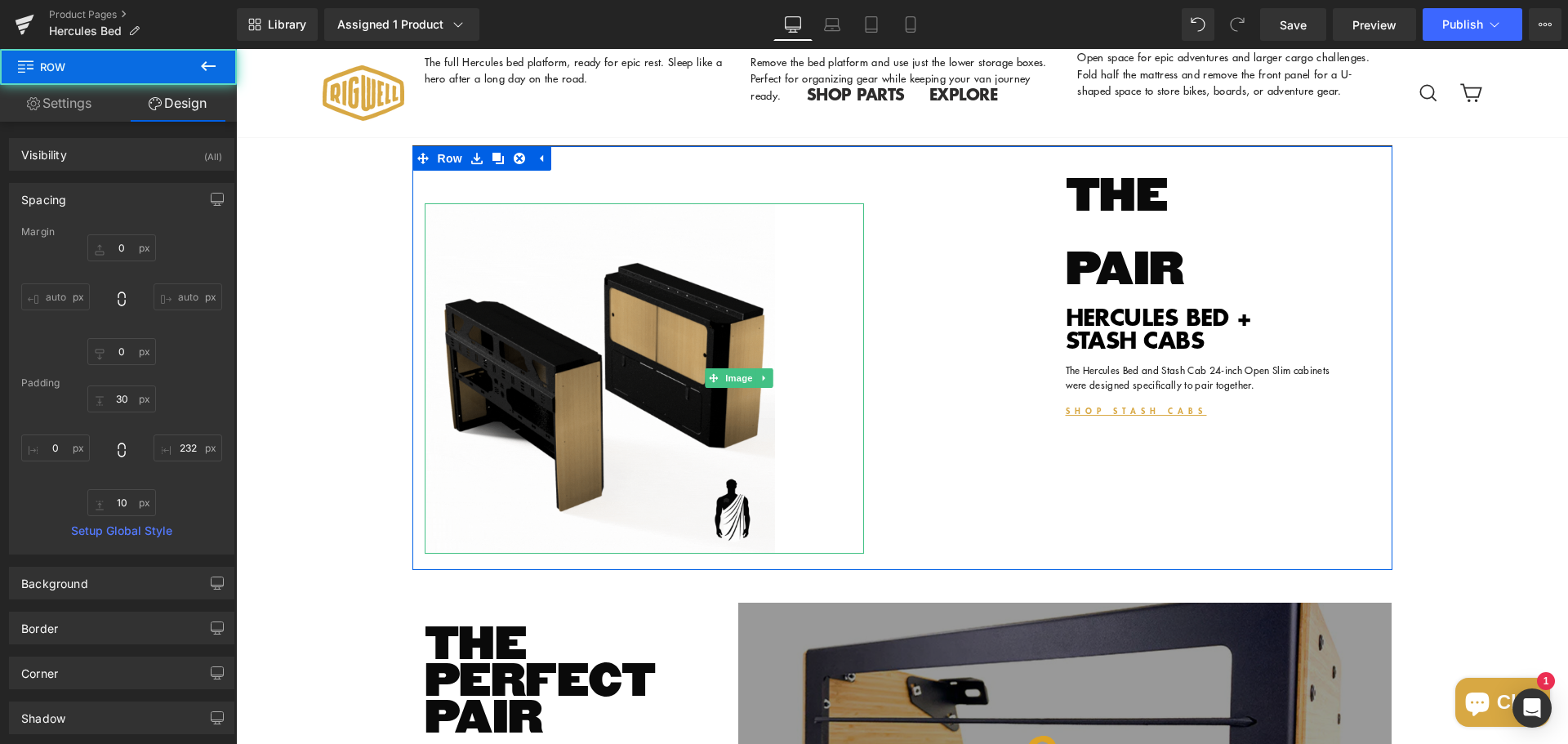
click at [1221, 546] on div "Image 109px Row 232px THE PAIR Heading HERCULES BED + STASH CABS Heading The He…" at bounding box center [902, 358] width 980 height 424
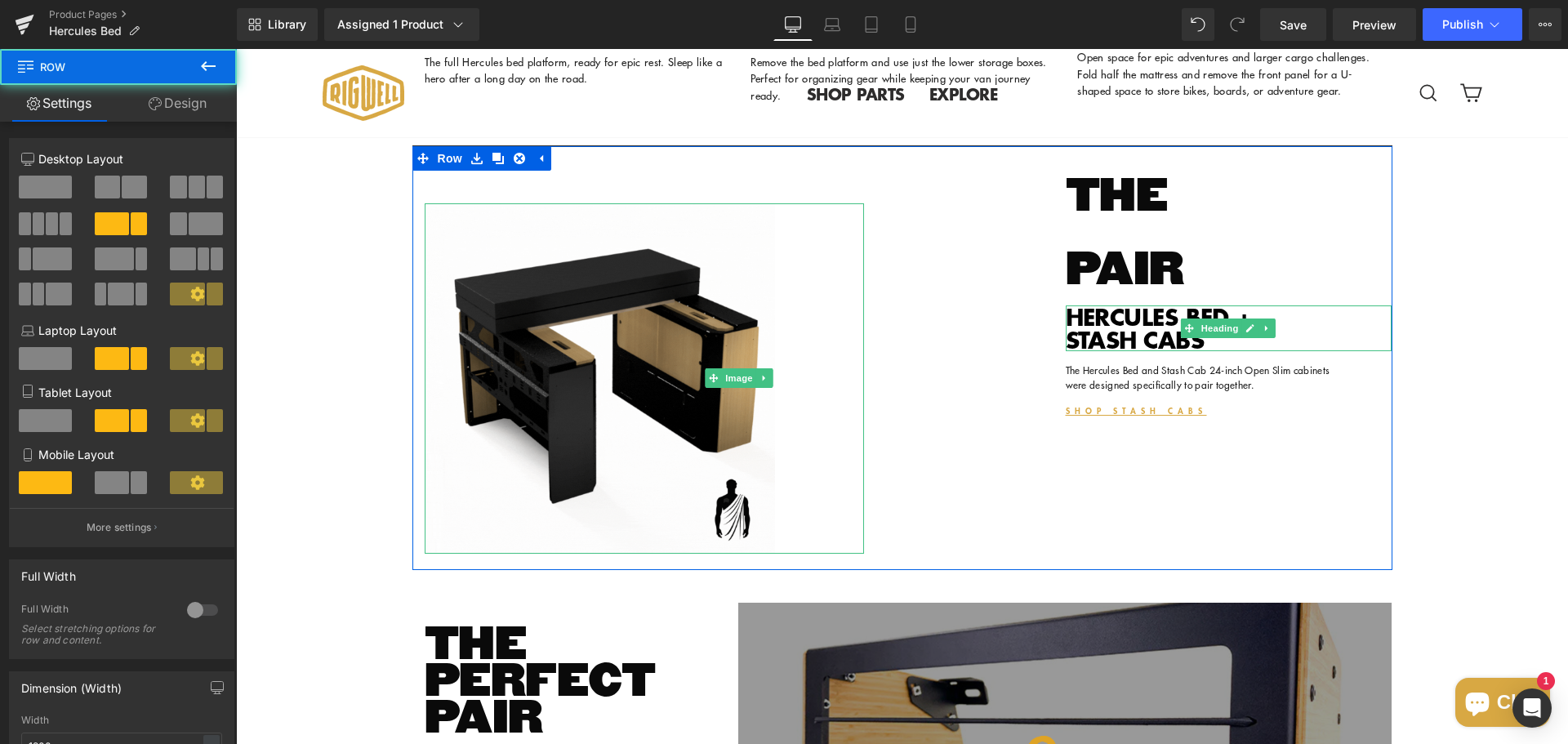
click at [1072, 351] on h1 "HERCULES BED + STASH CABS" at bounding box center [1229, 328] width 327 height 46
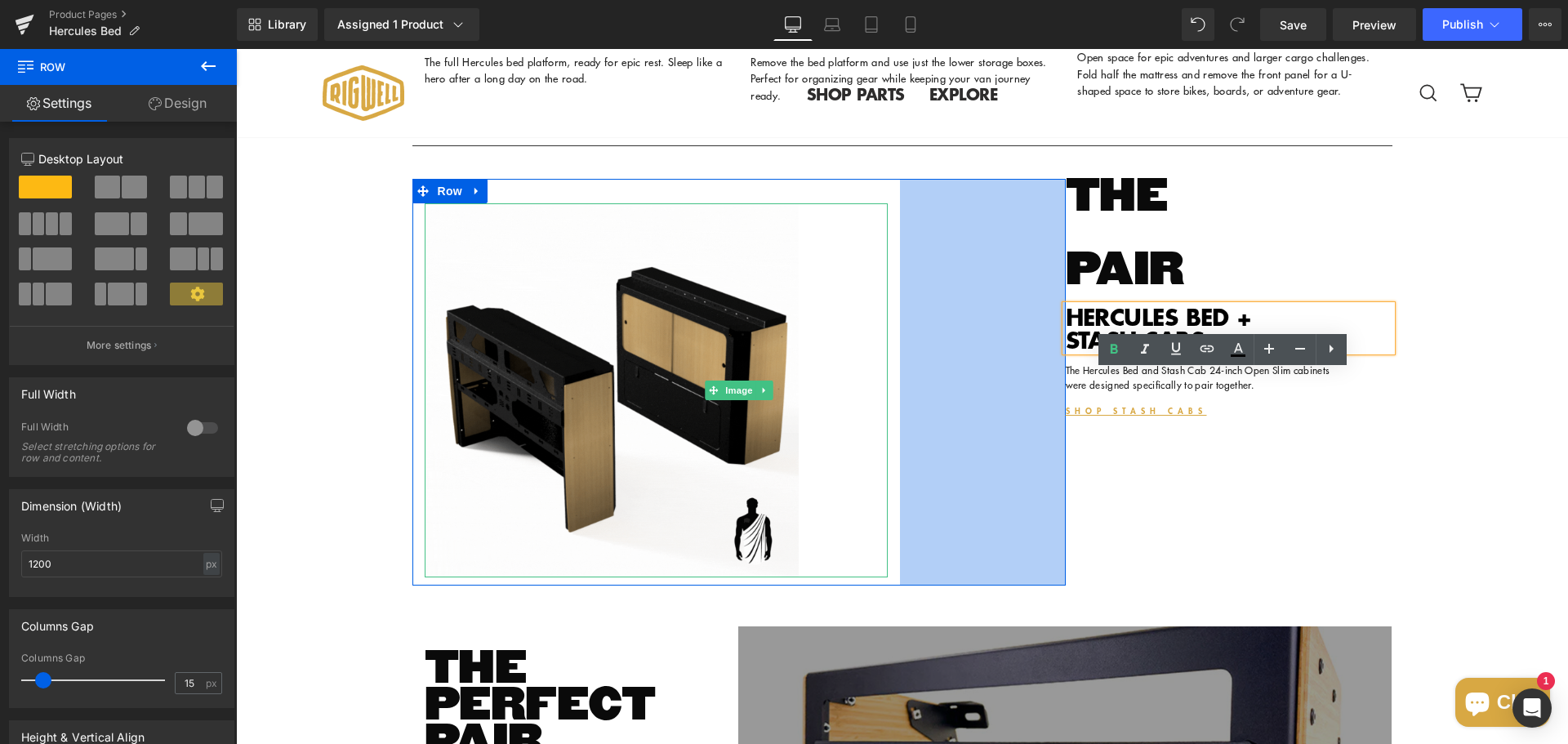
drag, startPoint x: 1040, startPoint y: 335, endPoint x: 1075, endPoint y: 345, distance: 36.4
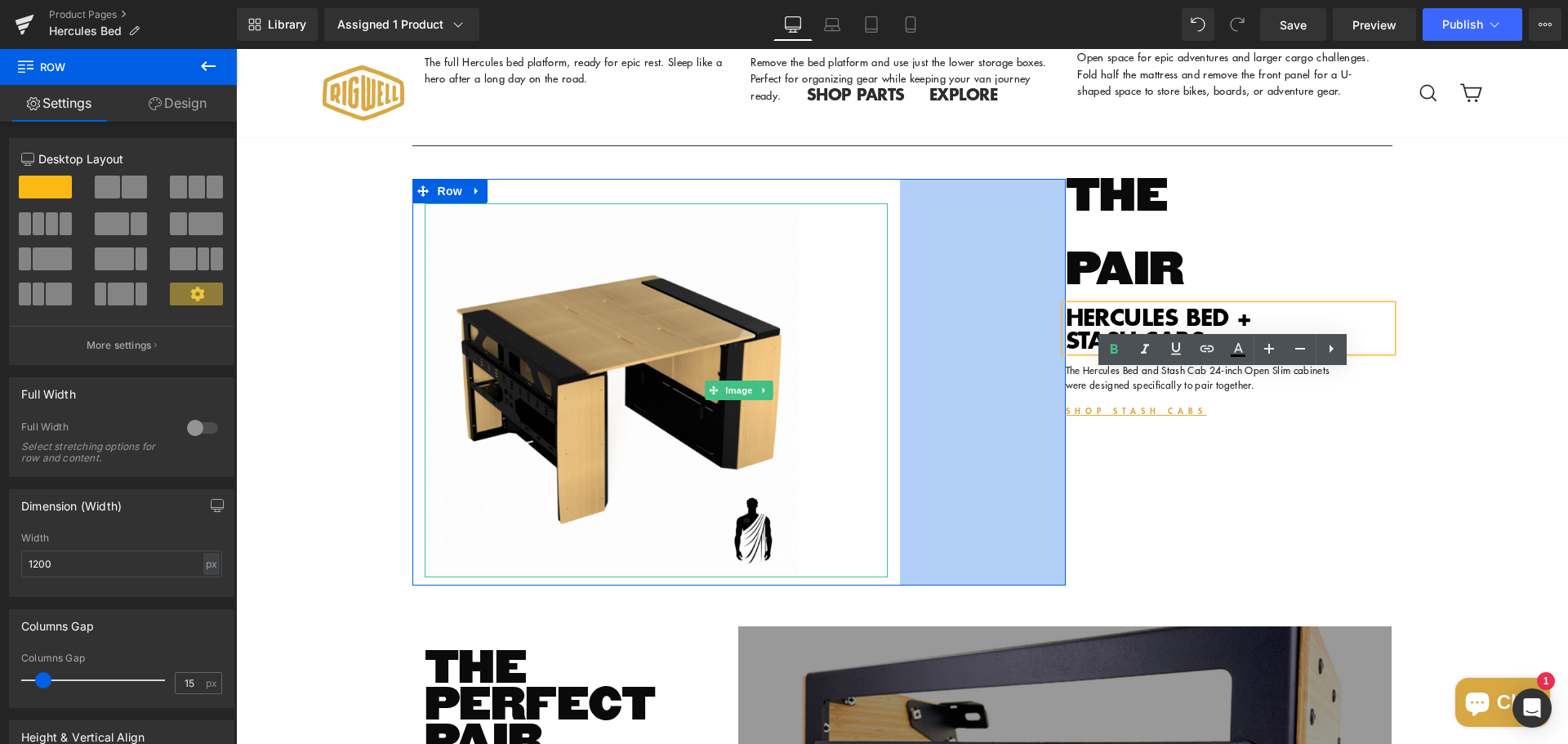
click at [1075, 345] on div "Image 109px Row 203px THE PAIR Heading HERCULES BED + STASH CABS Heading The He…" at bounding box center [902, 370] width 980 height 448
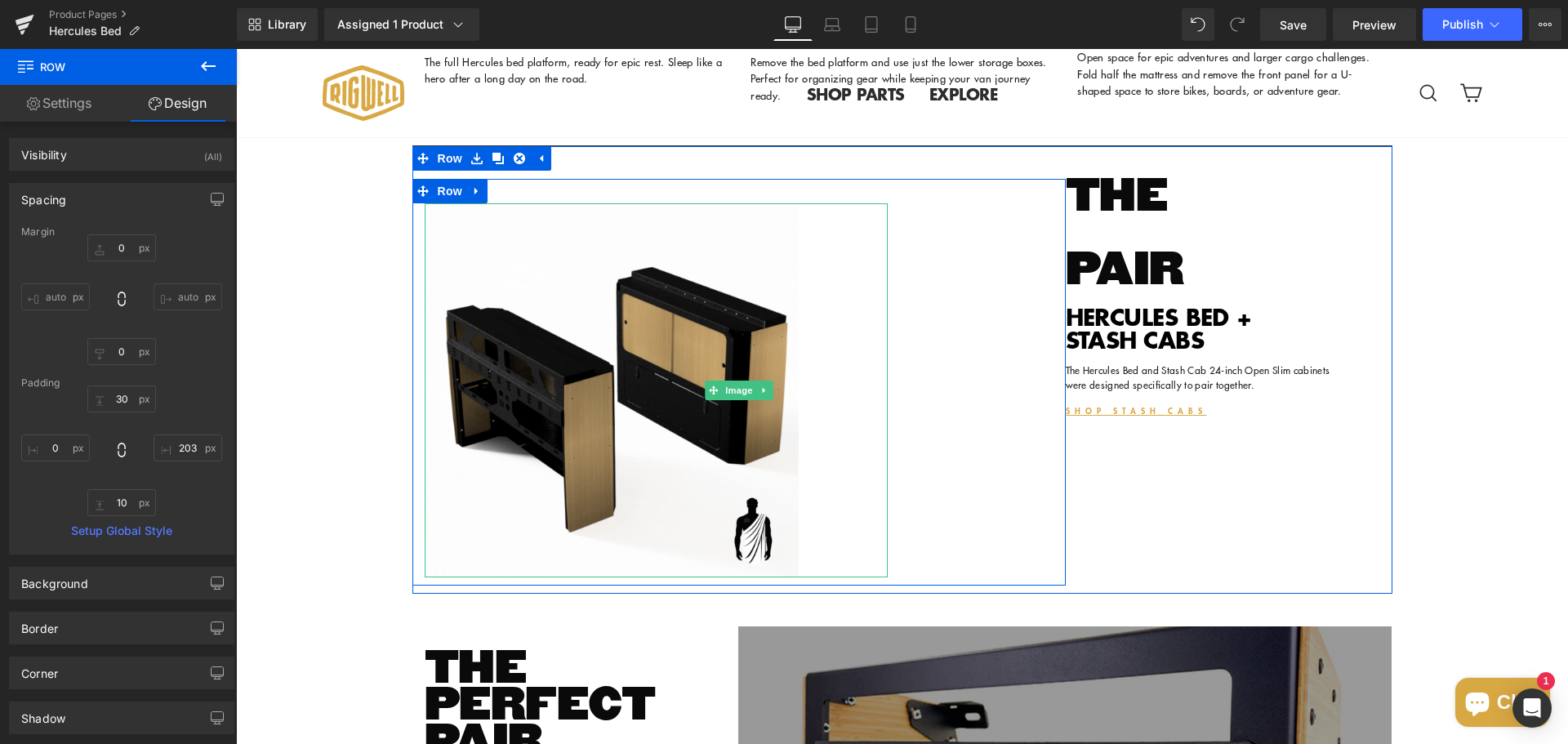
click at [1159, 566] on div "Image 109px Row 203px THE PAIR Heading HERCULES BED + STASH CABS Heading The He…" at bounding box center [902, 370] width 980 height 448
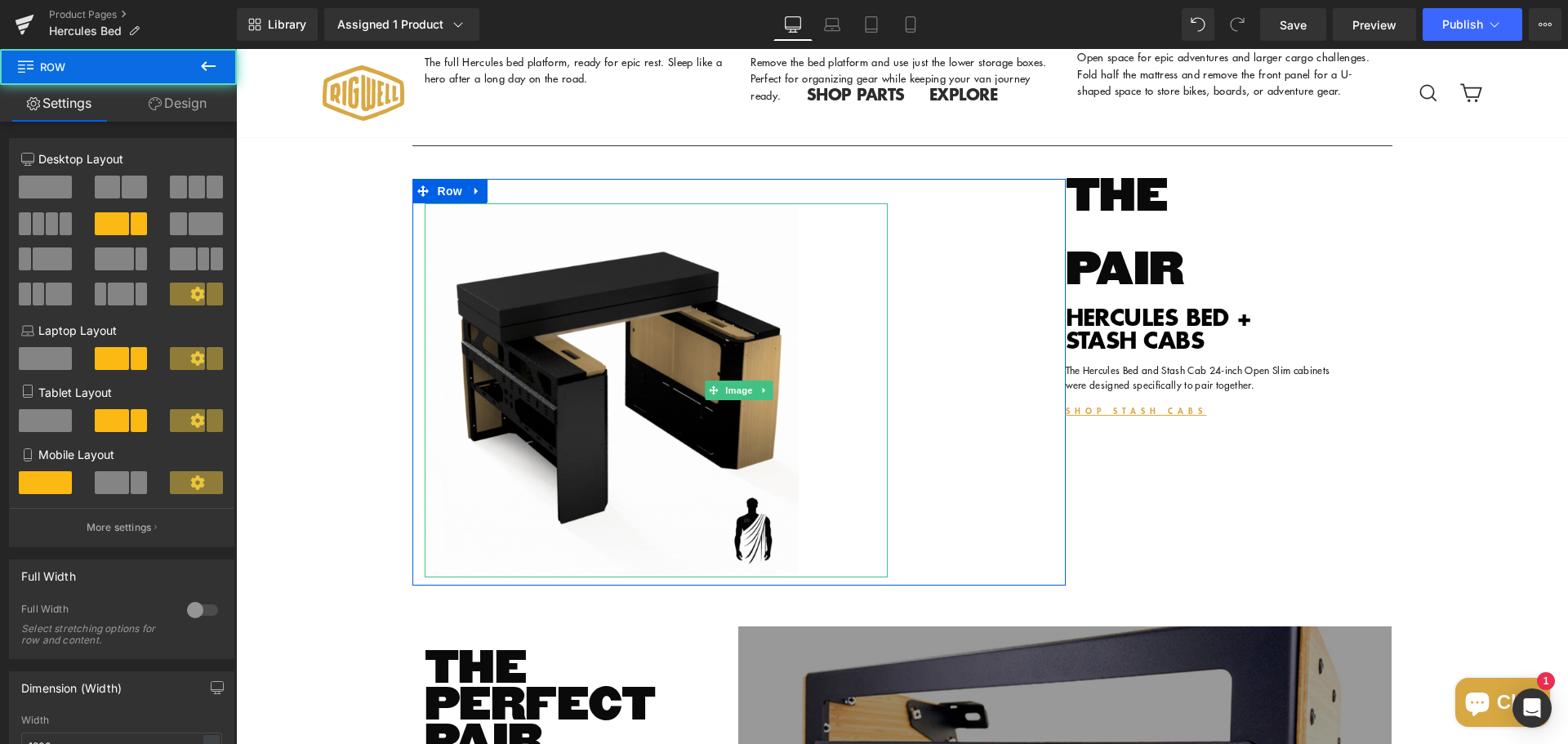
click at [1449, 455] on div "Sale Off (P) Image ‹ ›" at bounding box center [902, 146] width 1332 height 4880
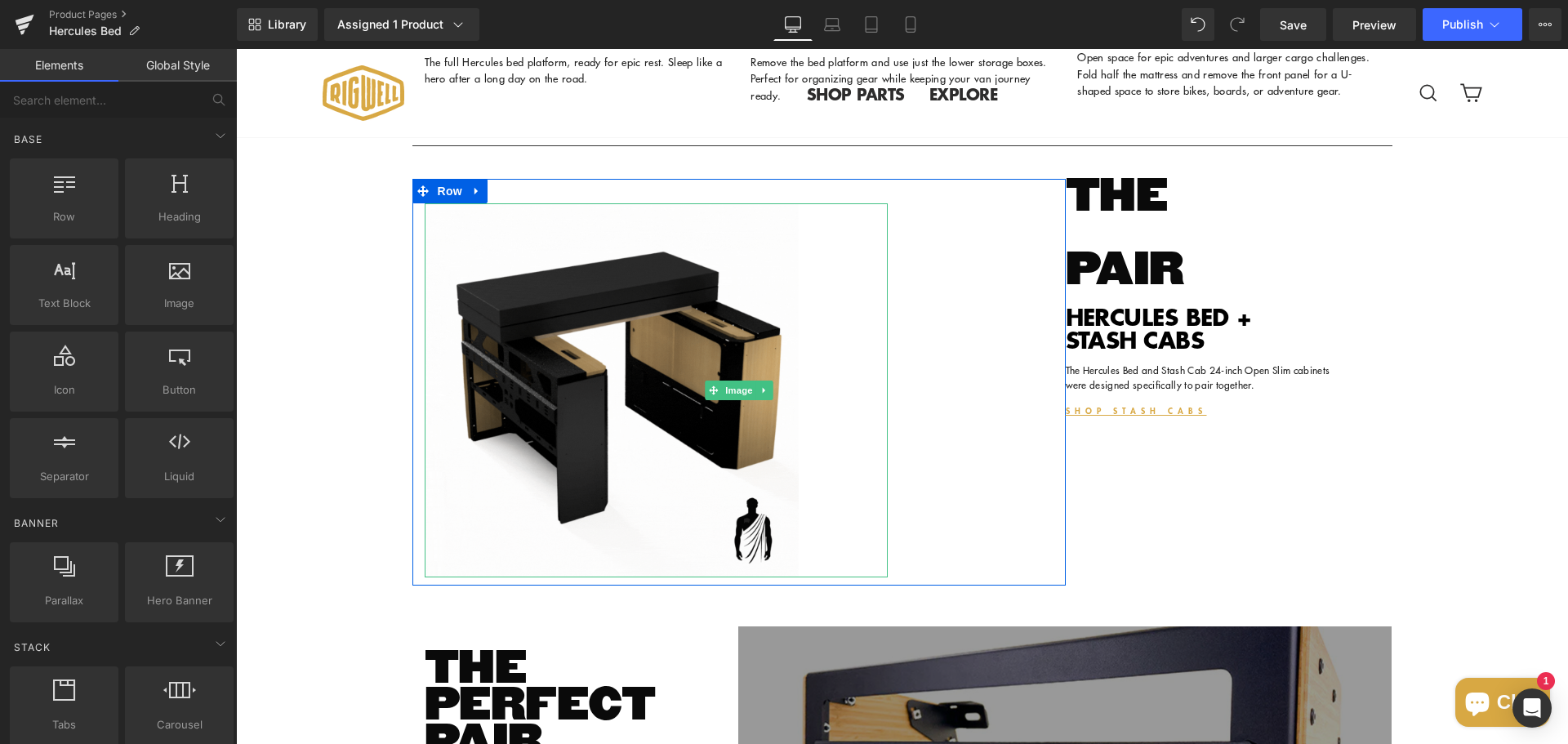
click at [1175, 290] on h3 "THE PAIR" at bounding box center [1229, 234] width 327 height 110
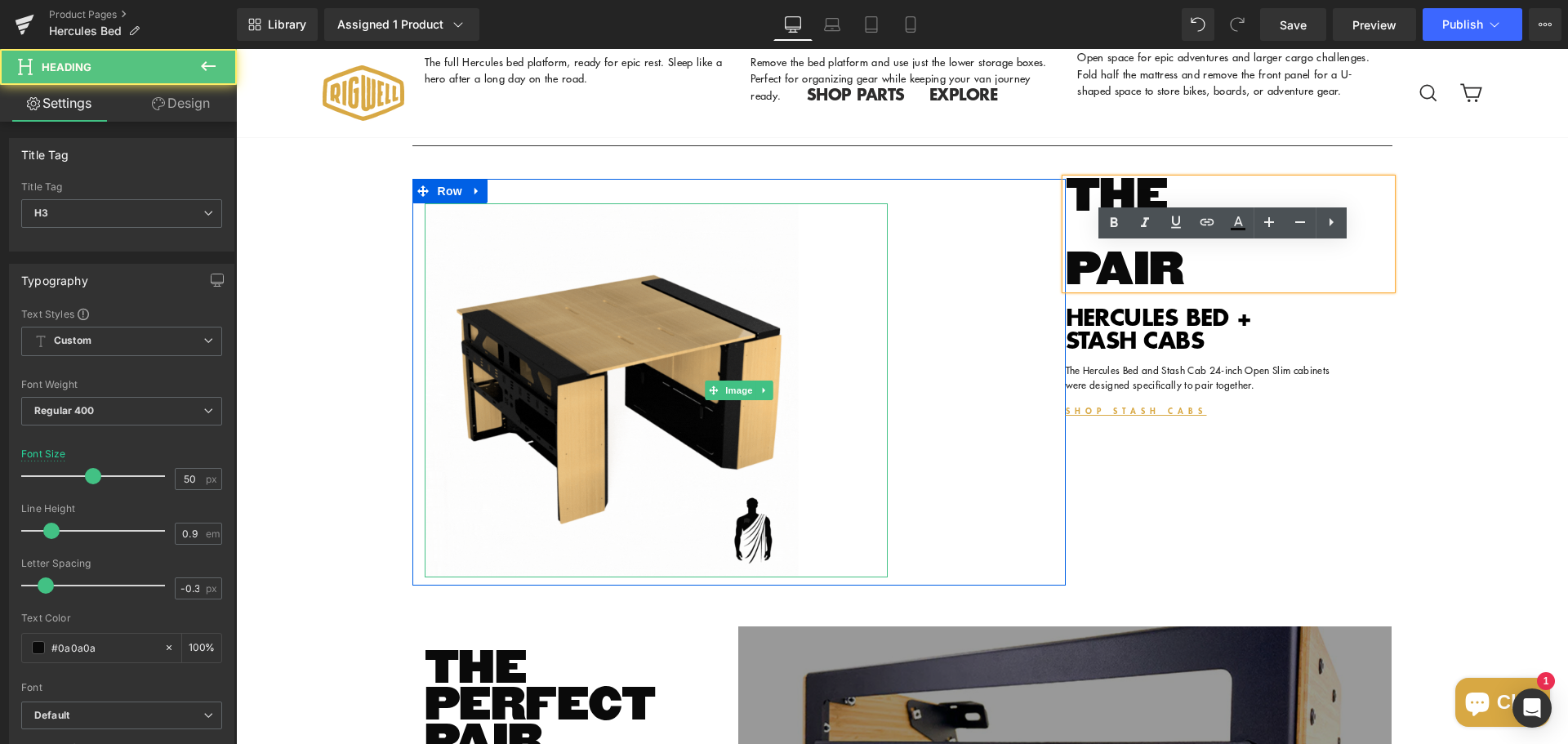
click at [1127, 290] on h3 "THE PAIR" at bounding box center [1229, 234] width 327 height 110
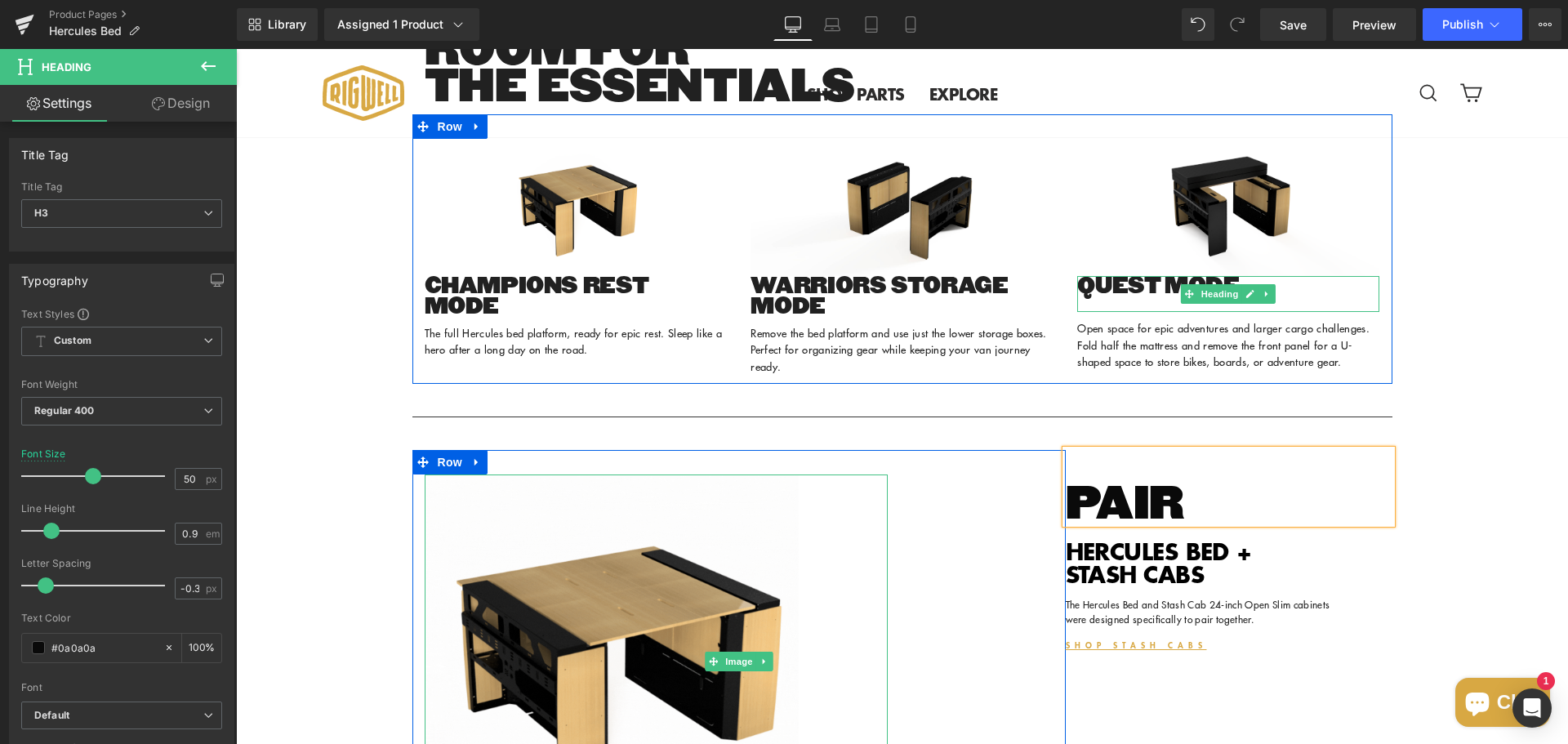
scroll to position [2278, 0]
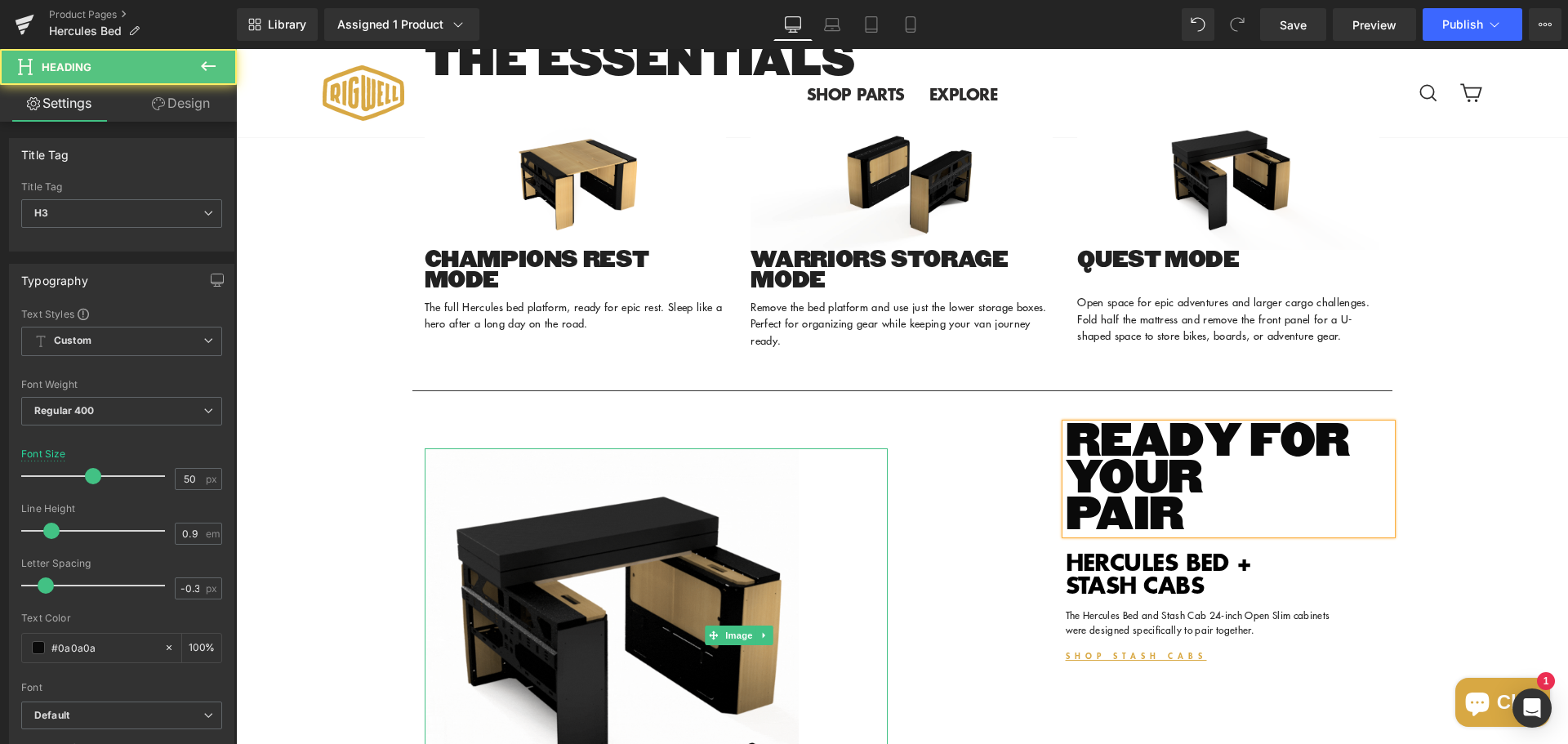
click at [1093, 534] on h3 "READY FOR YOUR PAIR" at bounding box center [1229, 479] width 327 height 110
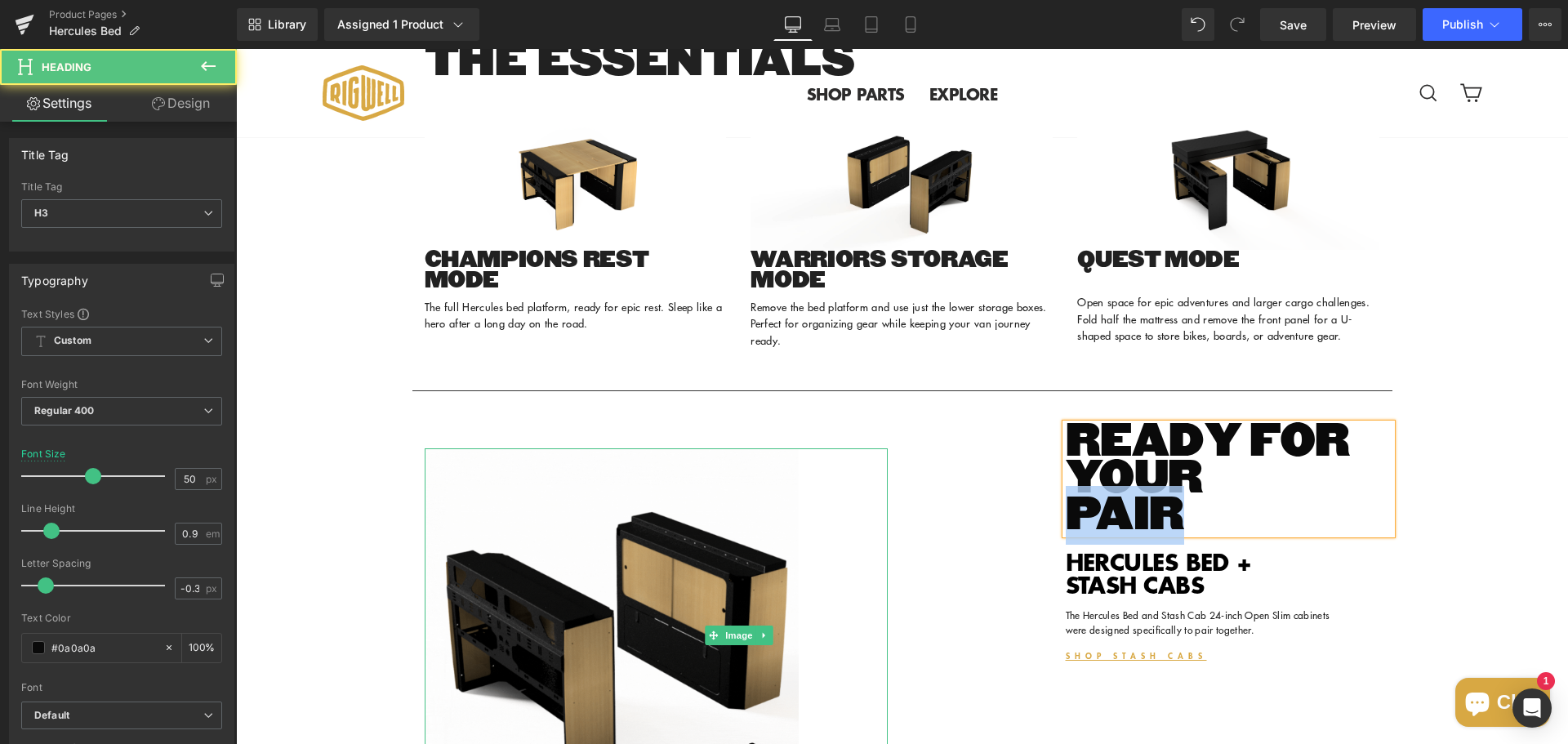
click at [1093, 534] on h3 "READY FOR YOUR PAIR" at bounding box center [1229, 479] width 327 height 110
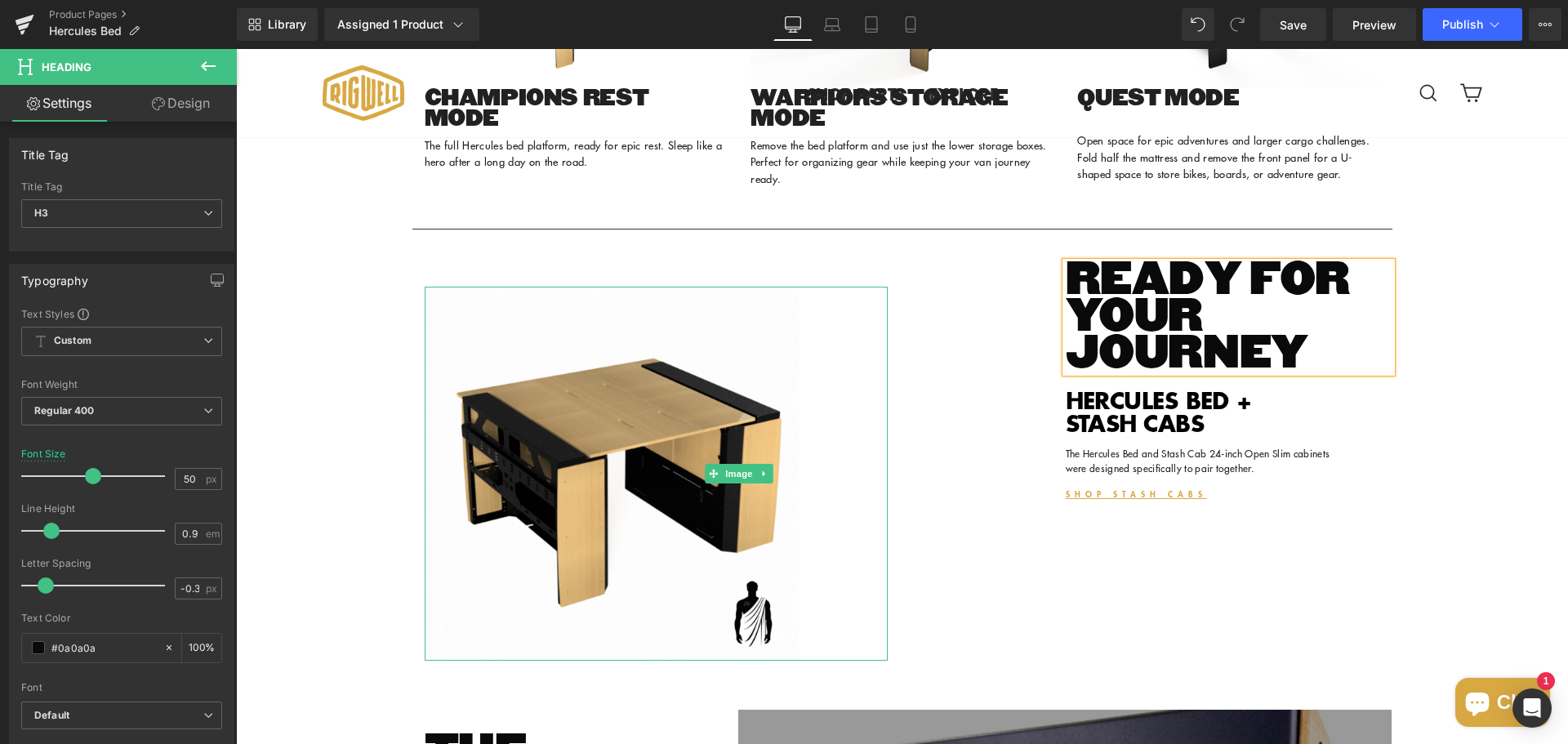
scroll to position [2441, 0]
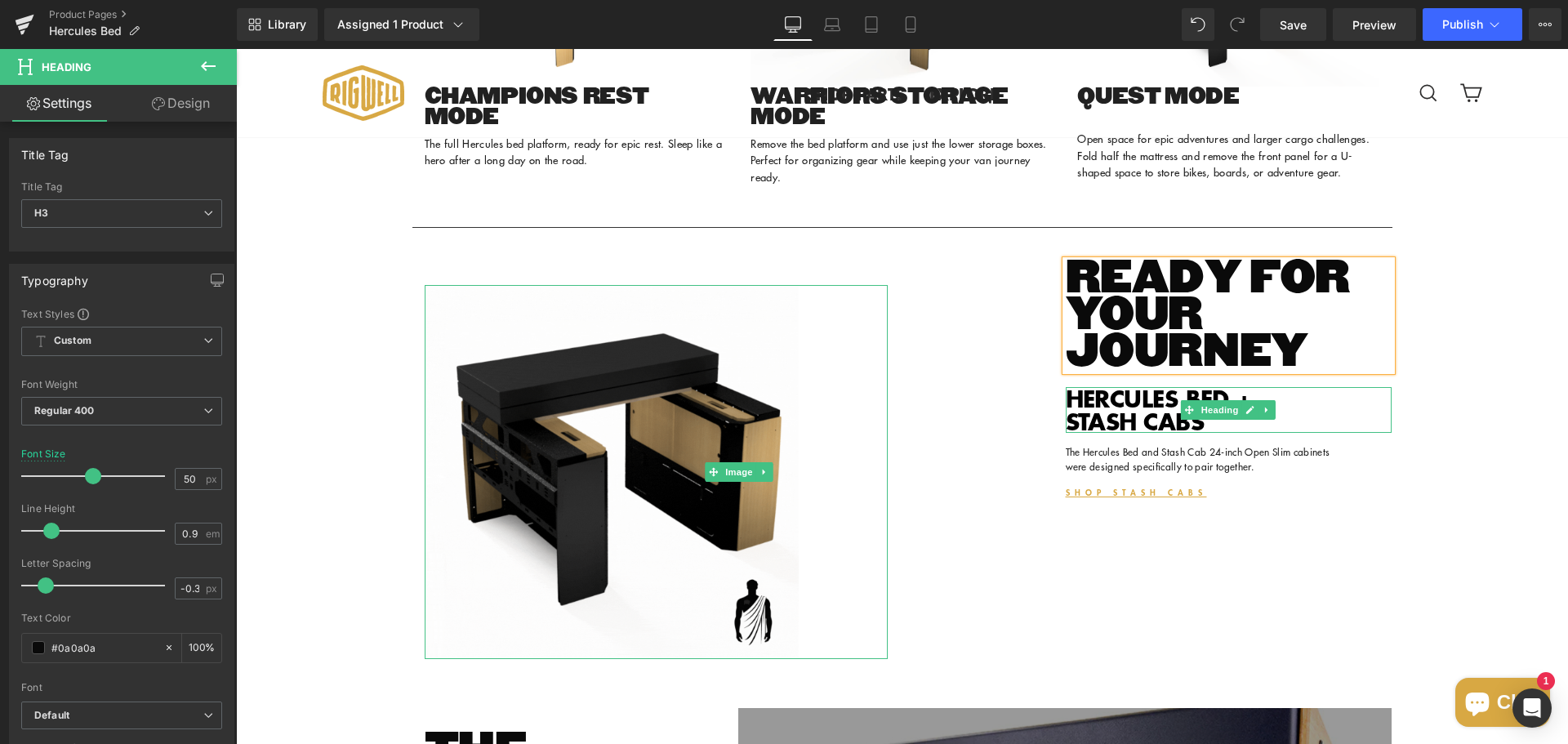
click at [1108, 433] on h1 "HERCULES BED + STASH CABS" at bounding box center [1229, 410] width 327 height 46
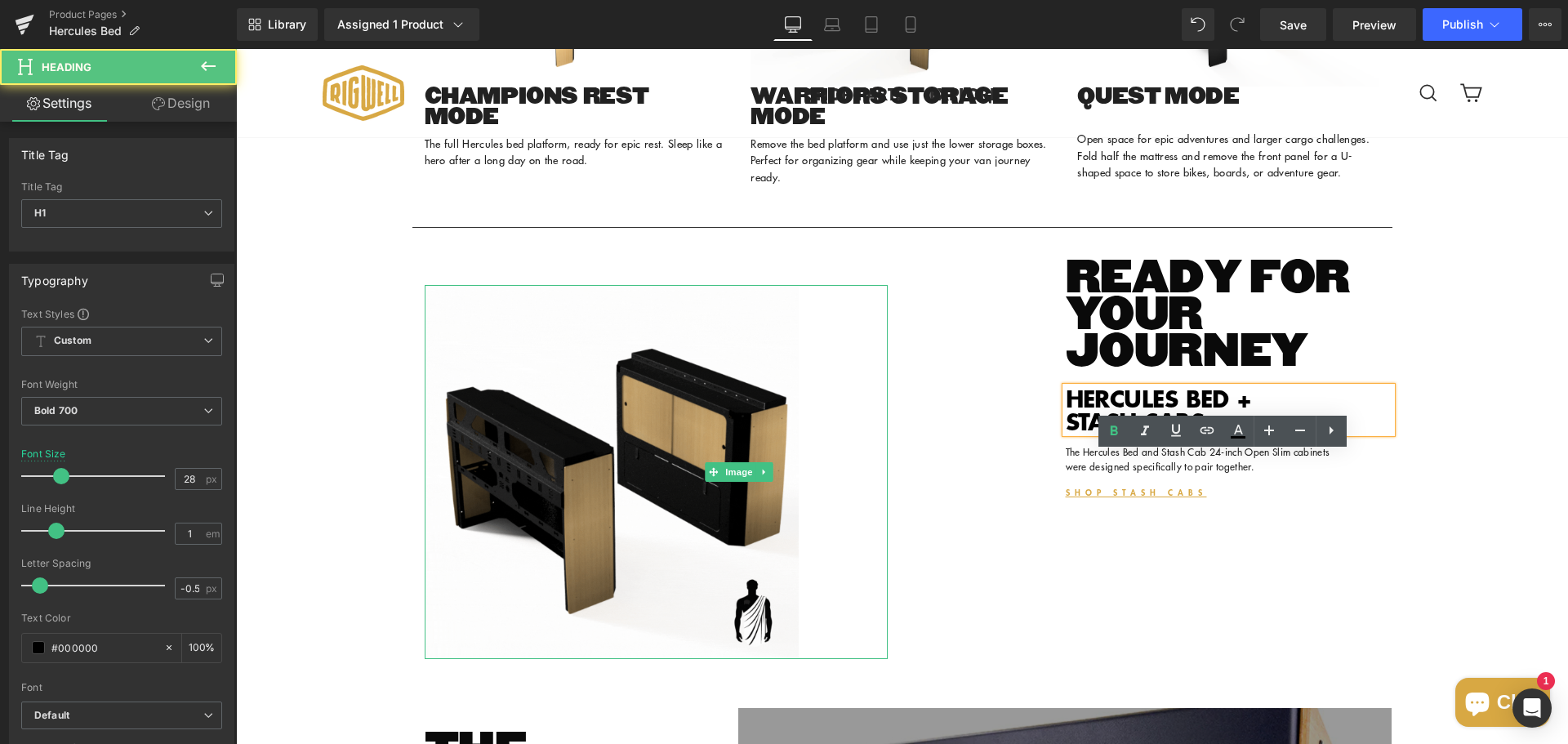
click at [1108, 433] on h1 "HERCULES BED + STASH CABS" at bounding box center [1229, 410] width 327 height 46
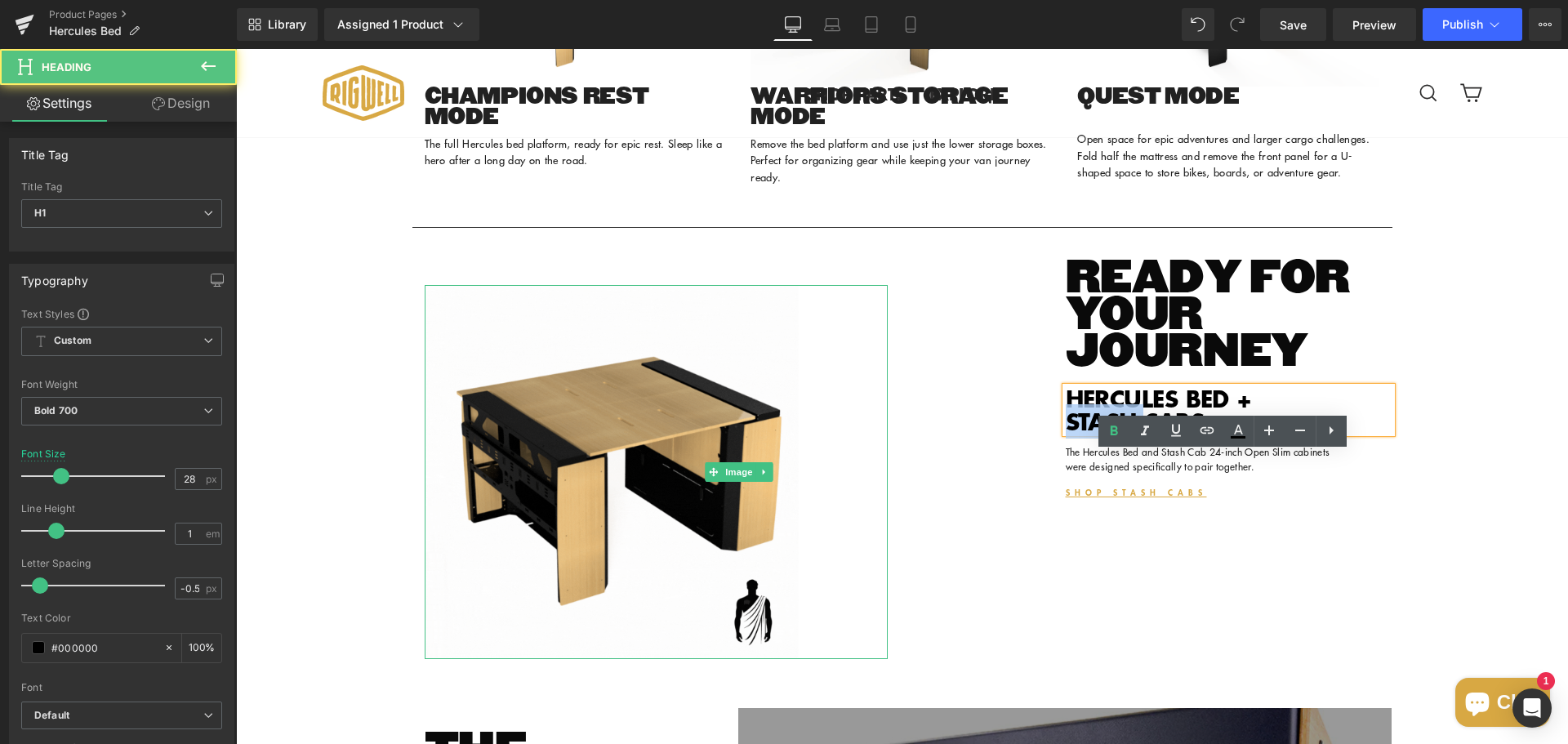
click at [1108, 433] on h1 "HERCULES BED + STASH CABS" at bounding box center [1229, 410] width 327 height 46
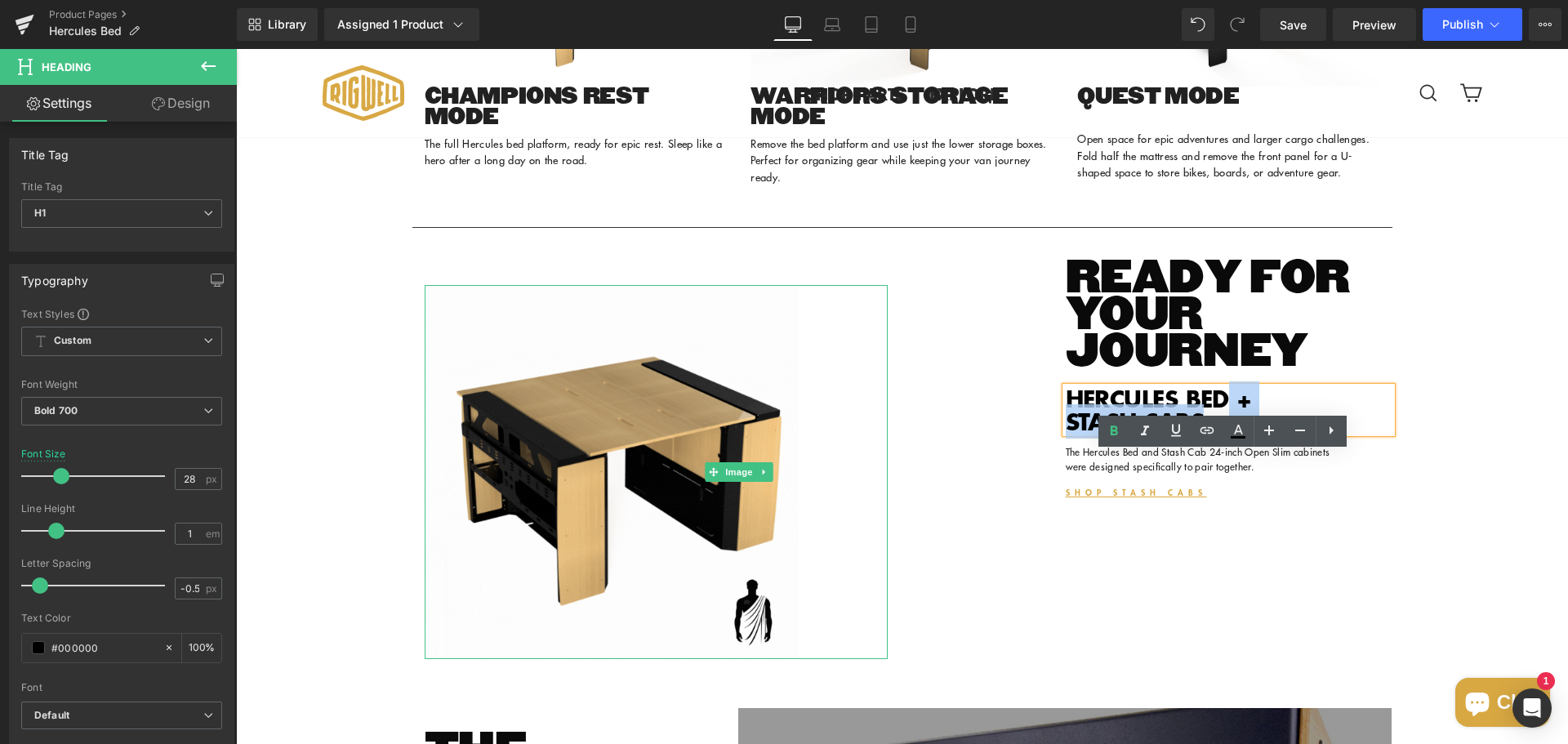
drag, startPoint x: 1236, startPoint y: 463, endPoint x: 1240, endPoint y: 481, distance: 18.4
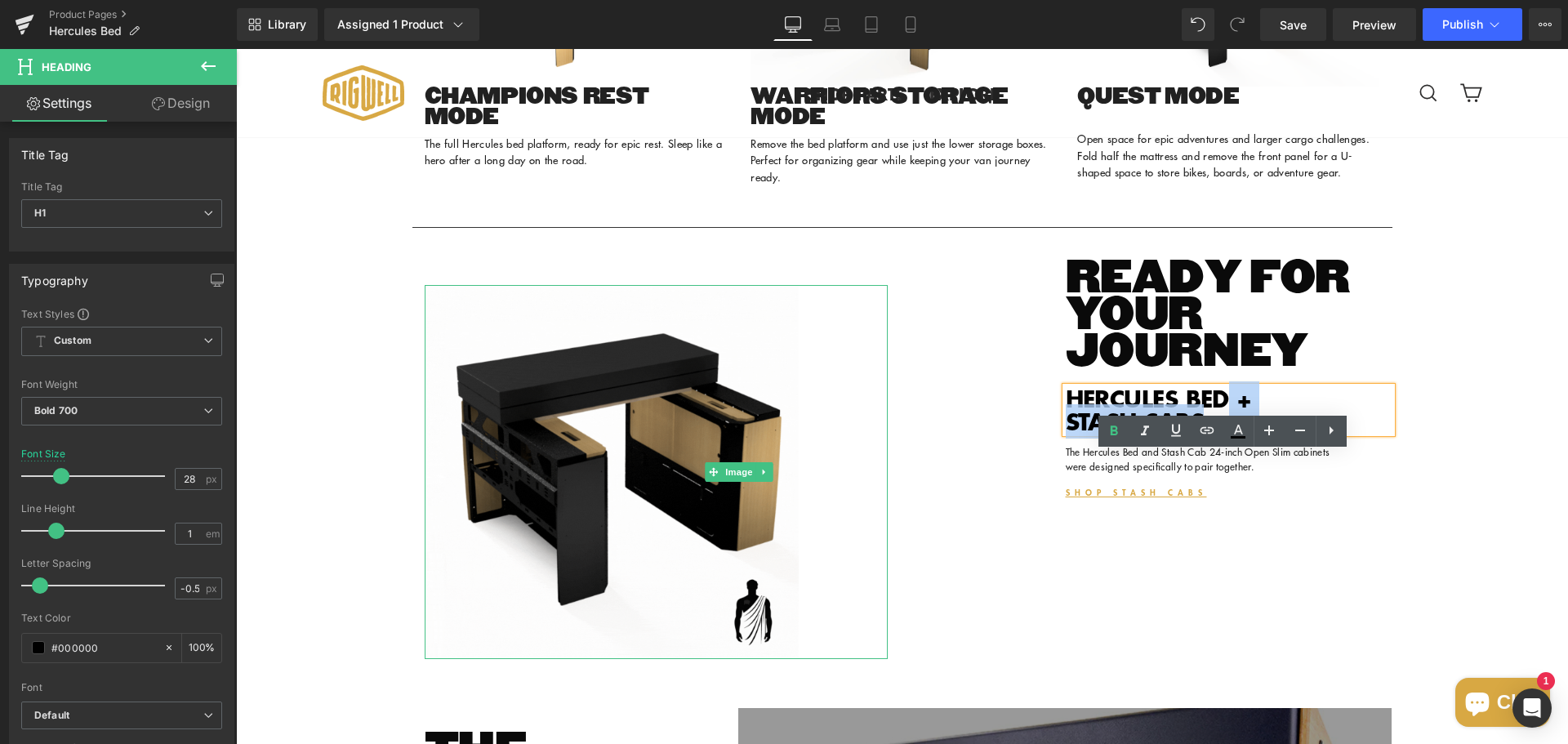
click at [1240, 433] on h1 "HERCULES BED + STASH CABS" at bounding box center [1229, 410] width 327 height 46
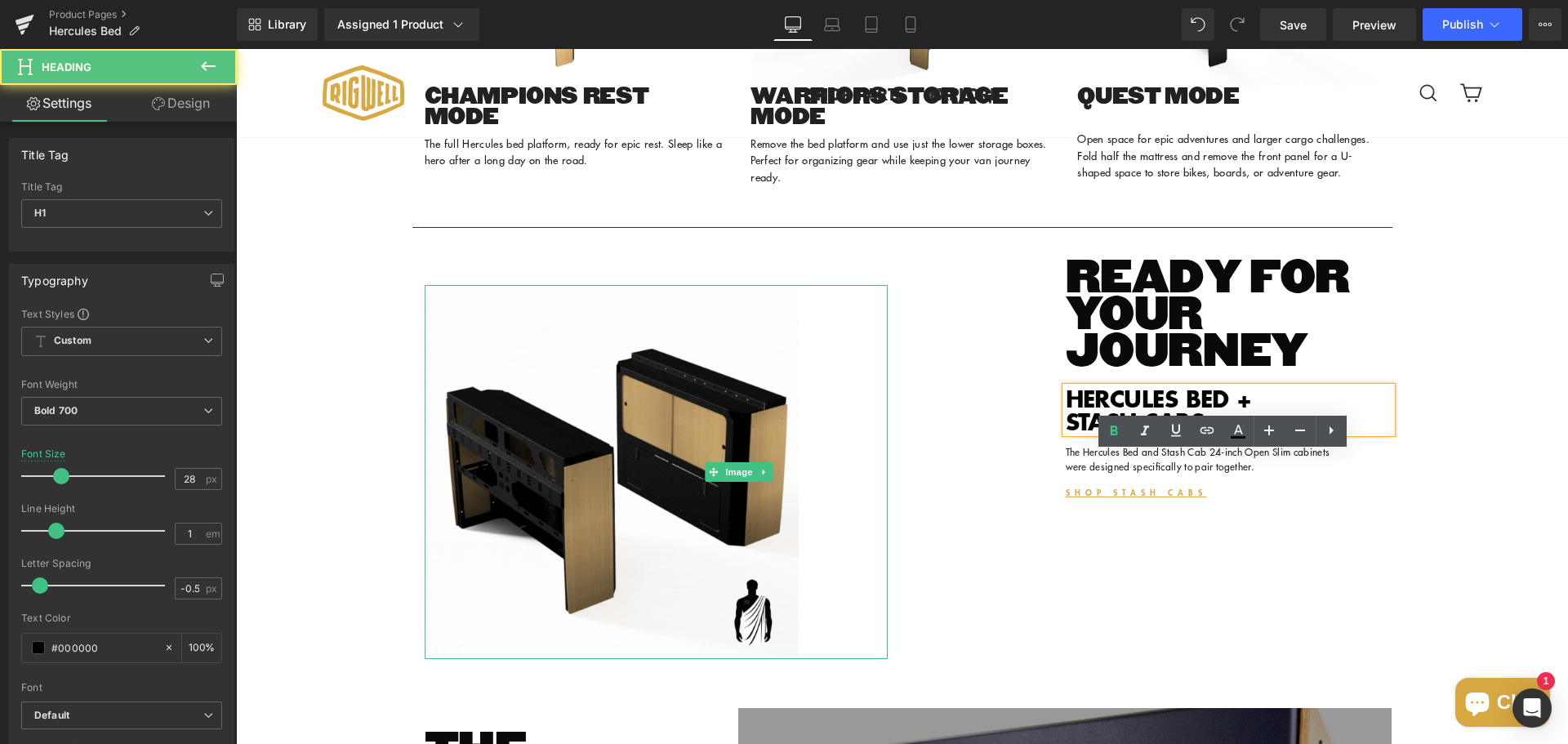
drag, startPoint x: 1205, startPoint y: 485, endPoint x: 1056, endPoint y: 487, distance: 149.0
click at [1066, 433] on div "HERCULES BED + STASH CABS" at bounding box center [1229, 410] width 327 height 46
click at [1110, 433] on h1 "HERCULES BED + STASH CABS" at bounding box center [1229, 410] width 327 height 46
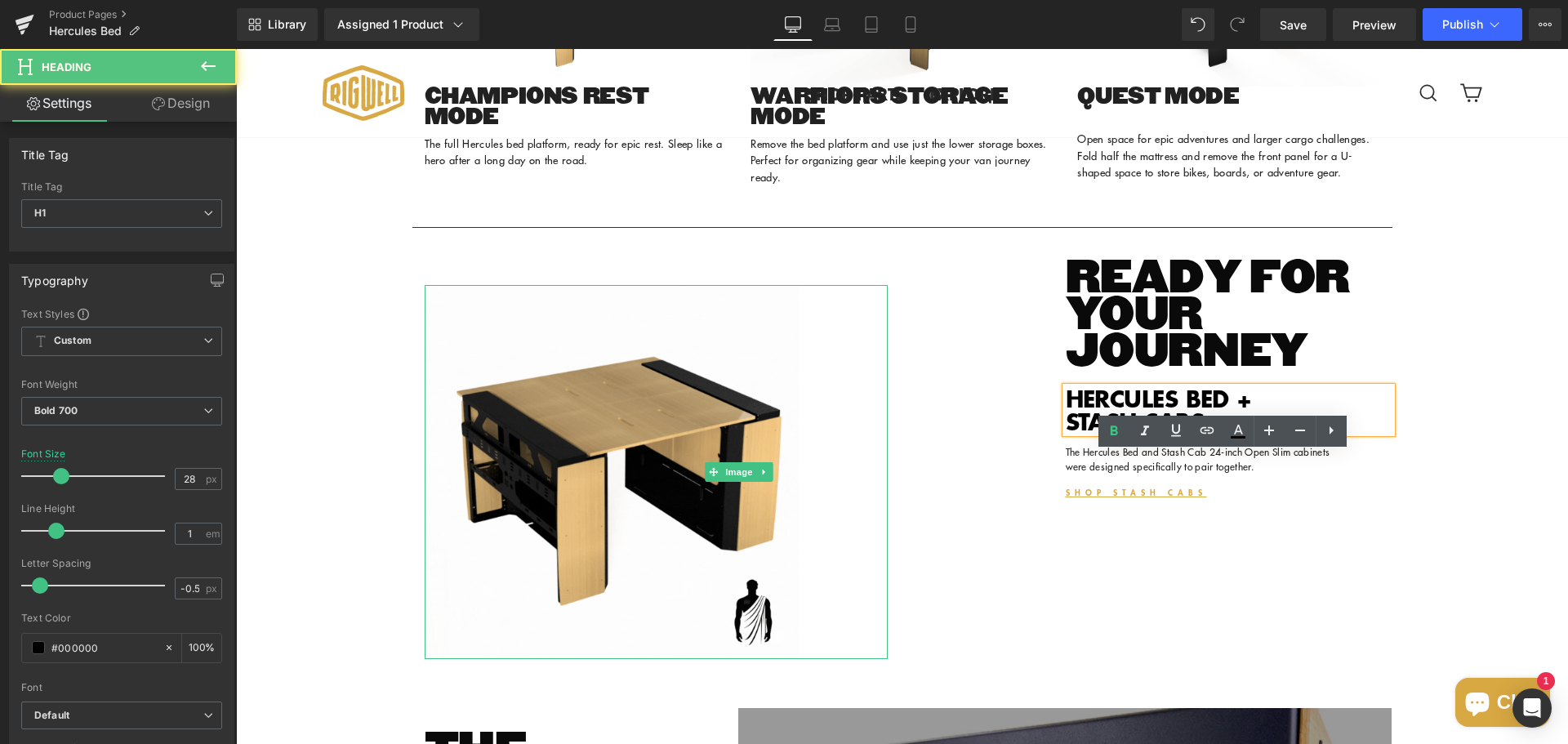
click at [1110, 433] on h1 "HERCULES BED + STASH CABS" at bounding box center [1229, 410] width 327 height 46
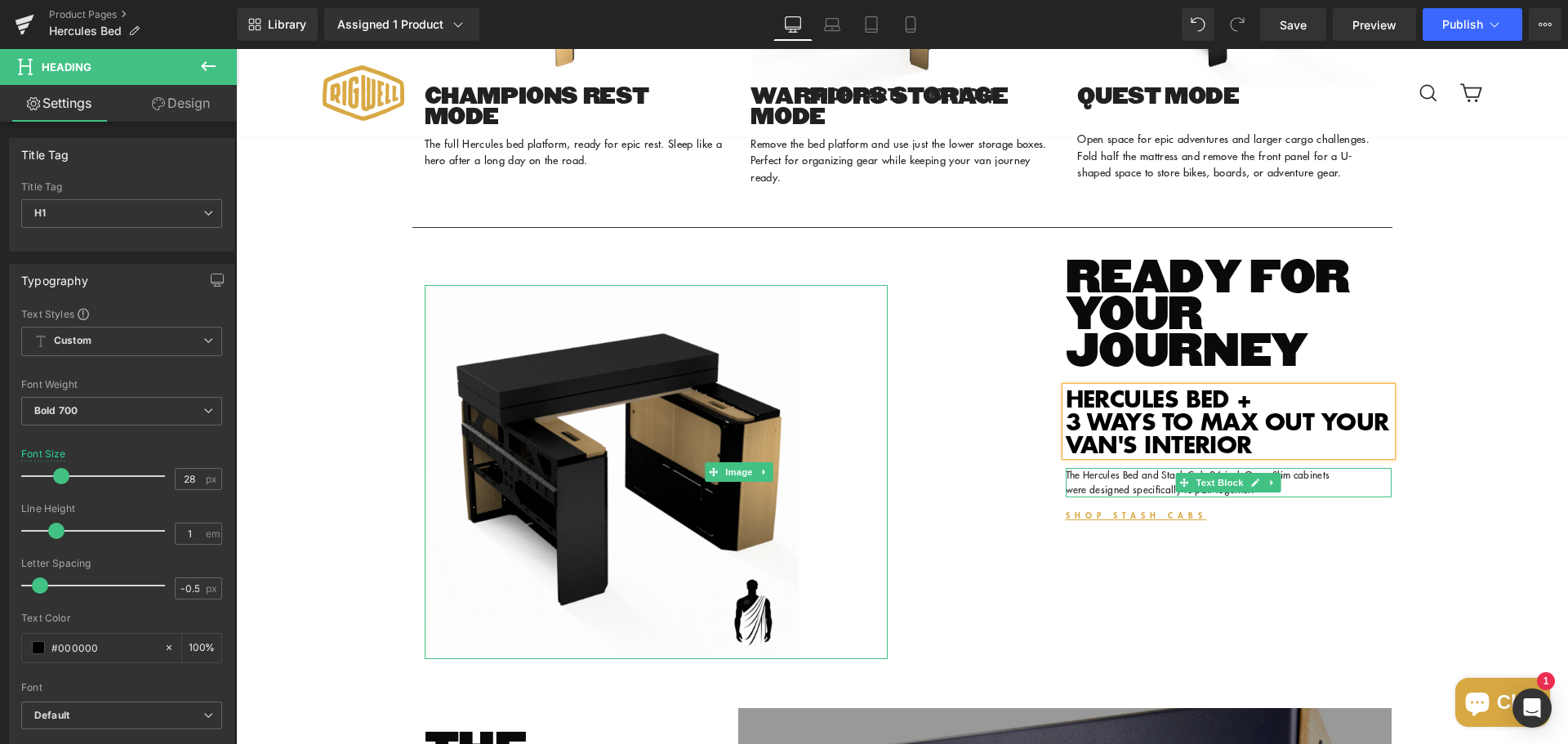
click at [1101, 498] on p "The Hercules Bed and Stash Cab 24-inch Open Slim cabinets were designed specifi…" at bounding box center [1209, 483] width 286 height 29
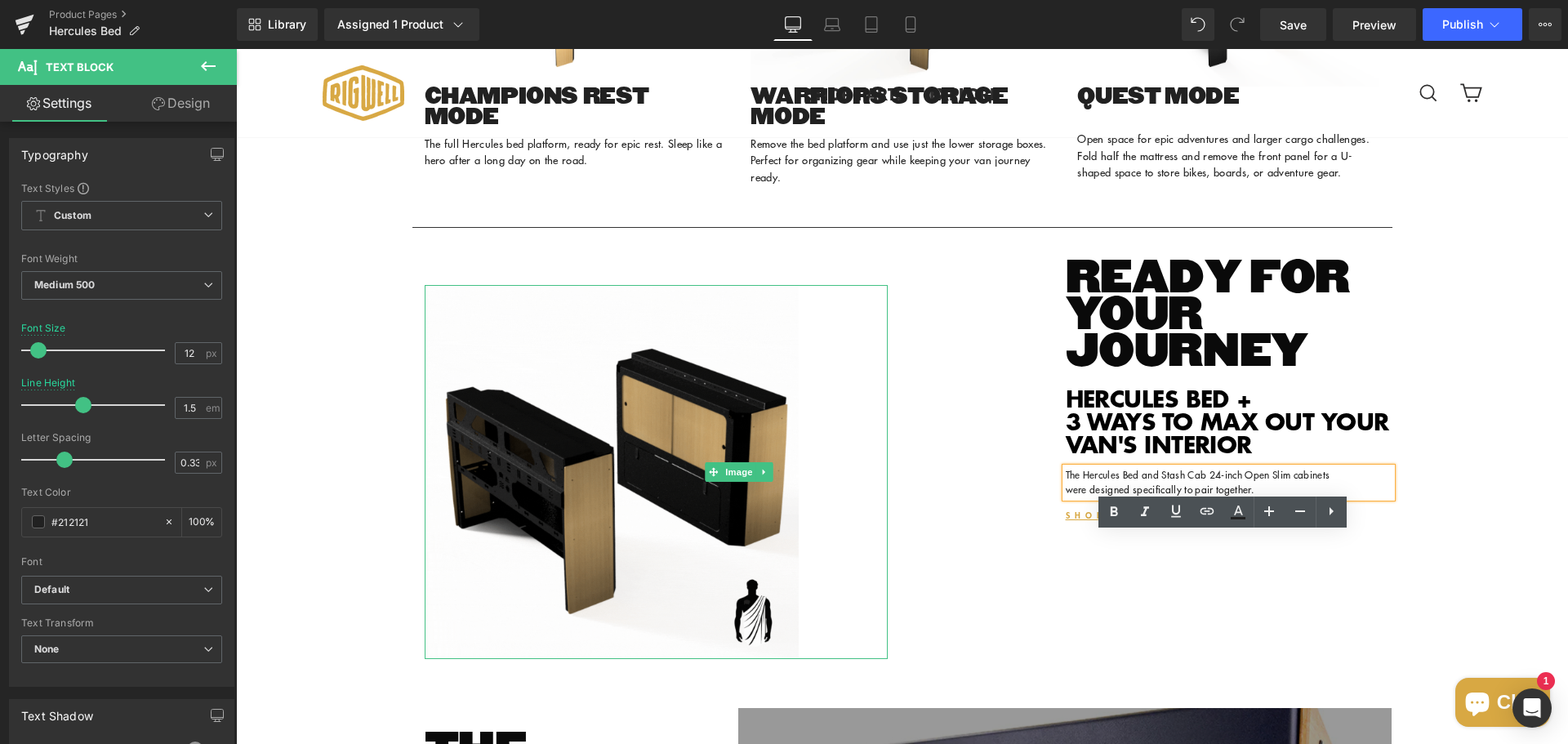
drag, startPoint x: 1149, startPoint y: 543, endPoint x: 1296, endPoint y: 553, distance: 147.3
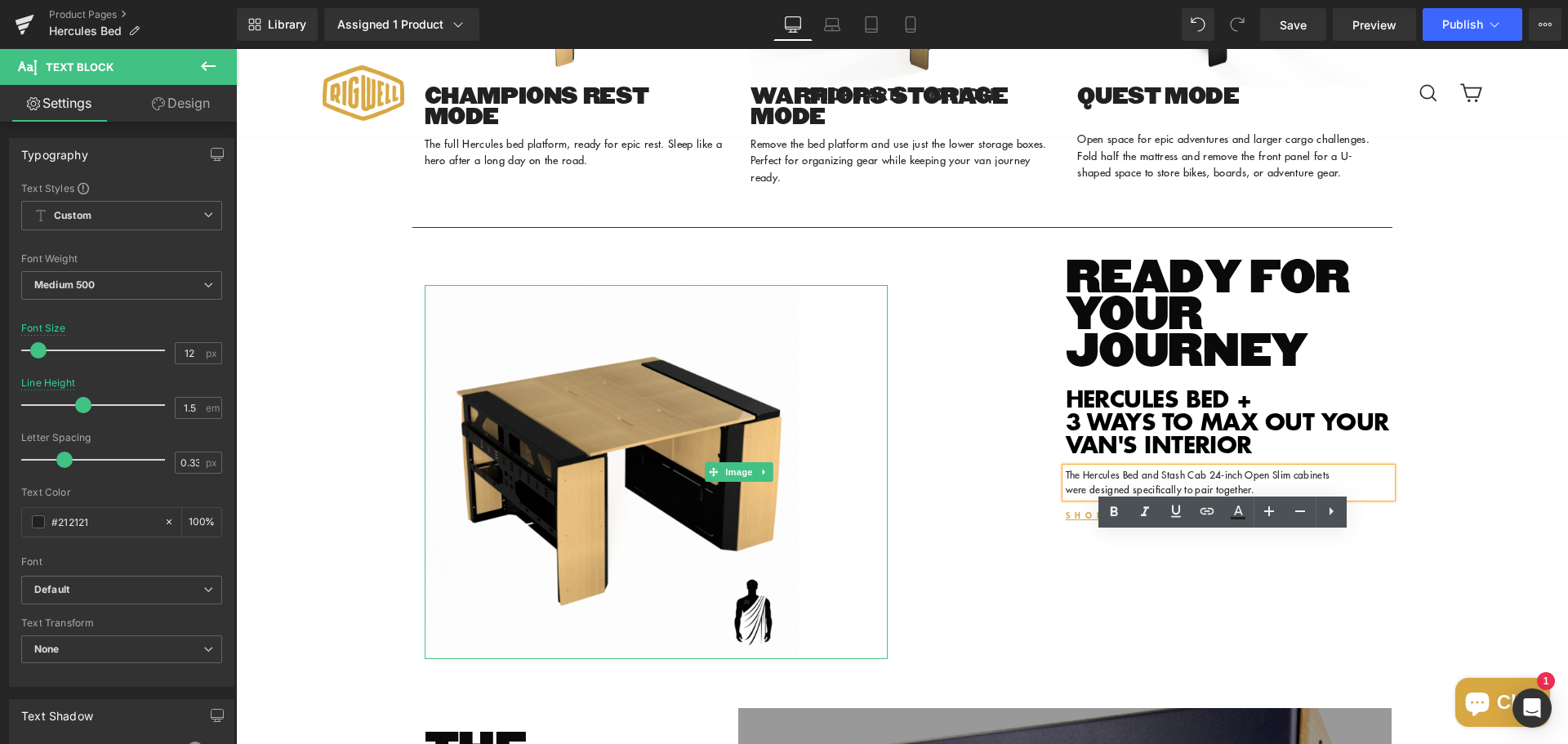
click at [1296, 498] on p "The Hercules Bed and Stash Cab 24-inch Open Slim cabinets were designed specifi…" at bounding box center [1209, 483] width 286 height 29
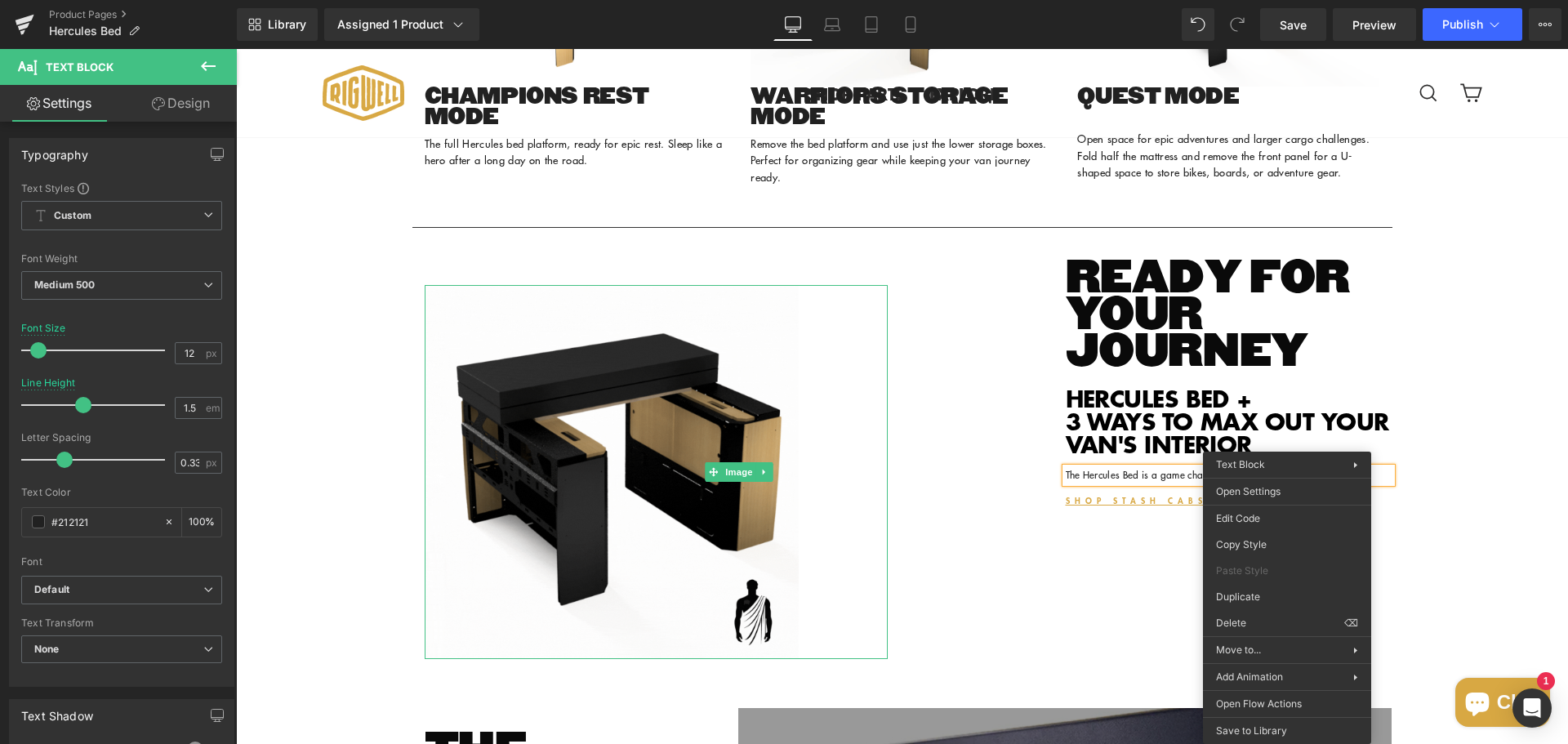
click at [1152, 483] on p "The Hercules Bed is a game changer for advenuture enthusiates" at bounding box center [1209, 476] width 286 height 15
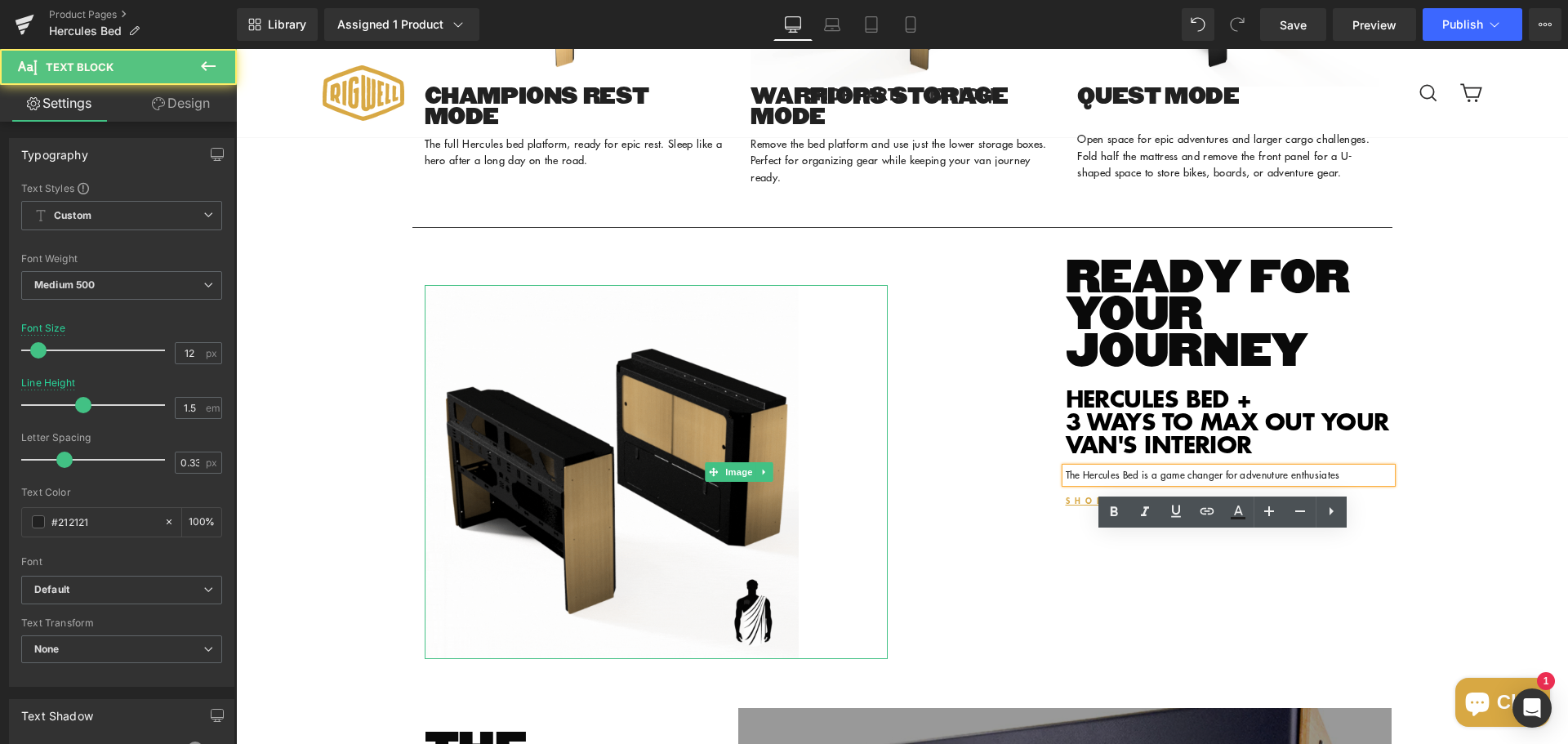
click at [1247, 483] on p "The Hercules Bed is a game changer for advenuture enthusiates" at bounding box center [1209, 476] width 286 height 15
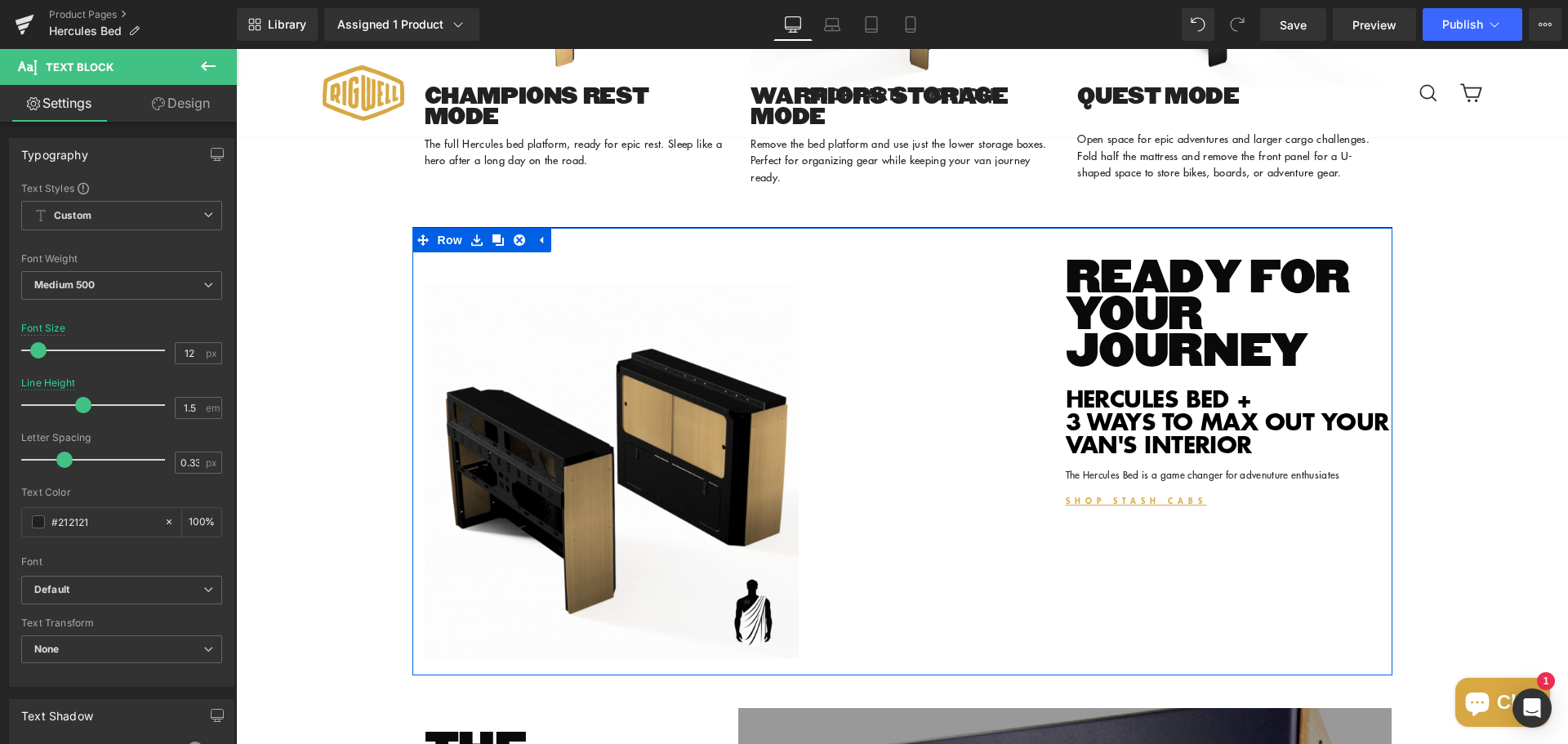
click at [1176, 493] on span at bounding box center [1184, 482] width 17 height 19
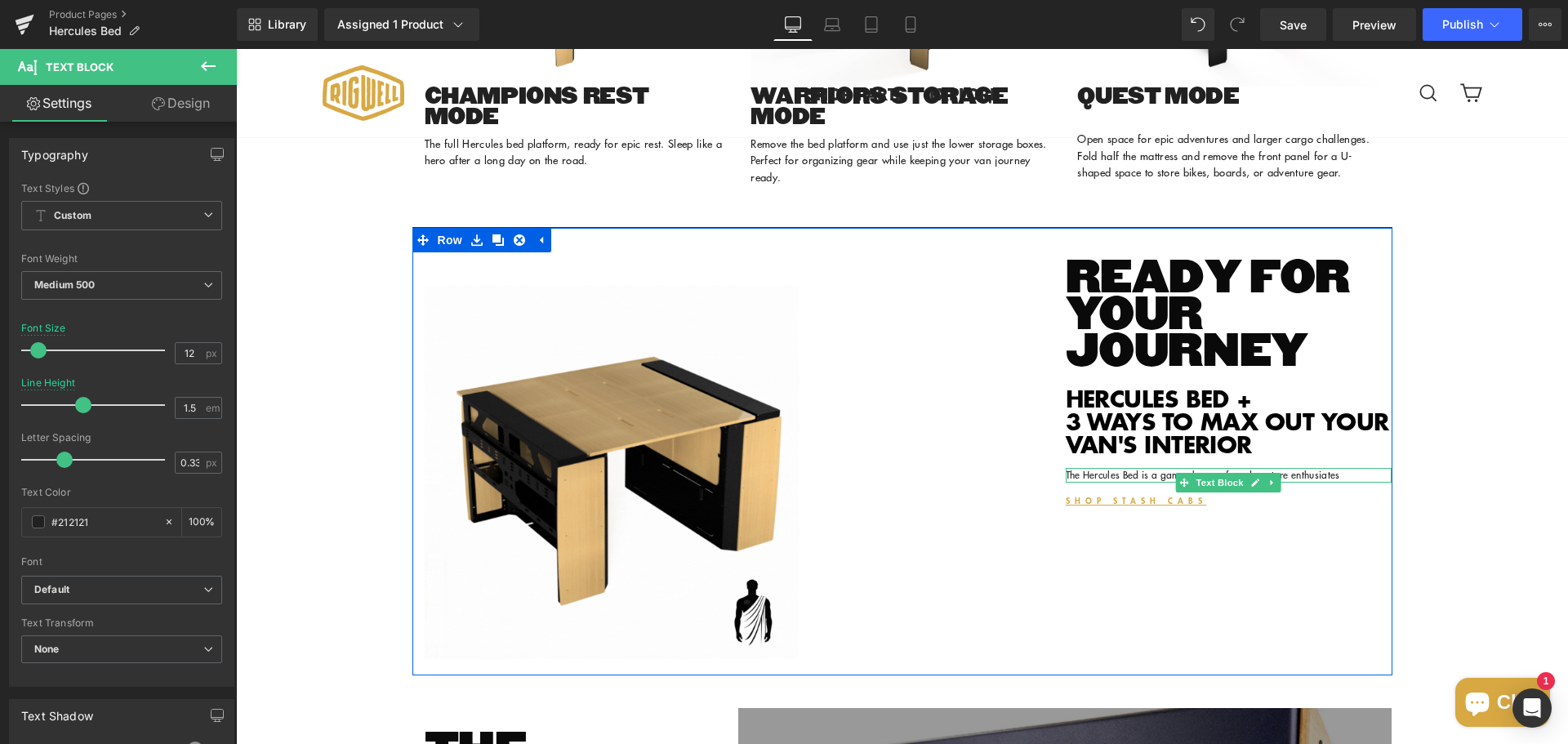
drag, startPoint x: 1125, startPoint y: 553, endPoint x: 1147, endPoint y: 542, distance: 24.6
click at [1147, 483] on p "The Hercules Bed is a game changer for advenuture enthusiates" at bounding box center [1209, 476] width 286 height 15
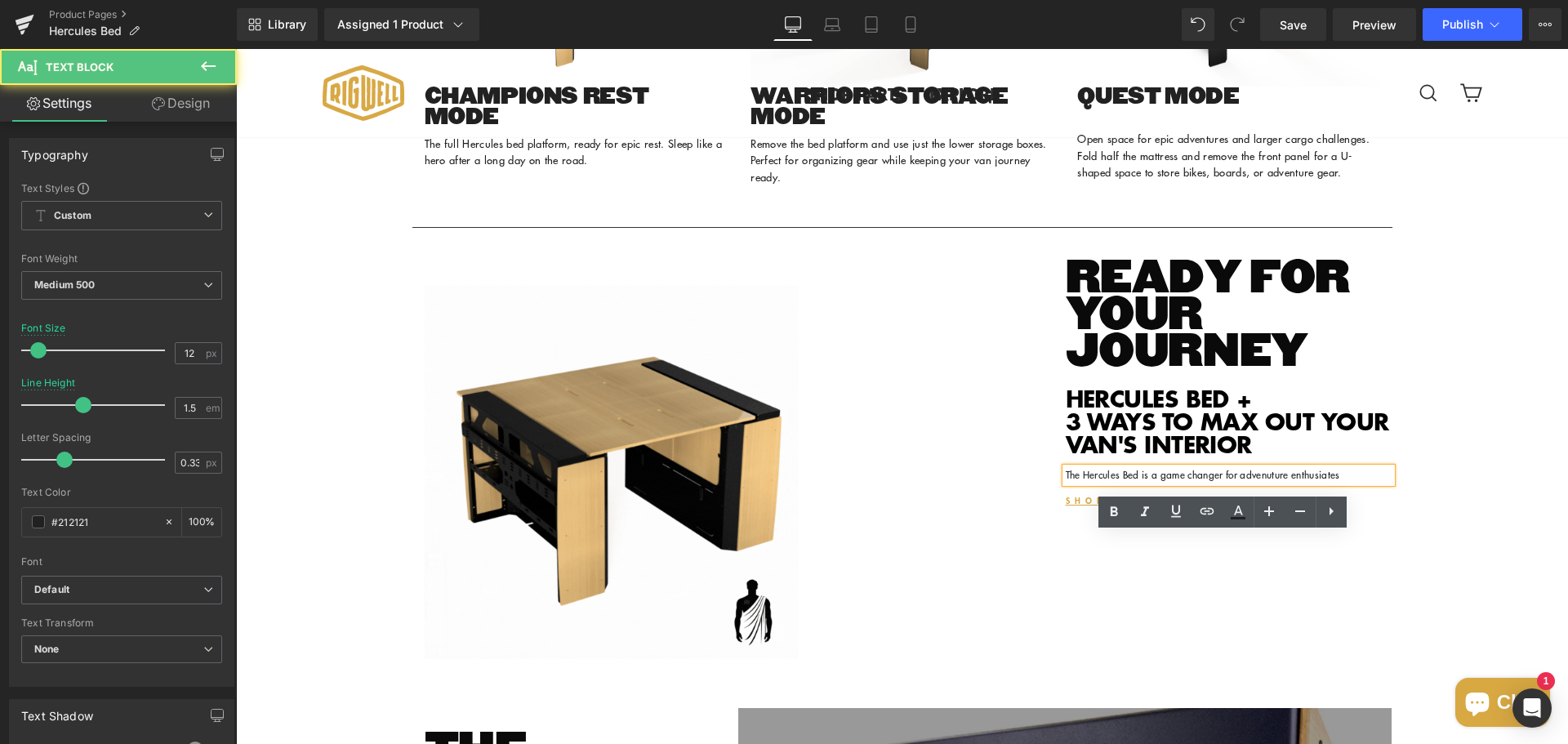
click at [1147, 483] on p "The Hercules Bed is a game changer for advenuture enthusiates" at bounding box center [1209, 476] width 286 height 15
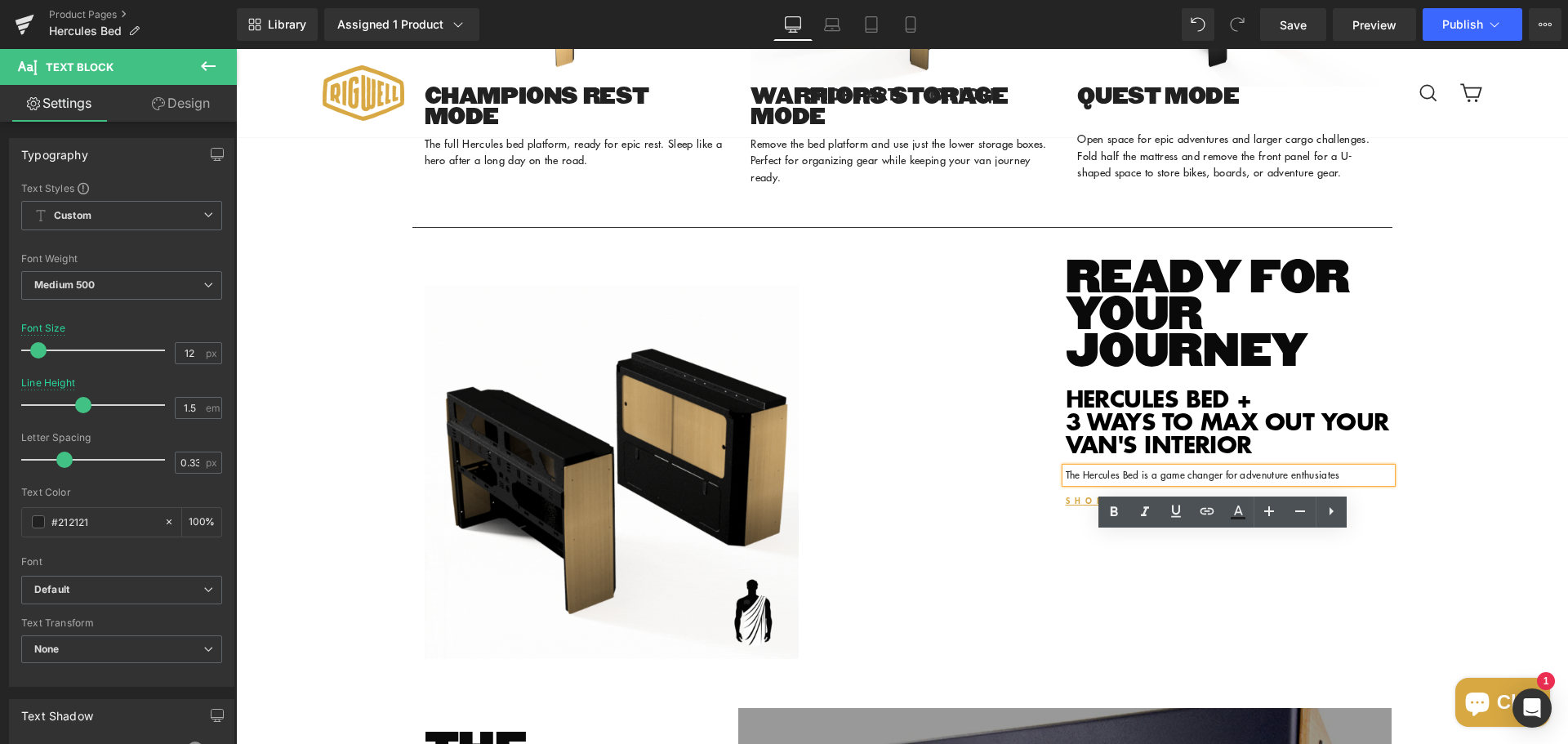
click at [1247, 483] on p "The Hercules Bed is a game changer for advenuture enthusiates" at bounding box center [1209, 476] width 286 height 15
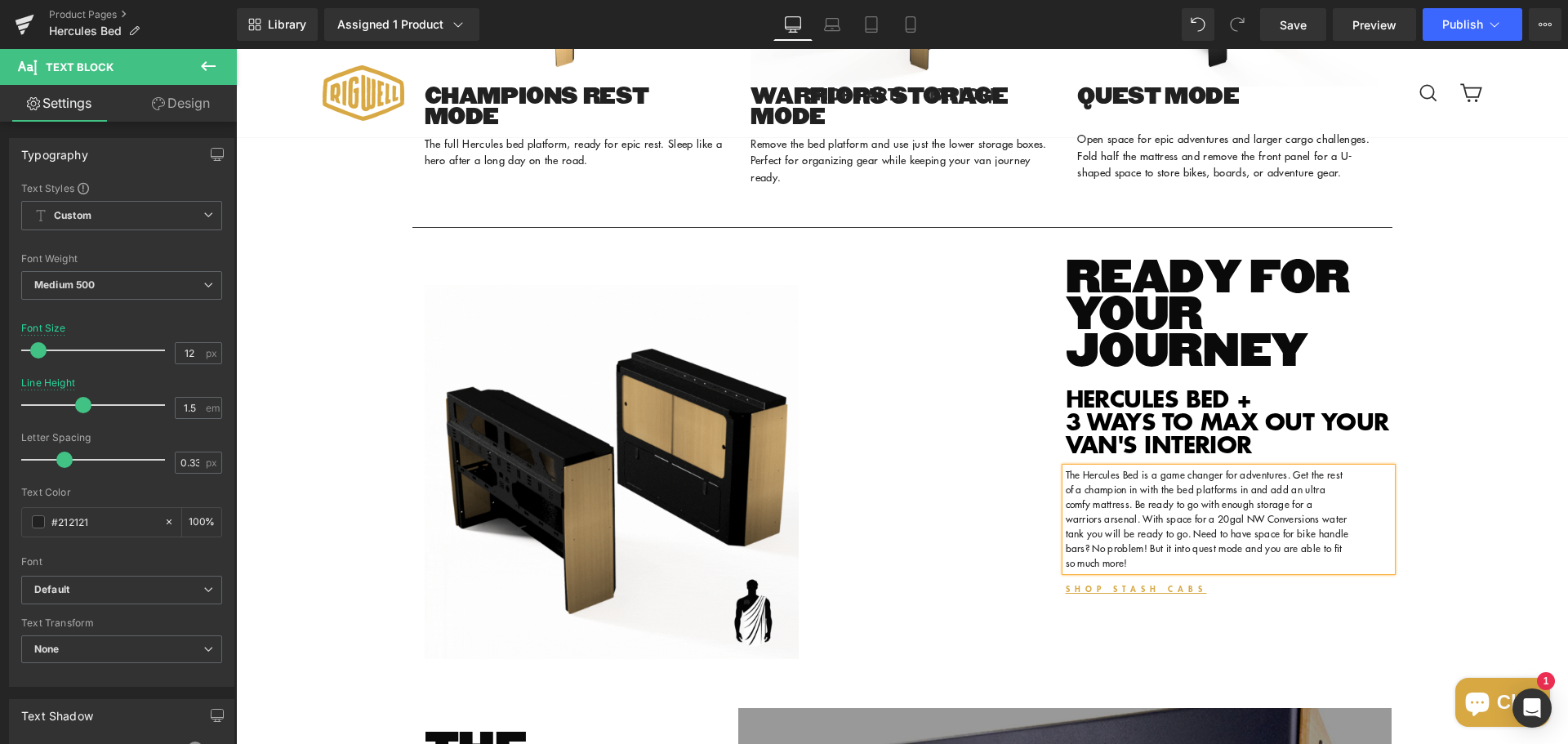
click at [1534, 535] on div "Sale Off (P) Image ‹ ›" at bounding box center [902, 227] width 1332 height 4880
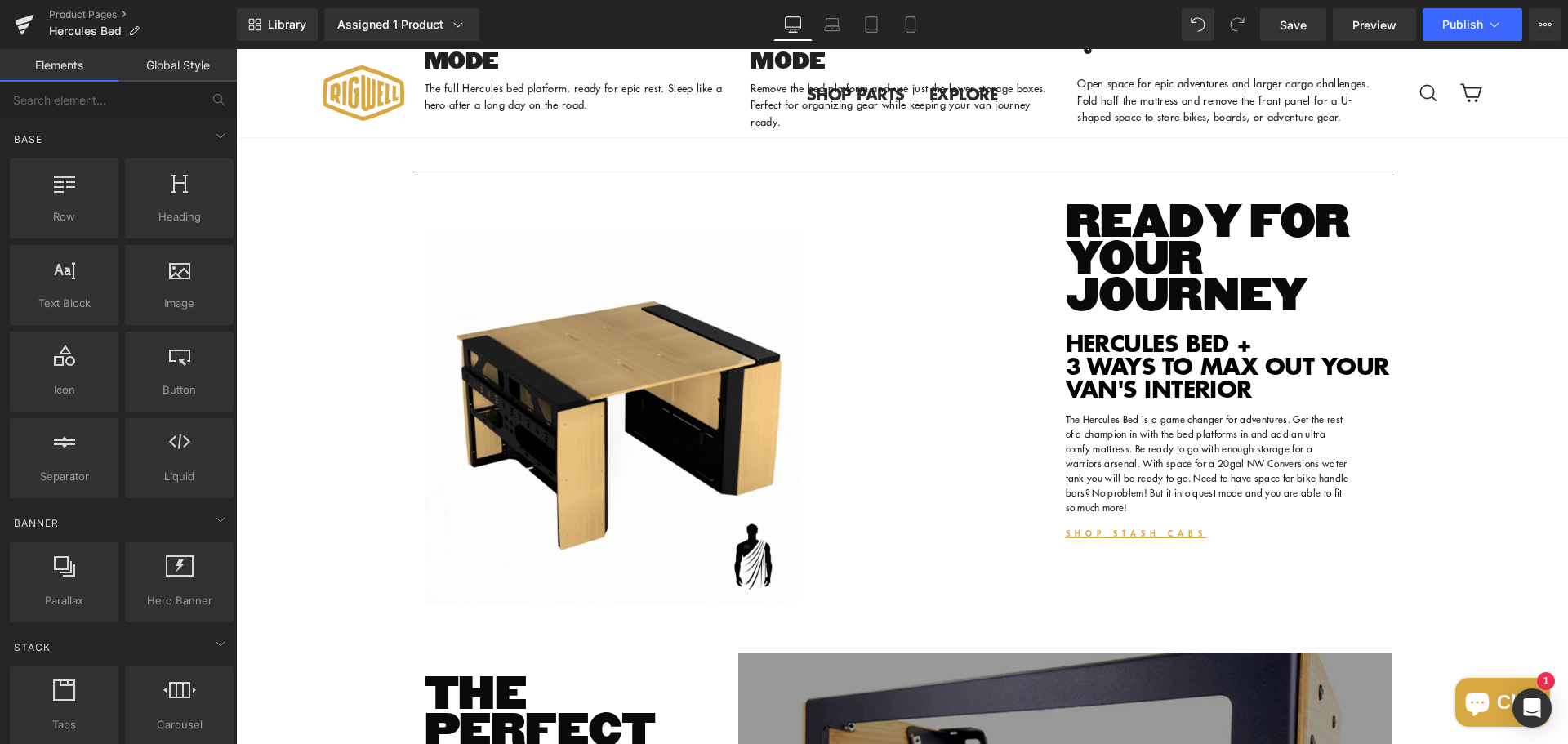
scroll to position [2522, 0]
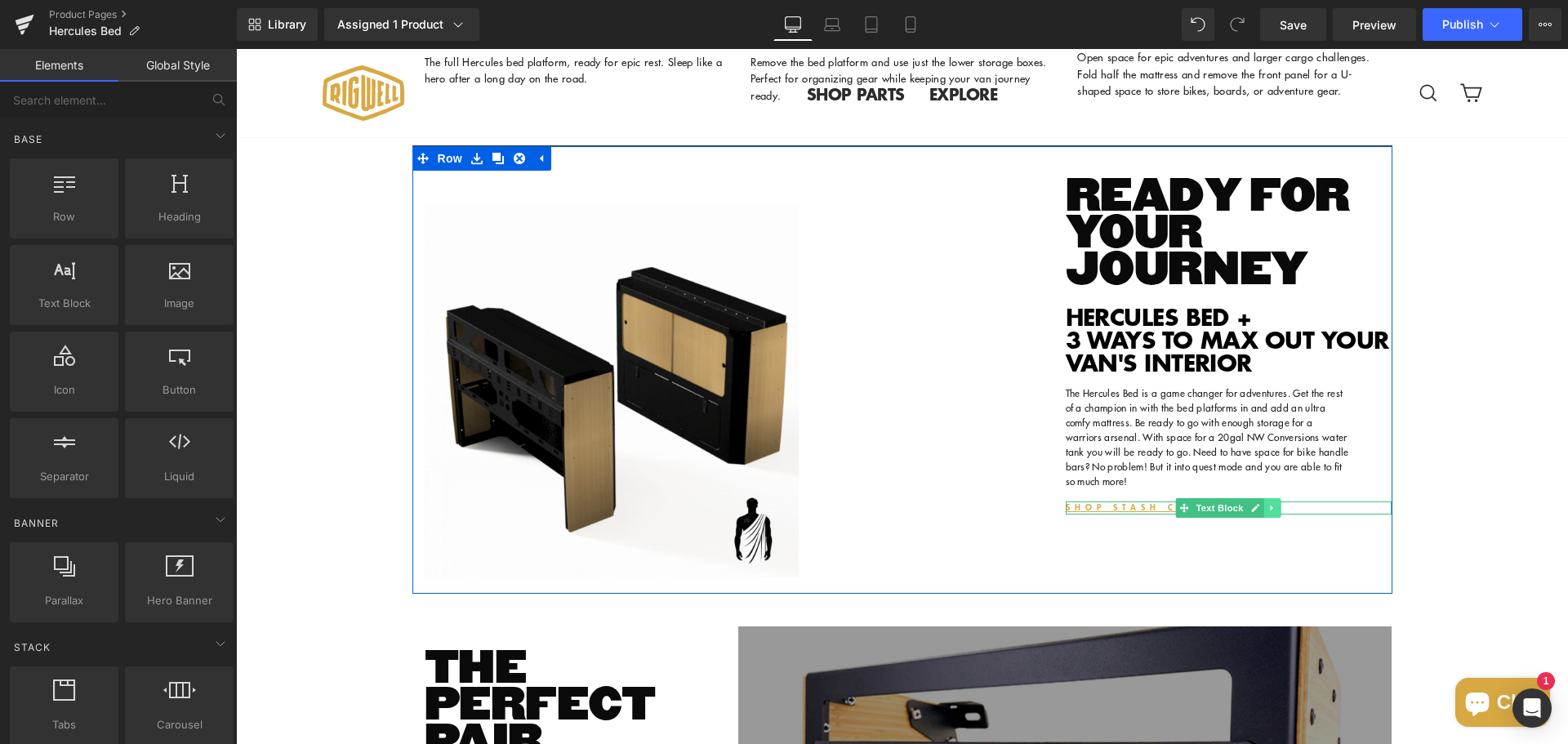
click at [1270, 510] on icon at bounding box center [1271, 508] width 3 height 5
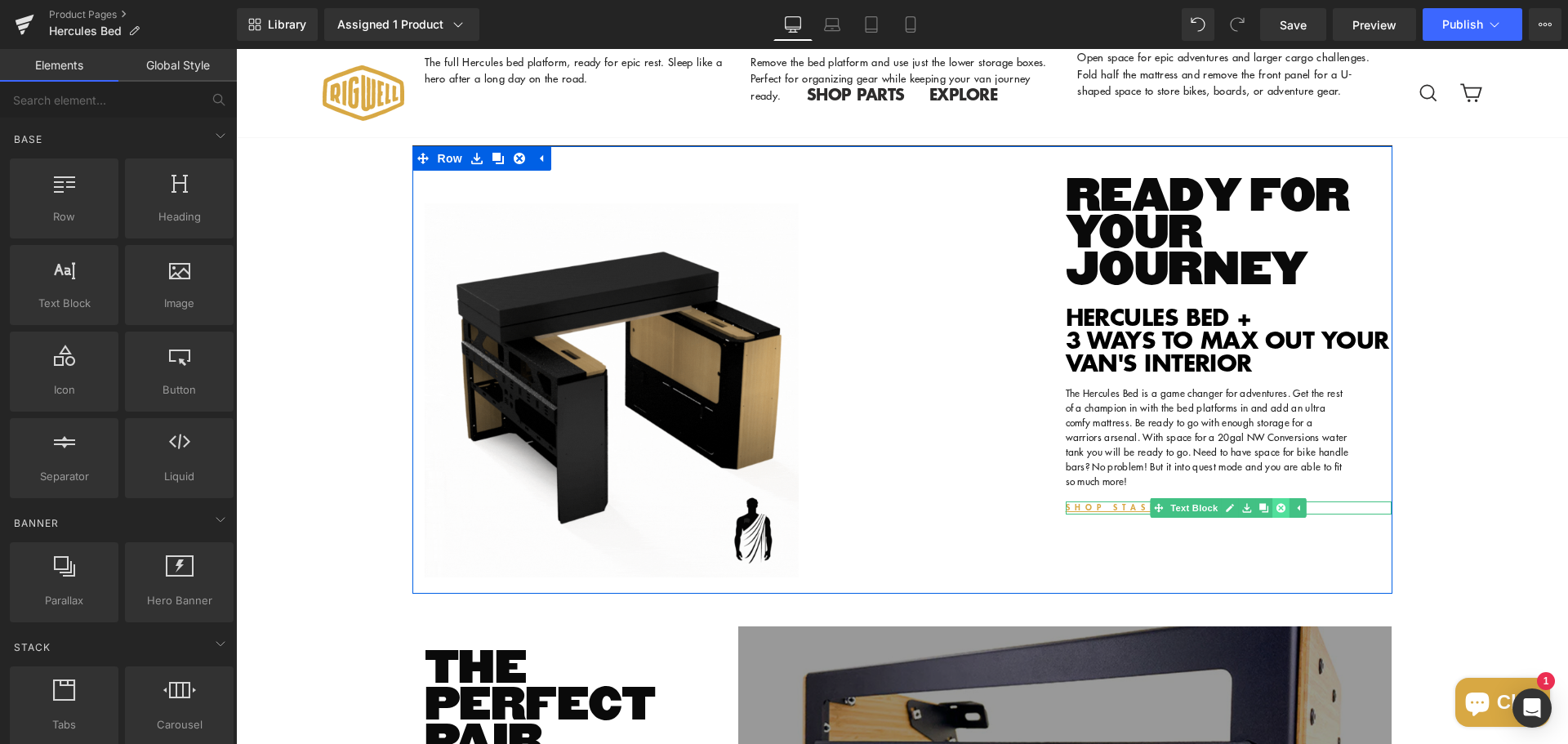
click at [1277, 513] on icon at bounding box center [1281, 508] width 9 height 10
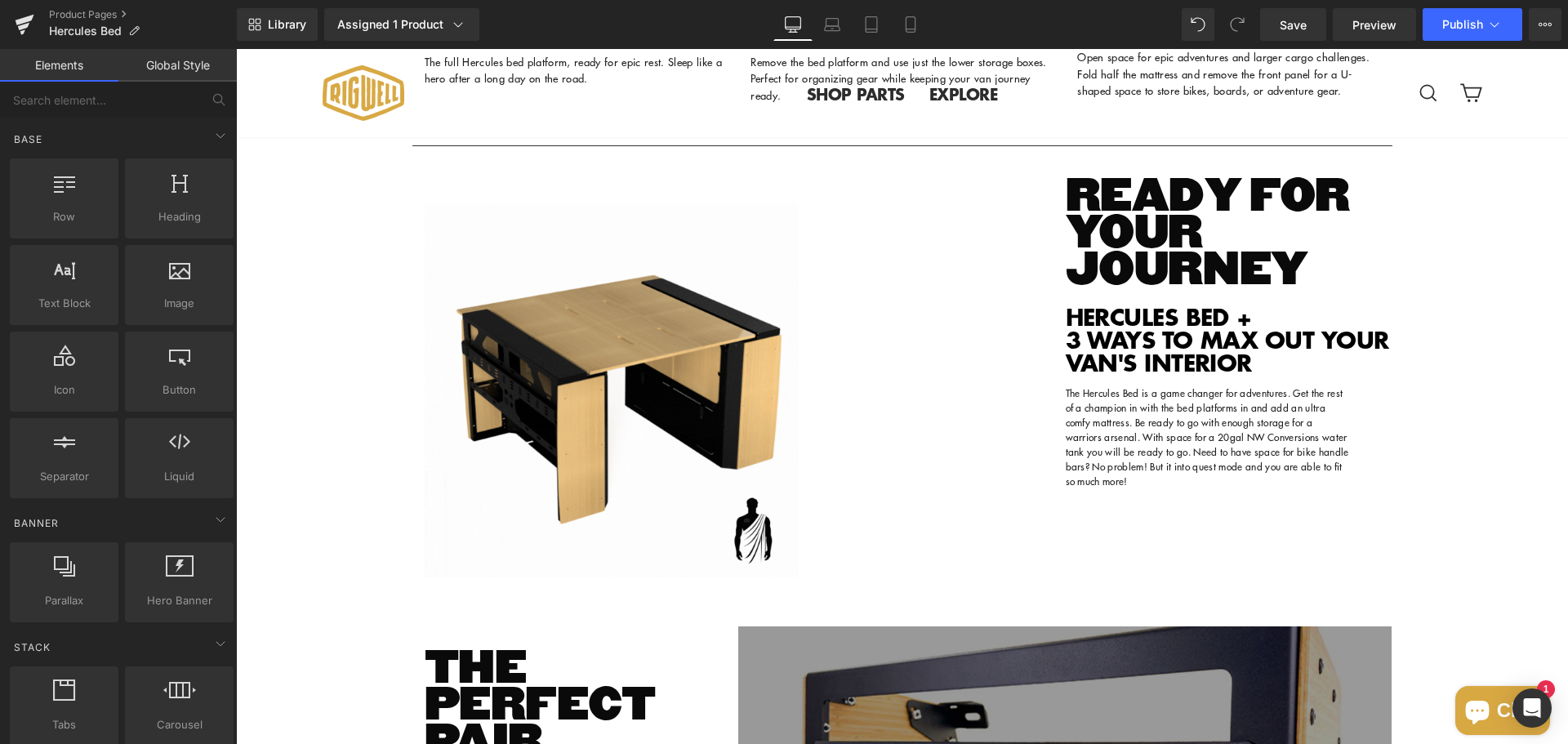
click at [1468, 527] on div "Sale Off (P) Image ‹ ›" at bounding box center [902, 146] width 1332 height 4880
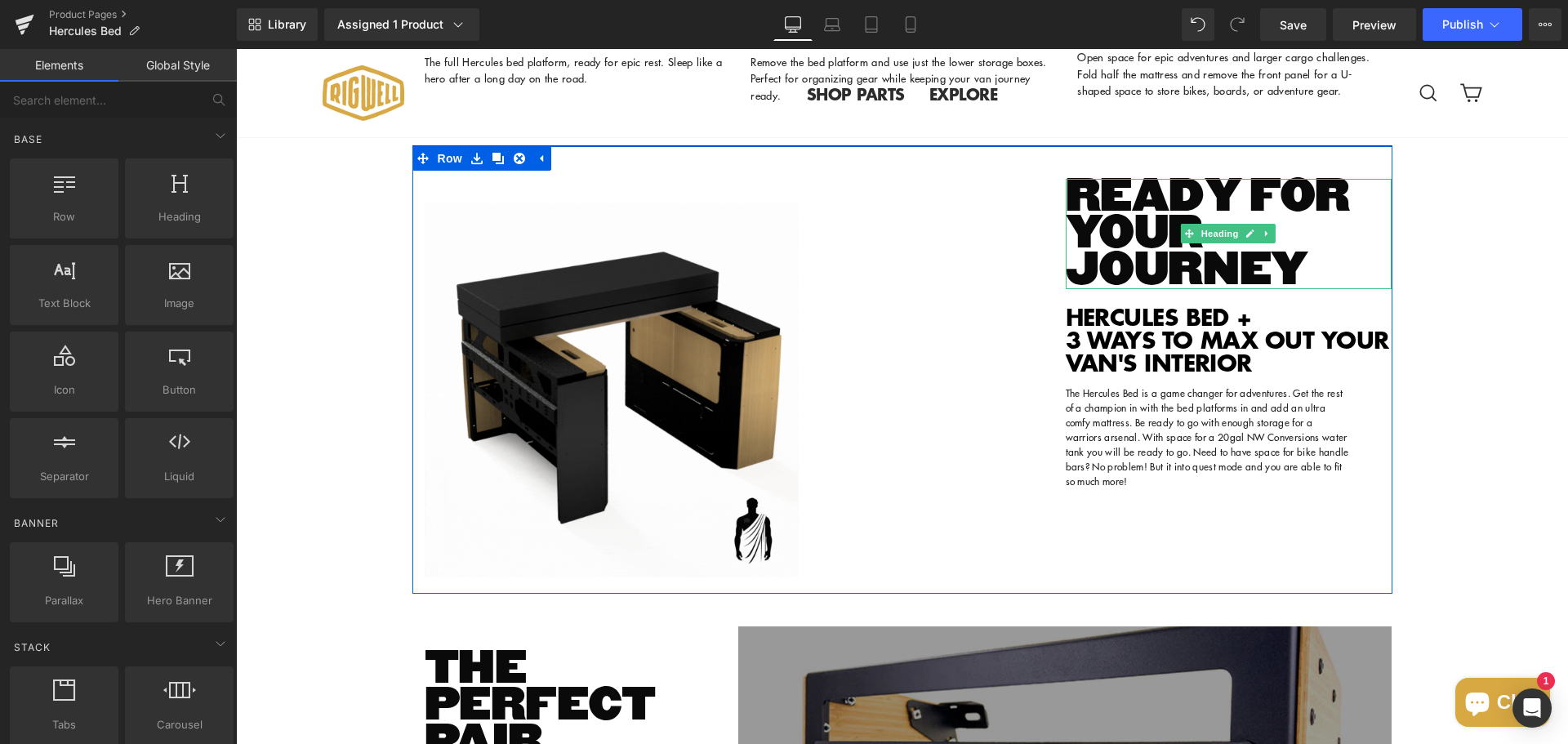
click at [1085, 290] on h3 "READY FOR YOUR JOURNEY" at bounding box center [1229, 234] width 327 height 110
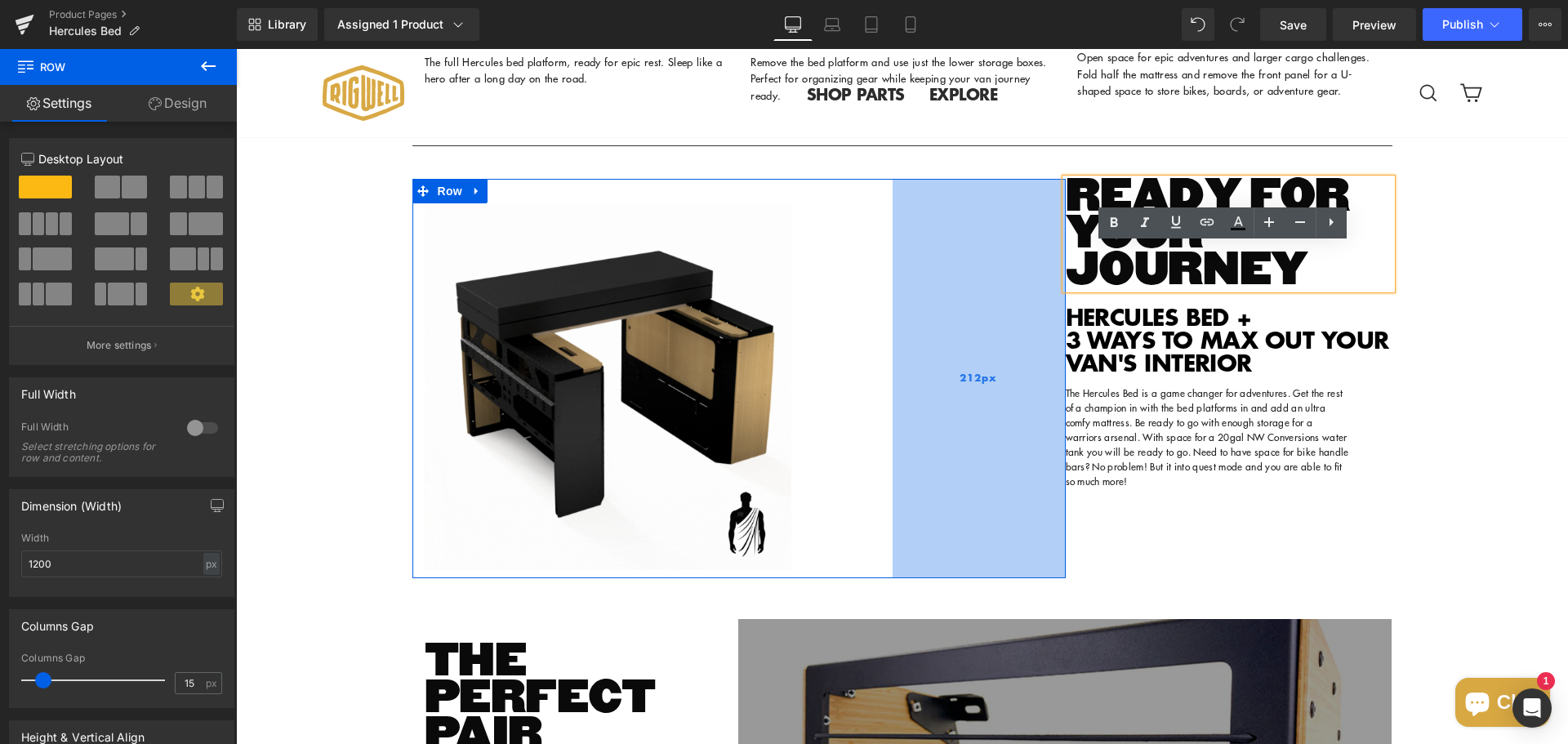
click at [1047, 357] on div "212px" at bounding box center [979, 378] width 173 height 399
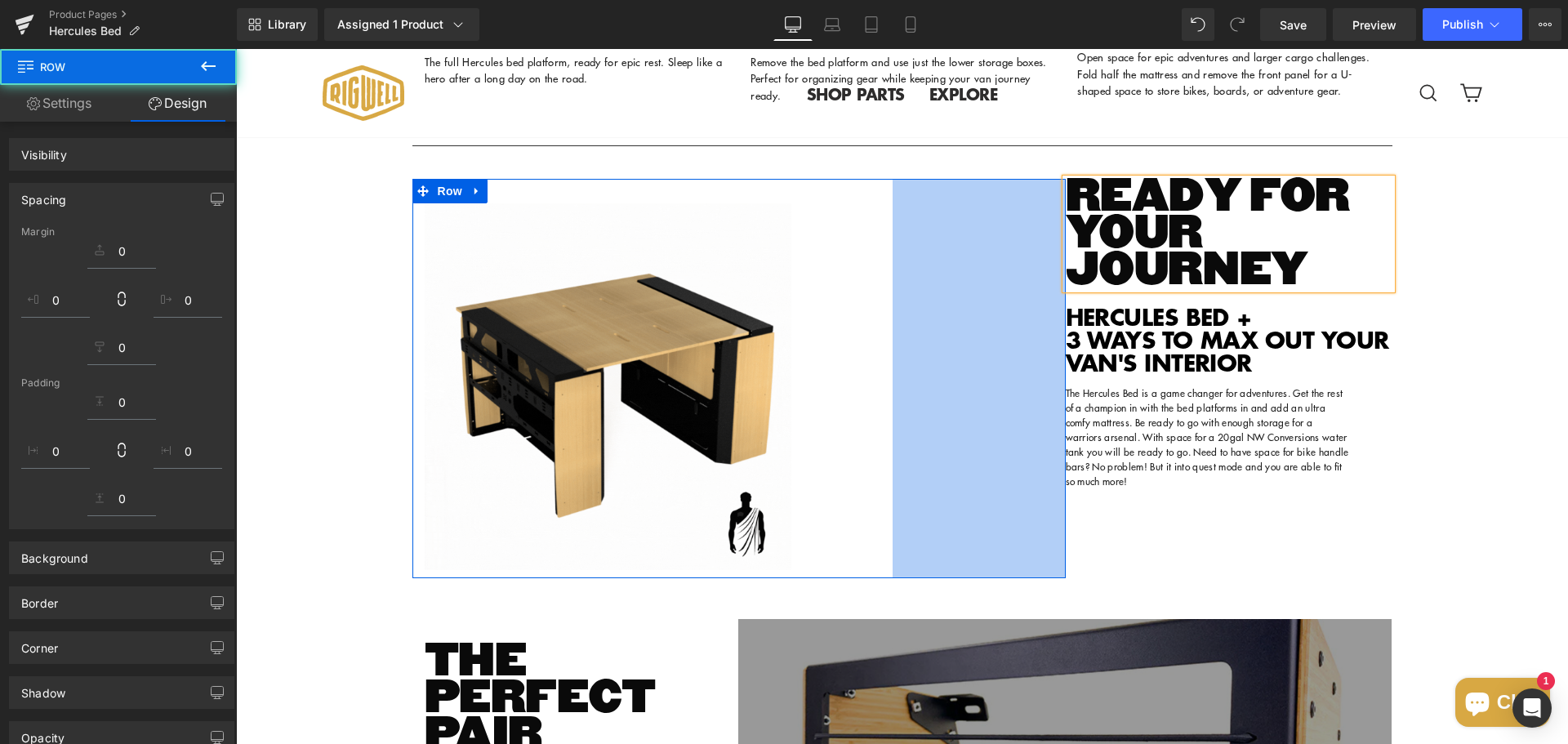
click at [1089, 290] on div "READY FOR YOUR JOURNEY Heading" at bounding box center [1229, 234] width 327 height 110
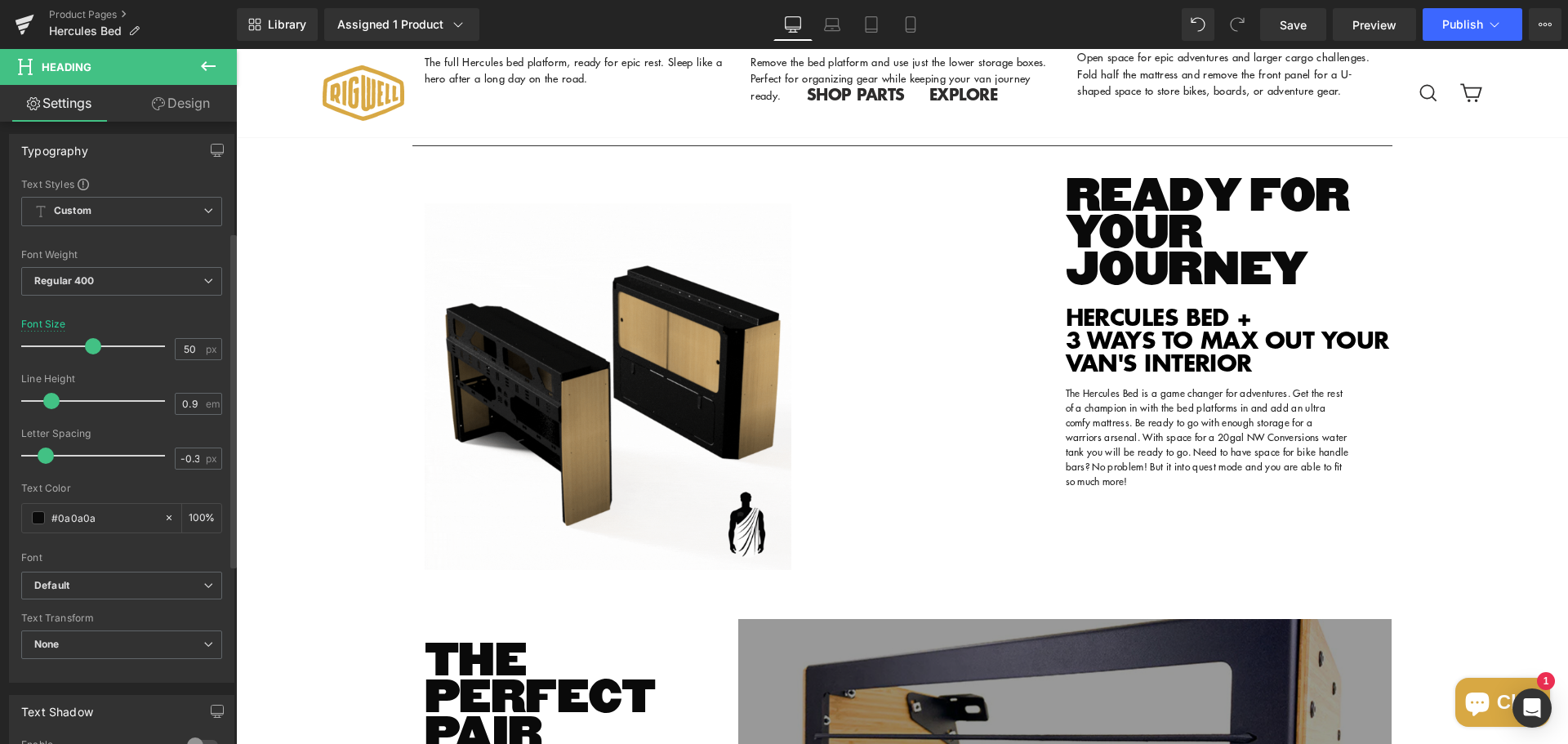
scroll to position [0, 0]
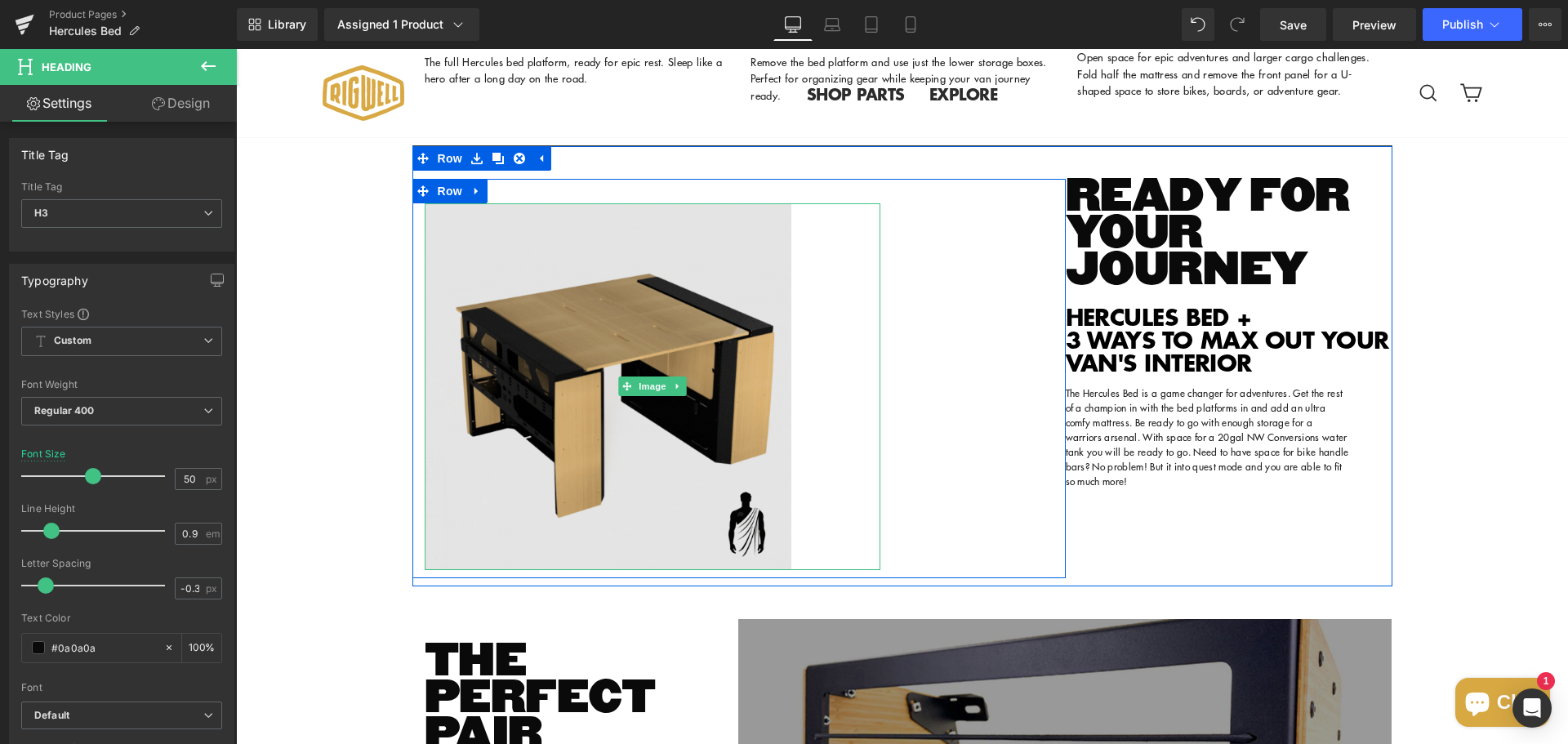
click at [657, 421] on img at bounding box center [653, 387] width 456 height 367
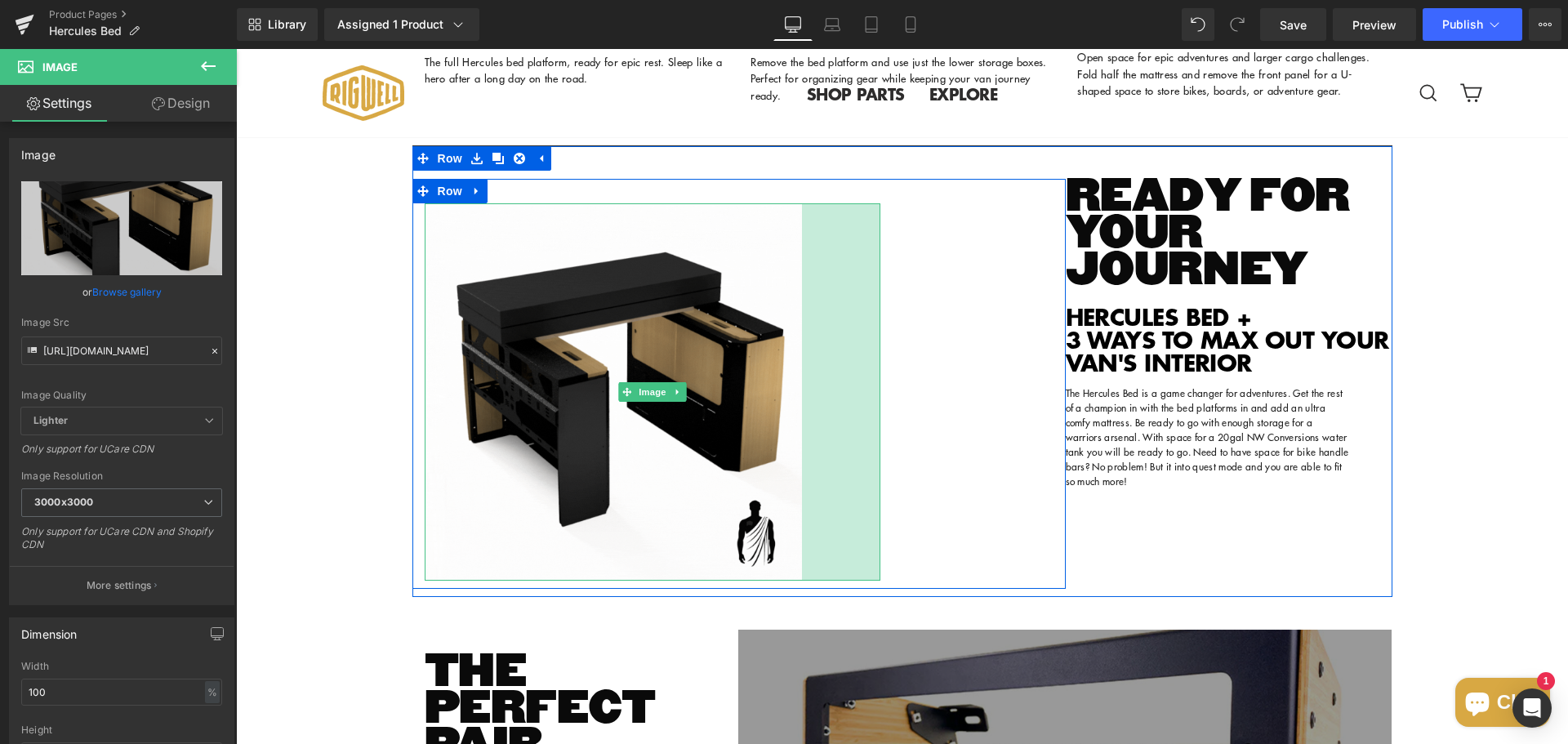
drag, startPoint x: 869, startPoint y: 616, endPoint x: 879, endPoint y: 607, distance: 13.5
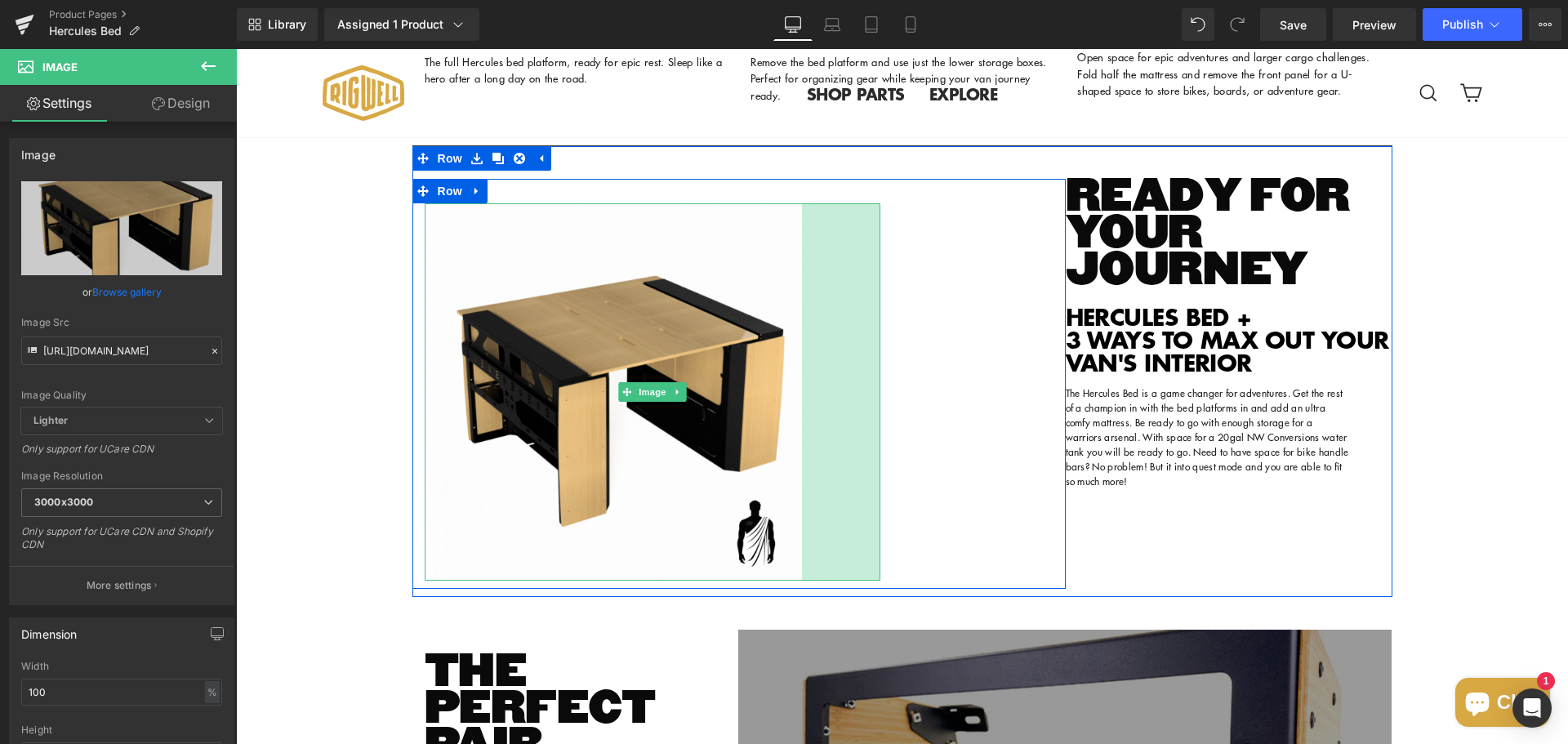
click at [879, 581] on div "Image 96px" at bounding box center [652, 392] width 480 height 377
click at [1427, 533] on div "Sale Off (P) Image ‹ ›" at bounding box center [902, 147] width 1332 height 4883
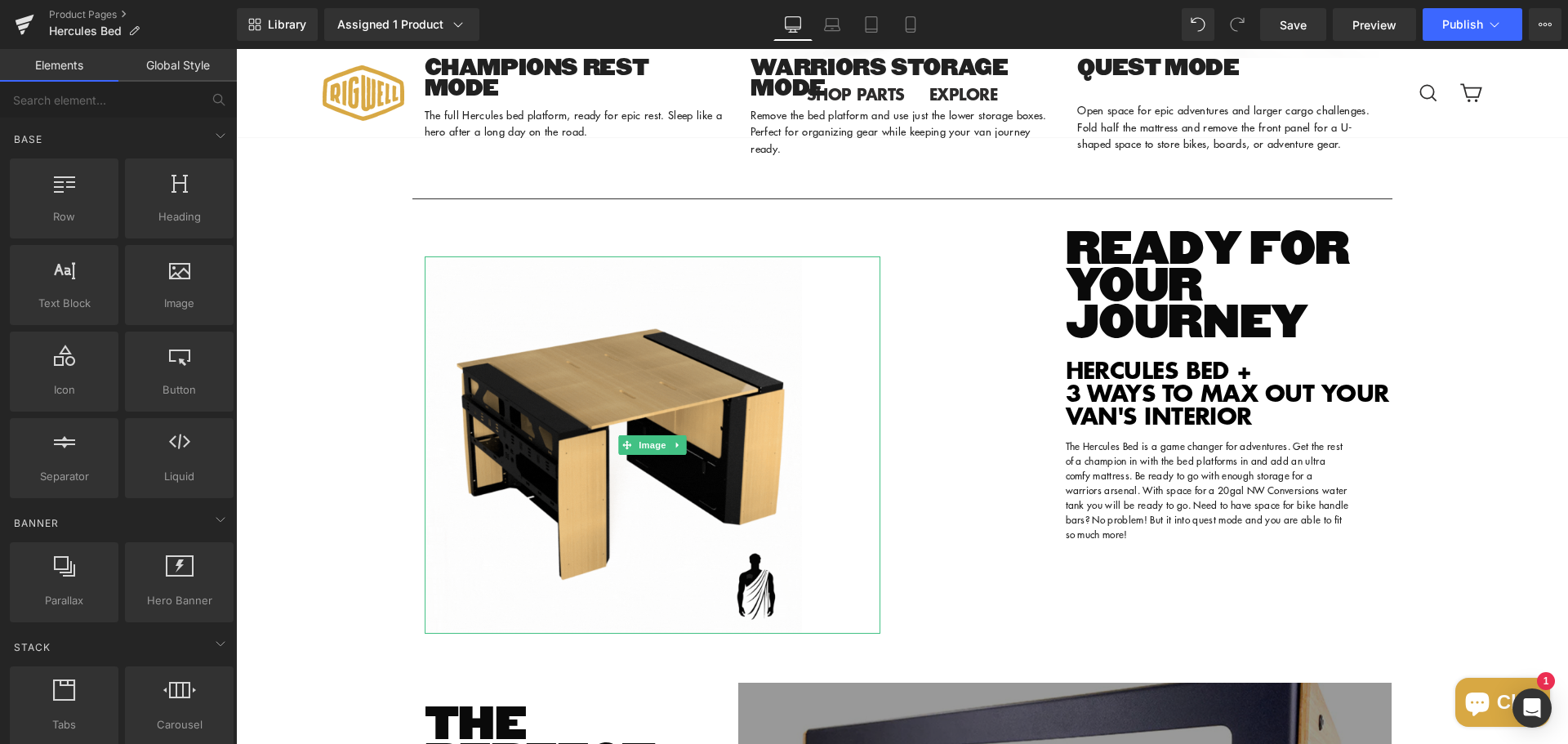
scroll to position [2441, 0]
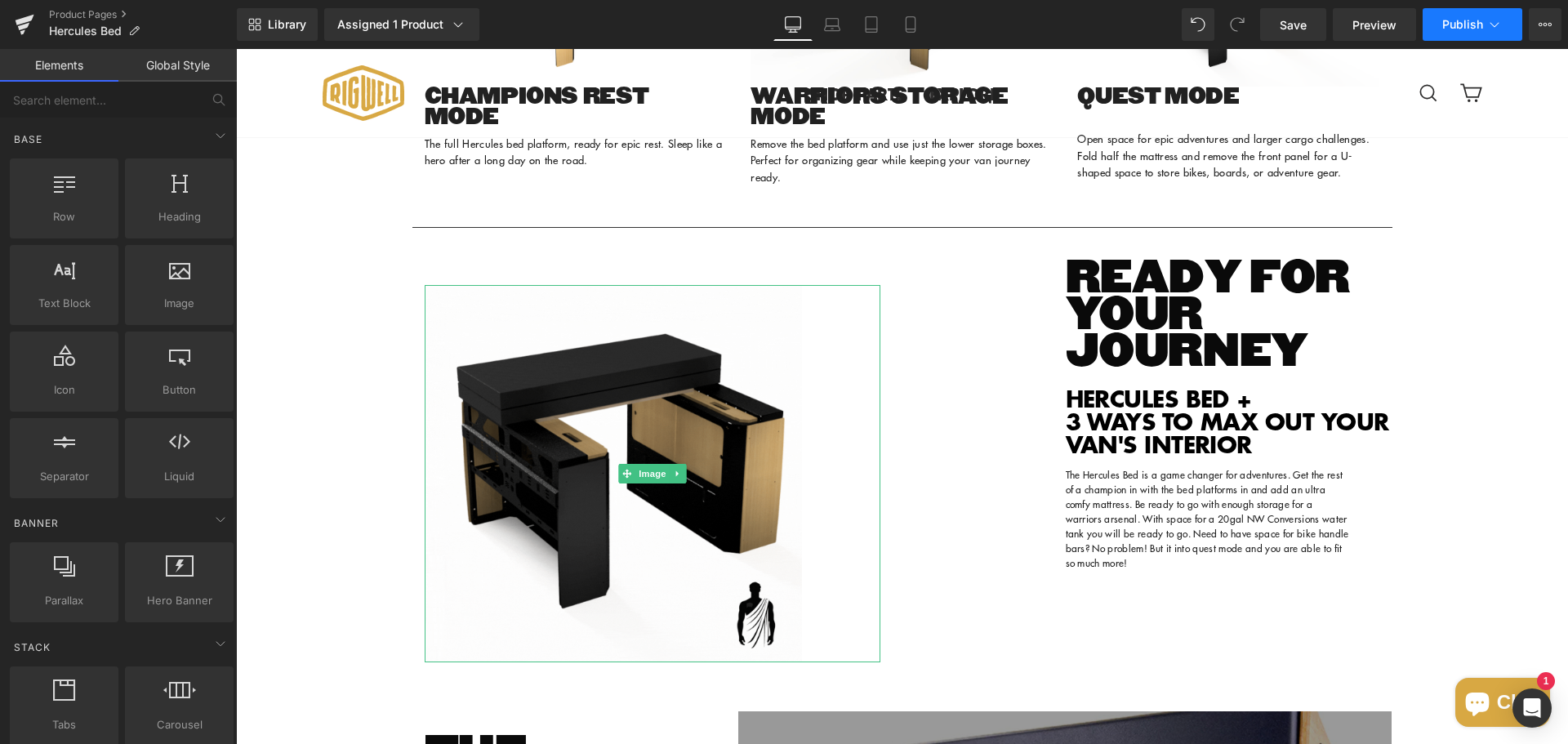
click at [1457, 38] on button "Publish" at bounding box center [1472, 25] width 100 height 33
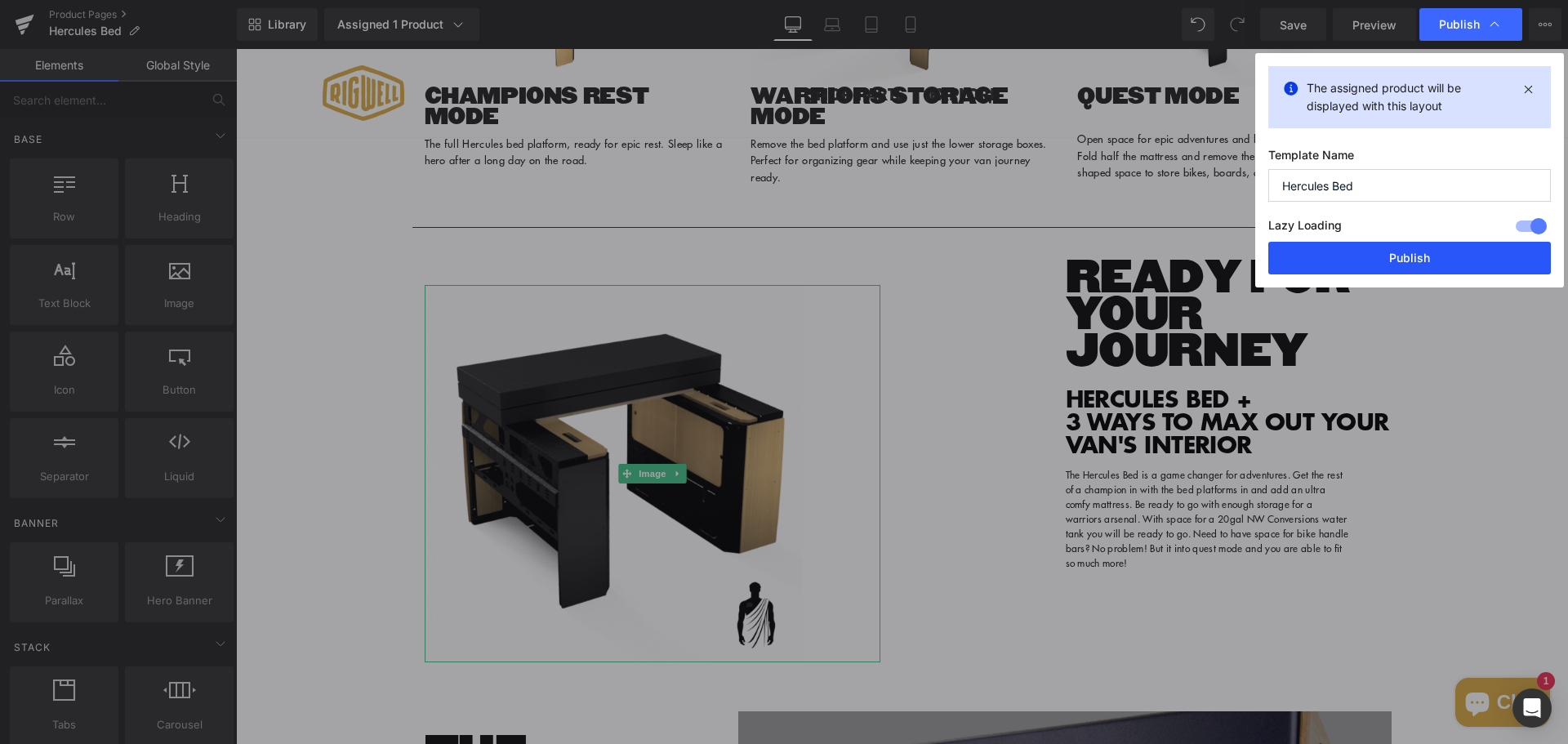
click at [1385, 272] on button "Publish" at bounding box center [1410, 258] width 283 height 33
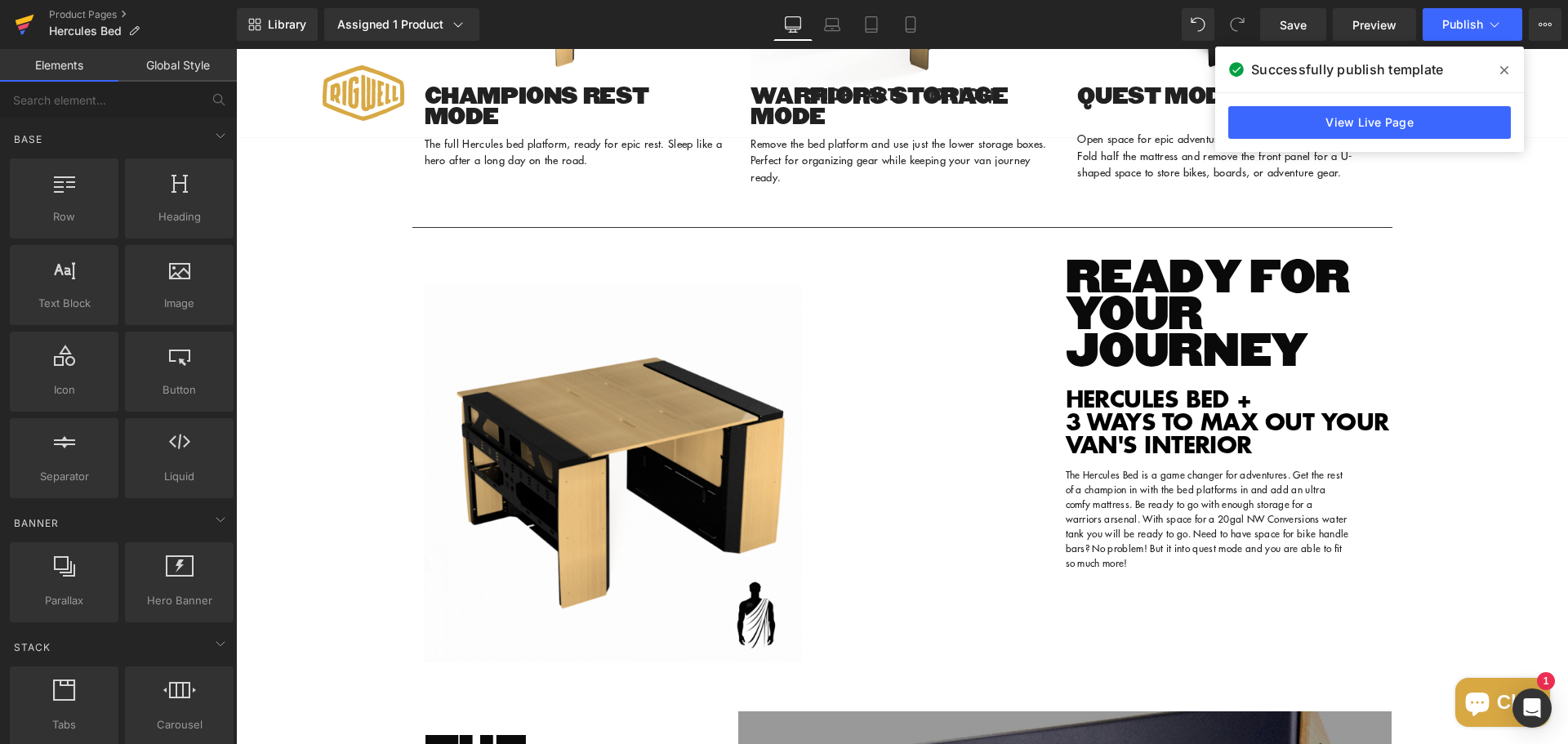
click at [23, 22] on icon at bounding box center [25, 20] width 19 height 11
